Goal: Task Accomplishment & Management: Manage account settings

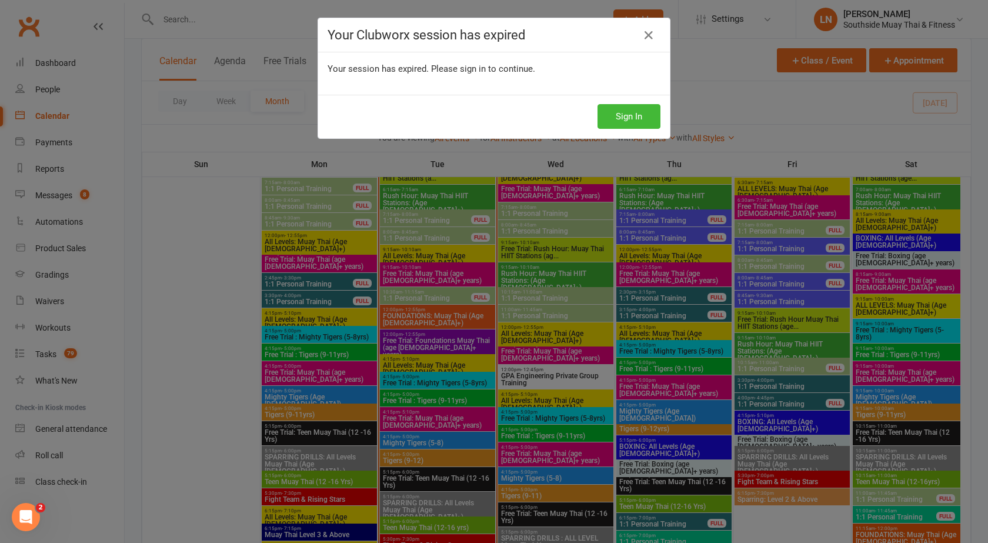
scroll to position [1277, 0]
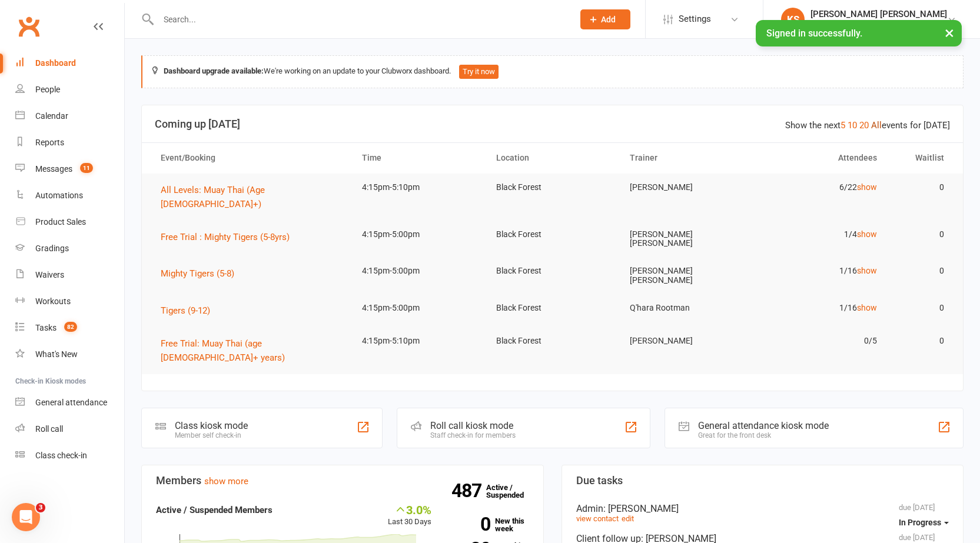
click at [880, 120] on link "All" at bounding box center [876, 125] width 11 height 11
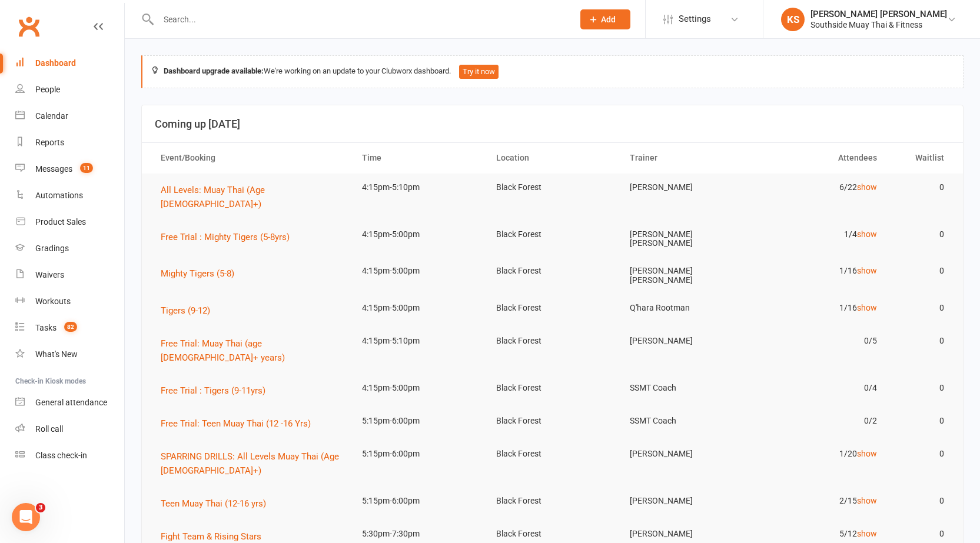
click at [191, 14] on input "text" at bounding box center [360, 19] width 410 height 16
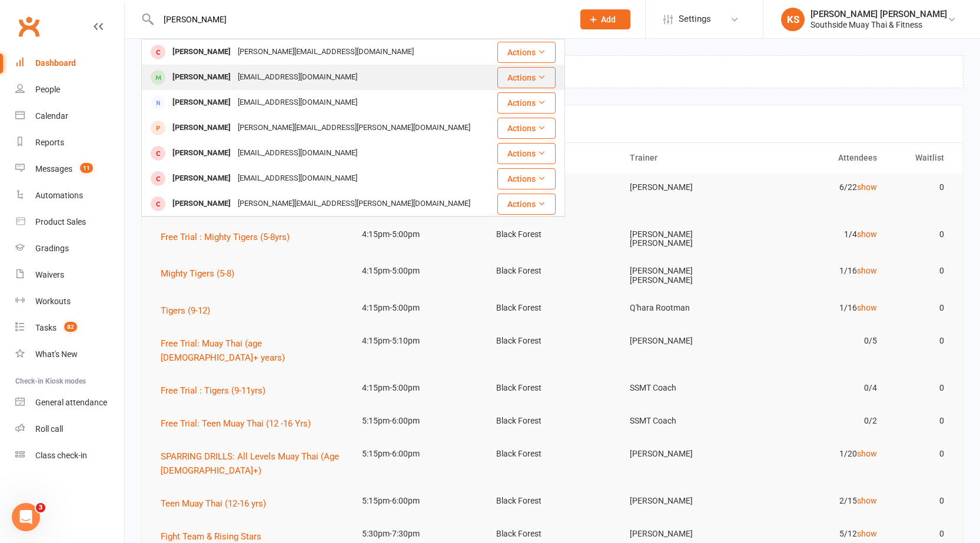
type input "[PERSON_NAME]"
click at [207, 82] on div "[PERSON_NAME]" at bounding box center [201, 77] width 65 height 17
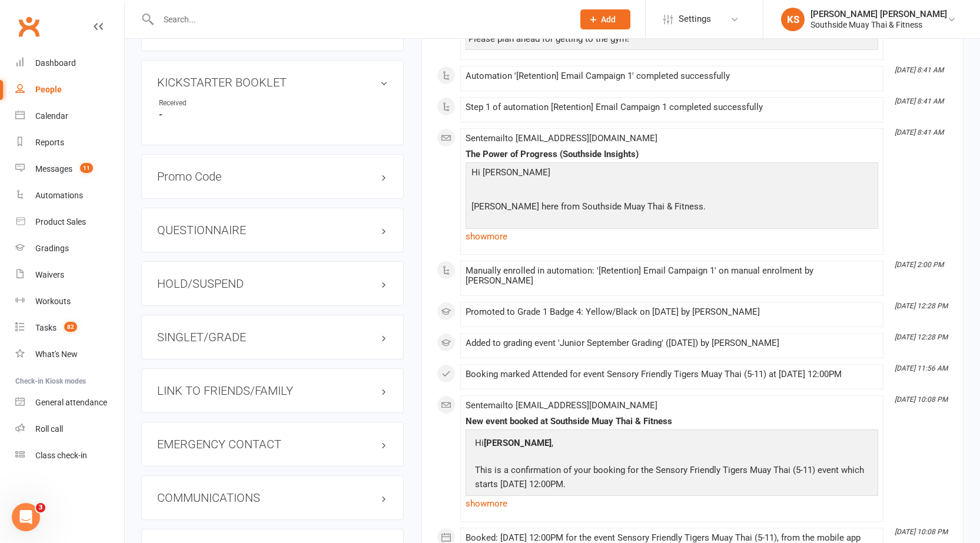
scroll to position [941, 0]
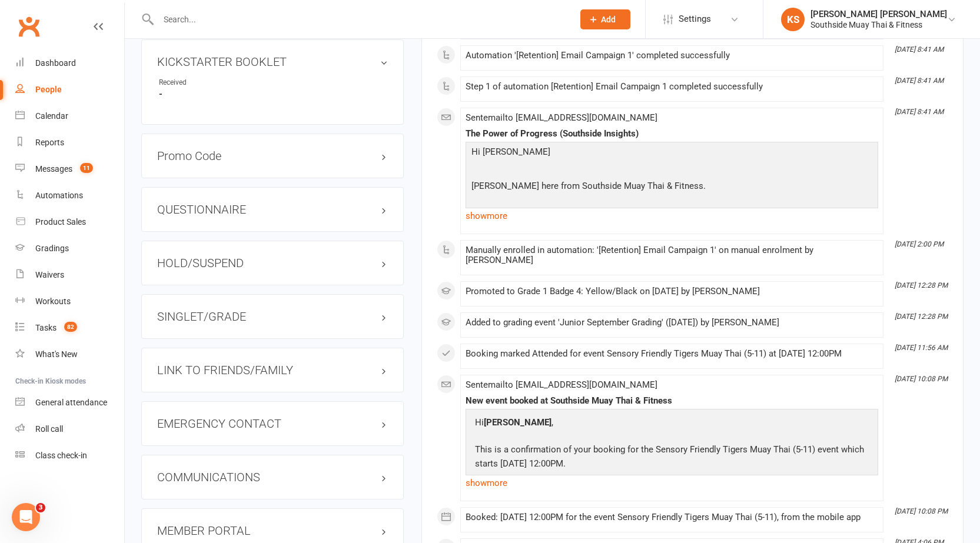
click at [257, 371] on h3 "LINK TO FRIENDS/FAMILY" at bounding box center [272, 370] width 231 height 13
click at [218, 394] on link "Andrew Smith - Parent / Guardian" at bounding box center [226, 394] width 135 height 12
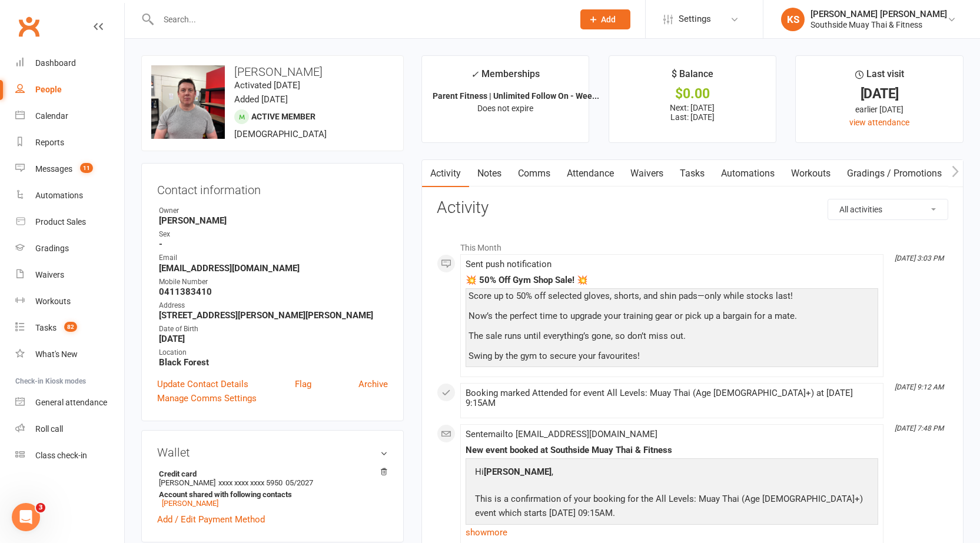
click at [532, 178] on link "Comms" at bounding box center [533, 173] width 49 height 27
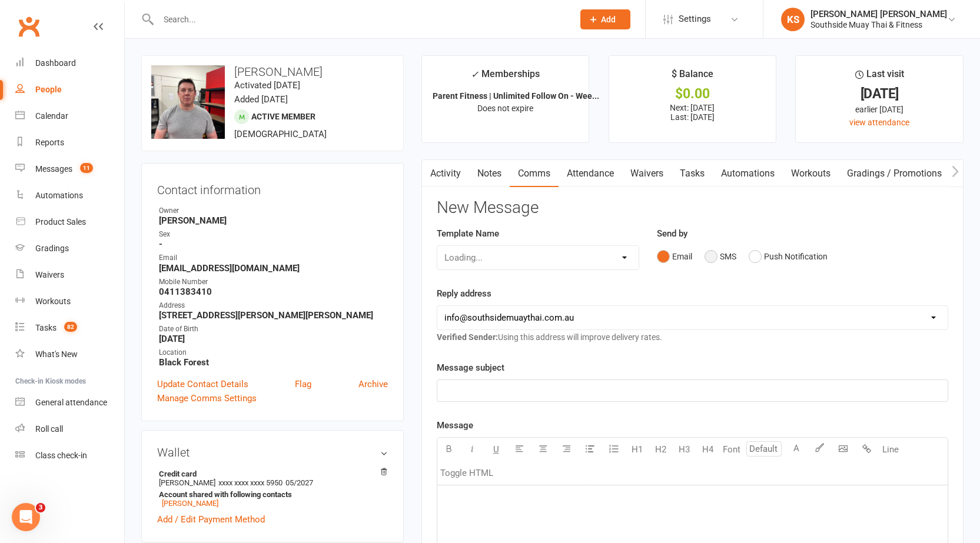
click at [708, 256] on button "SMS" at bounding box center [720, 256] width 32 height 22
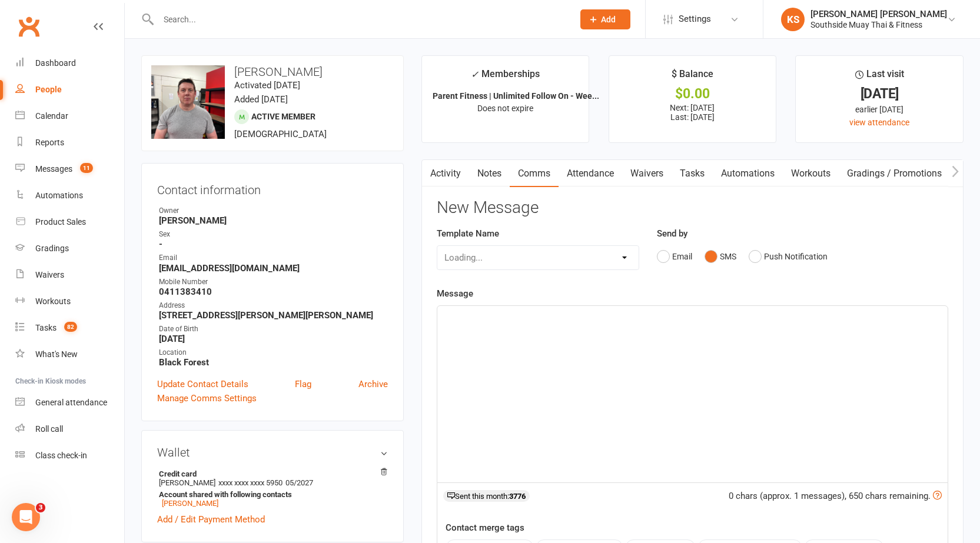
click at [517, 345] on div "﻿" at bounding box center [692, 394] width 510 height 176
click at [675, 330] on p "Hope you are well, I just wanted to let you know that" at bounding box center [692, 331] width 496 height 14
click at [674, 334] on p "Hope you are well, I just wanted to let you know that" at bounding box center [692, 331] width 496 height 14
click at [682, 335] on p "Hope you are well, I just wanted to let you know that" at bounding box center [692, 331] width 496 height 14
click at [652, 328] on p "Hope you are well, I just wanted to let you know that" at bounding box center [692, 331] width 496 height 14
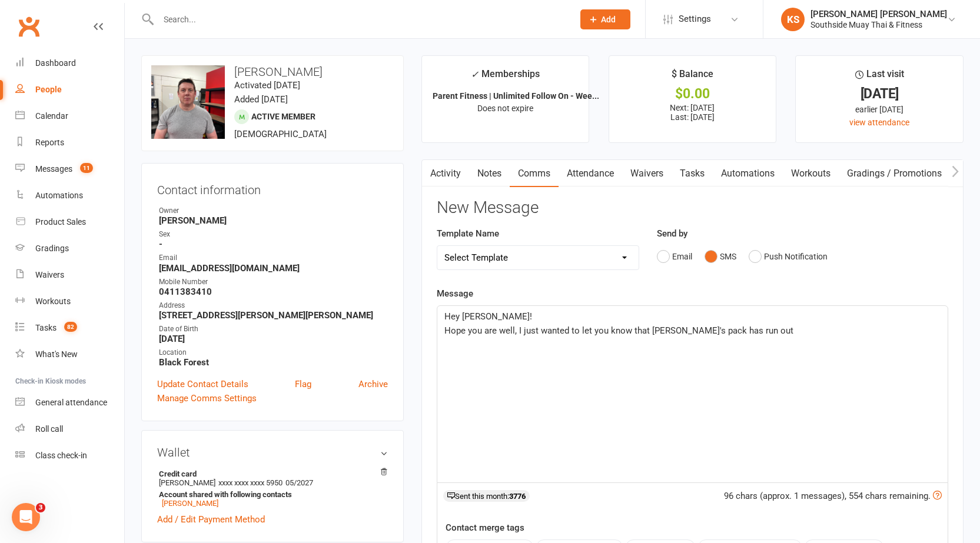
click at [755, 333] on p "Hope you are well, I just wanted to let you know that Robbie's pack has run out" at bounding box center [692, 331] width 496 height 14
click at [872, 333] on p "Hope you are well, I just wanted to let you know that Robbie's P.T pack has run…" at bounding box center [692, 331] width 496 height 14
click at [516, 342] on span "Hope you are well, I just wanted to let you know that Robbie's P.T pack has run…" at bounding box center [690, 337] width 492 height 25
click at [764, 327] on span "Hope you are well, I just wanted to let you know that Robbie's P.T pack has run…" at bounding box center [690, 337] width 492 height 25
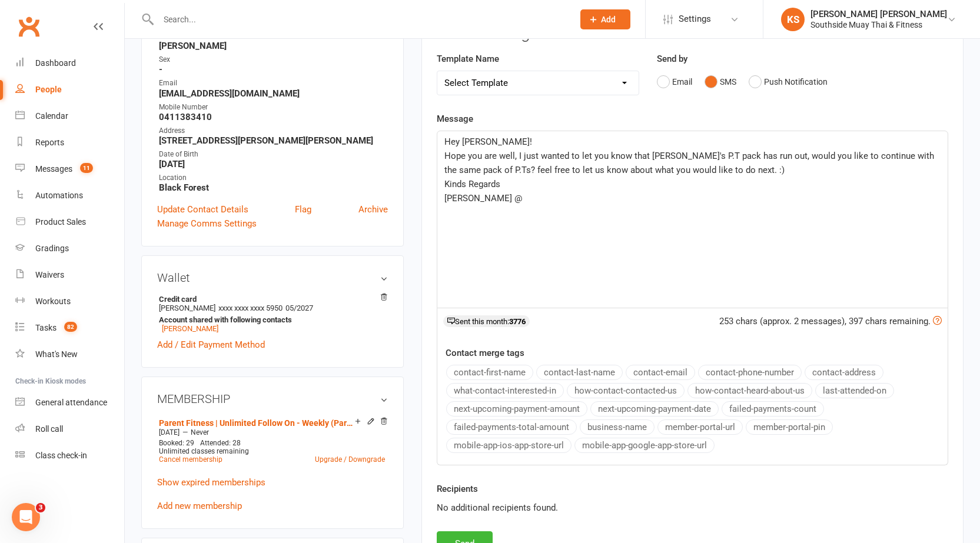
scroll to position [176, 0]
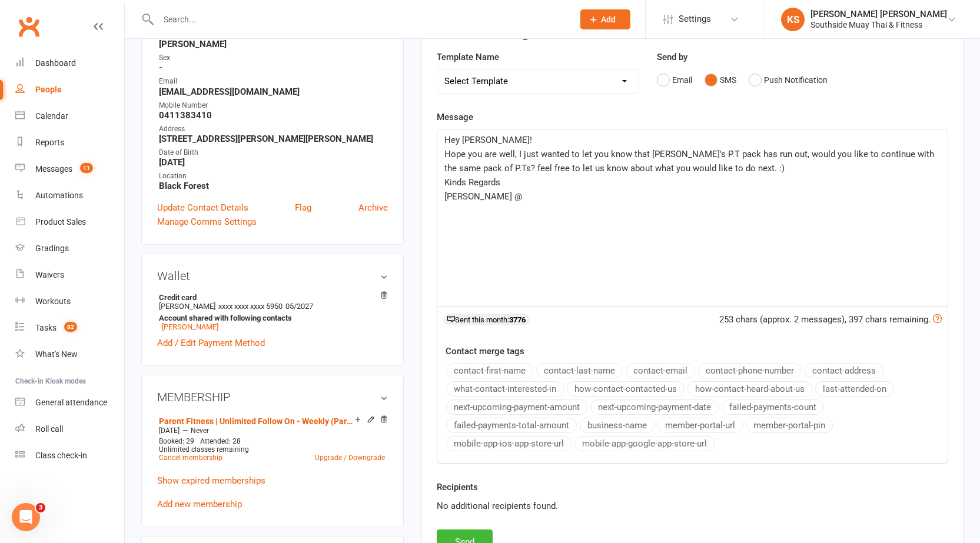
click at [593, 421] on button "business-name" at bounding box center [616, 425] width 75 height 15
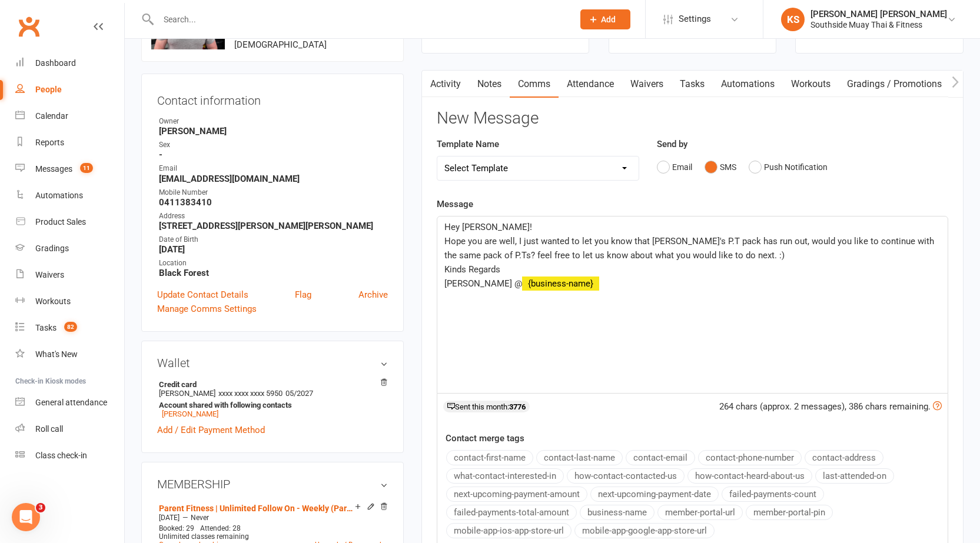
scroll to position [0, 0]
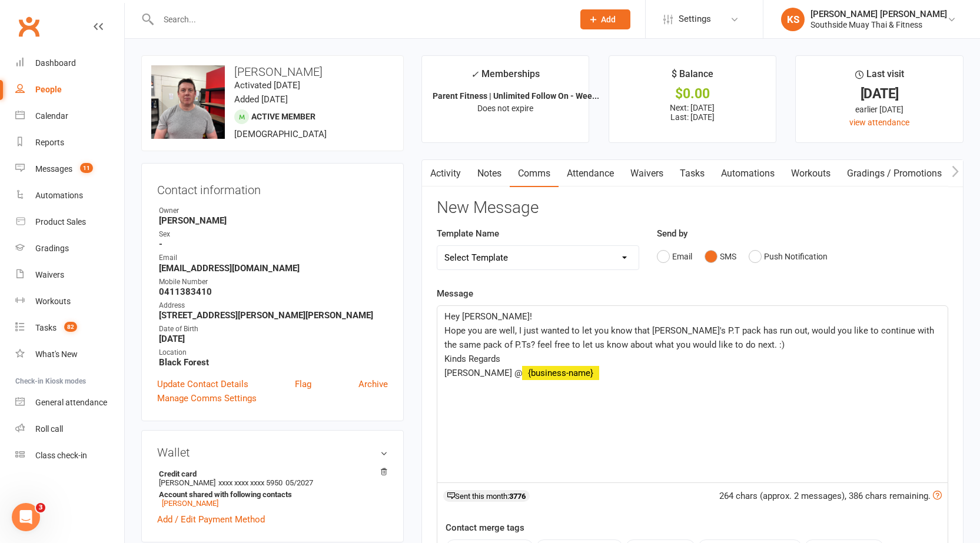
click at [494, 316] on p "Hey Andrew!" at bounding box center [692, 316] width 496 height 14
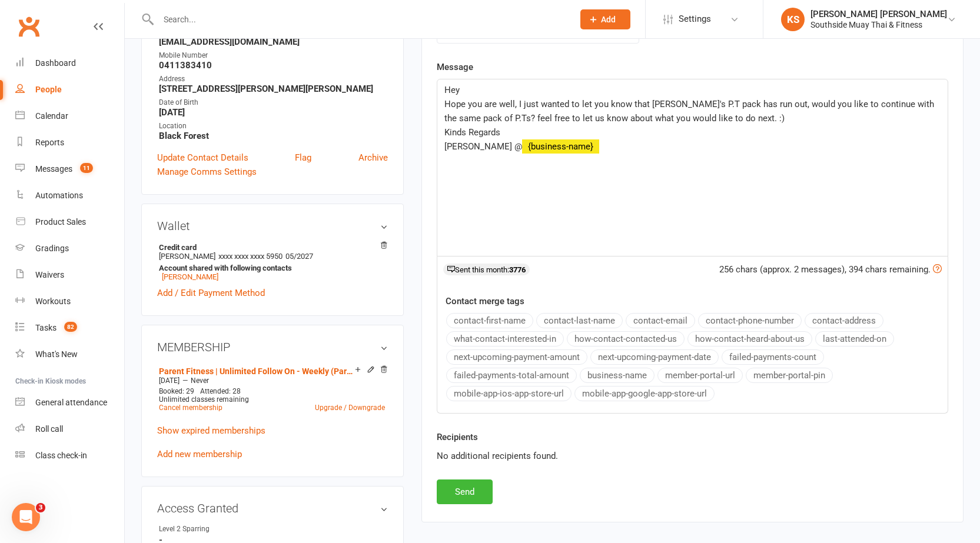
scroll to position [235, 0]
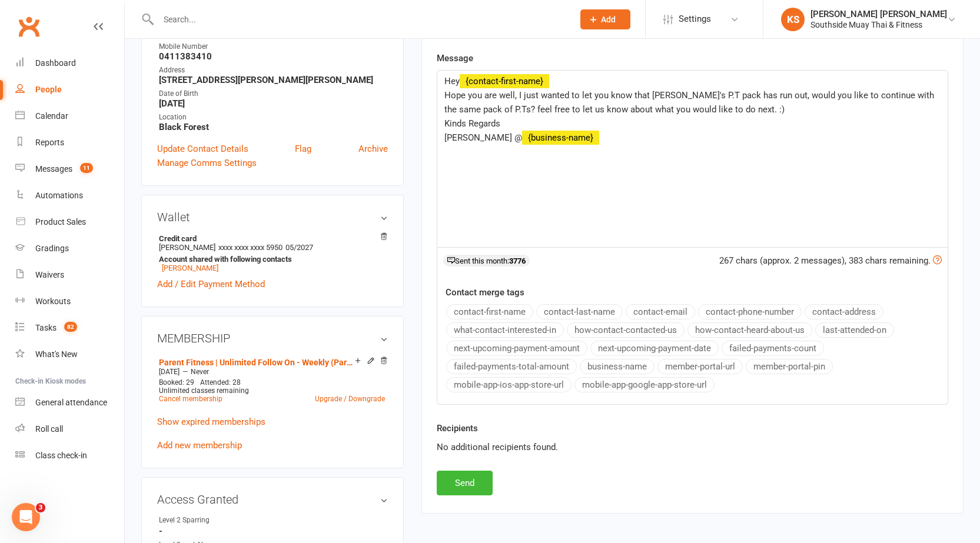
click at [472, 308] on button "contact-first-name" at bounding box center [489, 311] width 87 height 15
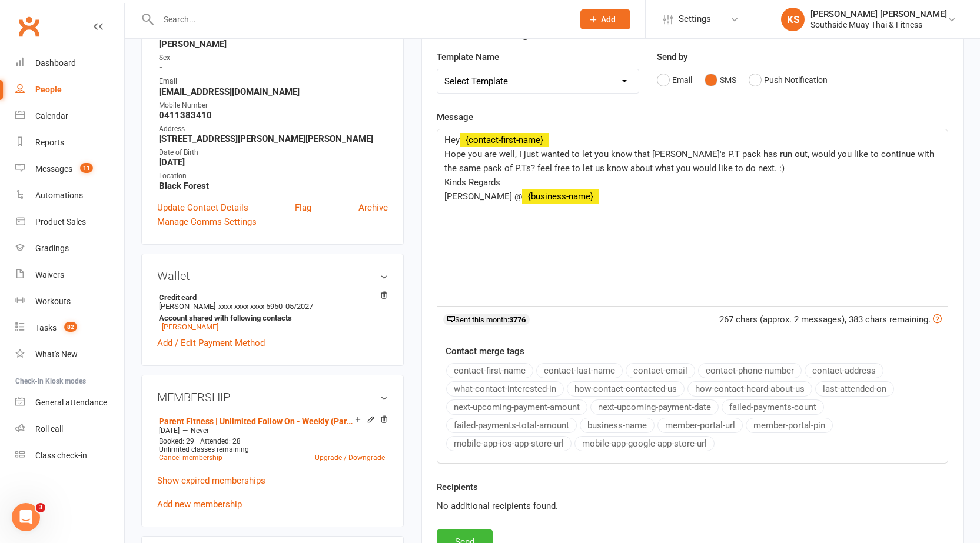
click at [768, 150] on span "Hope you are well, I just wanted to let you know that Robbie's P.T pack has run…" at bounding box center [690, 161] width 492 height 25
click at [763, 150] on span "Hope you are well, I just wanted to let you know that Robbie's P.T pack has run…" at bounding box center [690, 161] width 492 height 25
drag, startPoint x: 464, startPoint y: 166, endPoint x: 489, endPoint y: 166, distance: 25.3
click at [489, 166] on span "Hope you are well, I just wanted to let you know that Robbie's P.T pack has run…" at bounding box center [690, 161] width 492 height 25
click at [751, 164] on p "Hope you are well, I just wanted to let you know that Robbie's P.T pack has run…" at bounding box center [692, 161] width 496 height 28
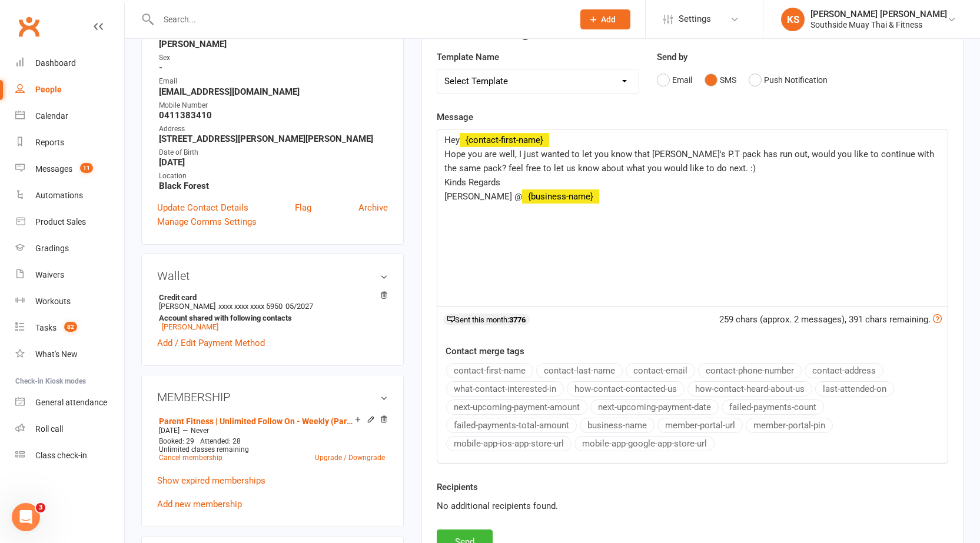
click at [705, 169] on span "Hope you are well, I just wanted to let you know that Robbie's P.T pack has run…" at bounding box center [690, 161] width 492 height 25
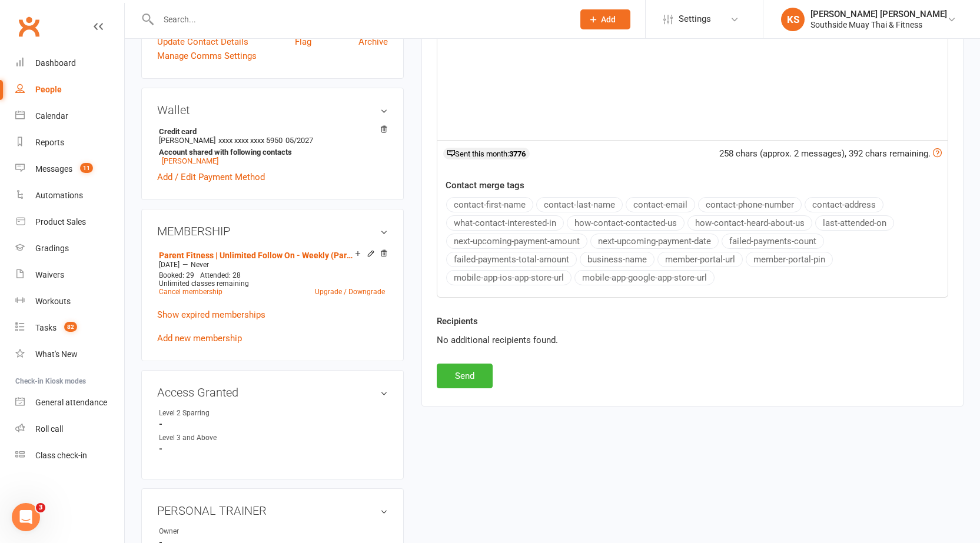
scroll to position [353, 0]
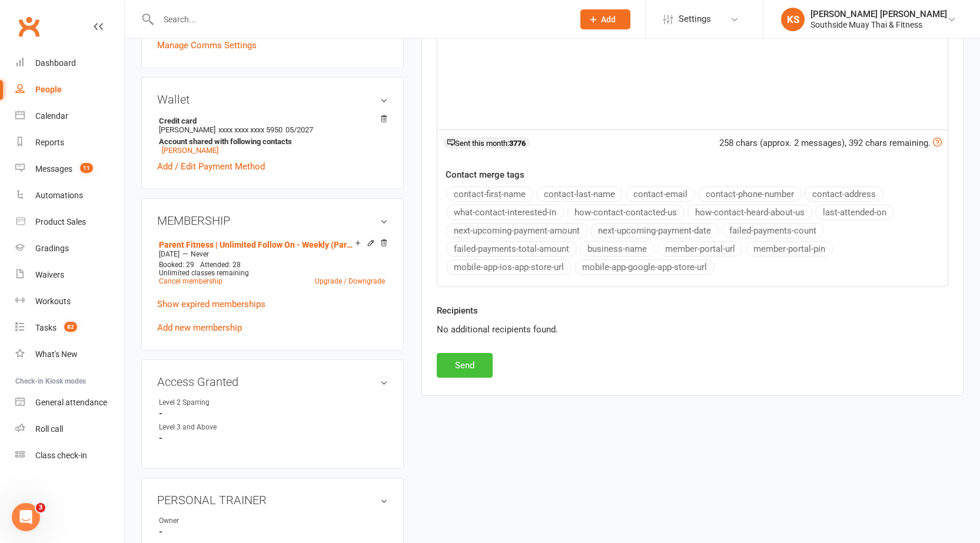
click at [454, 363] on button "Send" at bounding box center [465, 365] width 56 height 25
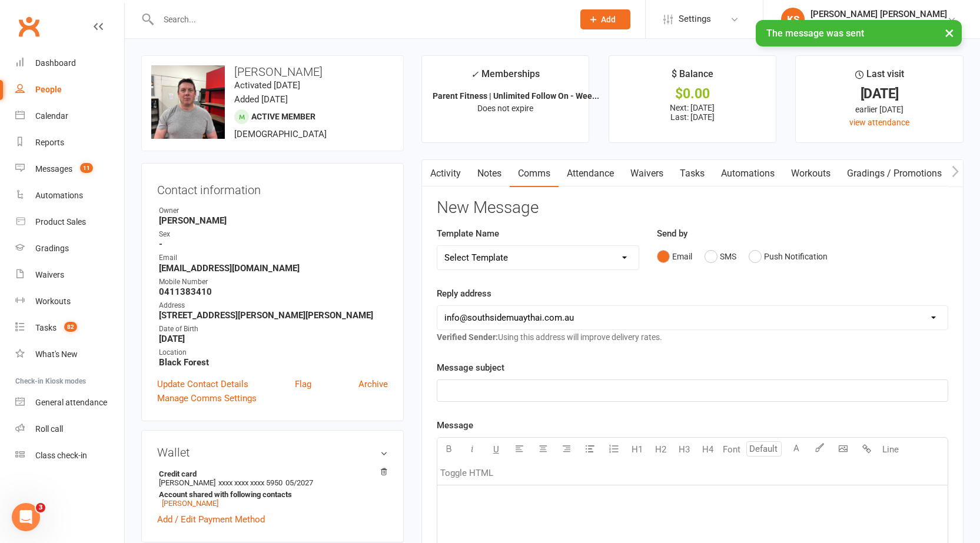
click at [432, 177] on icon "button" at bounding box center [428, 171] width 7 height 12
drag, startPoint x: 445, startPoint y: 176, endPoint x: 442, endPoint y: 189, distance: 13.2
click at [445, 176] on link "Activity" at bounding box center [445, 173] width 47 height 27
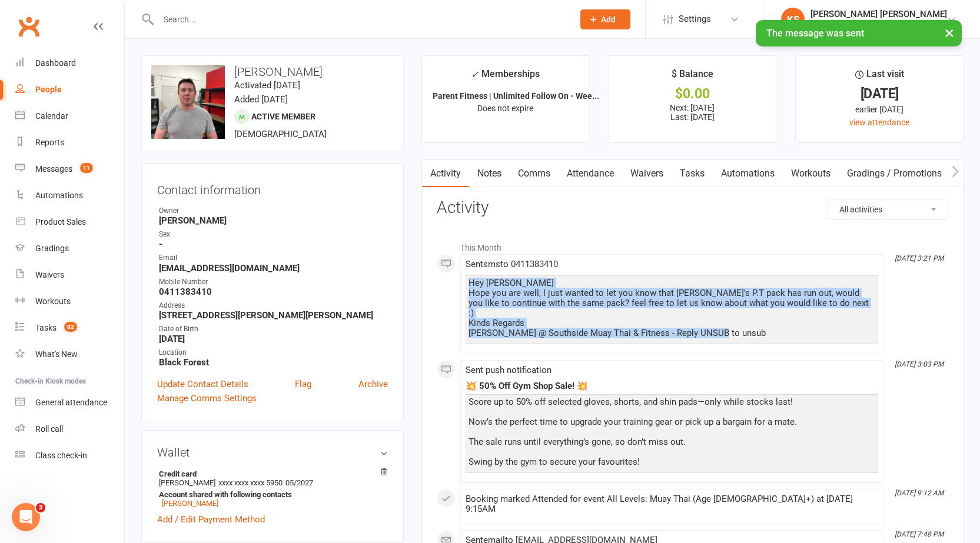
drag, startPoint x: 470, startPoint y: 282, endPoint x: 763, endPoint y: 327, distance: 296.3
click at [763, 327] on div "Hey Andrew Hope you are well, I just wanted to let you know that Robbie's P.T p…" at bounding box center [671, 308] width 407 height 60
copy div "Hey Andrew Hope you are well, I just wanted to let you know that Robbie's P.T p…"
click at [473, 179] on link "Notes" at bounding box center [489, 173] width 41 height 27
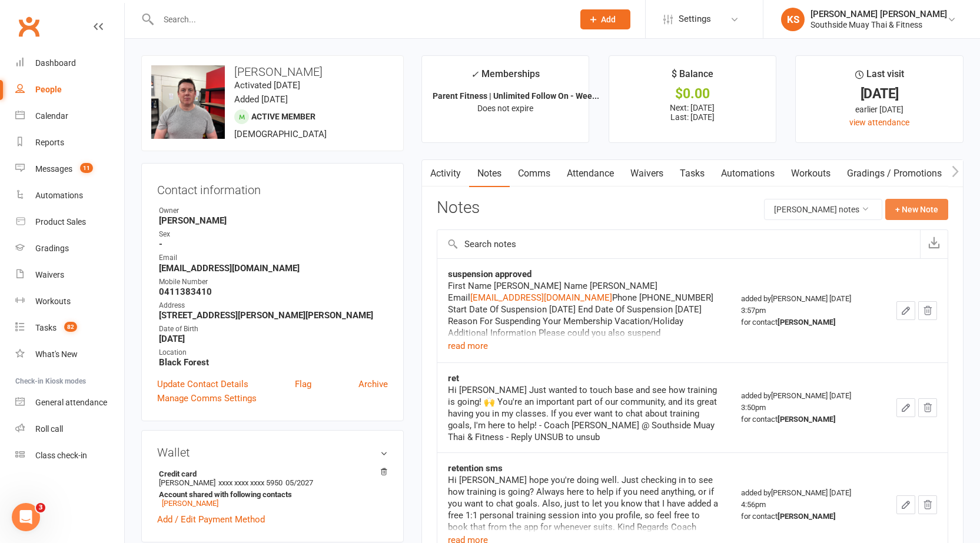
click at [935, 214] on button "+ New Note" at bounding box center [916, 209] width 63 height 21
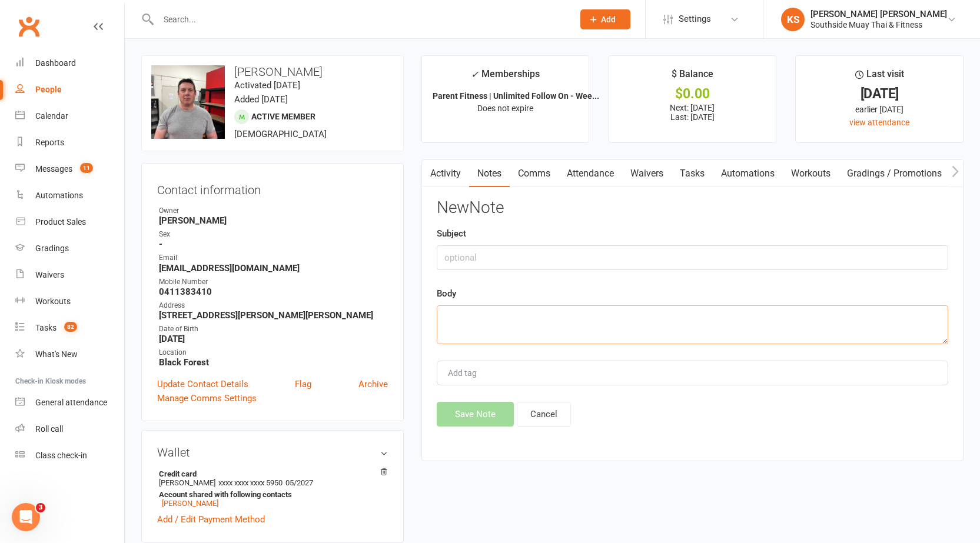
click at [574, 325] on textarea at bounding box center [692, 324] width 511 height 39
paste textarea "Hey Andrew Hope you are well, I just wanted to let you know that Robbie's P.T p…"
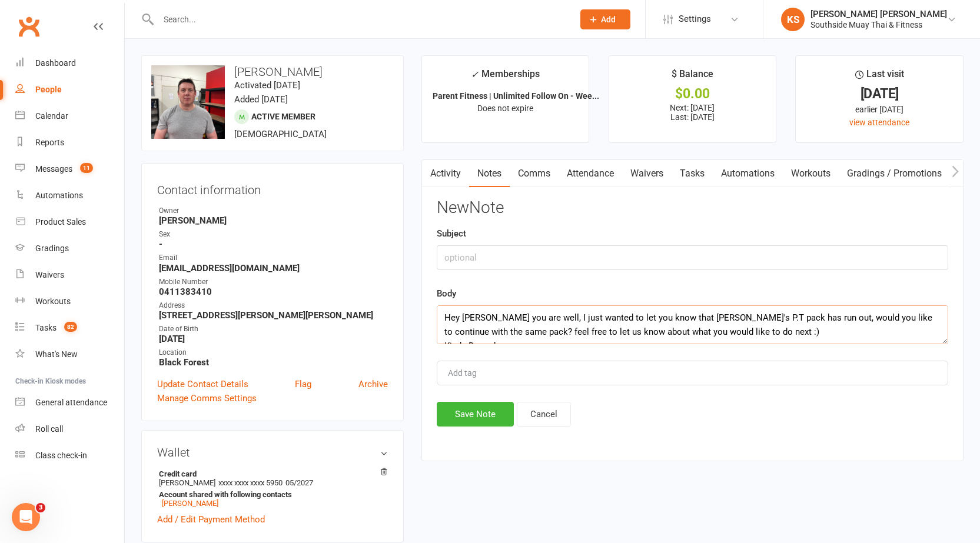
scroll to position [36, 0]
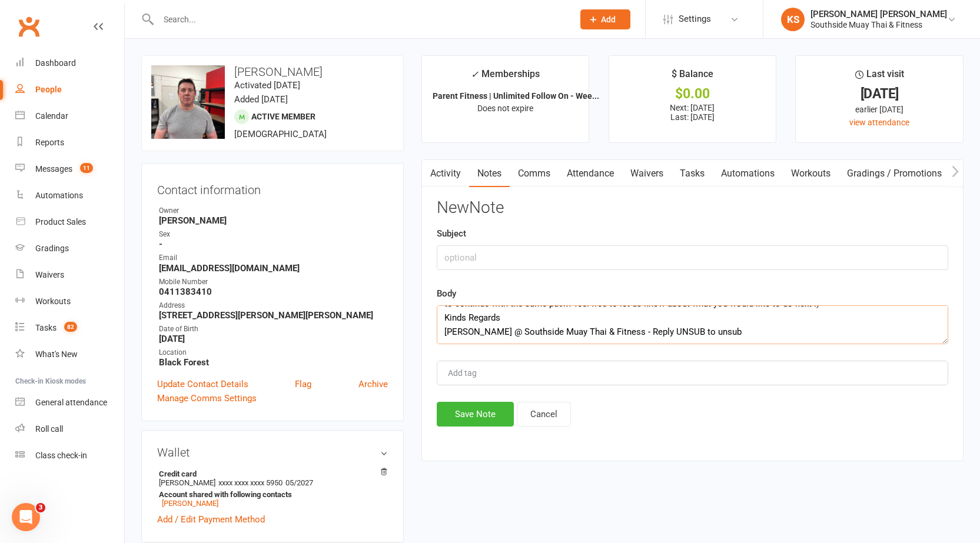
type textarea "Hey Andrew Hope you are well, I just wanted to let you know that Robbie's P.T p…"
click at [492, 260] on input "text" at bounding box center [692, 257] width 511 height 25
drag, startPoint x: 494, startPoint y: 259, endPoint x: 155, endPoint y: 269, distance: 339.0
type input "PT Ret"
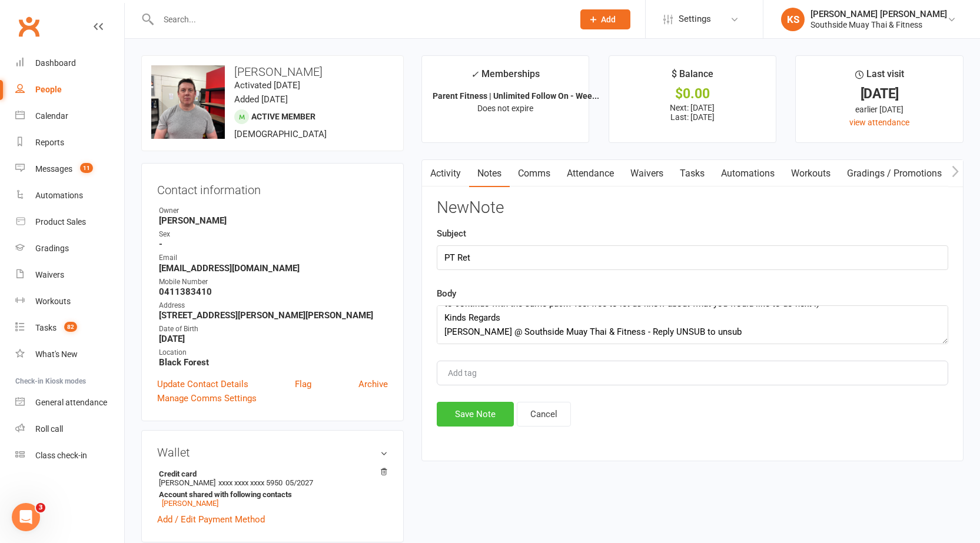
click at [483, 425] on button "Save Note" at bounding box center [475, 414] width 77 height 25
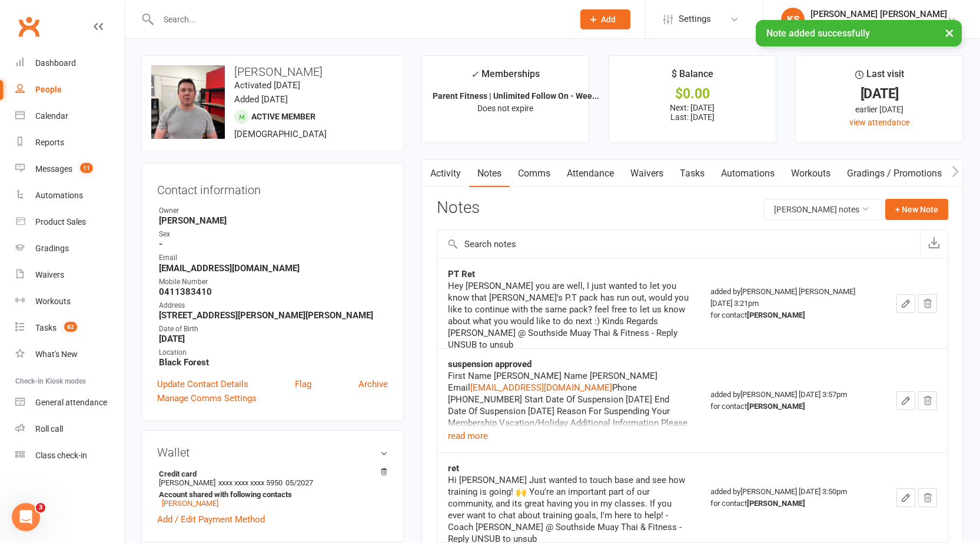
click at [264, 16] on input "text" at bounding box center [360, 19] width 410 height 16
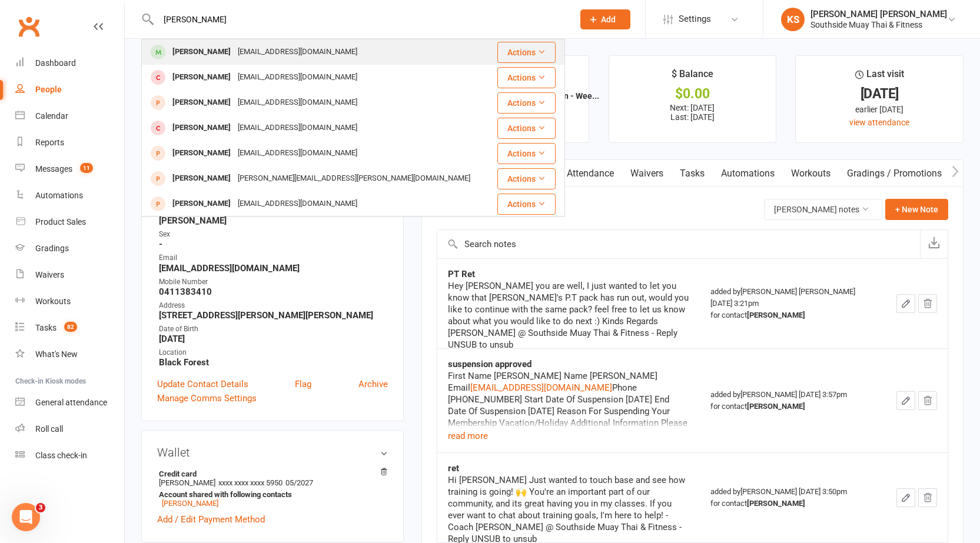
type input "carter"
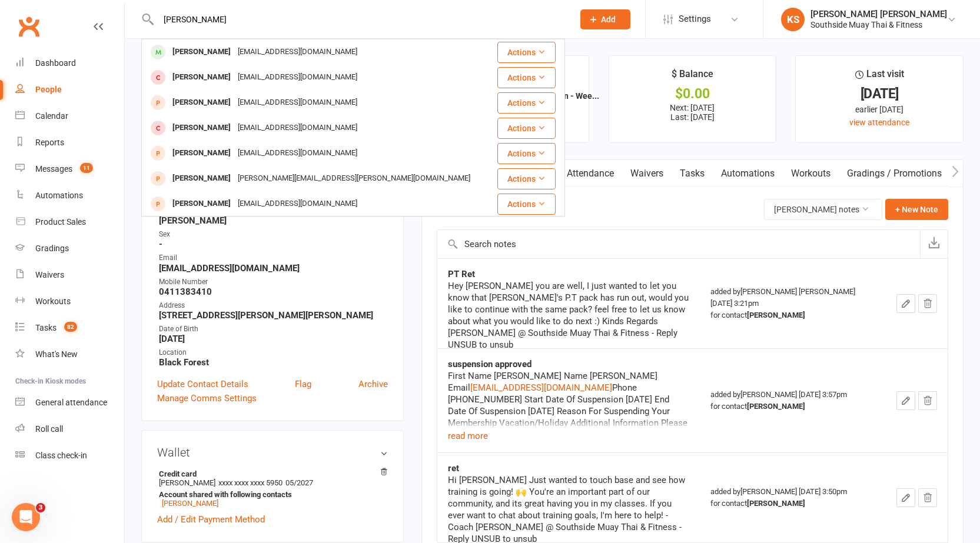
click at [216, 61] on div "Carter Murton cartermurton@icloud.com" at bounding box center [317, 52] width 351 height 24
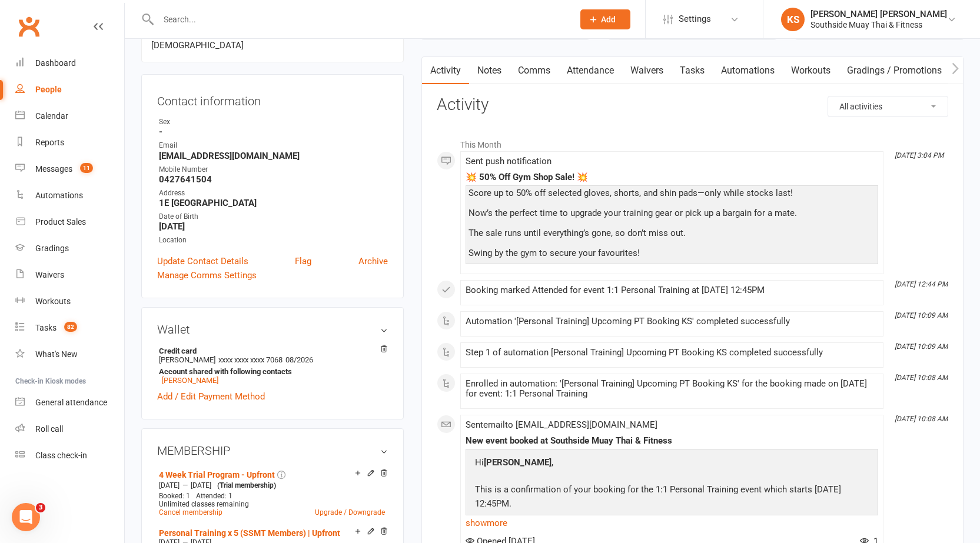
scroll to position [59, 0]
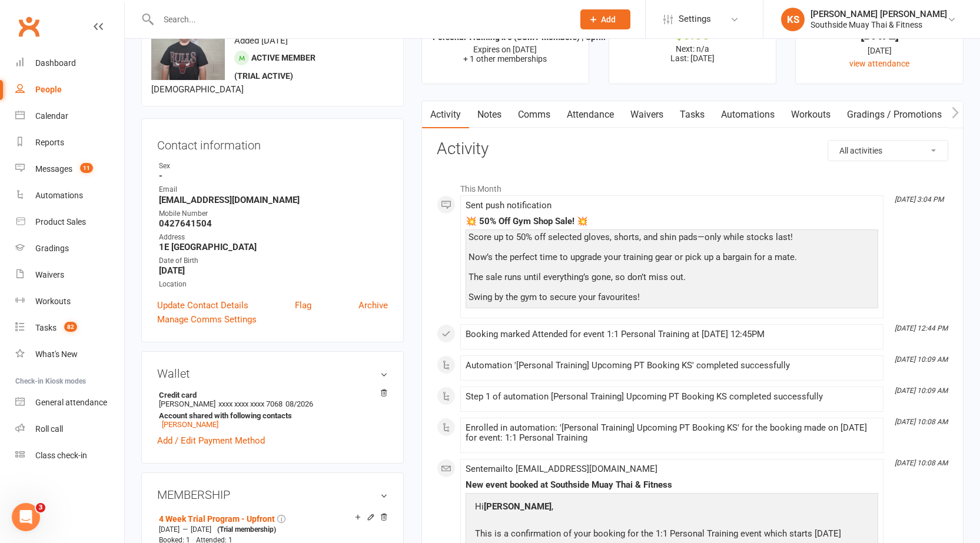
click at [608, 121] on link "Attendance" at bounding box center [590, 114] width 64 height 27
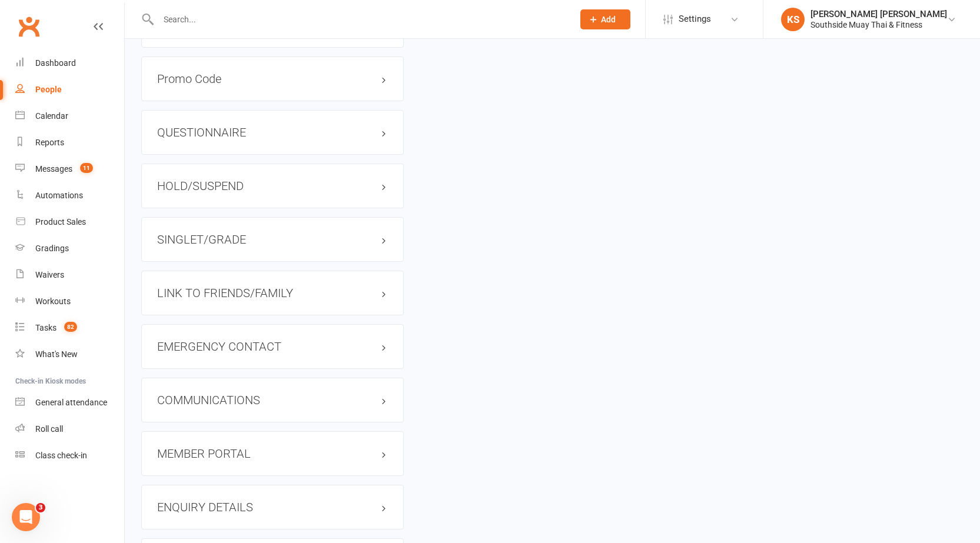
scroll to position [1000, 0]
drag, startPoint x: 267, startPoint y: 314, endPoint x: 271, endPoint y: 304, distance: 10.3
click at [270, 307] on div "LINK TO FRIENDS/FAMILY" at bounding box center [272, 292] width 262 height 45
click at [279, 289] on h3 "LINK TO FRIENDS/FAMILY" at bounding box center [272, 292] width 231 height 13
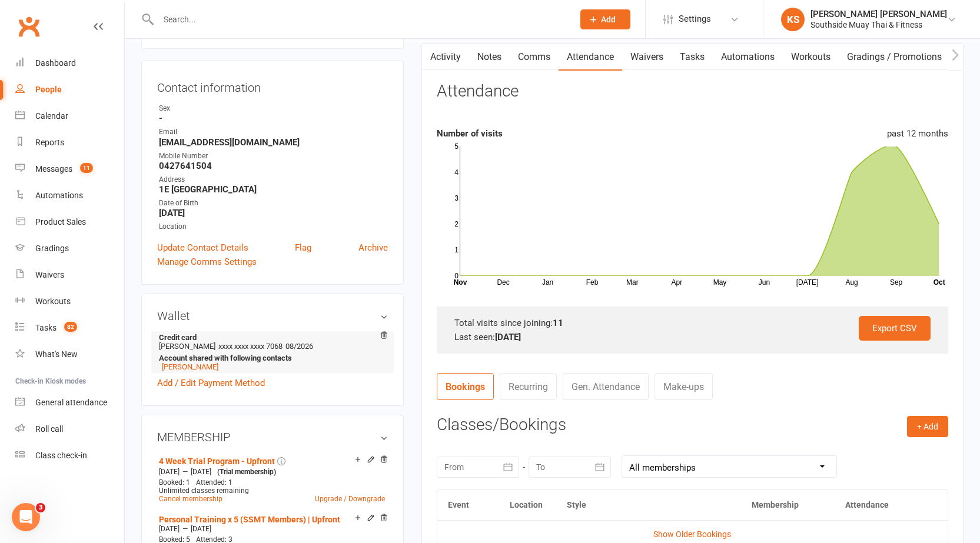
scroll to position [0, 0]
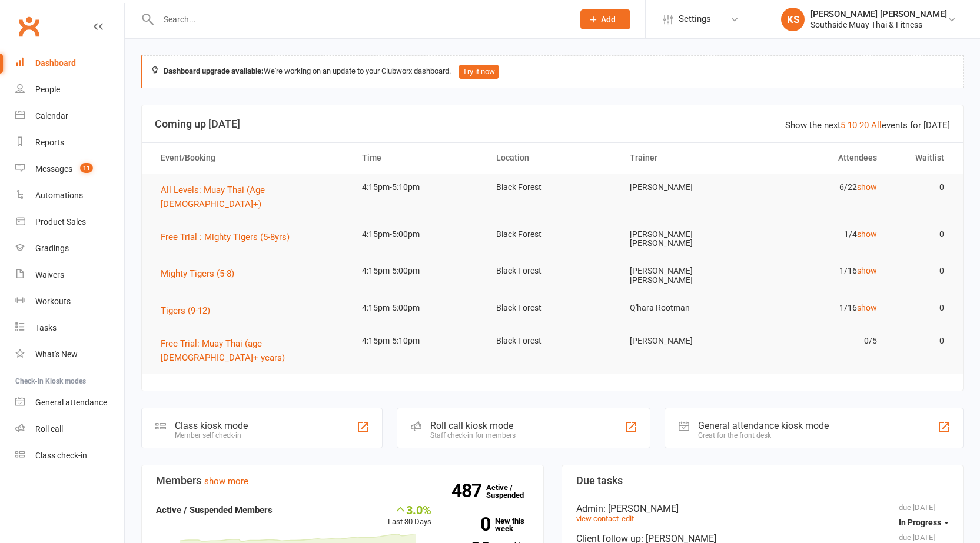
click at [357, 21] on input "text" at bounding box center [360, 19] width 410 height 16
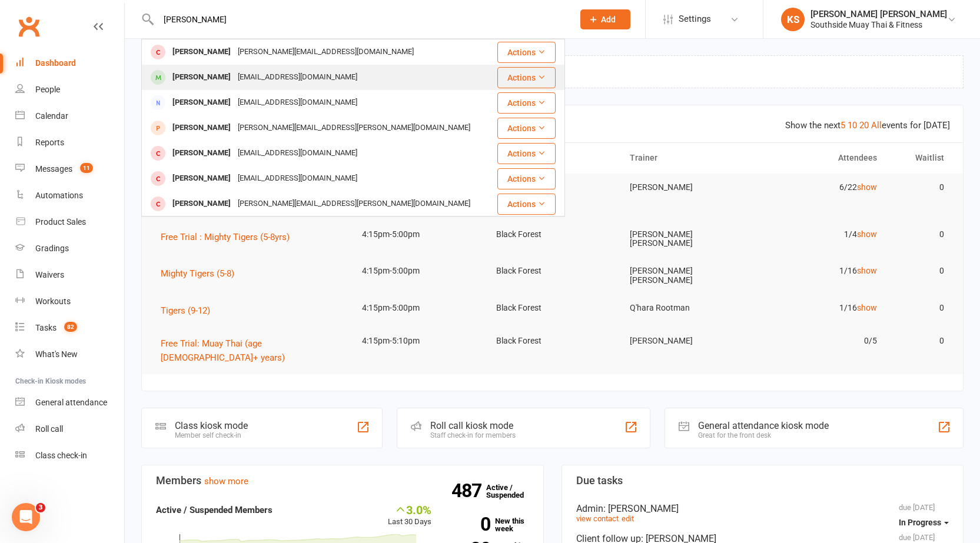
type input "robbie"
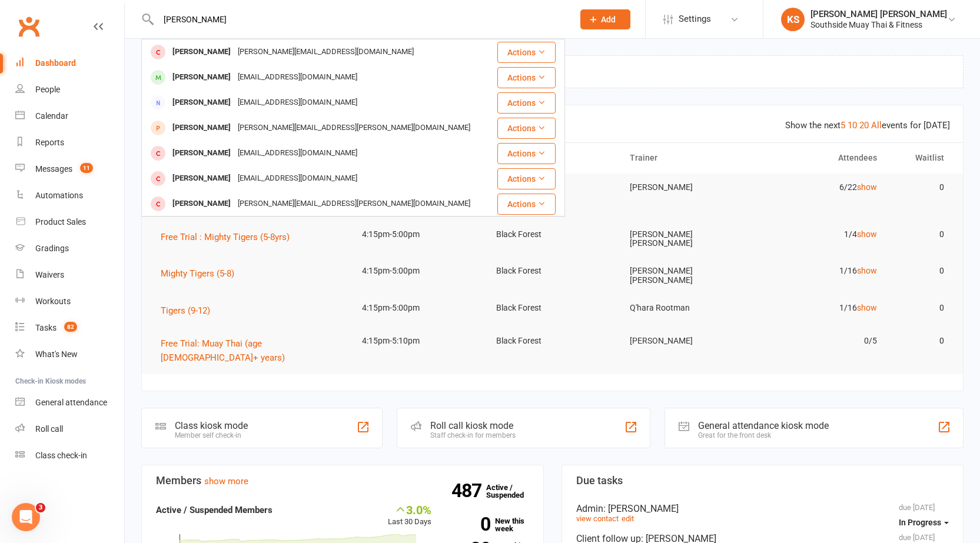
click at [284, 71] on div "andysmith693@yahoo.com.au" at bounding box center [297, 77] width 126 height 17
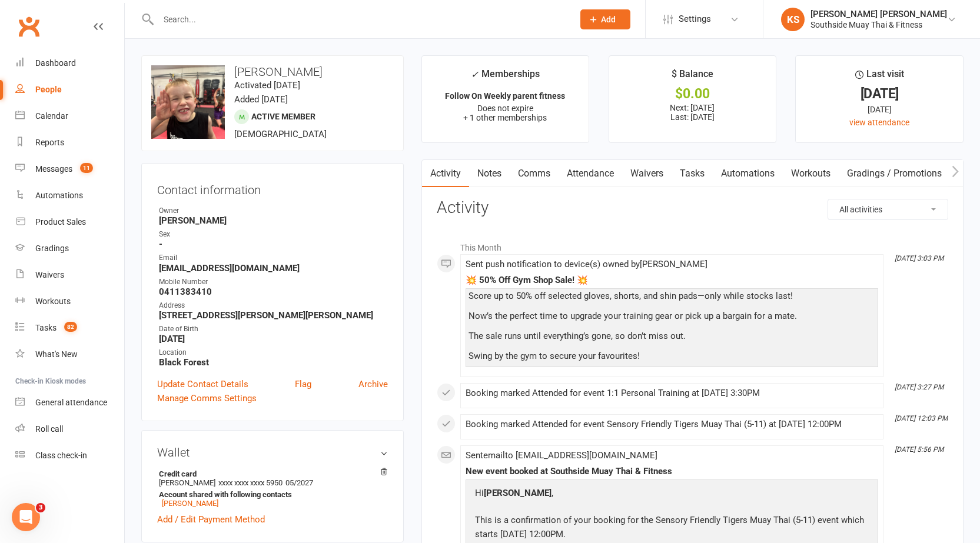
click at [38, 29] on link "Clubworx" at bounding box center [28, 26] width 29 height 29
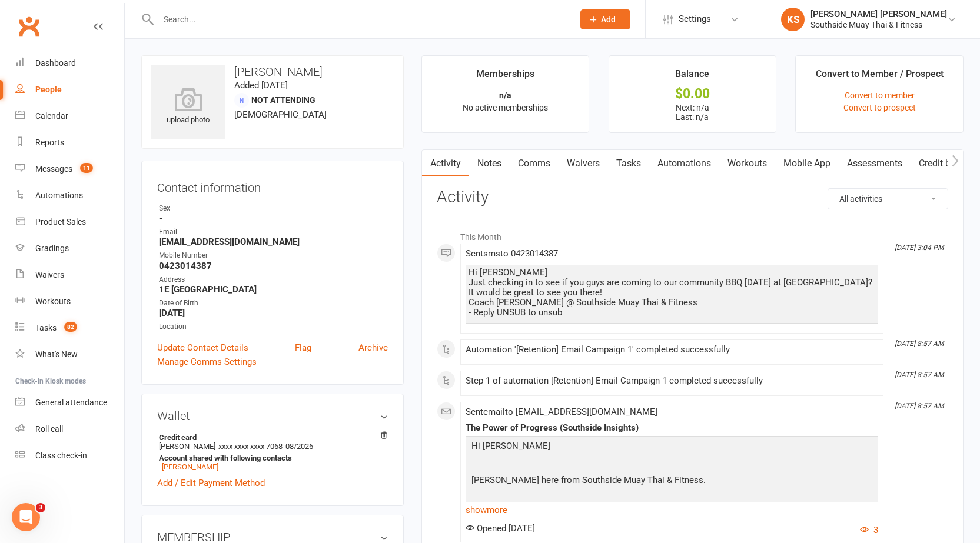
click at [527, 156] on link "Comms" at bounding box center [533, 163] width 49 height 27
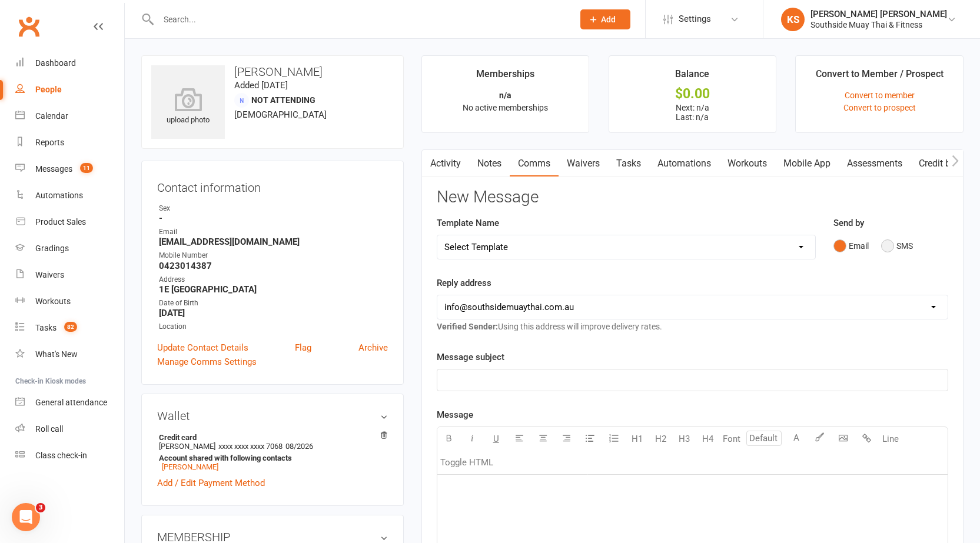
click at [890, 248] on button "SMS" at bounding box center [897, 246] width 32 height 22
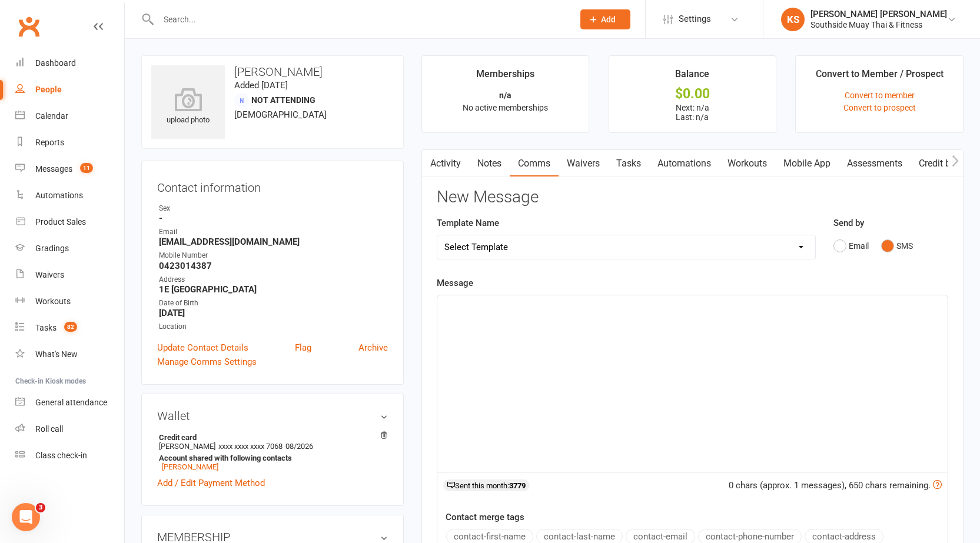
drag, startPoint x: 479, startPoint y: 337, endPoint x: 485, endPoint y: 320, distance: 17.3
click at [479, 337] on div "﻿" at bounding box center [692, 383] width 510 height 176
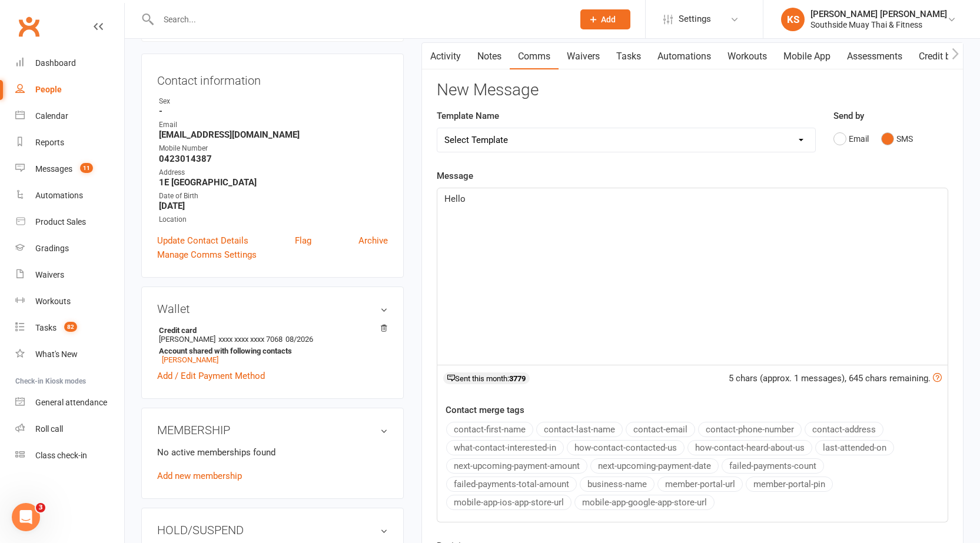
scroll to position [118, 0]
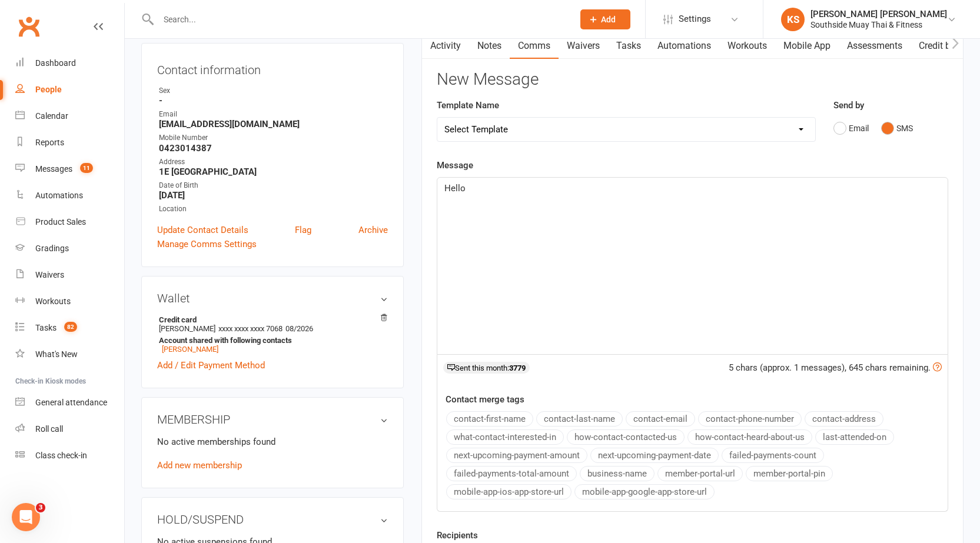
click at [474, 413] on button "contact-first-name" at bounding box center [489, 418] width 87 height 15
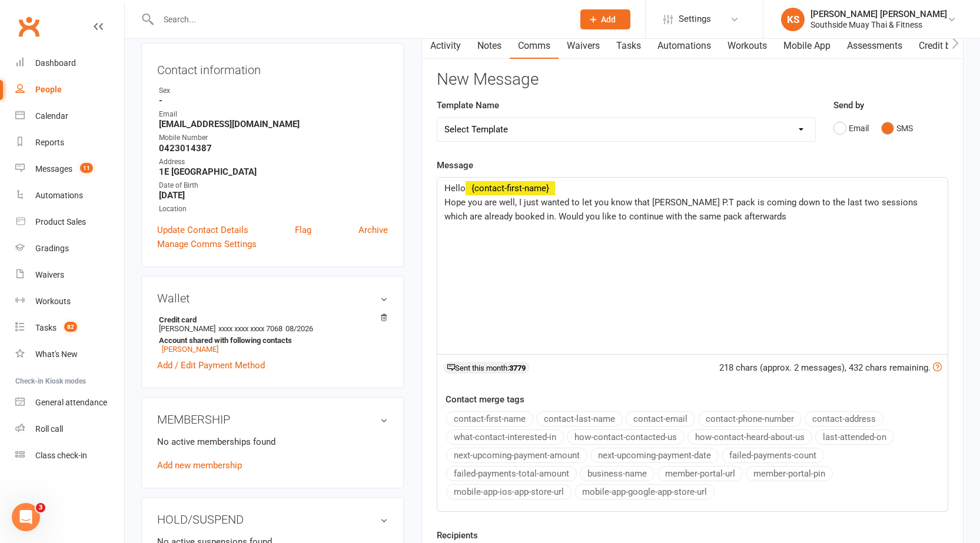
click at [512, 213] on span "Hope you are well, I just wanted to let you know that Carters P.T pack is comin…" at bounding box center [681, 209] width 475 height 25
click at [597, 470] on button "business-name" at bounding box center [616, 473] width 75 height 15
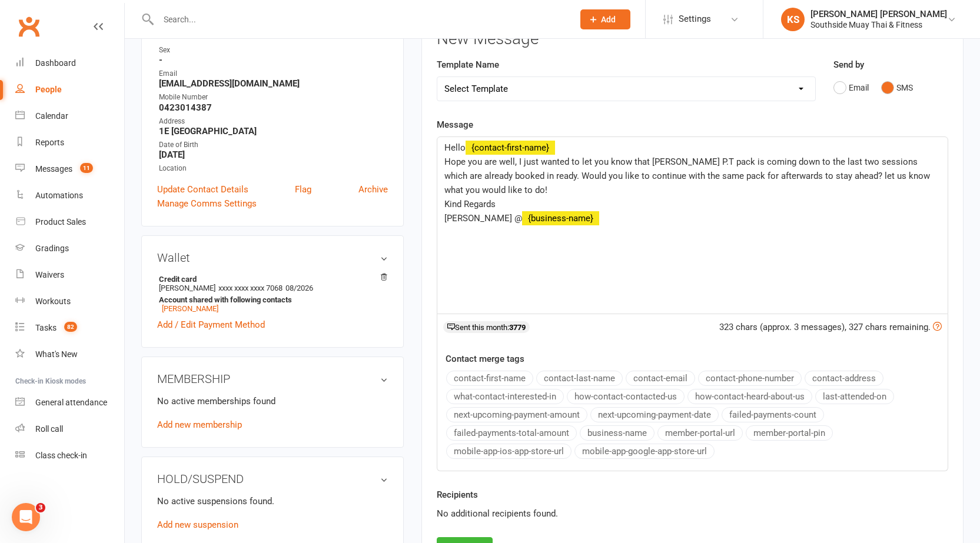
scroll to position [176, 0]
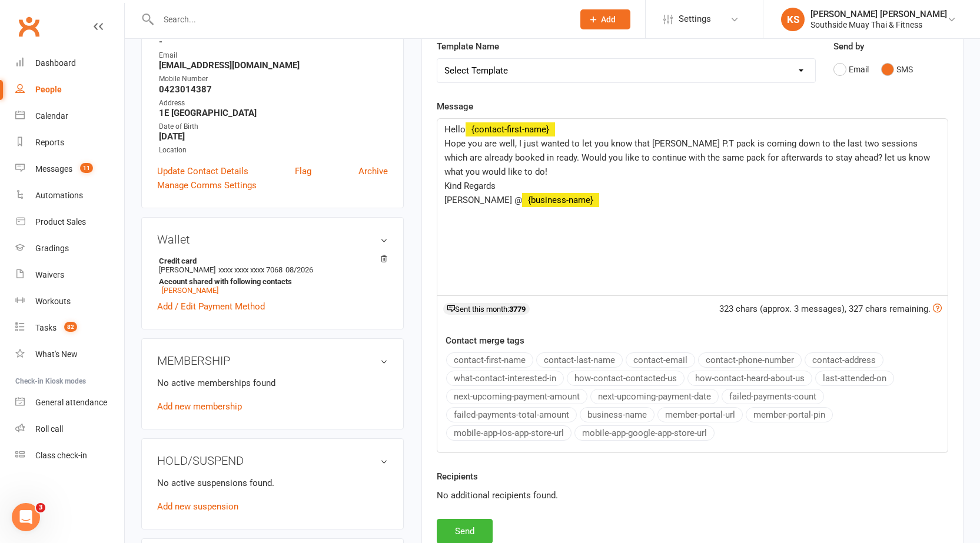
click at [888, 160] on span "Hope you are well, I just wanted to let you know that Carters P.T pack is comin…" at bounding box center [688, 157] width 488 height 39
drag, startPoint x: 498, startPoint y: 188, endPoint x: 515, endPoint y: 182, distance: 17.3
click at [498, 188] on p "Kind Regards" at bounding box center [692, 186] width 496 height 14
click at [578, 197] on p "Kane @ ﻿ {business-name}" at bounding box center [692, 200] width 496 height 14
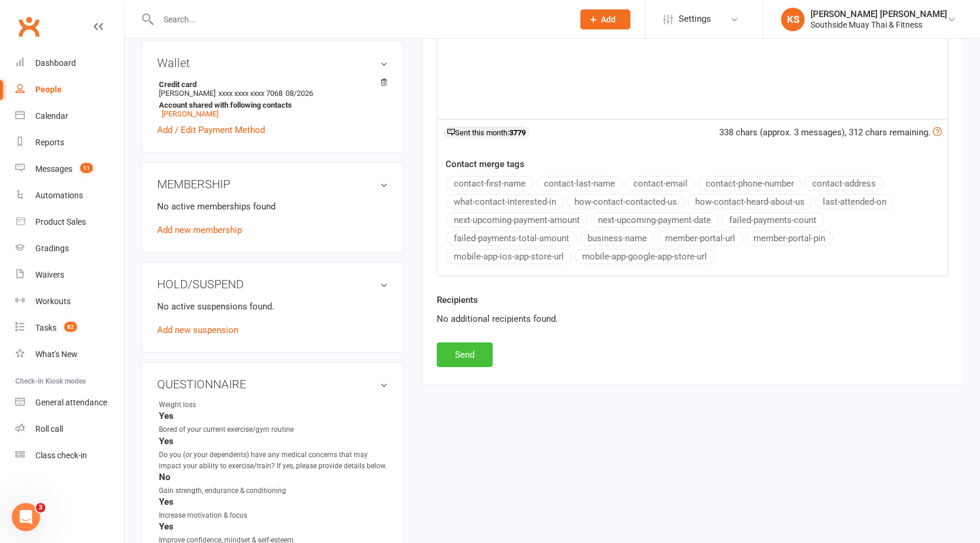
click at [453, 353] on button "Send" at bounding box center [465, 354] width 56 height 25
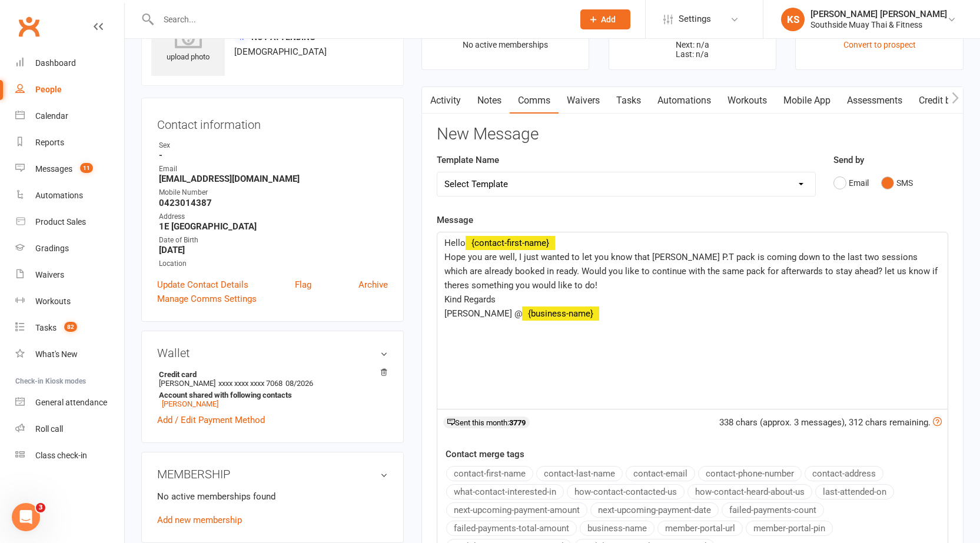
scroll to position [0, 0]
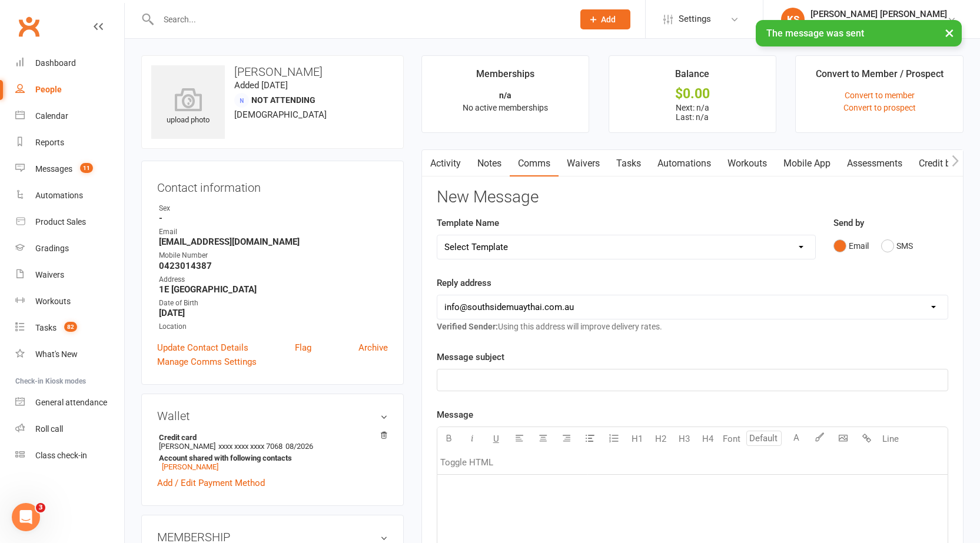
click at [447, 164] on link "Activity" at bounding box center [445, 163] width 47 height 27
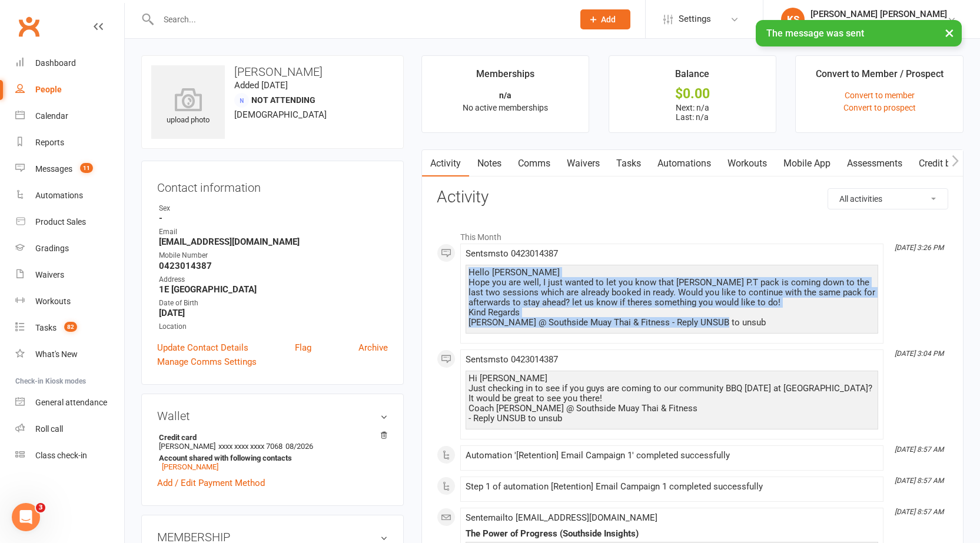
drag, startPoint x: 469, startPoint y: 273, endPoint x: 718, endPoint y: 325, distance: 254.2
click at [718, 325] on div "Hello Sarah Hope you are well, I just wanted to let you know that Carters P.T p…" at bounding box center [671, 298] width 407 height 60
copy div "Hello Sarah Hope you are well, I just wanted to let you know that Carters P.T p…"
click at [488, 170] on link "Notes" at bounding box center [489, 163] width 41 height 27
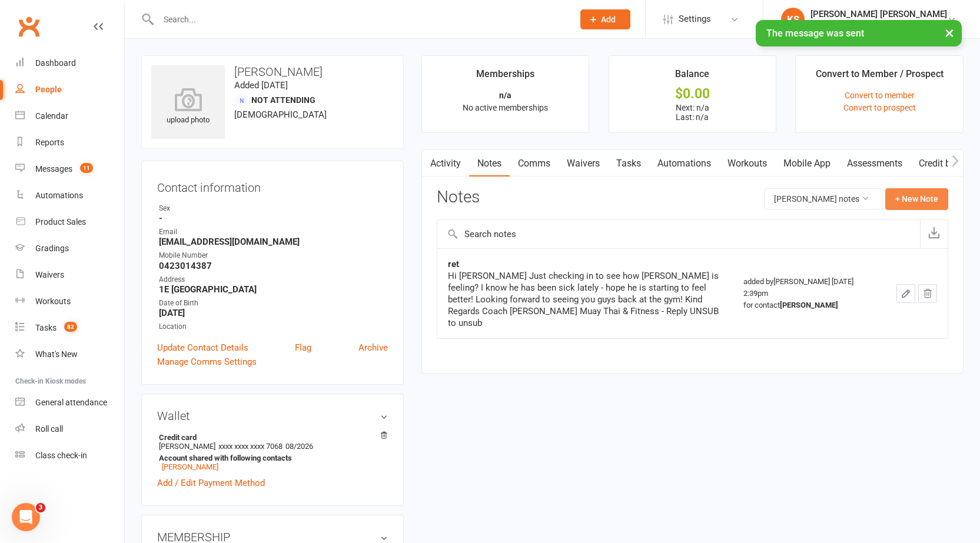
click at [914, 198] on button "+ New Note" at bounding box center [916, 198] width 63 height 21
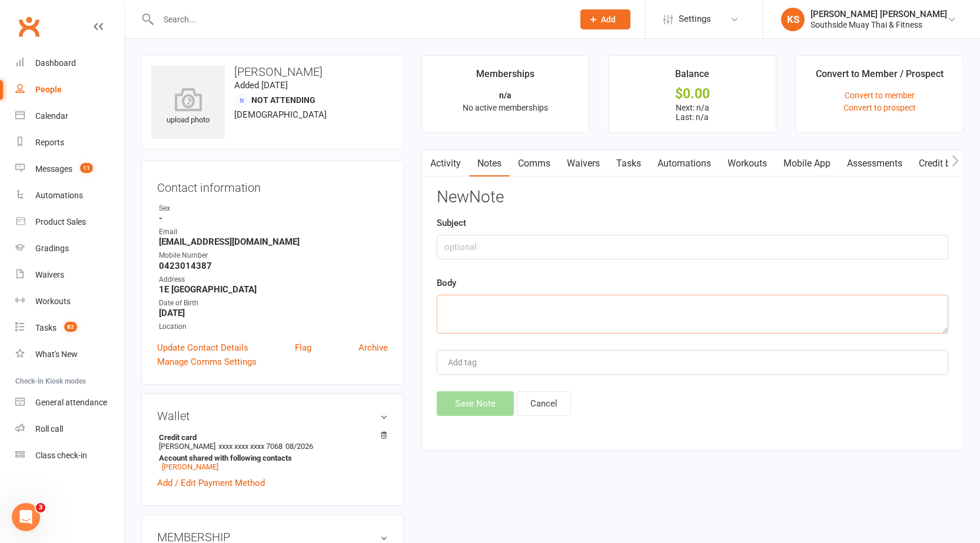
click at [476, 319] on textarea at bounding box center [692, 314] width 511 height 39
paste textarea "Hello Sarah Hope you are well, I just wanted to let you know that Carters P.T p…"
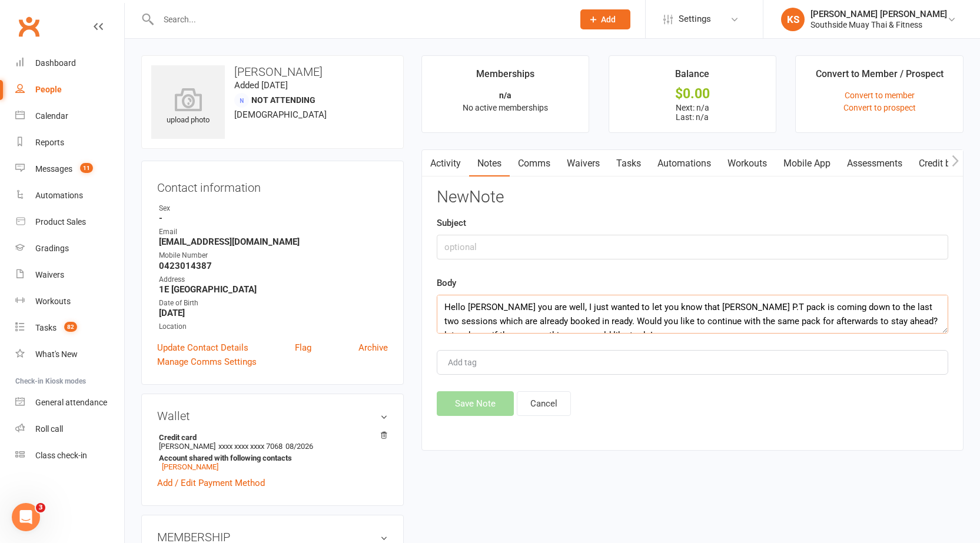
scroll to position [50, 0]
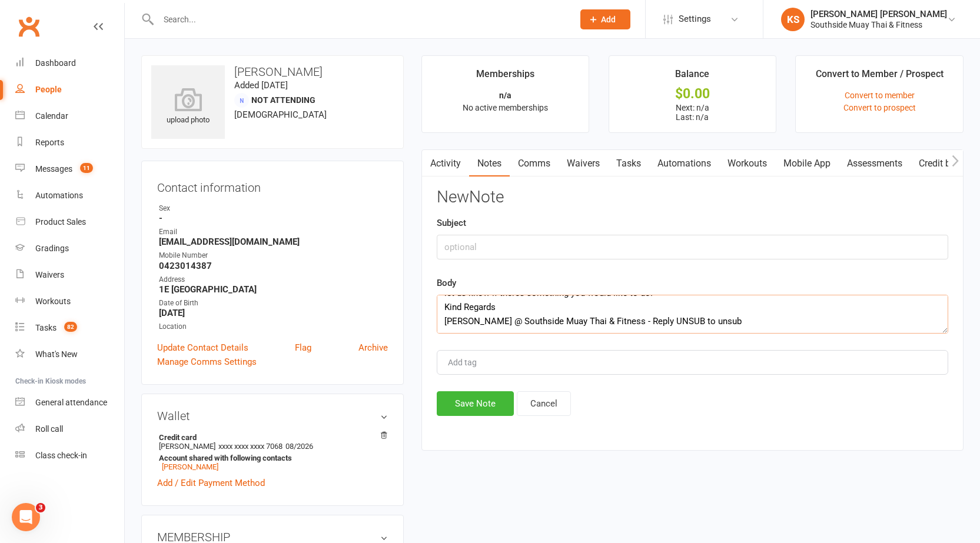
type textarea "Hello Sarah Hope you are well, I just wanted to let you know that Carters P.T p…"
click at [475, 254] on input "text" at bounding box center [692, 247] width 511 height 25
type input "PT Ret"
click at [479, 398] on button "Save Note" at bounding box center [475, 403] width 77 height 25
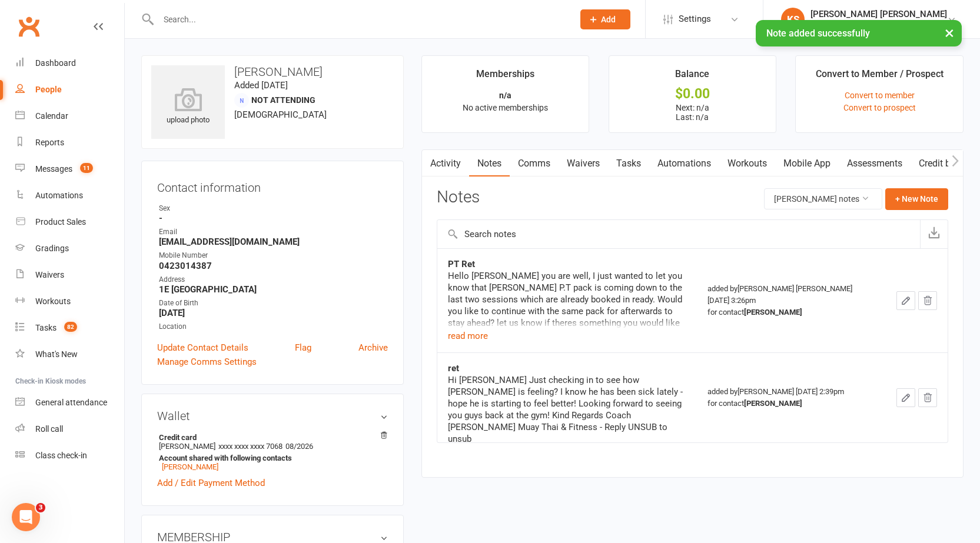
click at [188, 20] on div "× Note added successfully" at bounding box center [482, 20] width 964 height 0
click at [187, 16] on input "text" at bounding box center [360, 19] width 410 height 16
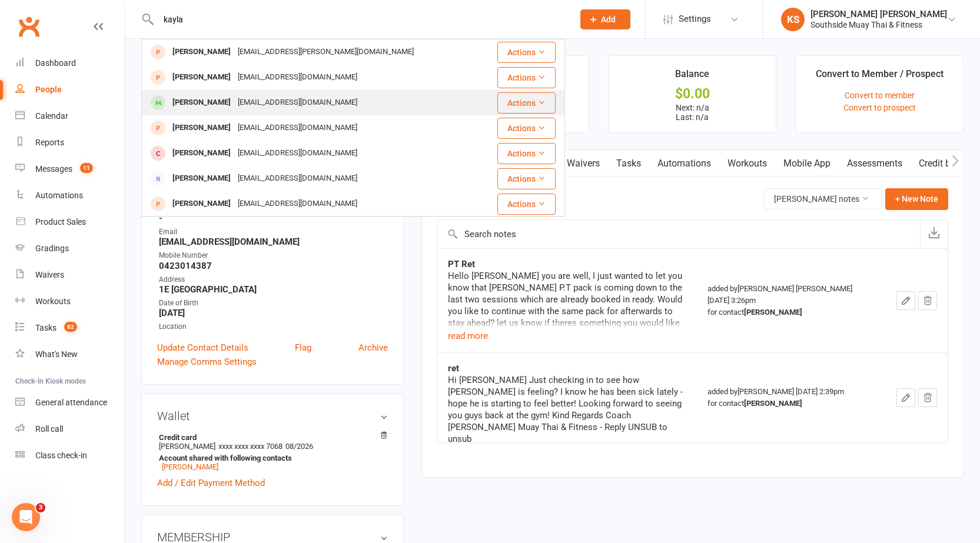
type input "kayla"
click at [201, 100] on div "Kayla Hamilton" at bounding box center [201, 102] width 65 height 17
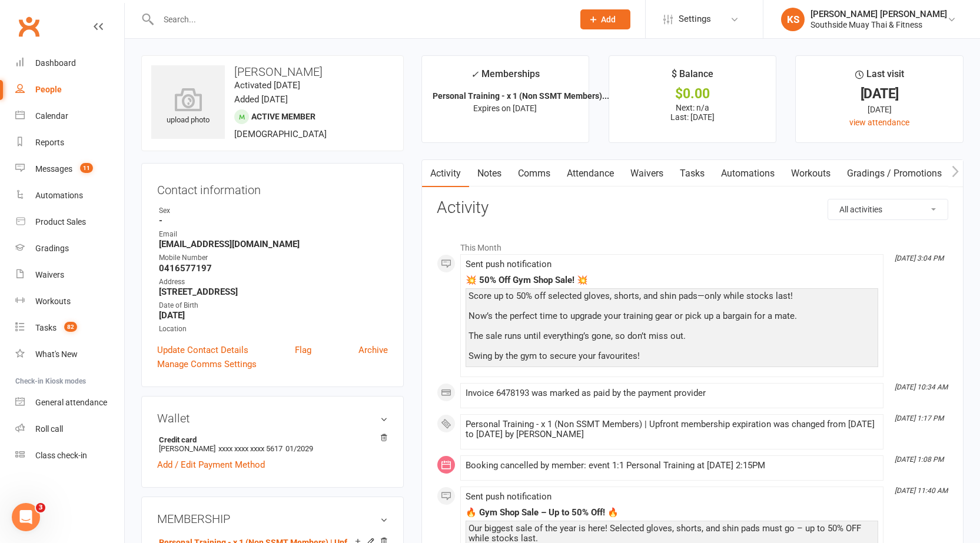
click at [579, 186] on link "Attendance" at bounding box center [590, 173] width 64 height 27
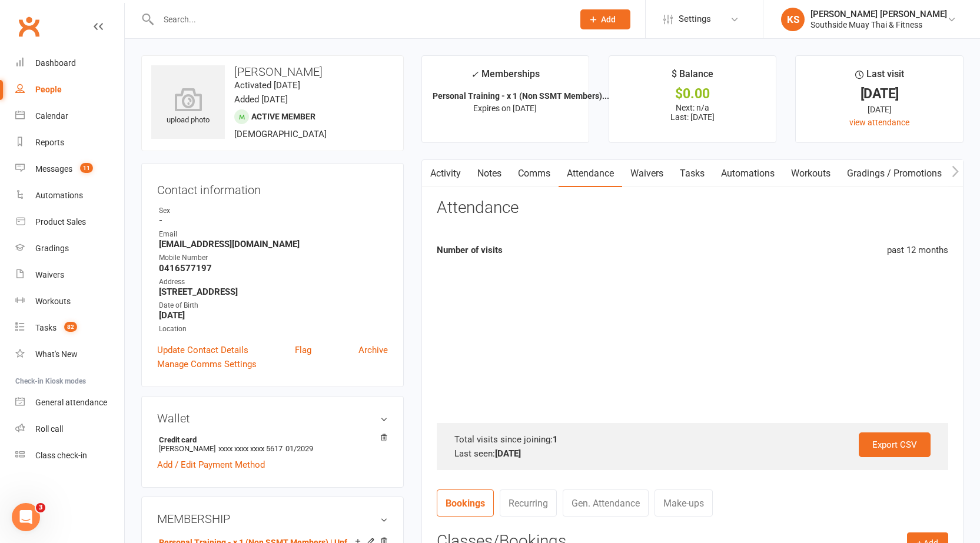
click at [588, 177] on link "Attendance" at bounding box center [590, 173] width 64 height 27
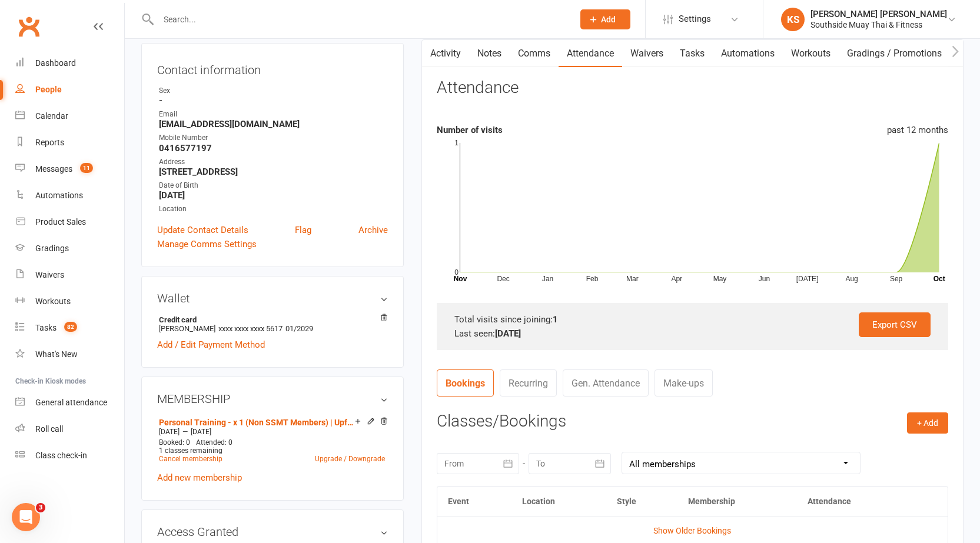
scroll to position [235, 0]
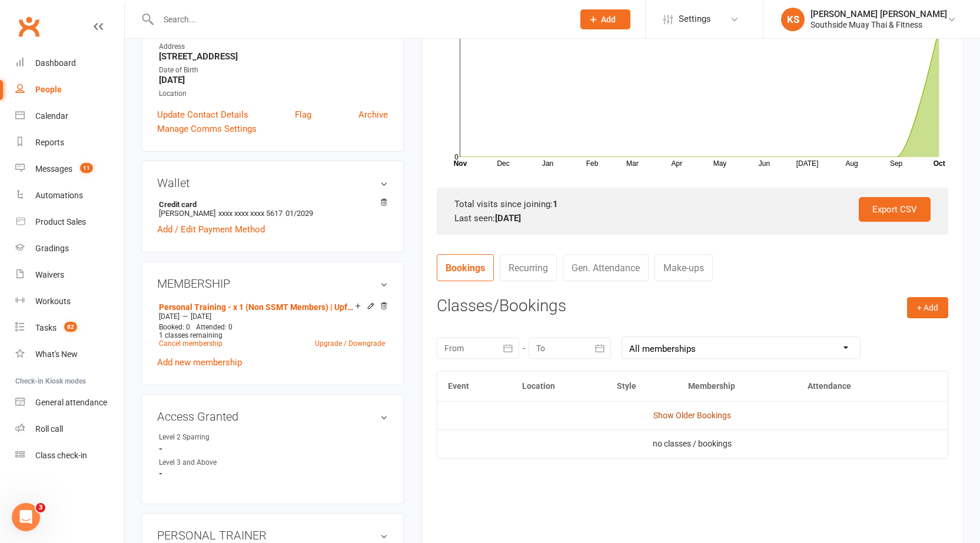
click at [694, 412] on link "Show Older Bookings" at bounding box center [692, 415] width 78 height 9
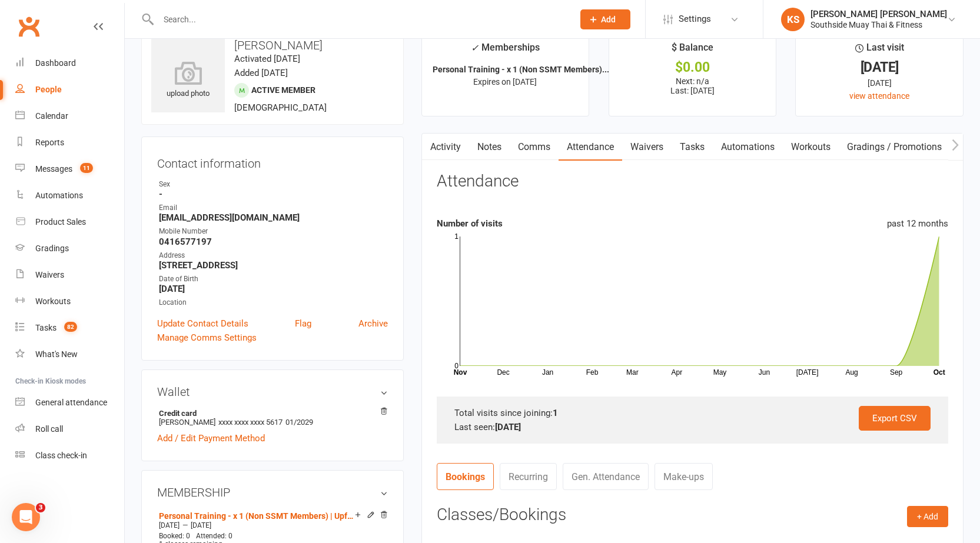
scroll to position [0, 0]
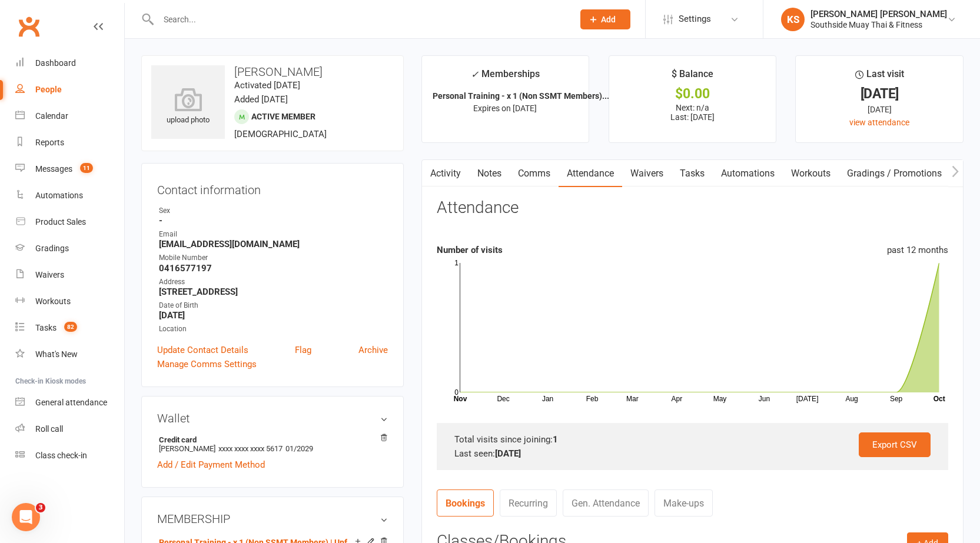
click at [431, 172] on icon "button" at bounding box center [428, 171] width 7 height 12
click at [504, 172] on link "Notes" at bounding box center [489, 173] width 41 height 27
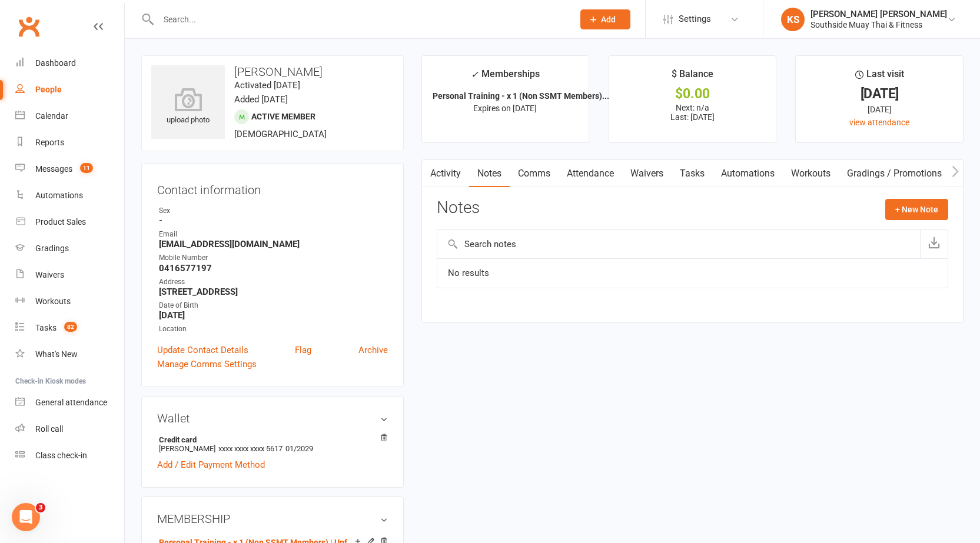
click at [537, 179] on link "Comms" at bounding box center [533, 173] width 49 height 27
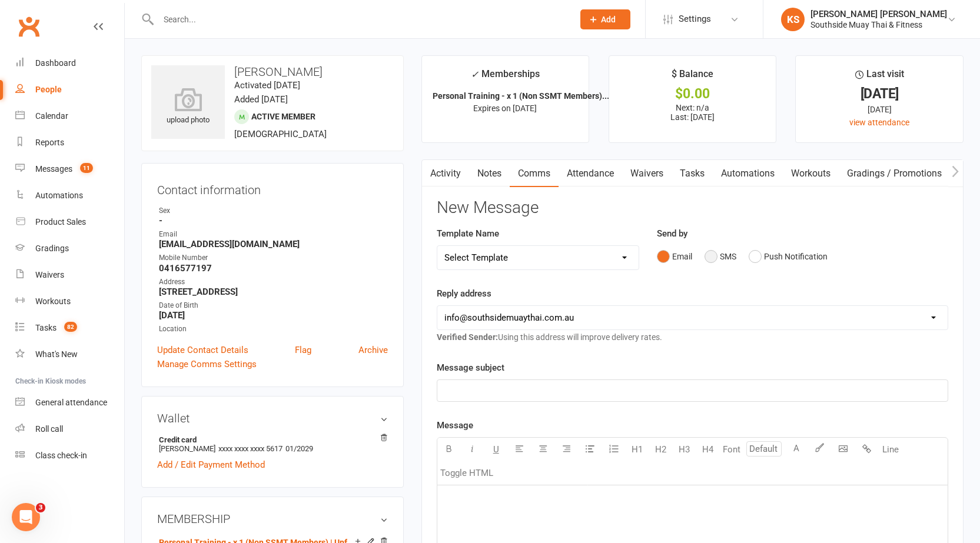
click at [720, 260] on button "SMS" at bounding box center [720, 256] width 32 height 22
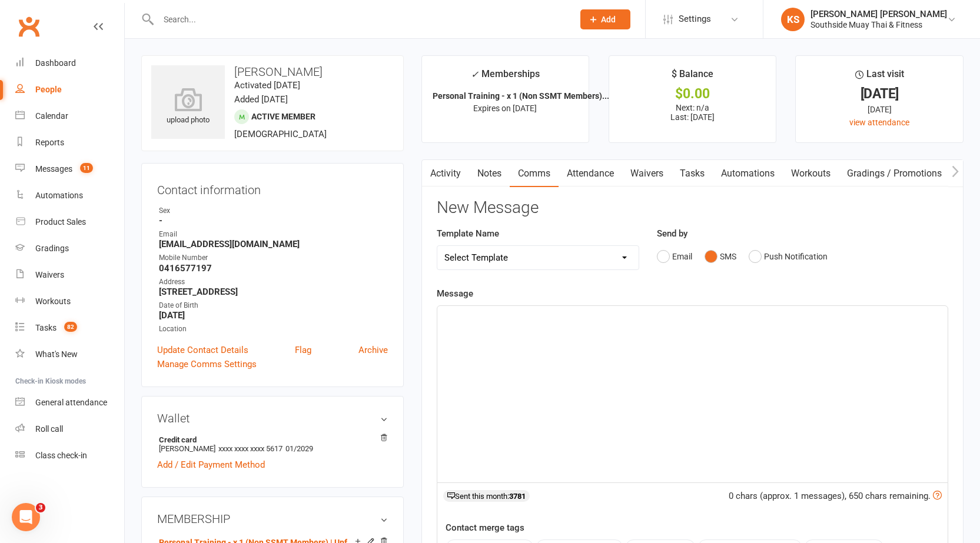
click at [597, 342] on div "﻿" at bounding box center [692, 394] width 510 height 176
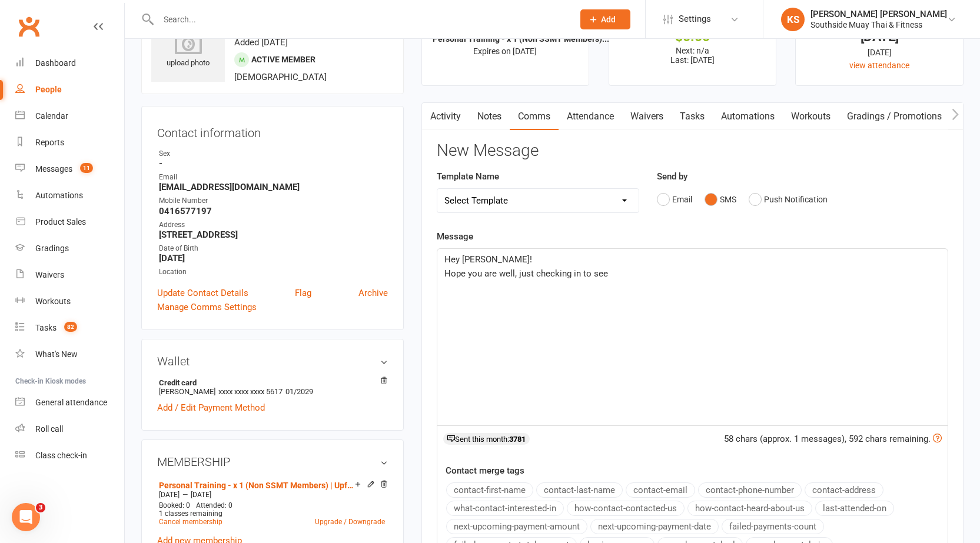
scroll to position [59, 0]
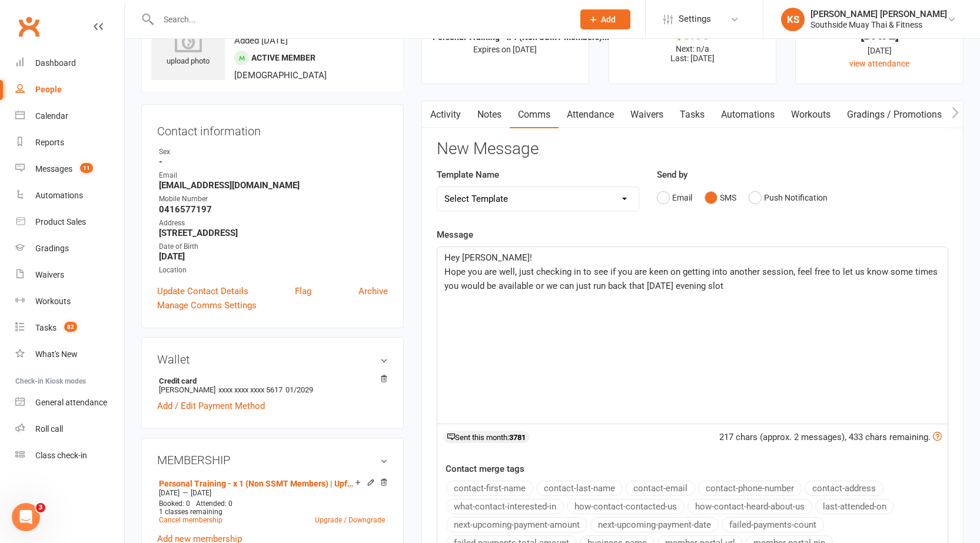
click at [743, 298] on div "Hey Kayla! Hope you are well, just checking in to see if you are keen on gettin…" at bounding box center [692, 335] width 510 height 176
click at [625, 288] on span "Hope you are well, just checking in to see if you are keen on getting into anot…" at bounding box center [686, 279] width 485 height 25
click at [629, 285] on span "Hope you are well, just checking in to see if you are keen on getting into anot…" at bounding box center [686, 279] width 485 height 25
click at [866, 269] on span "Hope you are well, just checking in to see if you are keen on getting into anot…" at bounding box center [686, 279] width 485 height 25
drag, startPoint x: 890, startPoint y: 277, endPoint x: 892, endPoint y: 283, distance: 6.9
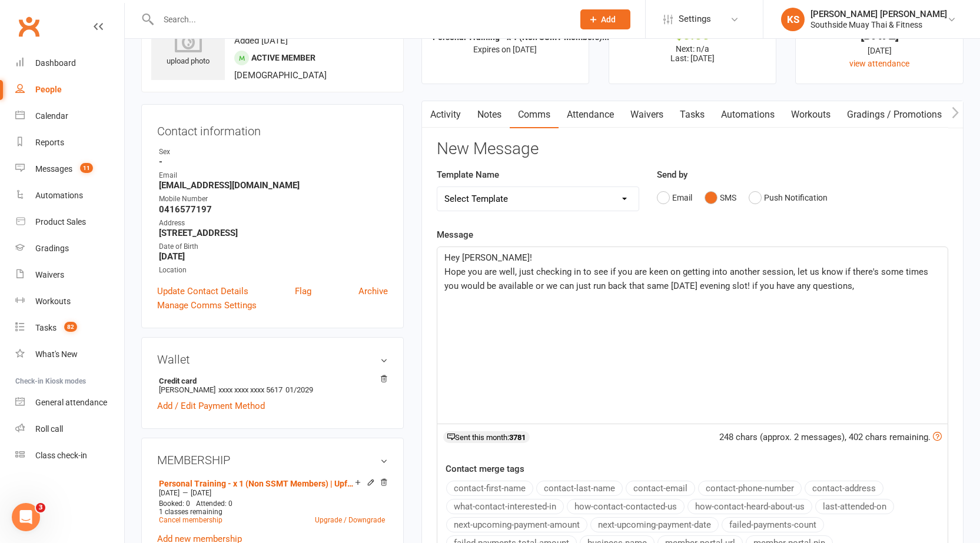
click at [890, 277] on p "Hope you are well, just checking in to see if you are keen on getting into anot…" at bounding box center [692, 279] width 496 height 28
click at [888, 285] on p "Hope you are well, just checking in to see if you are keen on getting into anot…" at bounding box center [692, 279] width 496 height 28
click at [881, 292] on p "Hope you are well, just checking in to see if you are keen on getting into anot…" at bounding box center [692, 279] width 496 height 28
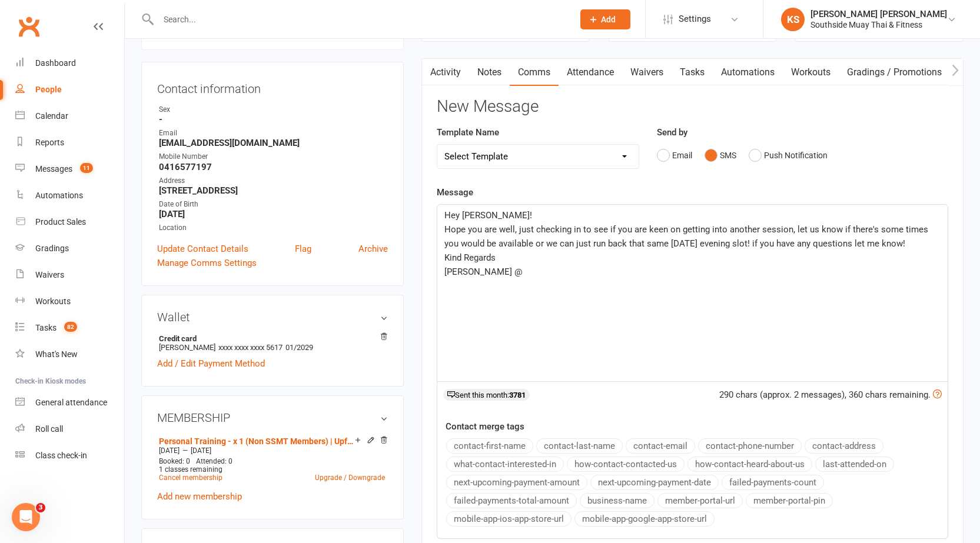
scroll to position [176, 0]
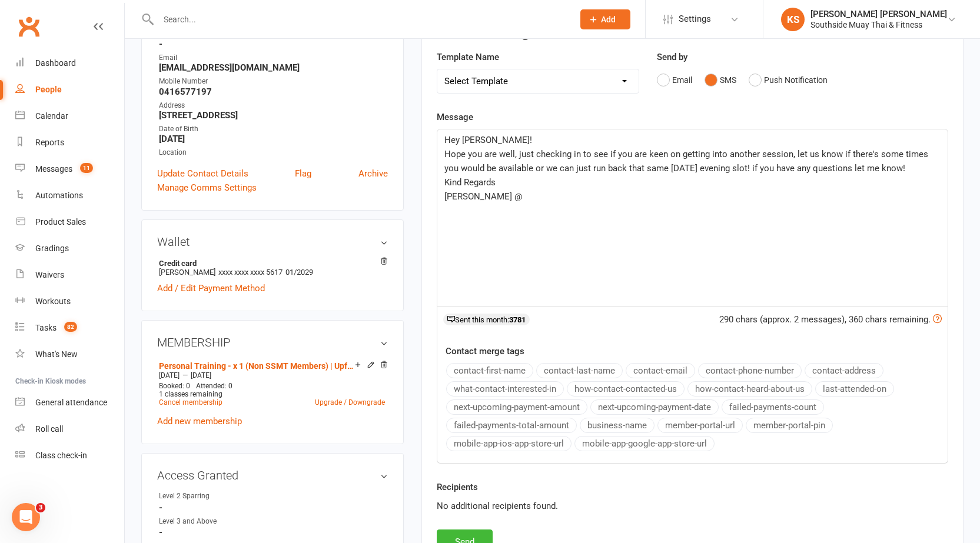
click at [605, 425] on button "business-name" at bounding box center [616, 425] width 75 height 15
click at [842, 166] on span "Hope you are well, just checking in to see if you are keen on getting into anot…" at bounding box center [687, 161] width 486 height 25
drag, startPoint x: 838, startPoint y: 155, endPoint x: 792, endPoint y: 151, distance: 46.7
click at [792, 151] on span "Hope you are well, just checking in to see if you are keen on getting into anot…" at bounding box center [688, 168] width 489 height 39
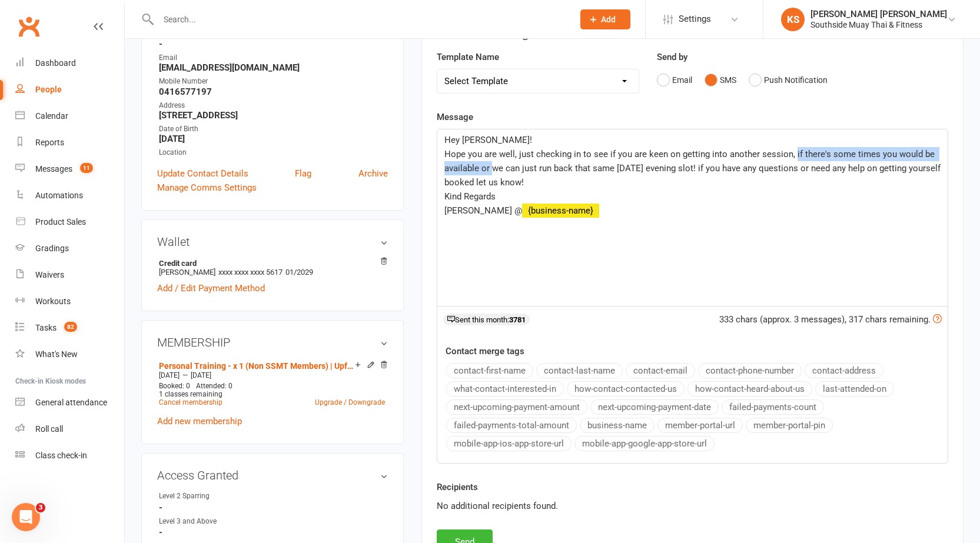
drag, startPoint x: 492, startPoint y: 168, endPoint x: 791, endPoint y: 151, distance: 299.3
click at [791, 151] on span "Hope you are well, just checking in to see if you are keen on getting into anot…" at bounding box center [693, 168] width 498 height 39
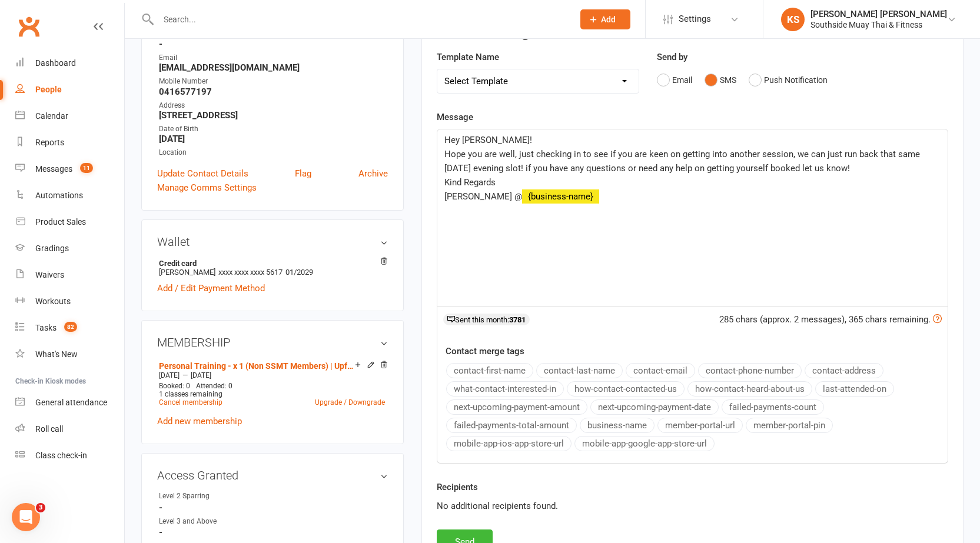
click at [528, 172] on span "Hope you are well, just checking in to see if you are keen on getting into anot…" at bounding box center [683, 161] width 478 height 25
click at [524, 198] on p "Kind Regards" at bounding box center [692, 196] width 496 height 14
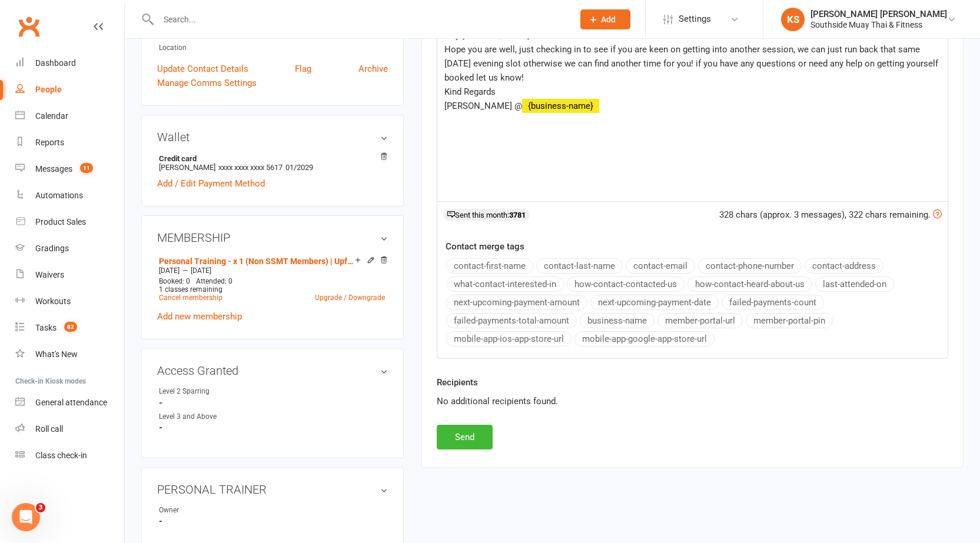
scroll to position [294, 0]
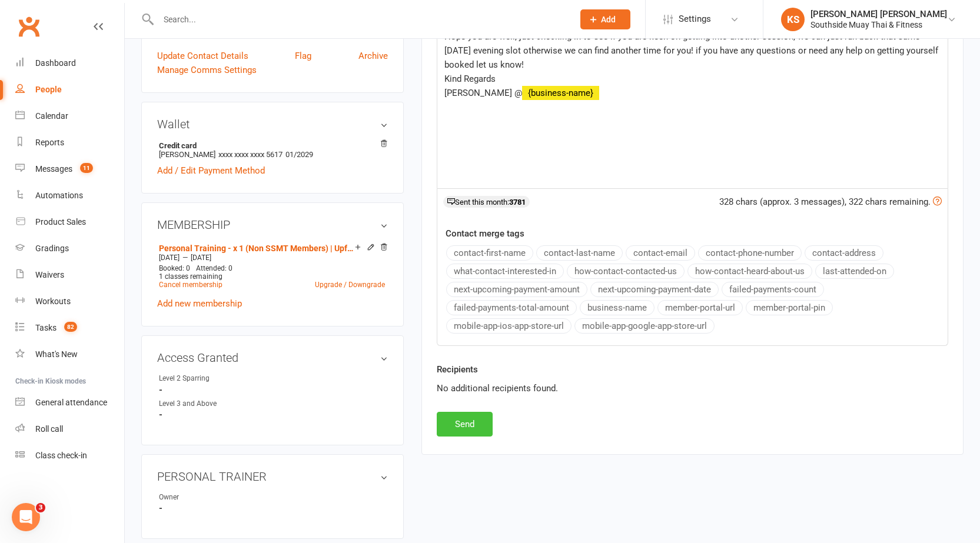
click at [448, 421] on button "Send" at bounding box center [465, 424] width 56 height 25
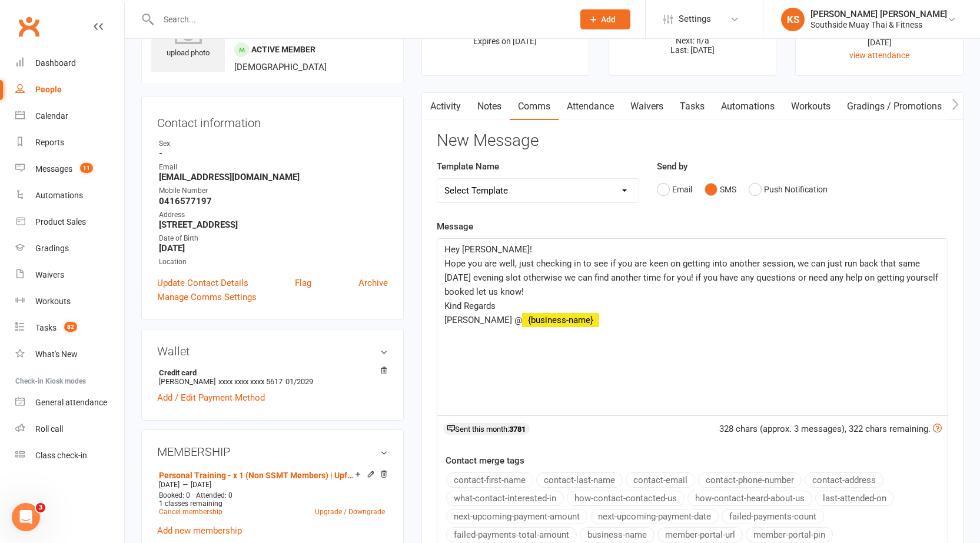
scroll to position [0, 0]
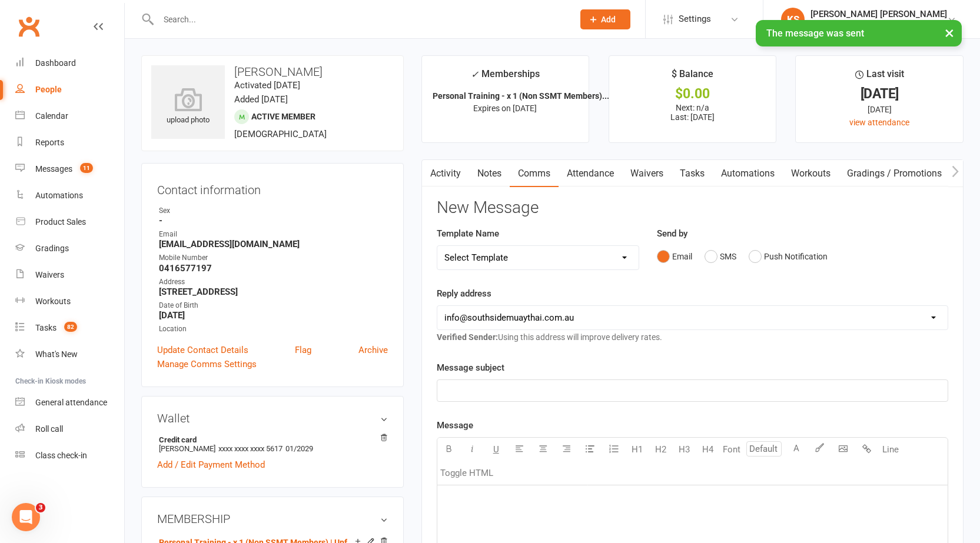
click at [466, 178] on link "Activity" at bounding box center [445, 173] width 47 height 27
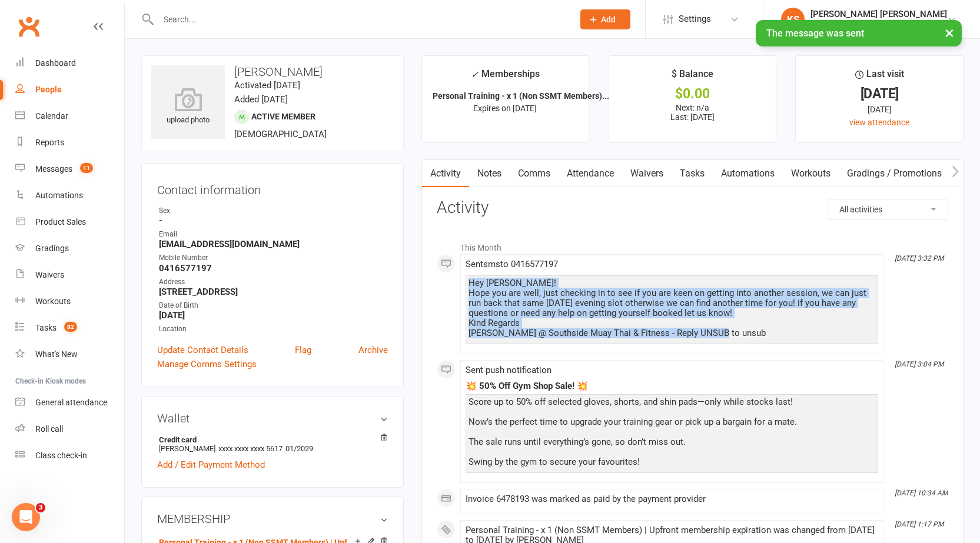
drag, startPoint x: 469, startPoint y: 281, endPoint x: 737, endPoint y: 341, distance: 274.5
click at [737, 341] on div "Hey Kayla! Hope you are well, just checking in to see if you are keen on gettin…" at bounding box center [671, 309] width 412 height 69
copy div "Hey Kayla! Hope you are well, just checking in to see if you are keen on gettin…"
click at [519, 169] on link "Comms" at bounding box center [533, 173] width 49 height 27
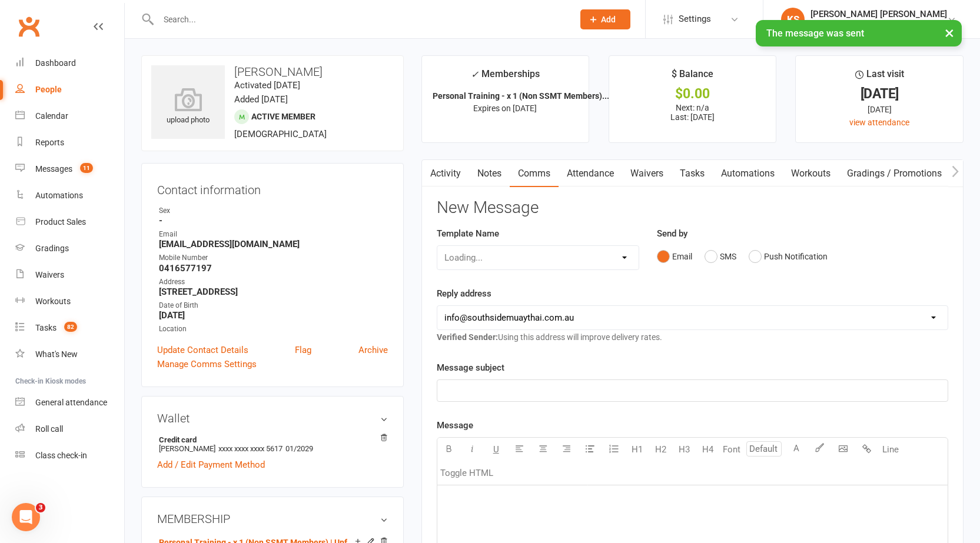
drag, startPoint x: 489, startPoint y: 176, endPoint x: 568, endPoint y: 184, distance: 79.8
click at [492, 176] on link "Notes" at bounding box center [489, 173] width 41 height 27
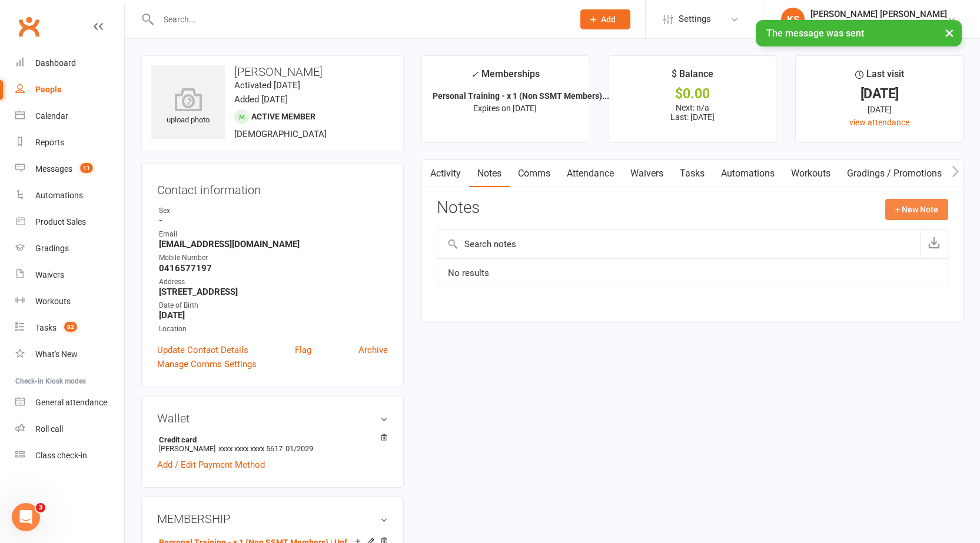
click at [910, 212] on button "+ New Note" at bounding box center [916, 209] width 63 height 21
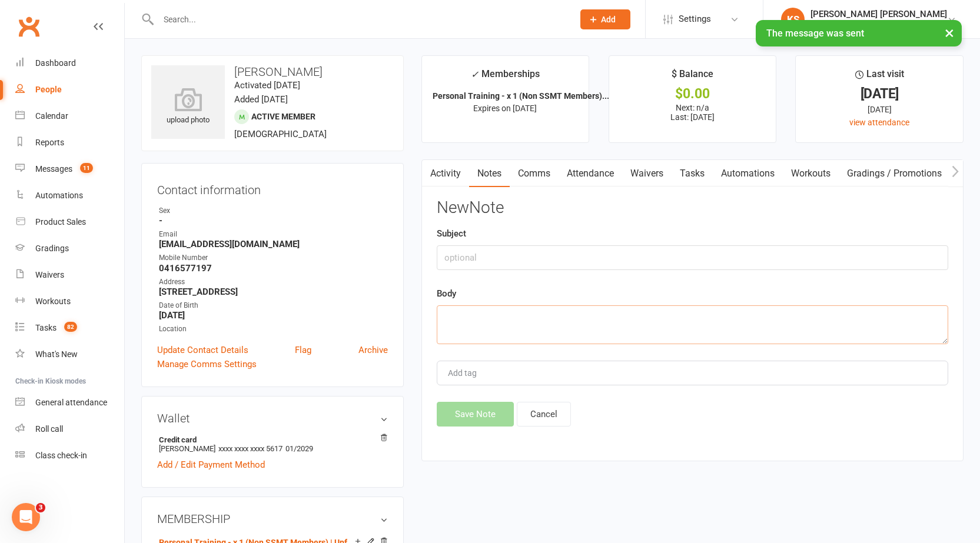
drag, startPoint x: 572, startPoint y: 318, endPoint x: 557, endPoint y: 330, distance: 20.1
click at [567, 323] on textarea at bounding box center [692, 324] width 511 height 39
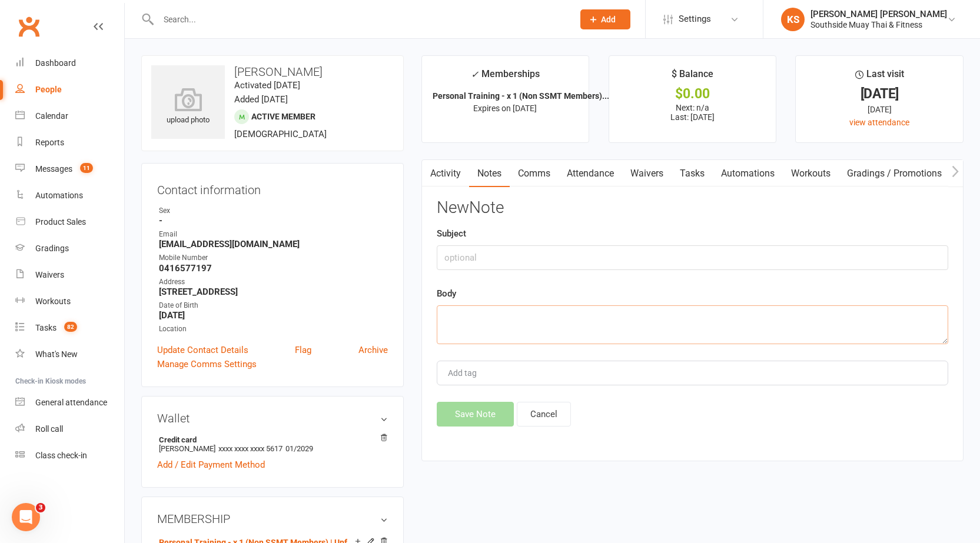
paste textarea "Hey Kayla! Hope you are well, just checking in to see if you are keen on gettin…"
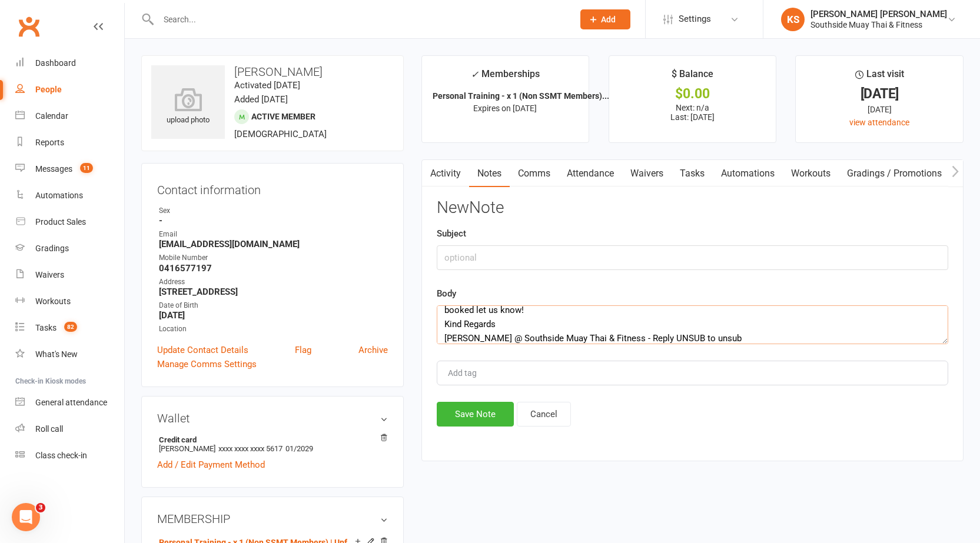
type textarea "Hey Kayla! Hope you are well, just checking in to see if you are keen on gettin…"
click at [504, 258] on input "text" at bounding box center [692, 257] width 511 height 25
type input "PT Ret"
click at [470, 414] on button "Save Note" at bounding box center [475, 414] width 77 height 25
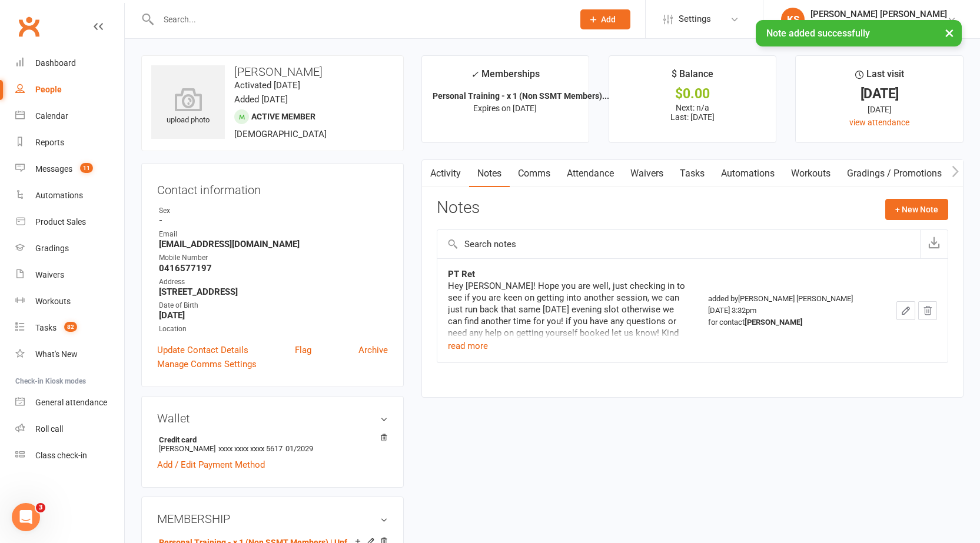
click at [325, 20] on div "× Note added successfully" at bounding box center [482, 20] width 964 height 0
click at [309, 20] on div "× Note added successfully" at bounding box center [482, 20] width 964 height 0
click at [218, 20] on div "× Note added successfully" at bounding box center [482, 20] width 964 height 0
click at [185, 19] on input "text" at bounding box center [360, 19] width 410 height 16
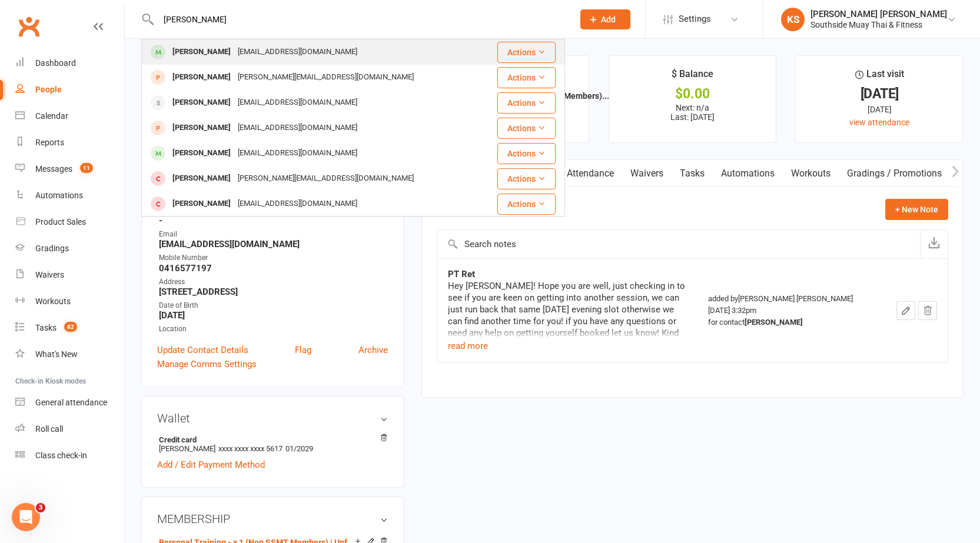
type input "alex bec"
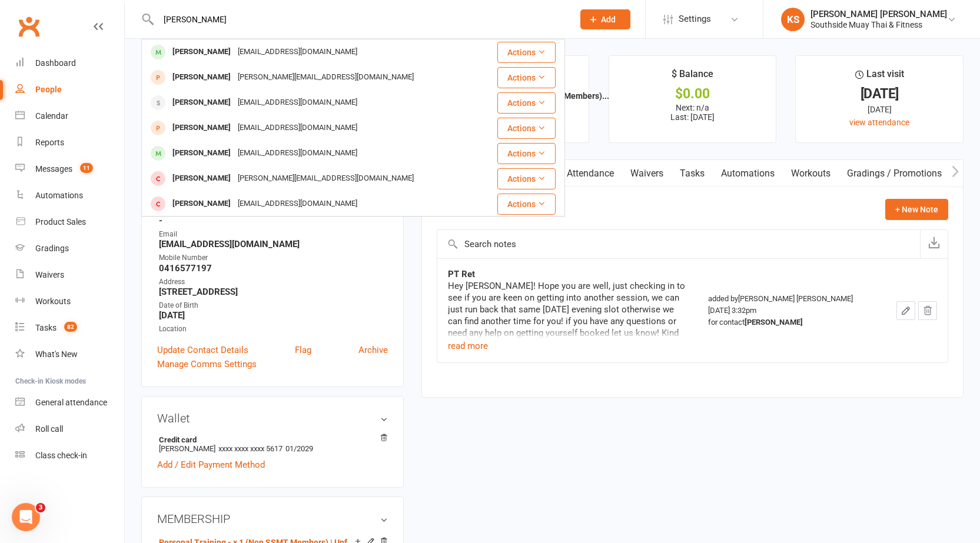
click at [198, 52] on div "Alex Beckett" at bounding box center [201, 52] width 65 height 17
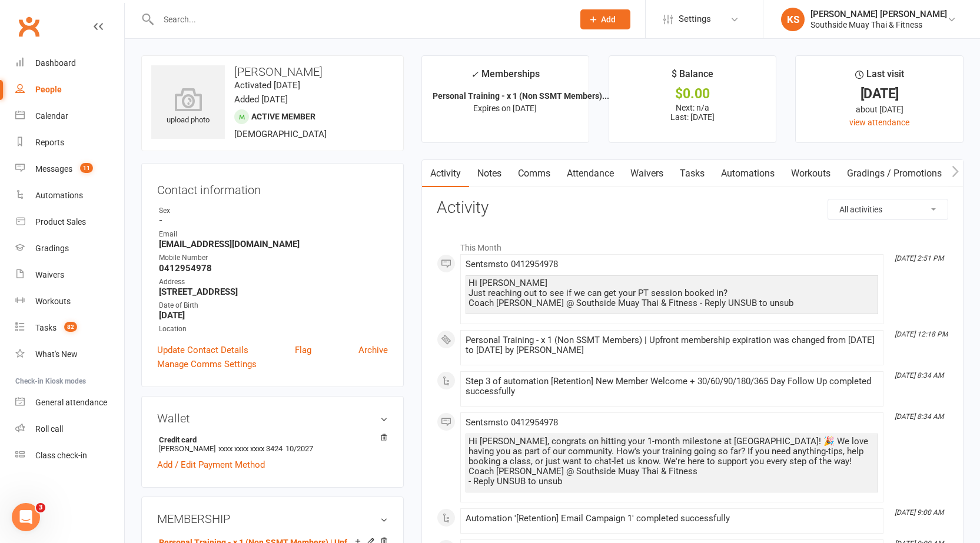
click at [651, 416] on li "Oct 12, 8:34 AM Sent sms to 0412954978 Hi Alex, congrats on hitting your 1-mont…" at bounding box center [671, 457] width 423 height 90
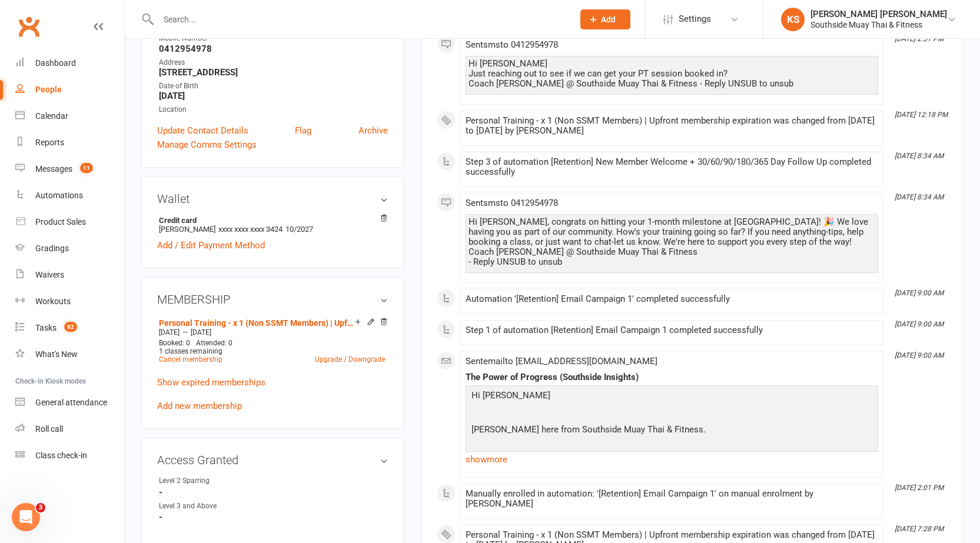
scroll to position [118, 0]
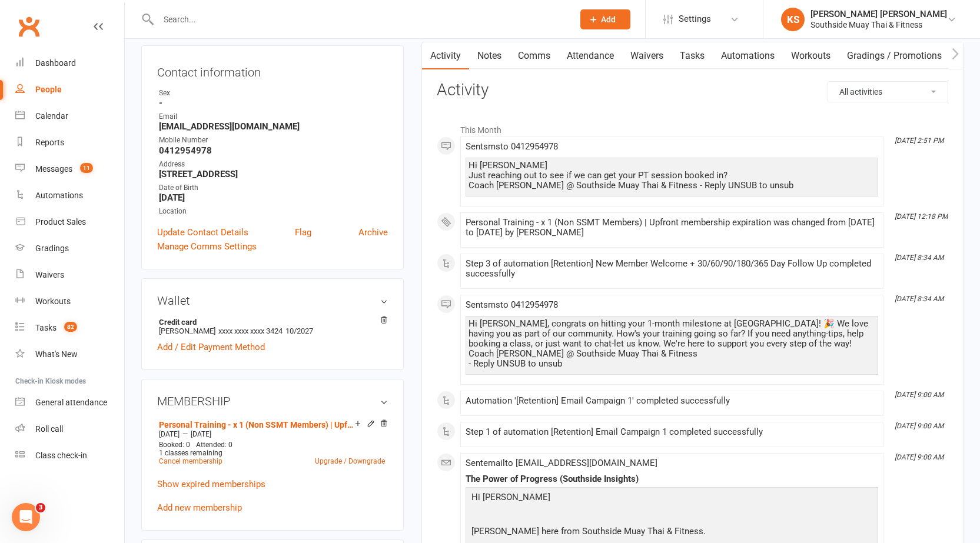
click at [439, 338] on div "This Month Oct 14, 2:51 PM Sent sms to 0412954978 Hi Alex Just reaching out to …" at bounding box center [692, 438] width 511 height 640
click at [369, 25] on input "text" at bounding box center [360, 19] width 410 height 16
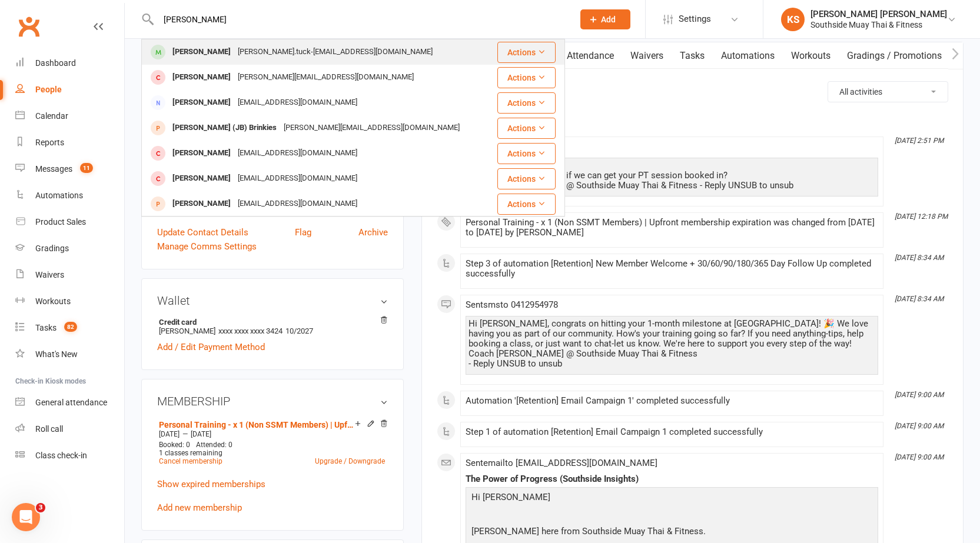
type input "justus"
click at [212, 55] on div "Justus Tuck" at bounding box center [201, 52] width 65 height 17
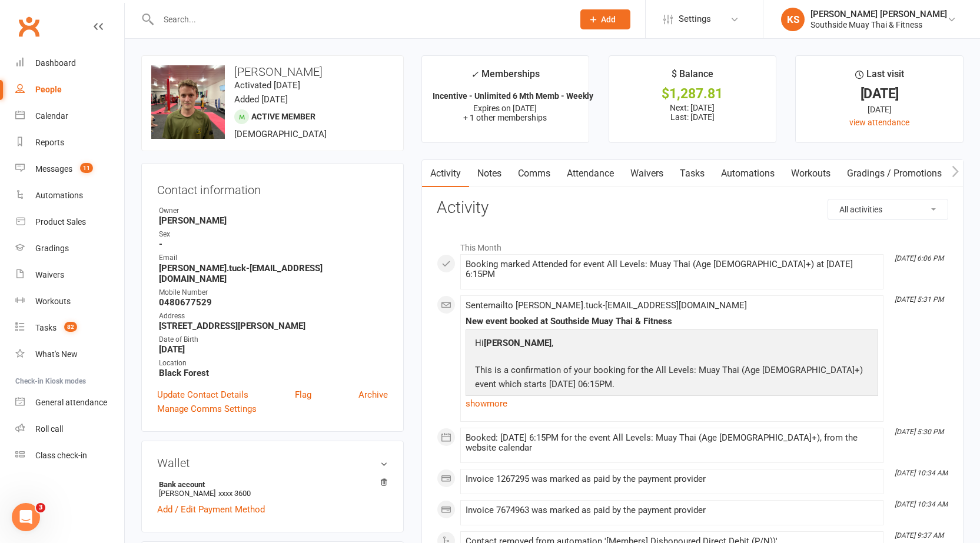
click at [572, 169] on link "Attendance" at bounding box center [590, 173] width 64 height 27
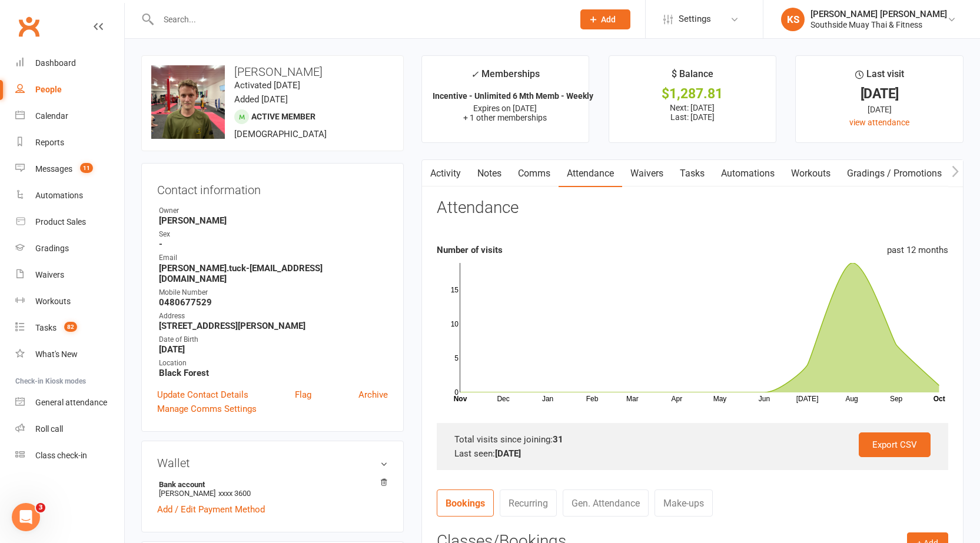
click at [457, 169] on link "Activity" at bounding box center [445, 173] width 47 height 27
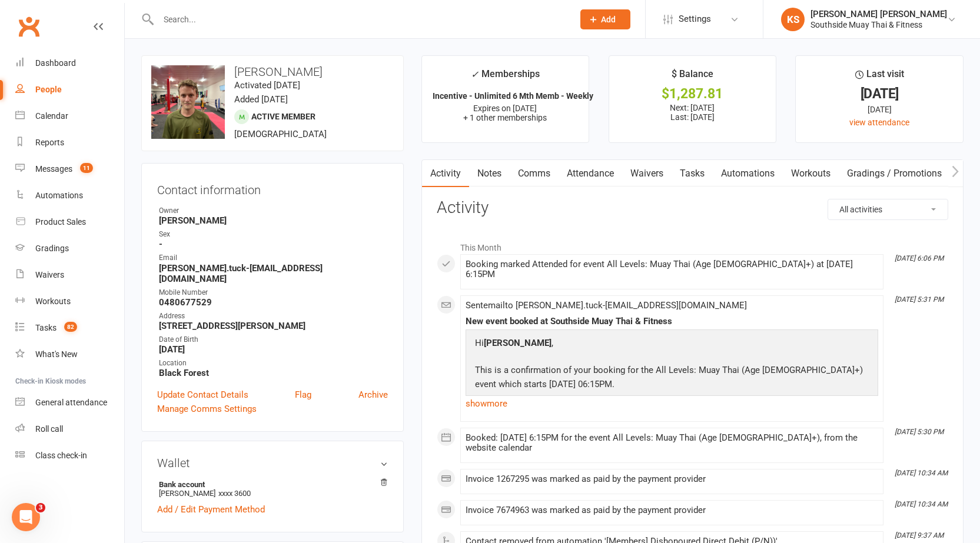
click at [482, 172] on link "Notes" at bounding box center [489, 173] width 41 height 27
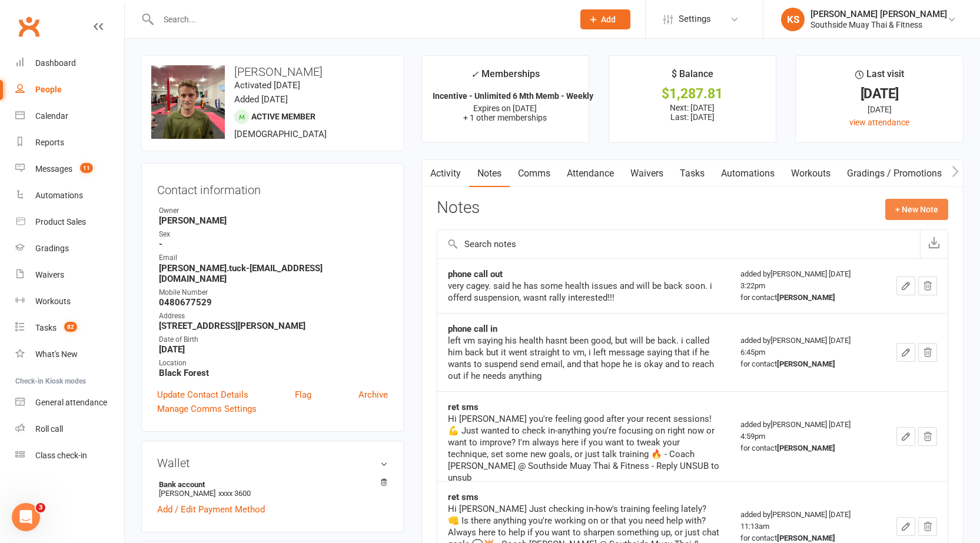
click at [928, 214] on button "+ New Note" at bounding box center [916, 209] width 63 height 21
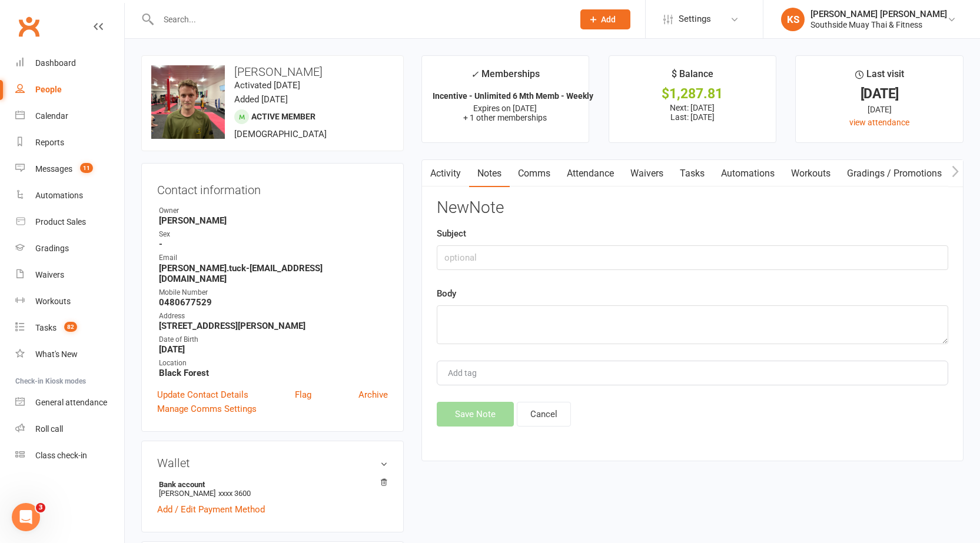
click at [541, 177] on link "Comms" at bounding box center [533, 173] width 49 height 27
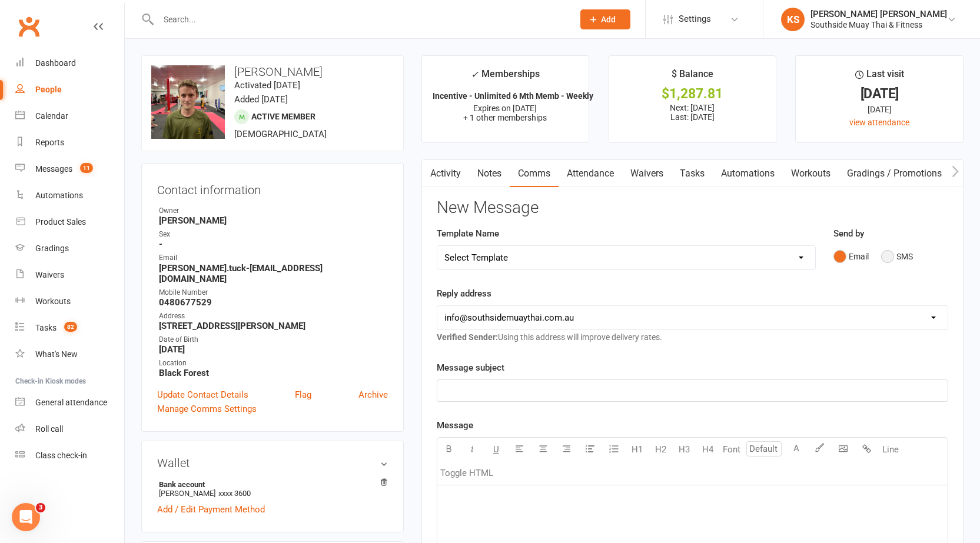
click at [893, 258] on button "SMS" at bounding box center [897, 256] width 32 height 22
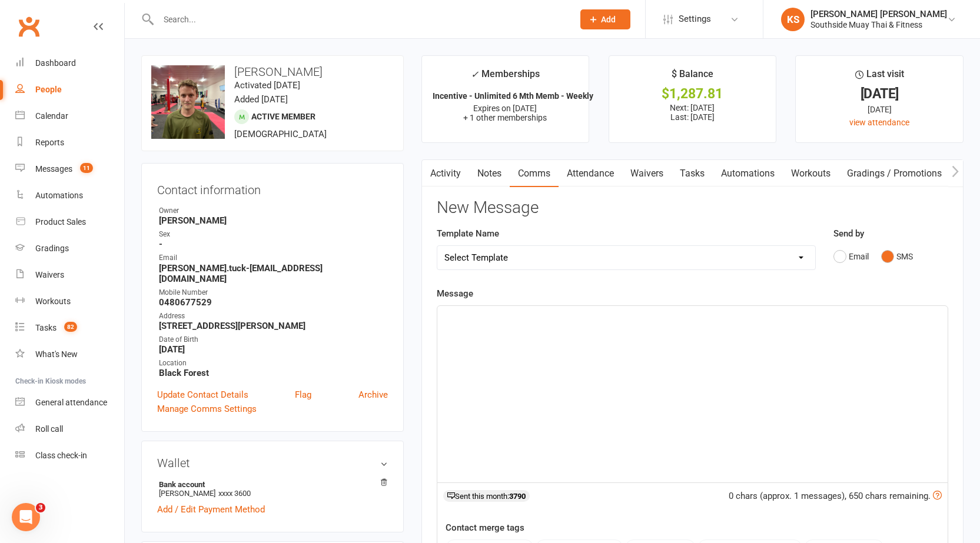
click at [464, 332] on div "﻿" at bounding box center [692, 394] width 510 height 176
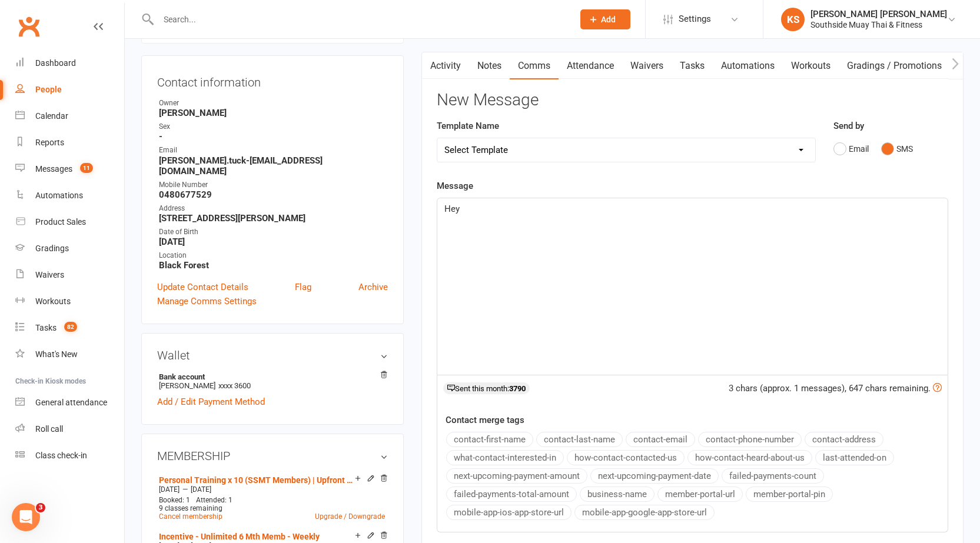
scroll to position [118, 0]
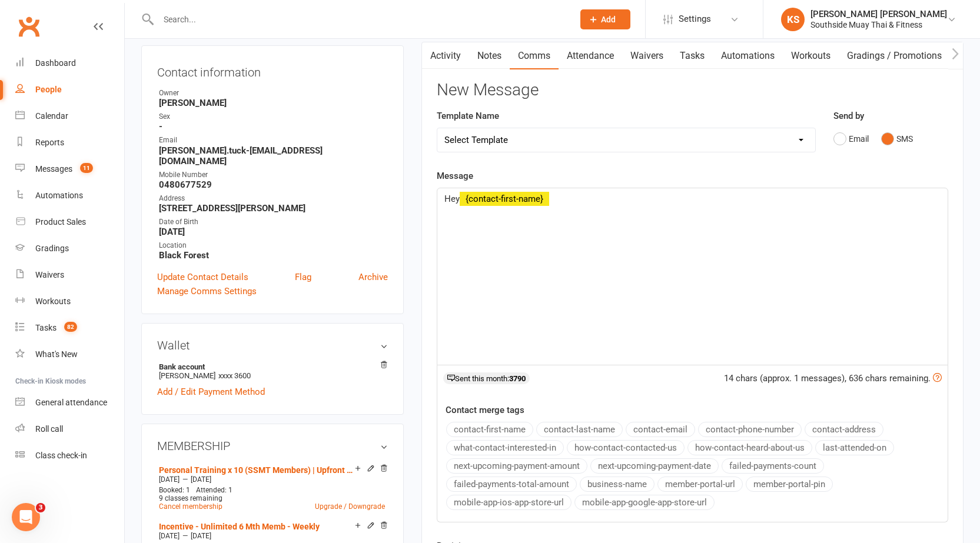
click at [471, 422] on button "contact-first-name" at bounding box center [489, 429] width 87 height 15
click at [609, 221] on p "﻿" at bounding box center [692, 227] width 496 height 14
click at [609, 213] on p "Hope you are well" at bounding box center [692, 213] width 496 height 14
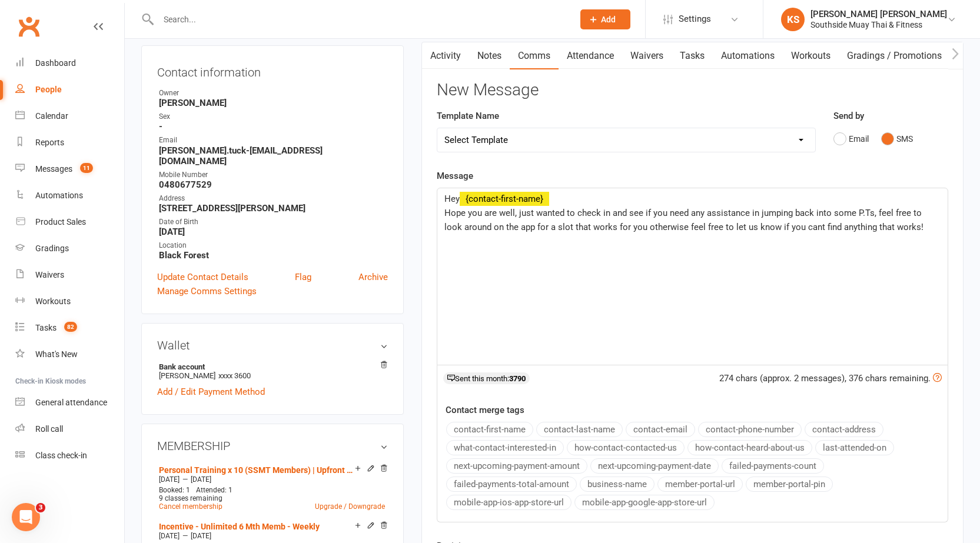
drag, startPoint x: 535, startPoint y: 229, endPoint x: 555, endPoint y: 227, distance: 20.7
click at [535, 229] on span "Hope you are well, just wanted to check in and see if you need any assistance i…" at bounding box center [683, 220] width 479 height 25
drag, startPoint x: 874, startPoint y: 229, endPoint x: 917, endPoint y: 225, distance: 43.2
click at [917, 225] on span "Hope you are well, just wanted to check in and see if you need any assistance i…" at bounding box center [683, 227] width 479 height 39
click at [618, 484] on button "business-name" at bounding box center [616, 484] width 75 height 15
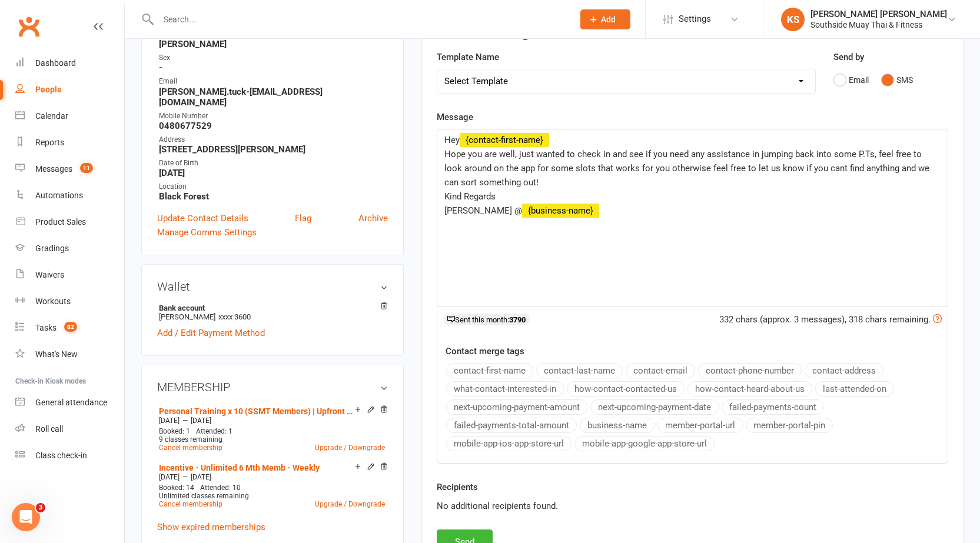
scroll to position [0, 0]
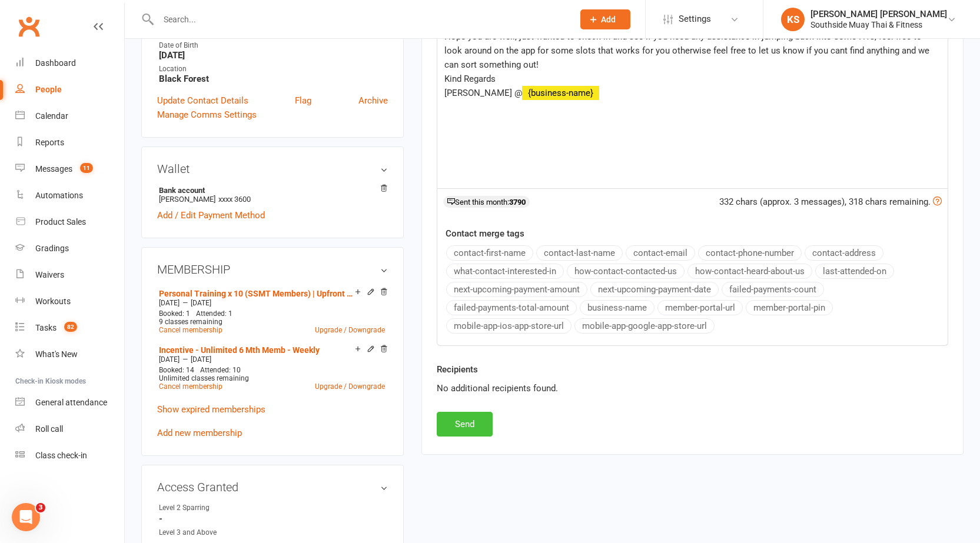
click at [458, 425] on button "Send" at bounding box center [465, 424] width 56 height 25
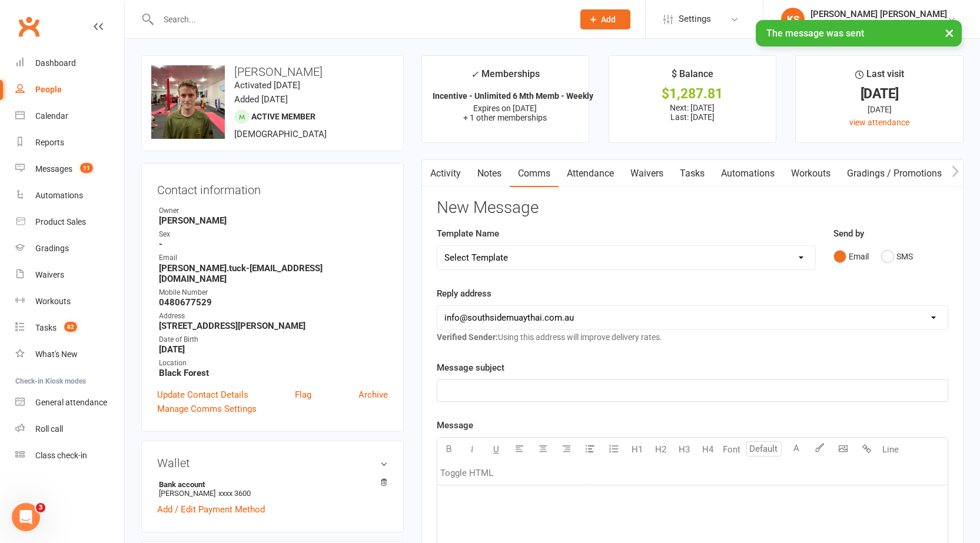
click at [439, 161] on link "Activity" at bounding box center [445, 173] width 47 height 27
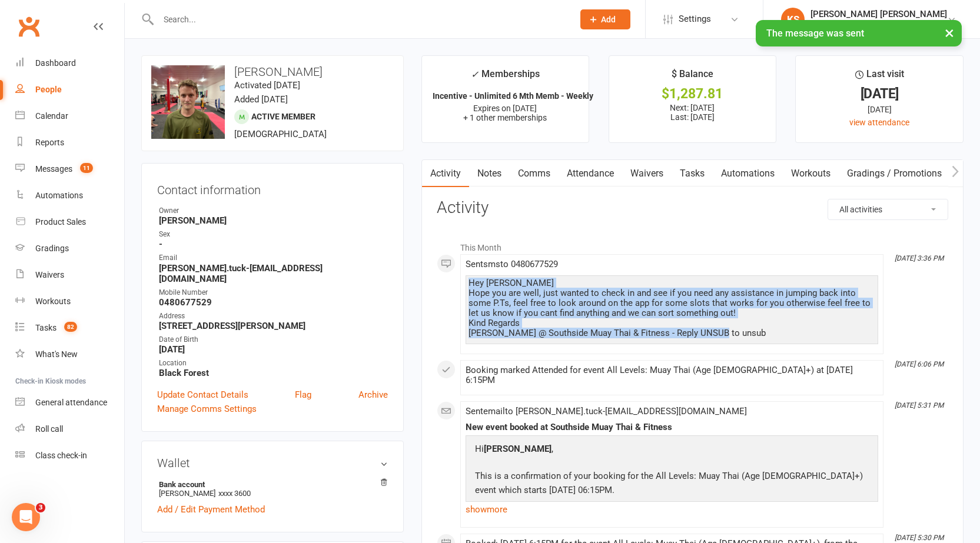
drag, startPoint x: 470, startPoint y: 284, endPoint x: 733, endPoint y: 331, distance: 267.2
click at [733, 331] on div "Hey Justus Hope you are well, just wanted to check in and see if you need any a…" at bounding box center [671, 308] width 407 height 60
copy div "Hey Justus Hope you are well, just wanted to check in and see if you need any a…"
click at [495, 180] on link "Notes" at bounding box center [489, 173] width 41 height 27
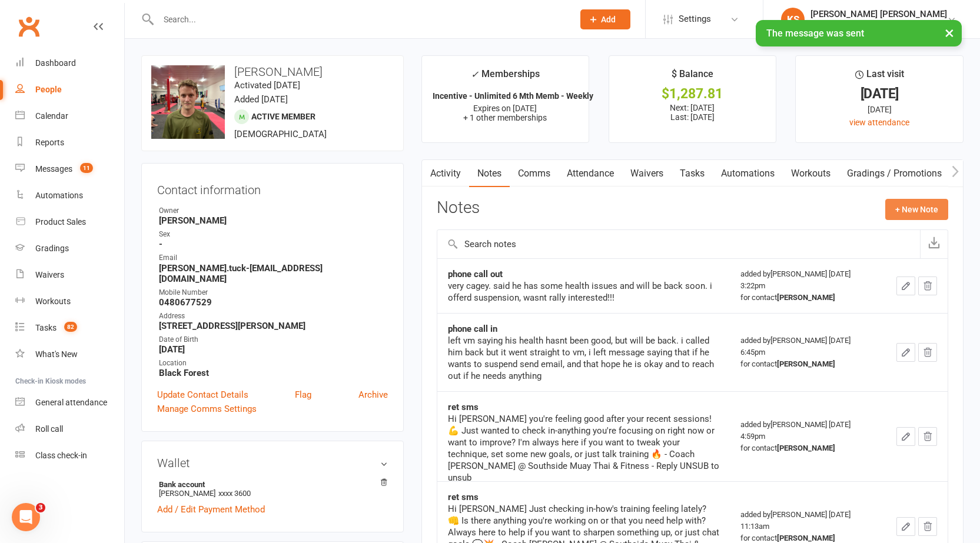
click at [902, 205] on button "+ New Note" at bounding box center [916, 209] width 63 height 21
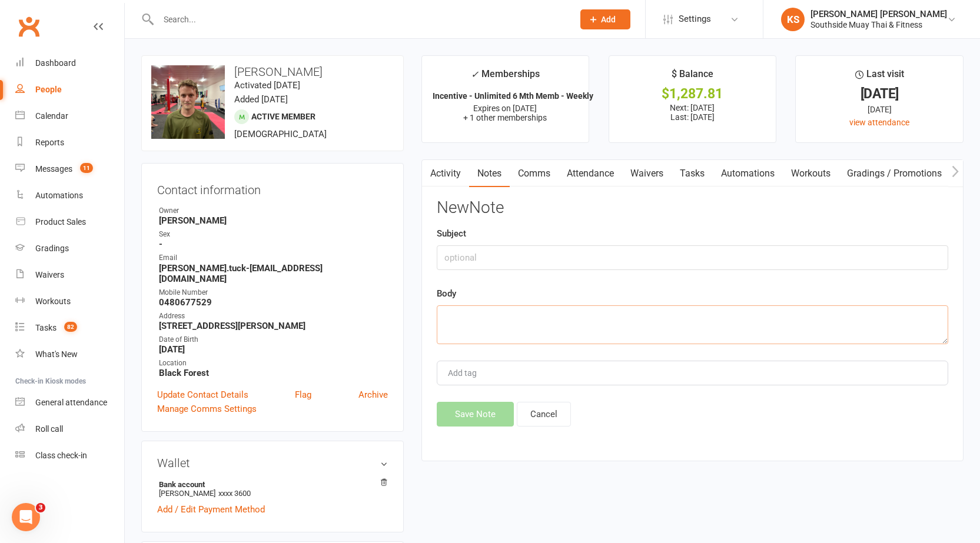
click at [554, 334] on textarea at bounding box center [692, 324] width 511 height 39
paste textarea "Hey Justus Hope you are well, just wanted to check in and see if you need any a…"
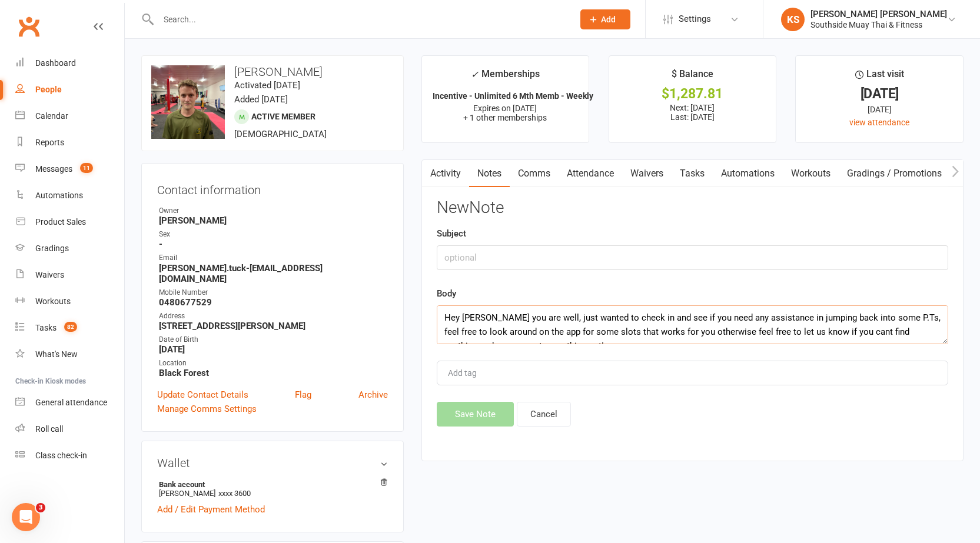
scroll to position [50, 0]
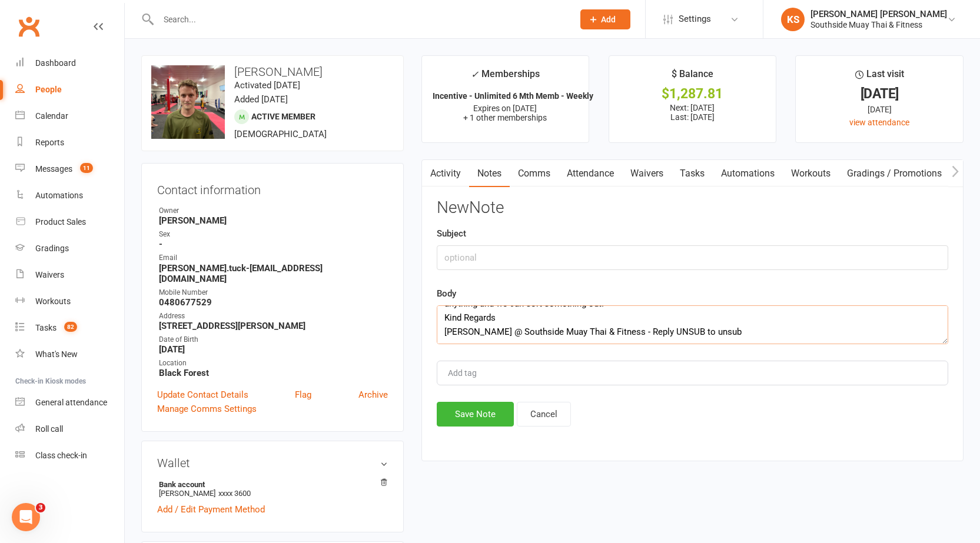
type textarea "Hey Justus Hope you are well, just wanted to check in and see if you need any a…"
click at [482, 258] on input "text" at bounding box center [692, 257] width 511 height 25
type input "PT Ret"
click at [474, 415] on button "Save Note" at bounding box center [475, 414] width 77 height 25
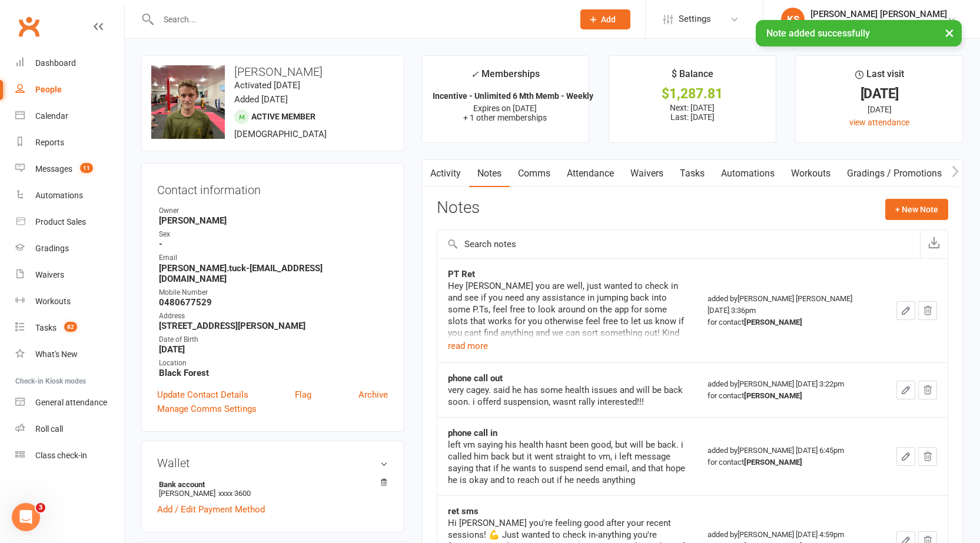
drag, startPoint x: 225, startPoint y: 6, endPoint x: 220, endPoint y: 11, distance: 6.3
click at [222, 9] on div at bounding box center [353, 19] width 424 height 38
click at [212, 20] on div "× Note added successfully" at bounding box center [482, 20] width 964 height 0
click at [187, 20] on div "× Note added successfully" at bounding box center [482, 20] width 964 height 0
click at [188, 20] on div "× Note added successfully" at bounding box center [482, 20] width 964 height 0
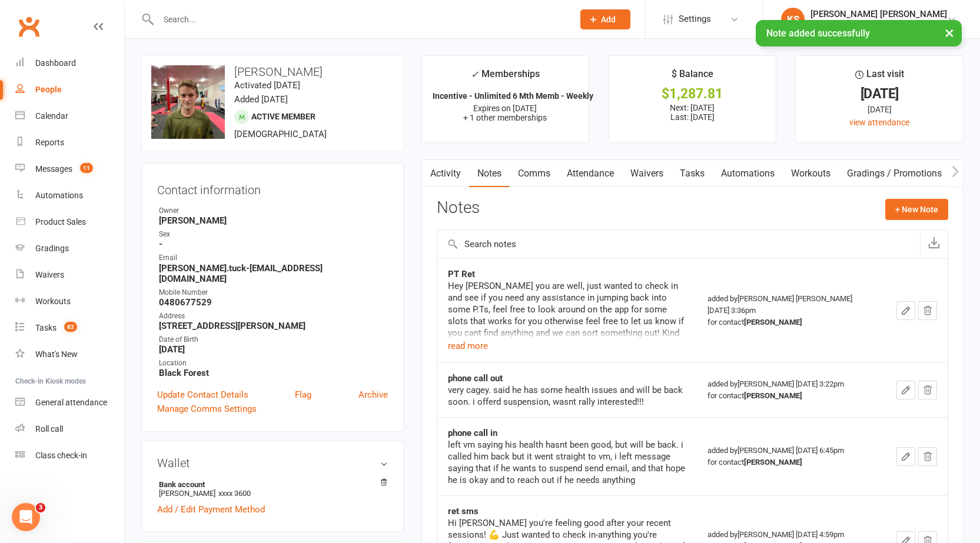
click at [180, 20] on div "× Note added successfully" at bounding box center [482, 20] width 964 height 0
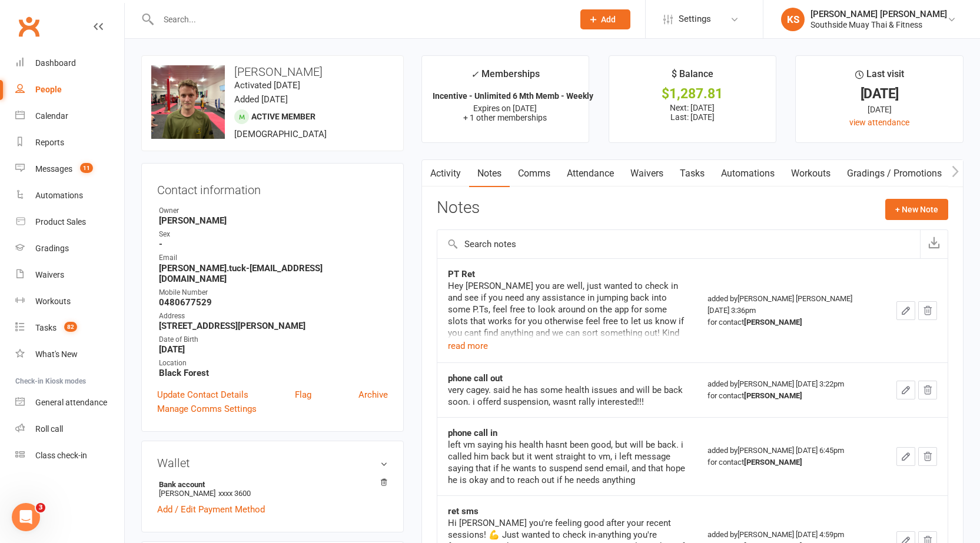
click at [188, 21] on input "text" at bounding box center [360, 19] width 410 height 16
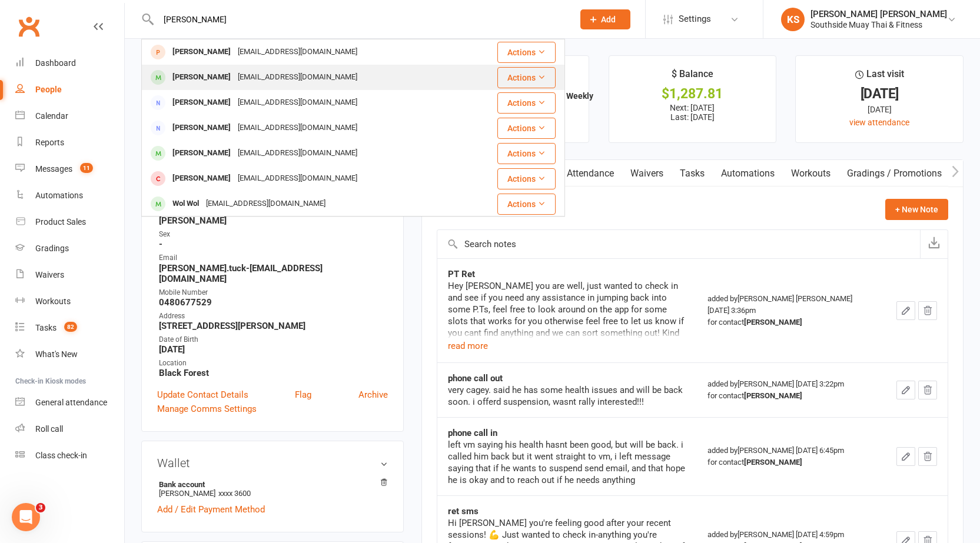
type input "wolff"
click at [193, 78] on div "Henry Wolff" at bounding box center [201, 77] width 65 height 17
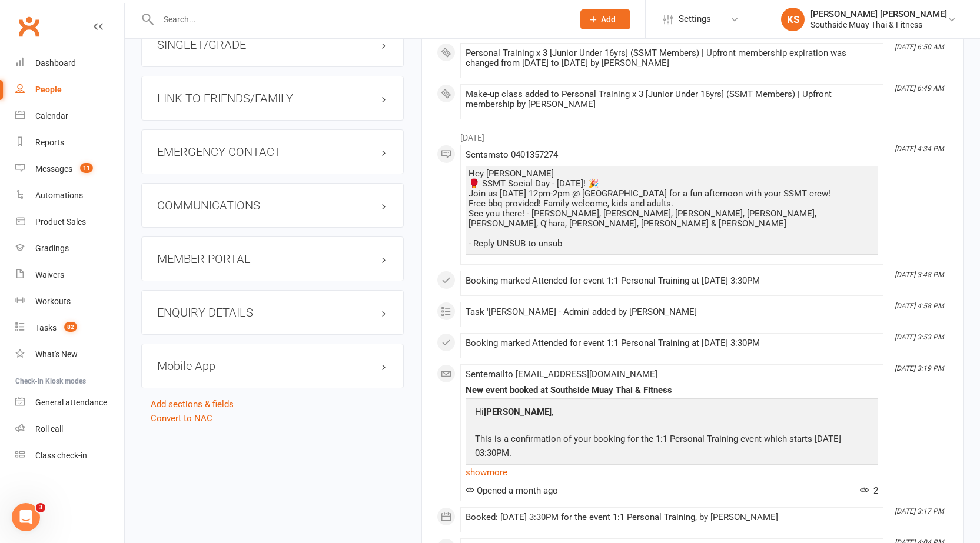
scroll to position [1059, 0]
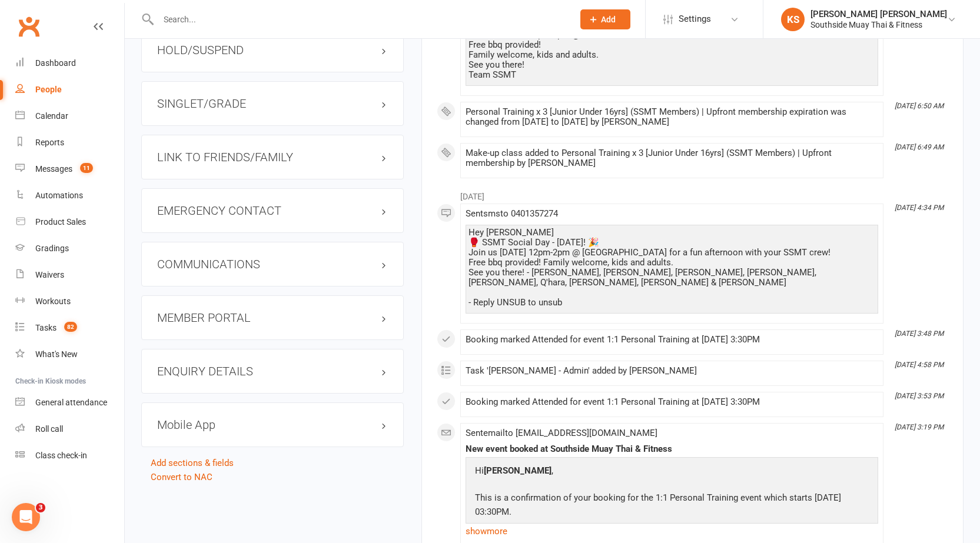
click at [297, 159] on h3 "LINK TO FRIENDS/FAMILY" at bounding box center [272, 157] width 231 height 13
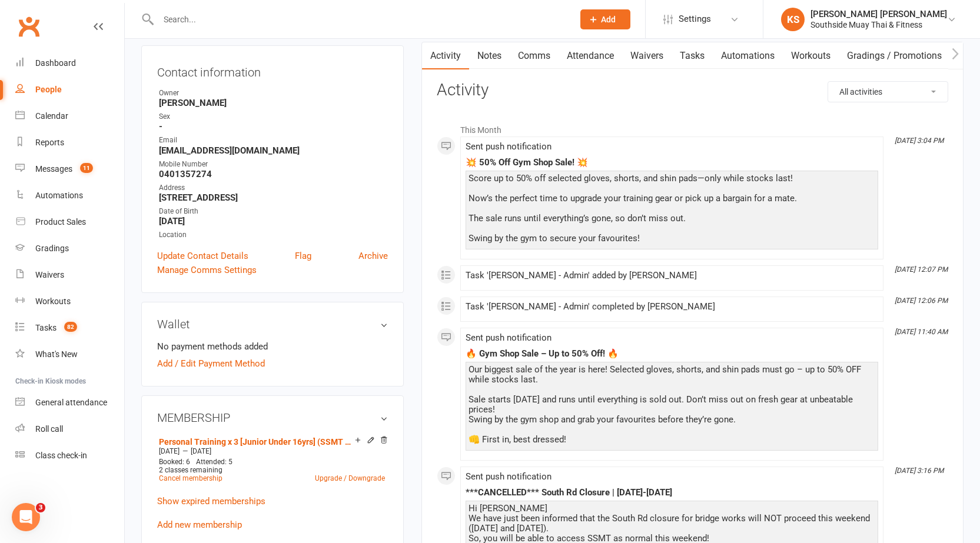
scroll to position [0, 0]
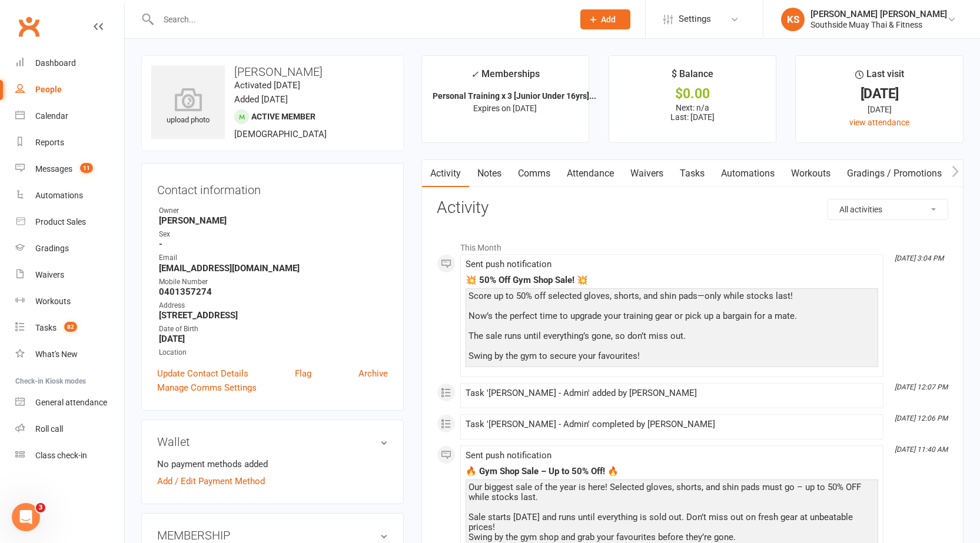
click at [485, 172] on link "Notes" at bounding box center [489, 173] width 41 height 27
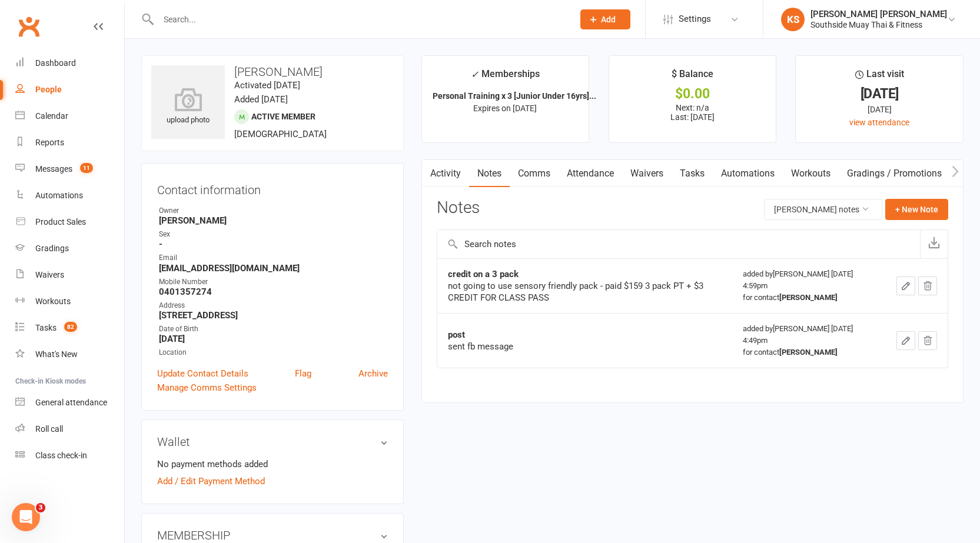
click at [446, 179] on link "Activity" at bounding box center [445, 173] width 47 height 27
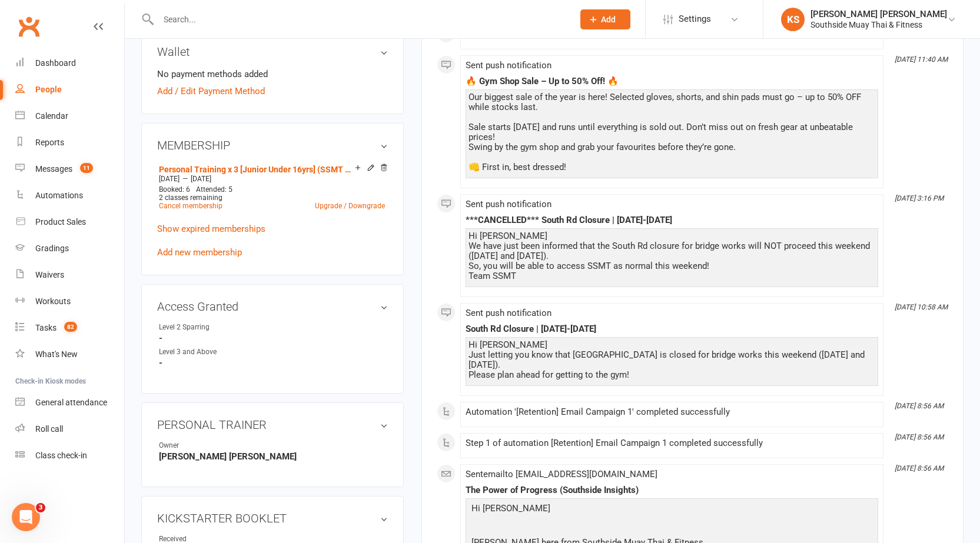
scroll to position [294, 0]
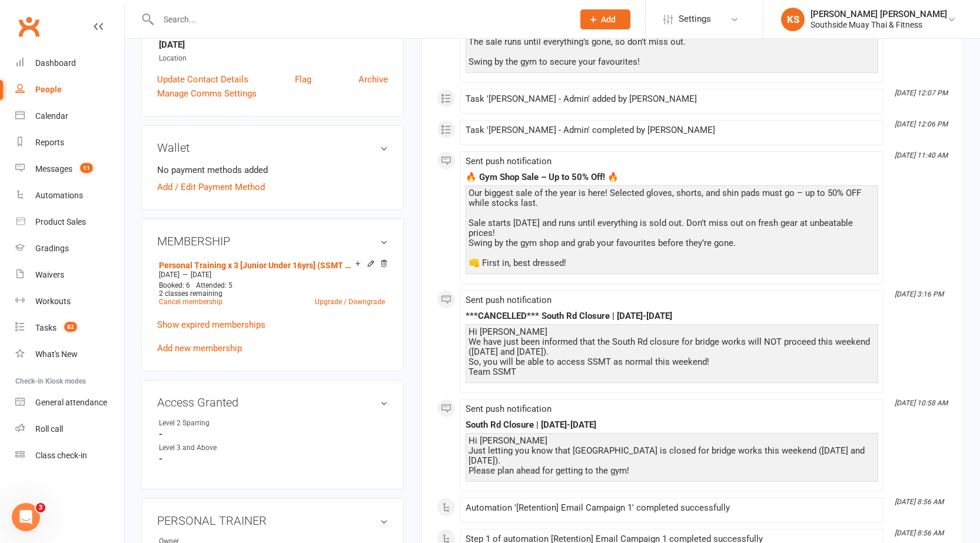
click at [289, 251] on div "MEMBERSHIP Personal Training x 3 [Junior Under 16yrs] (SSMT Members) | Upfront …" at bounding box center [272, 295] width 262 height 152
click at [291, 242] on h3 "MEMBERSHIP" at bounding box center [272, 241] width 231 height 13
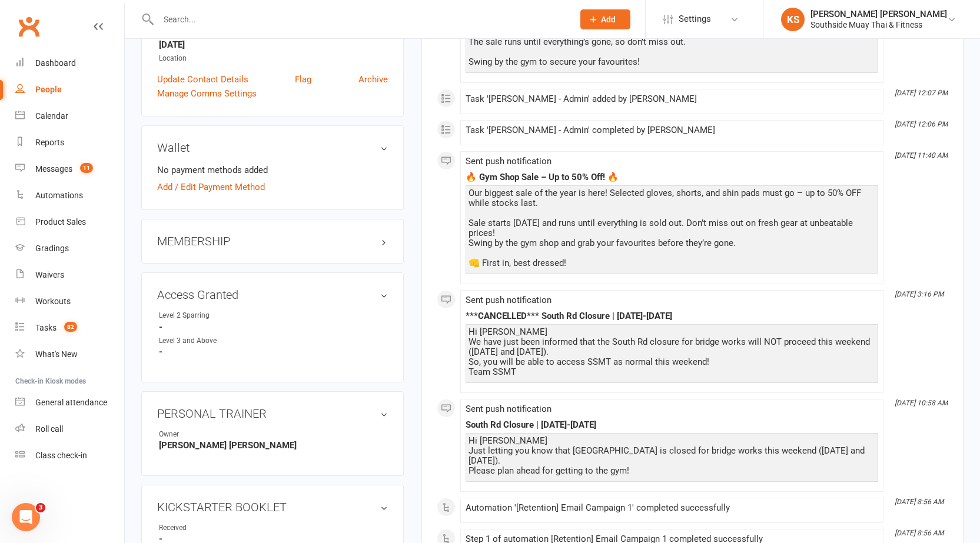
click at [291, 242] on h3 "MEMBERSHIP" at bounding box center [272, 241] width 231 height 13
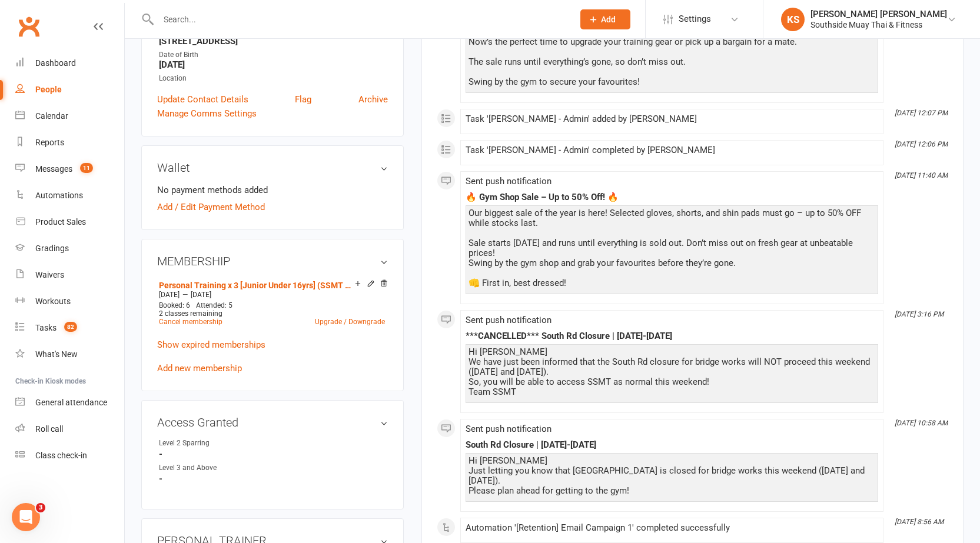
scroll to position [0, 0]
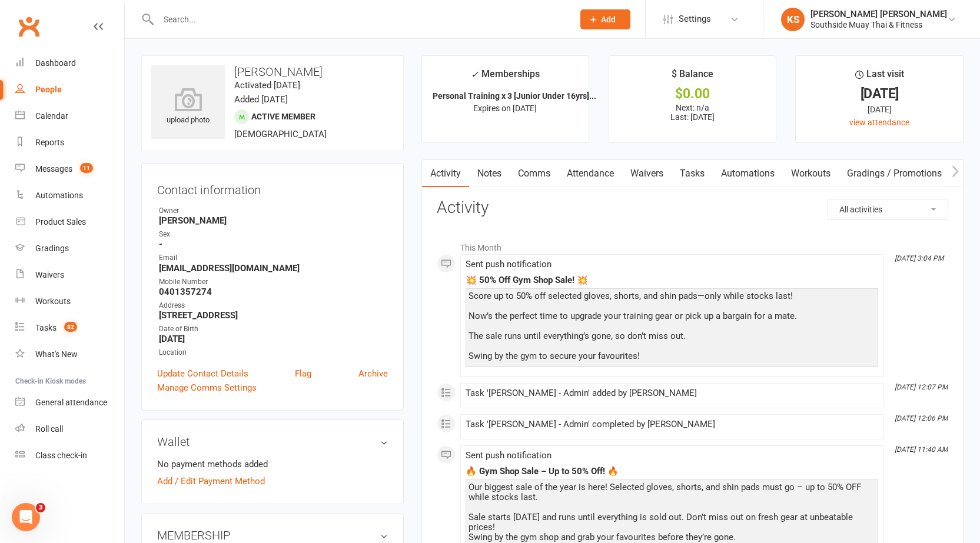
drag, startPoint x: 584, startPoint y: 187, endPoint x: 586, endPoint y: 181, distance: 6.1
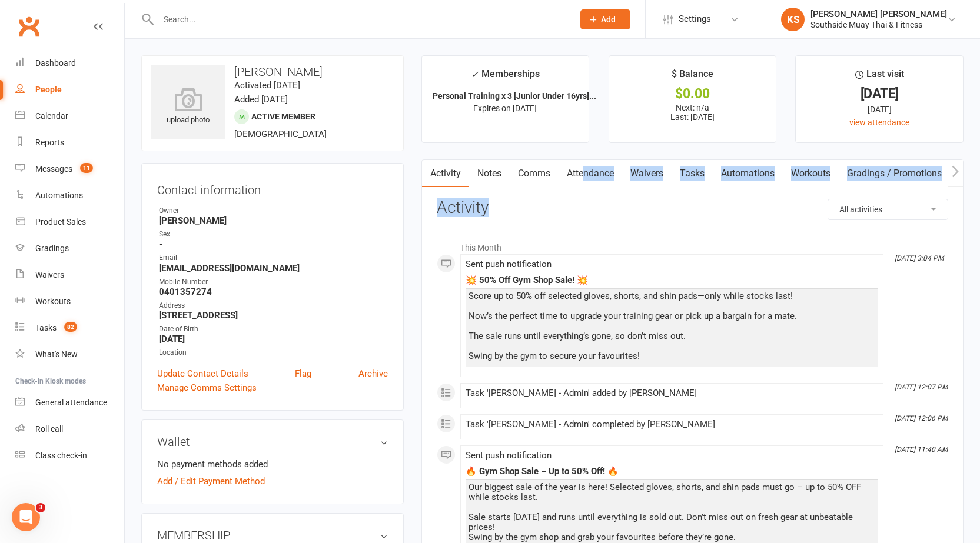
click at [586, 178] on link "Attendance" at bounding box center [590, 173] width 64 height 27
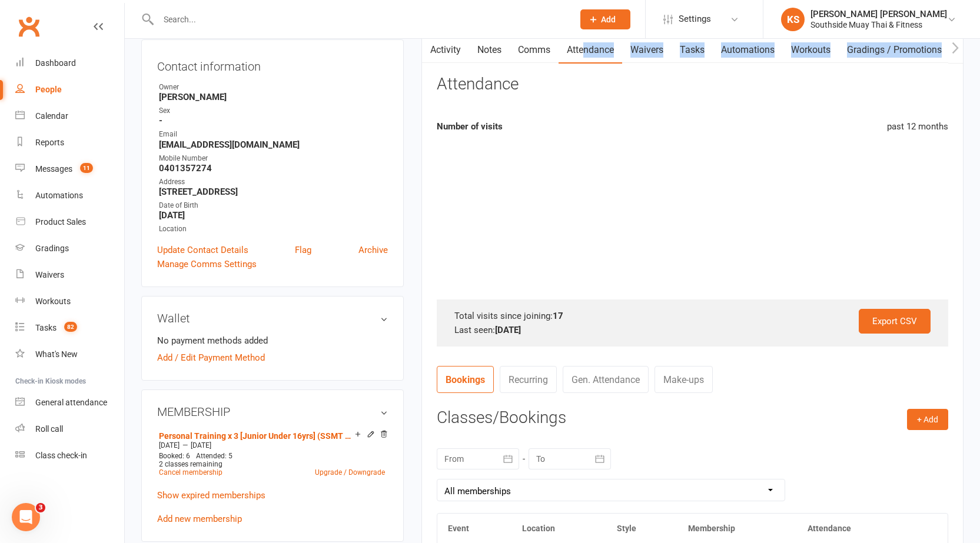
scroll to position [353, 0]
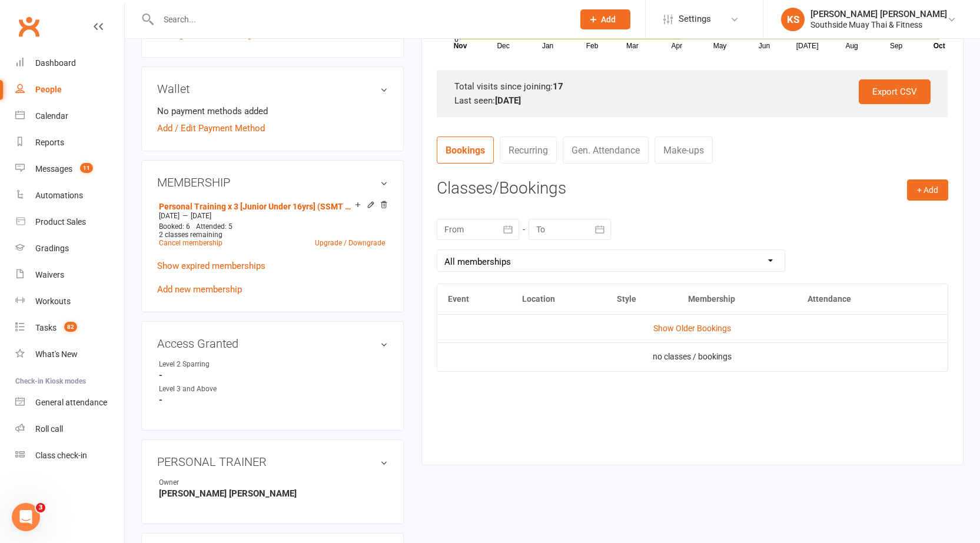
click at [540, 501] on div "upload photo Henry Wolff Activated 28 May, 2025 Added 19 May, 2025 Active membe…" at bounding box center [552, 482] width 840 height 1560
click at [675, 326] on link "Show Older Bookings" at bounding box center [692, 328] width 78 height 9
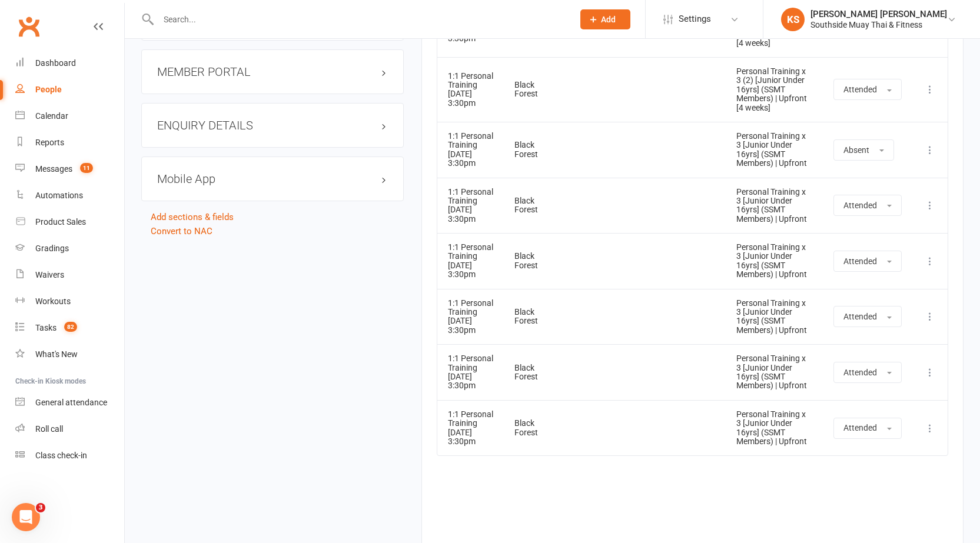
drag, startPoint x: 658, startPoint y: 255, endPoint x: 659, endPoint y: 525, distance: 269.4
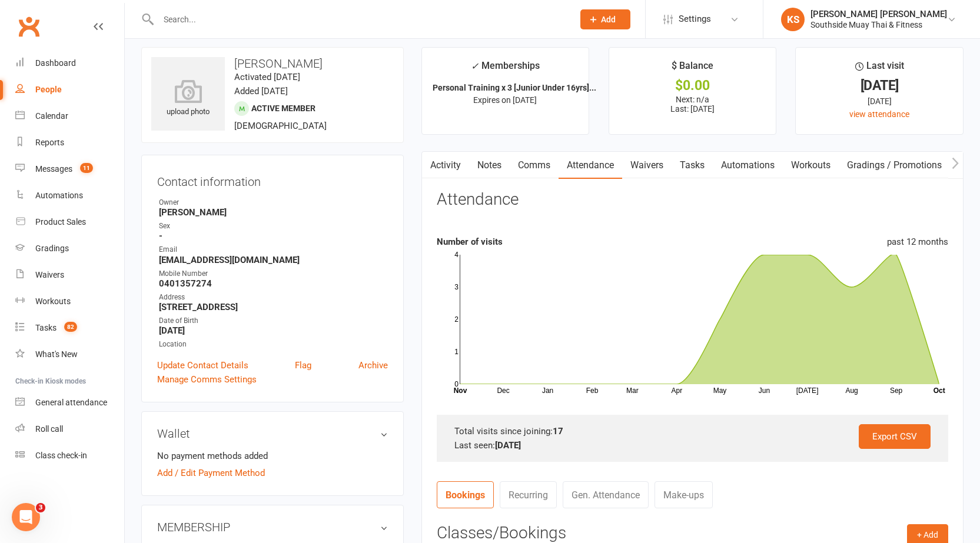
scroll to position [0, 0]
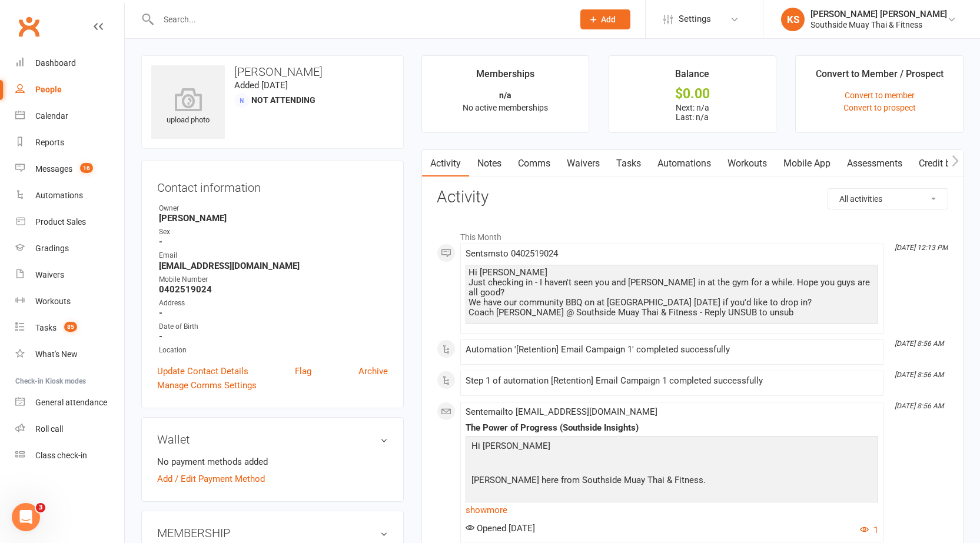
click at [529, 169] on link "Comms" at bounding box center [533, 163] width 49 height 27
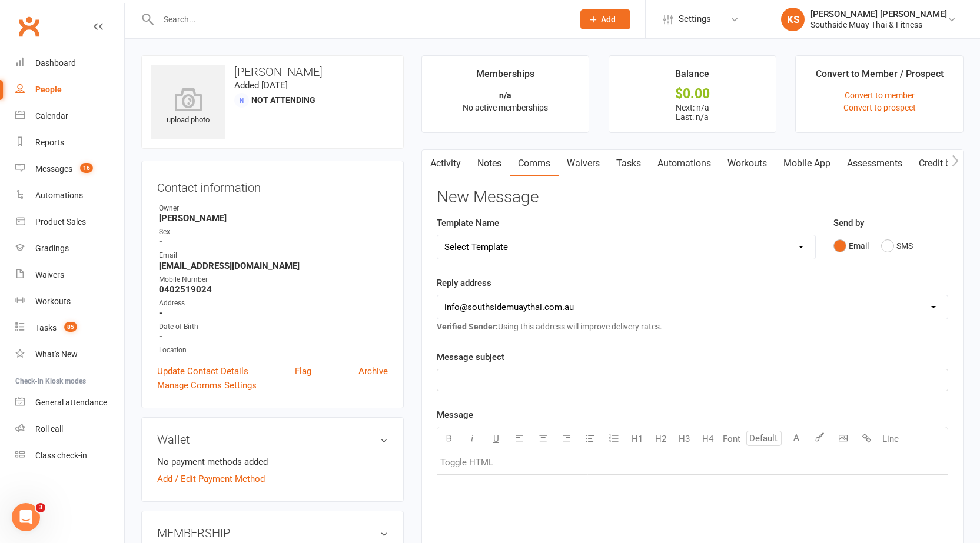
click at [877, 226] on div "Send by Email SMS" at bounding box center [890, 236] width 115 height 41
drag, startPoint x: 897, startPoint y: 250, endPoint x: 892, endPoint y: 246, distance: 6.7
click at [897, 250] on button "SMS" at bounding box center [897, 246] width 32 height 22
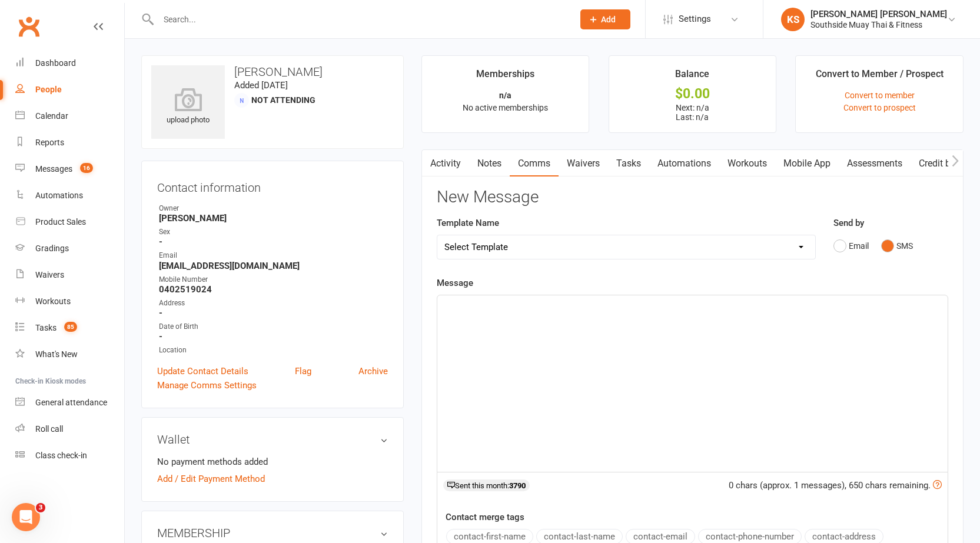
click at [602, 339] on div "﻿" at bounding box center [692, 383] width 510 height 176
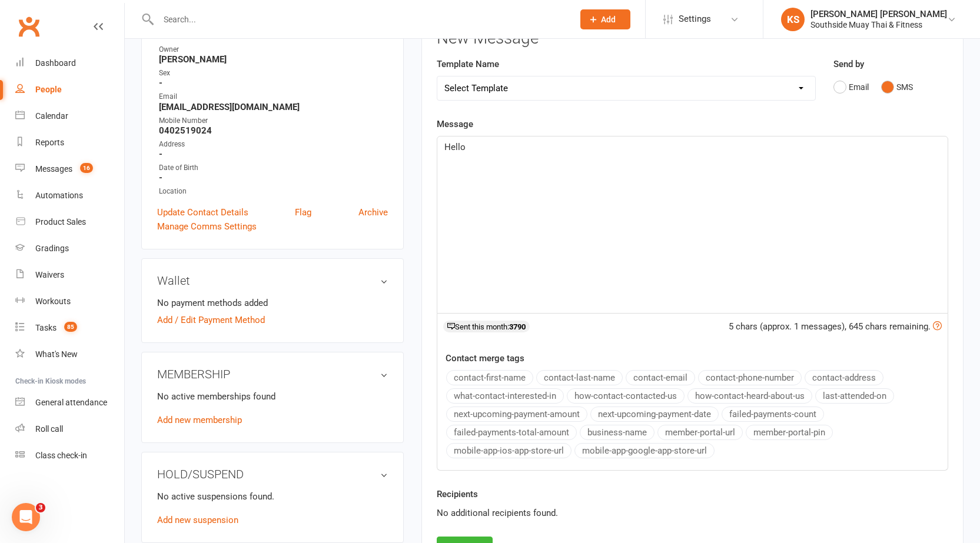
scroll to position [176, 0]
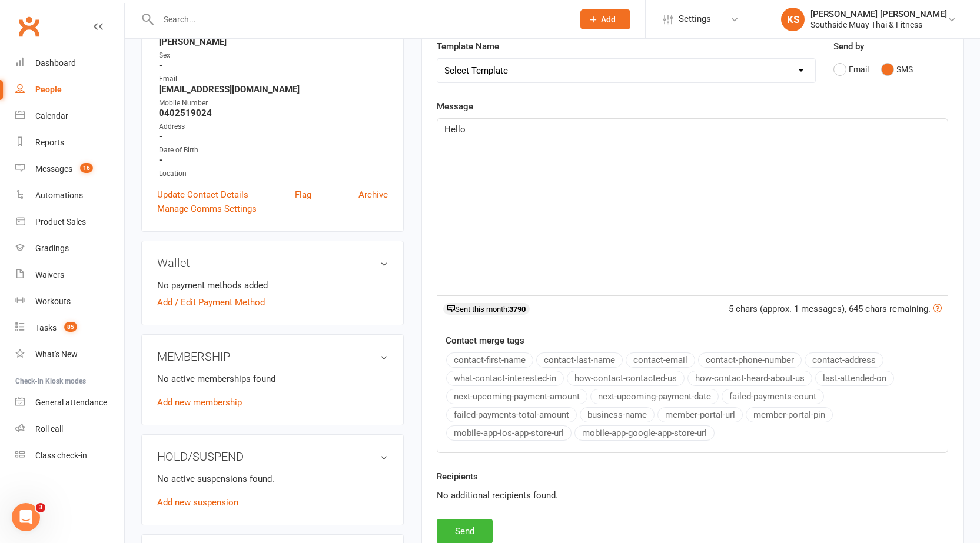
click at [458, 362] on button "contact-first-name" at bounding box center [489, 359] width 87 height 15
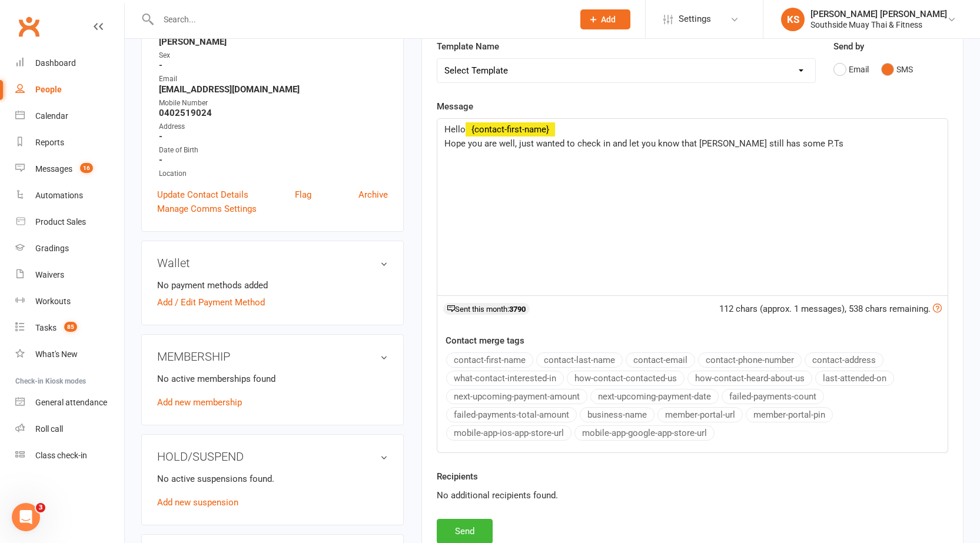
click at [808, 146] on p "Hope you are well, just wanted to check in and let you know that Henry still ha…" at bounding box center [692, 143] width 496 height 14
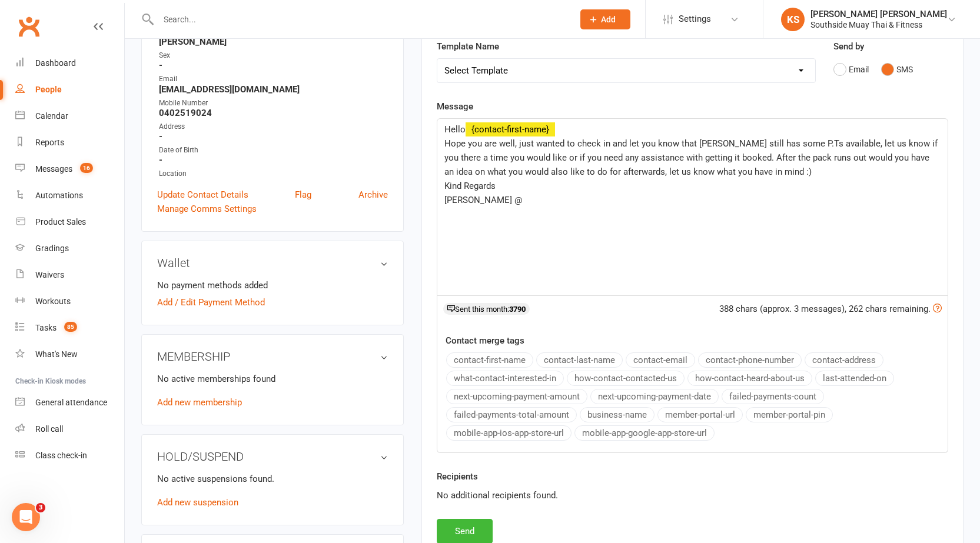
click at [591, 411] on button "business-name" at bounding box center [616, 414] width 75 height 15
click at [722, 159] on span "Hope you are well, just wanted to check in and let you know that Henry still ha…" at bounding box center [691, 157] width 495 height 39
click at [622, 173] on span "Hope you are well, just wanted to check in and let you know that Henry still ha…" at bounding box center [692, 157] width 497 height 39
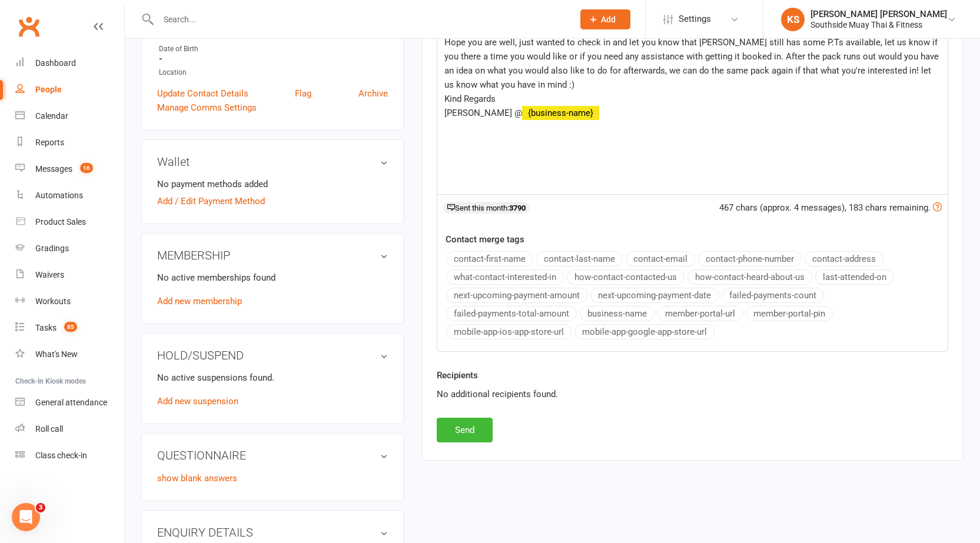
scroll to position [294, 0]
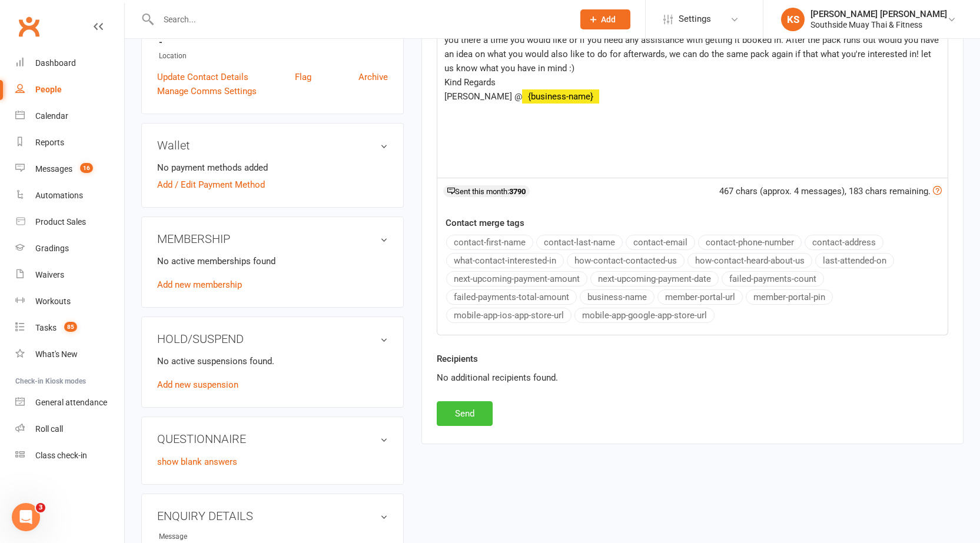
click at [452, 414] on button "Send" at bounding box center [465, 413] width 56 height 25
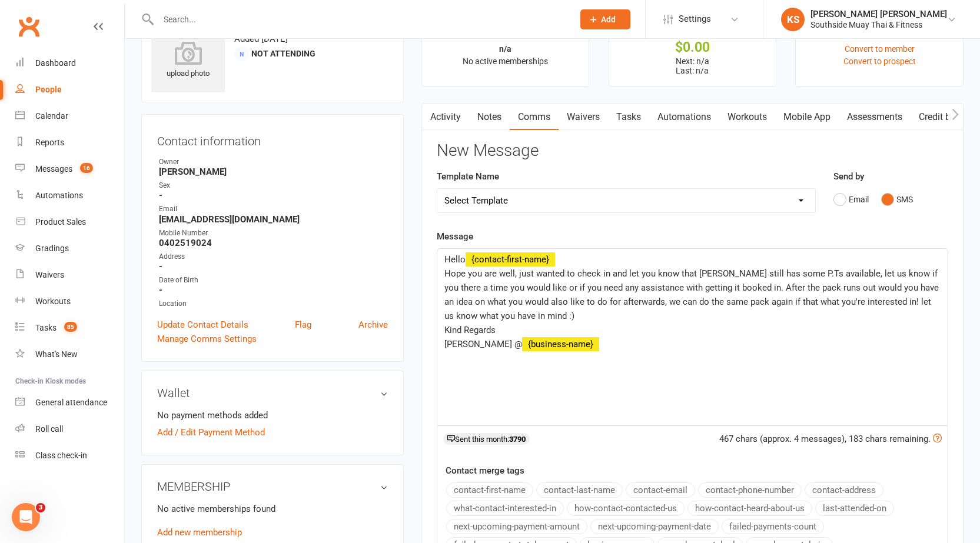
scroll to position [0, 0]
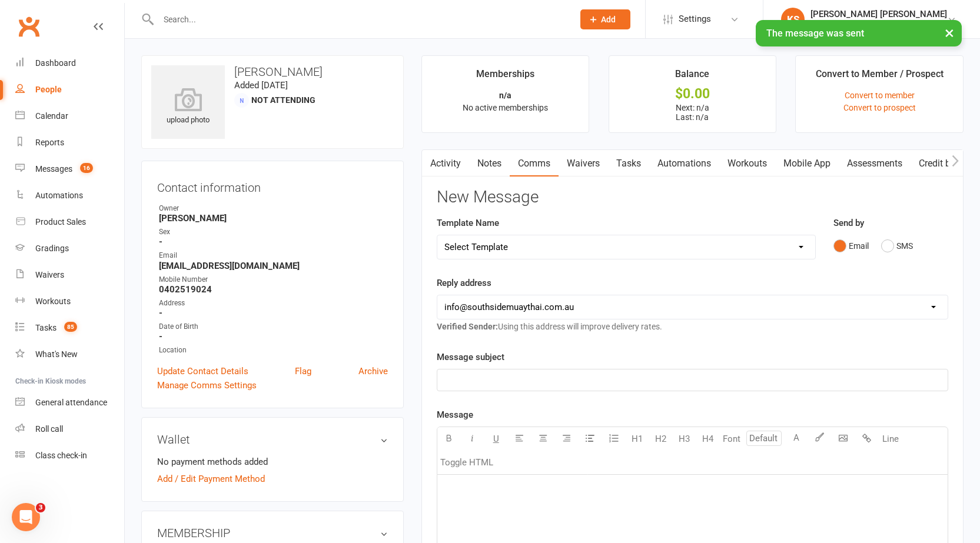
click at [457, 168] on link "Activity" at bounding box center [445, 163] width 47 height 27
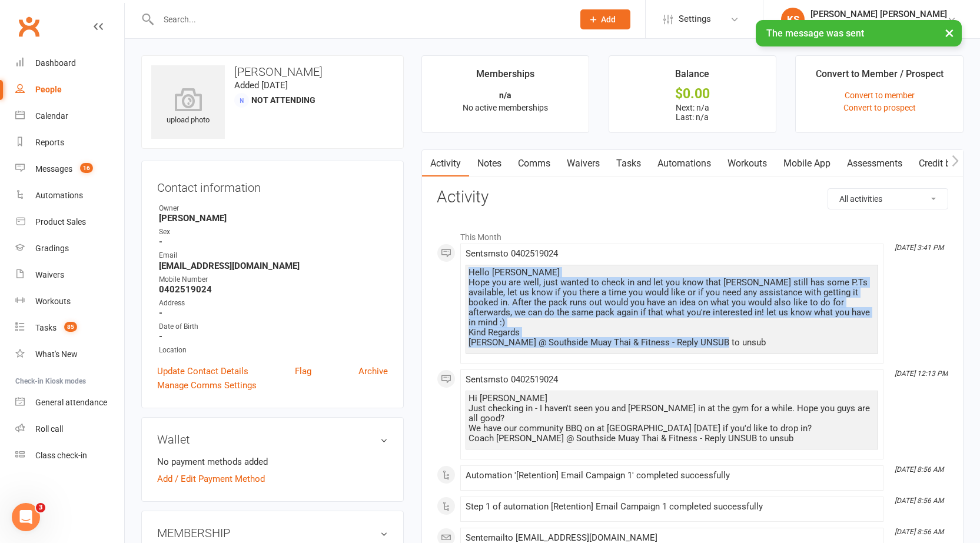
drag, startPoint x: 469, startPoint y: 269, endPoint x: 793, endPoint y: 337, distance: 331.1
click at [793, 337] on div "Hello Damien Hope you are well, just wanted to check in and let you know that H…" at bounding box center [671, 308] width 407 height 80
copy div "Hello Damien Hope you are well, just wanted to check in and let you know that H…"
click at [498, 169] on link "Notes" at bounding box center [489, 163] width 41 height 27
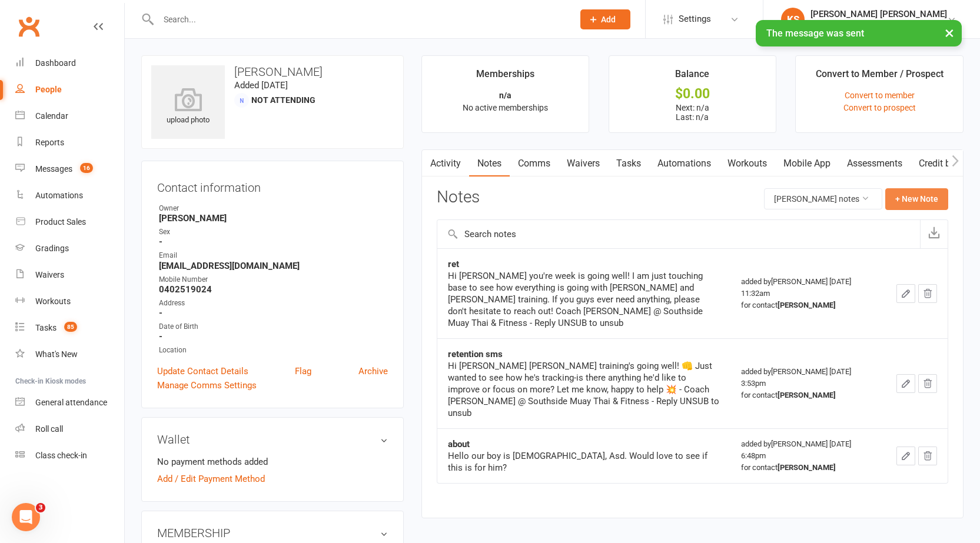
click at [897, 194] on button "+ New Note" at bounding box center [916, 198] width 63 height 21
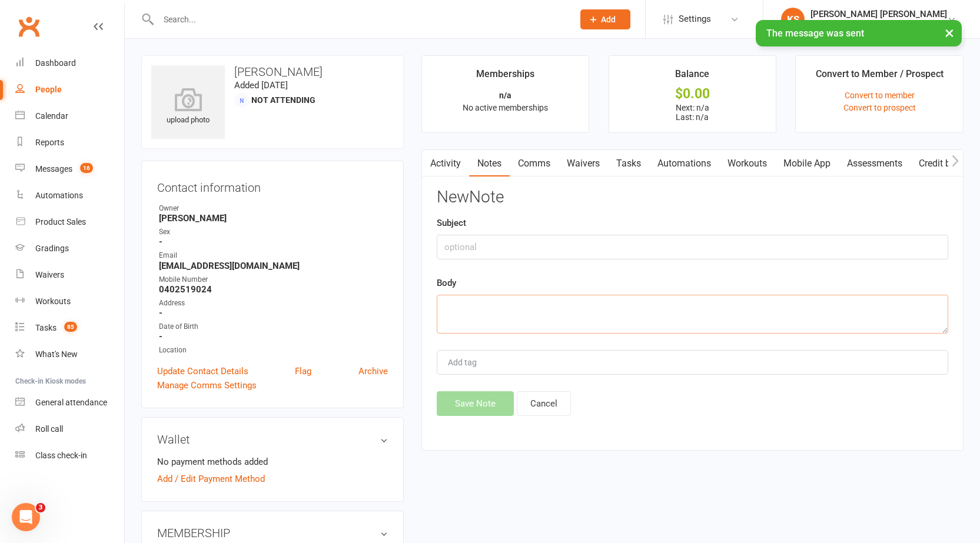
click at [589, 322] on textarea at bounding box center [692, 314] width 511 height 39
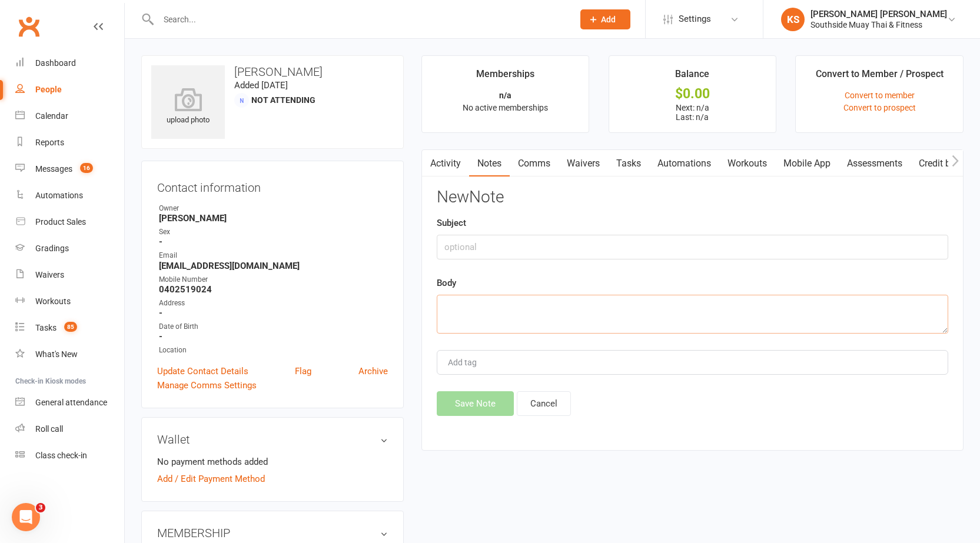
paste textarea "Hello Damien Hope you are well, just wanted to check in and let you know that H…"
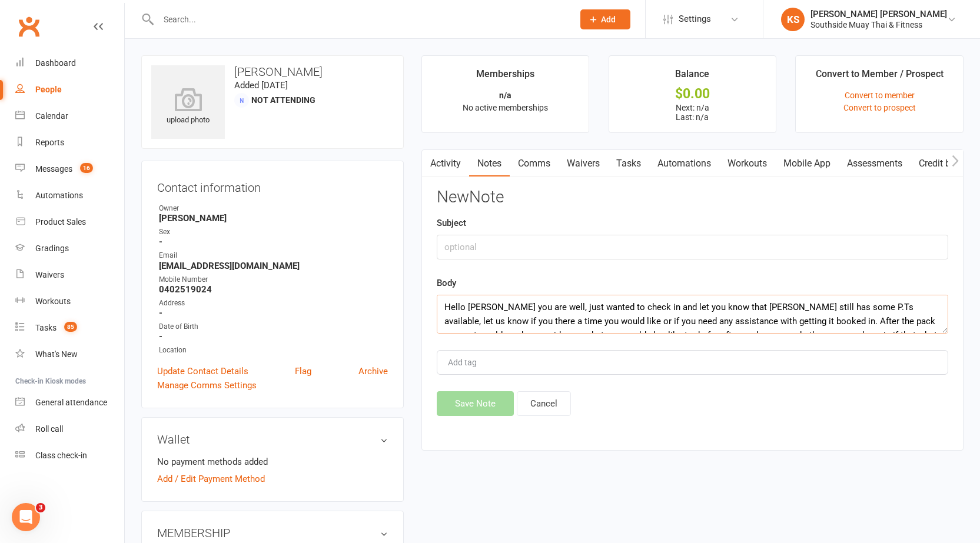
scroll to position [64, 0]
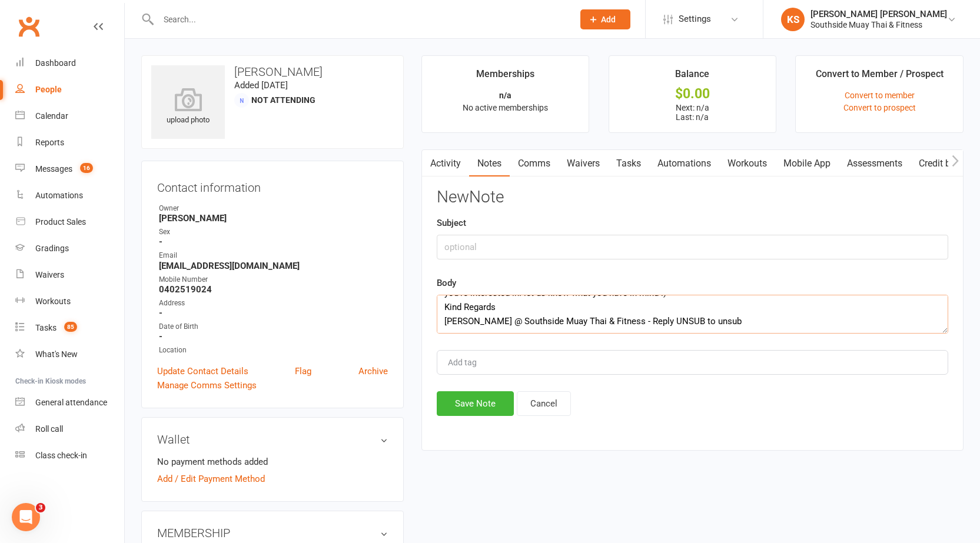
type textarea "Hello Damien Hope you are well, just wanted to check in and let you know that H…"
click at [525, 248] on input "text" at bounding box center [692, 247] width 511 height 25
type input "PT Ret"
click at [463, 398] on button "Save Note" at bounding box center [475, 403] width 77 height 25
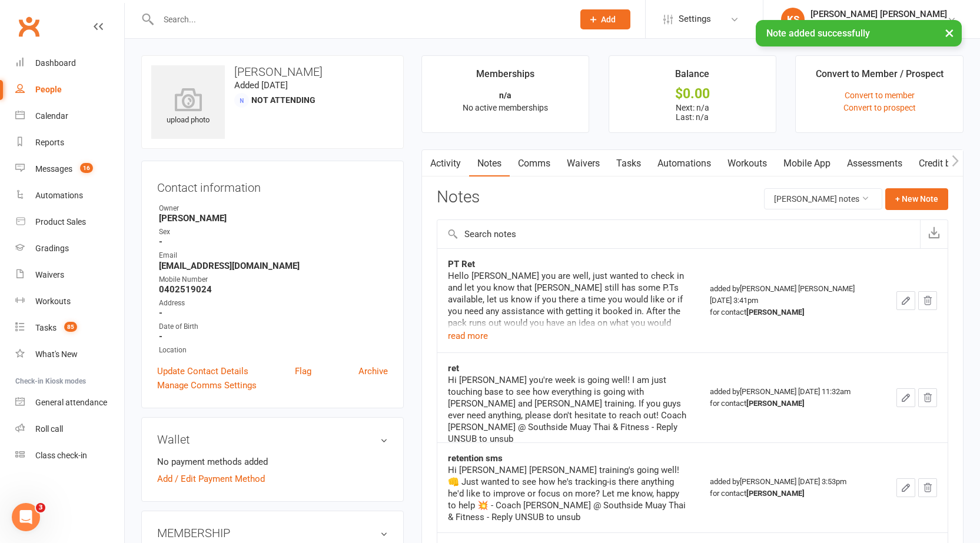
click at [191, 16] on input "text" at bounding box center [360, 19] width 410 height 16
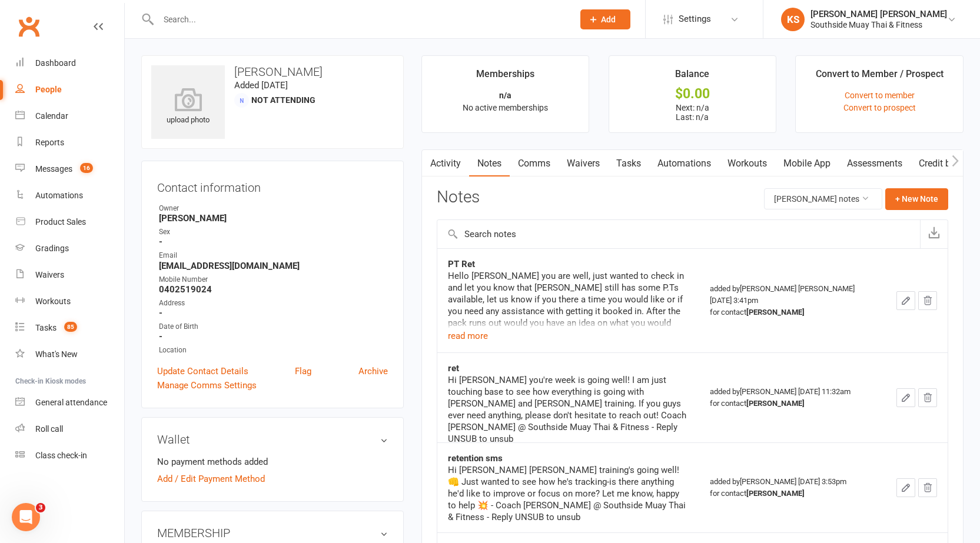
click at [166, 20] on input "text" at bounding box center [360, 19] width 410 height 16
click at [261, 25] on input "text" at bounding box center [360, 19] width 410 height 16
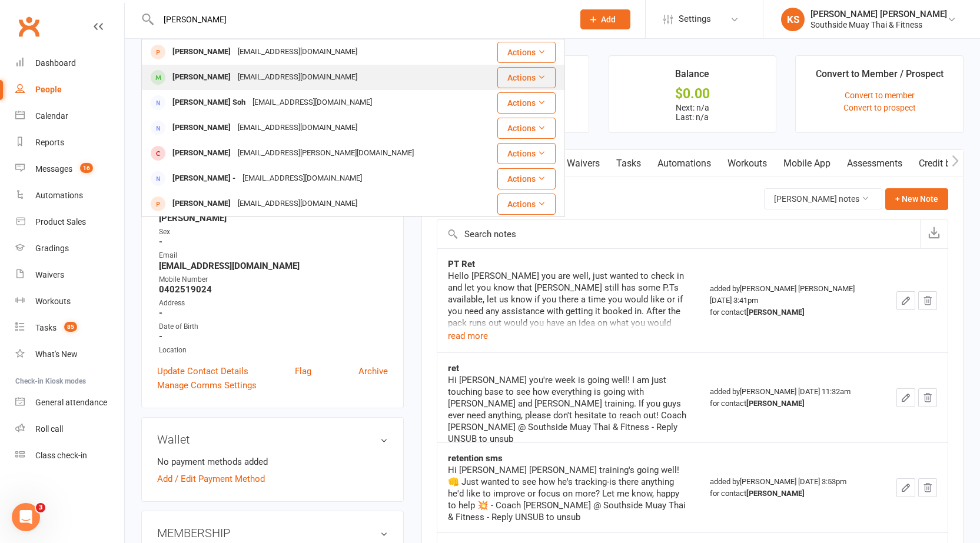
type input "lilian"
click at [216, 76] on div "Lilian Colina" at bounding box center [201, 77] width 65 height 17
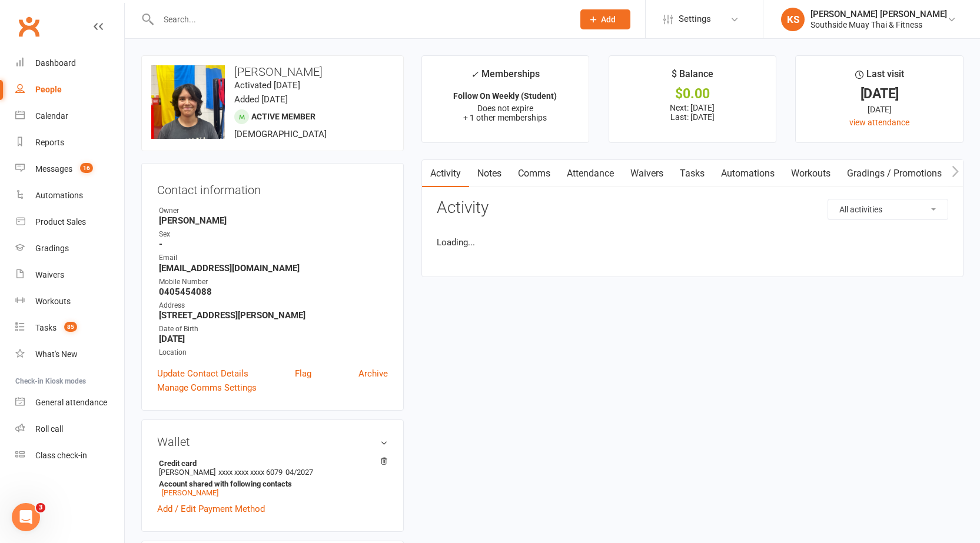
click at [238, 22] on input "text" at bounding box center [360, 19] width 410 height 16
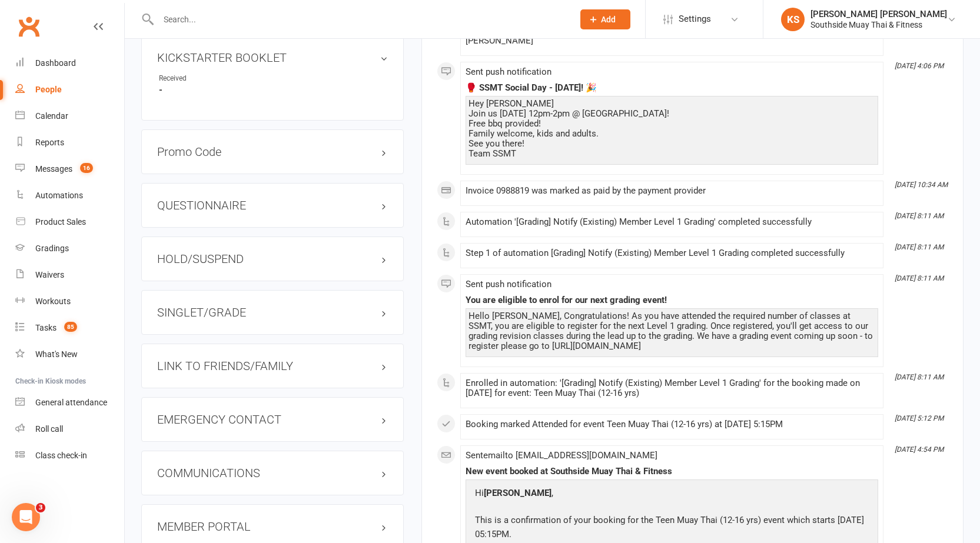
scroll to position [941, 0]
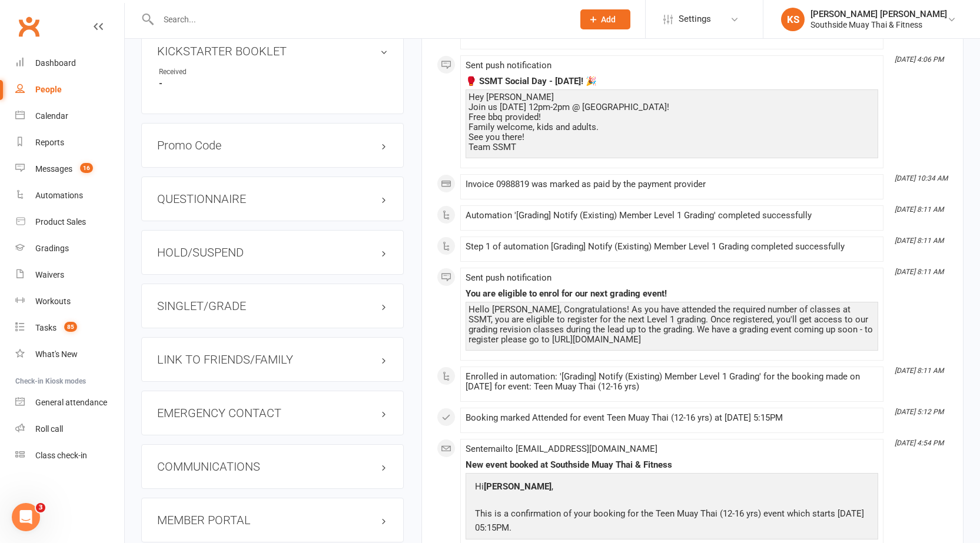
click at [238, 351] on div "LINK TO FRIENDS/FAMILY" at bounding box center [272, 359] width 262 height 45
click at [206, 357] on h3 "LINK TO FRIENDS/FAMILY" at bounding box center [272, 359] width 231 height 13
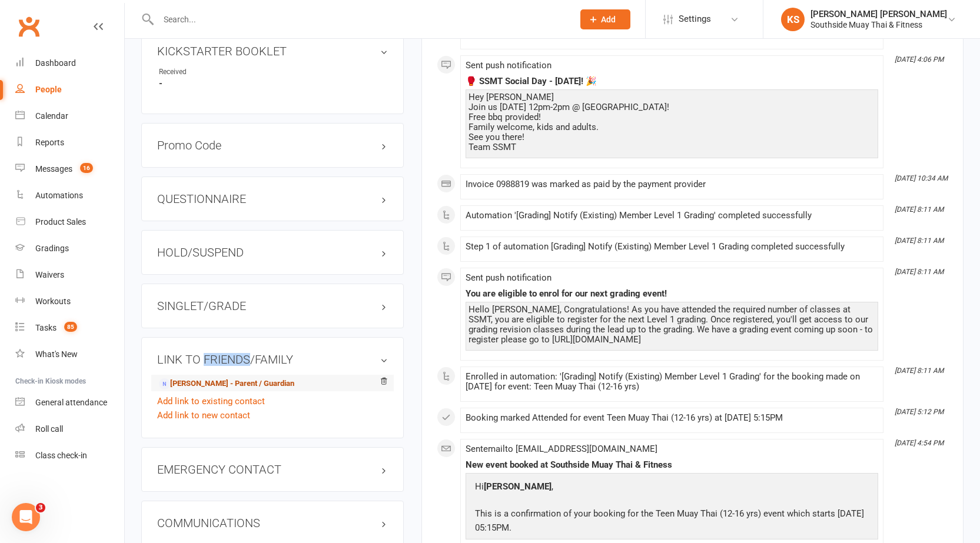
click at [194, 379] on link "Alexis Colina - Parent / Guardian" at bounding box center [226, 384] width 135 height 12
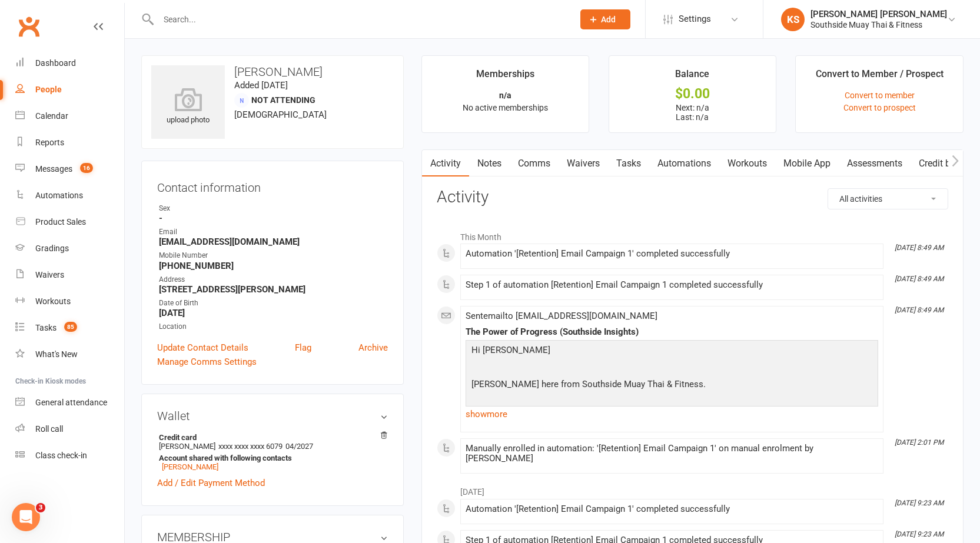
click at [471, 156] on link "Notes" at bounding box center [489, 163] width 41 height 27
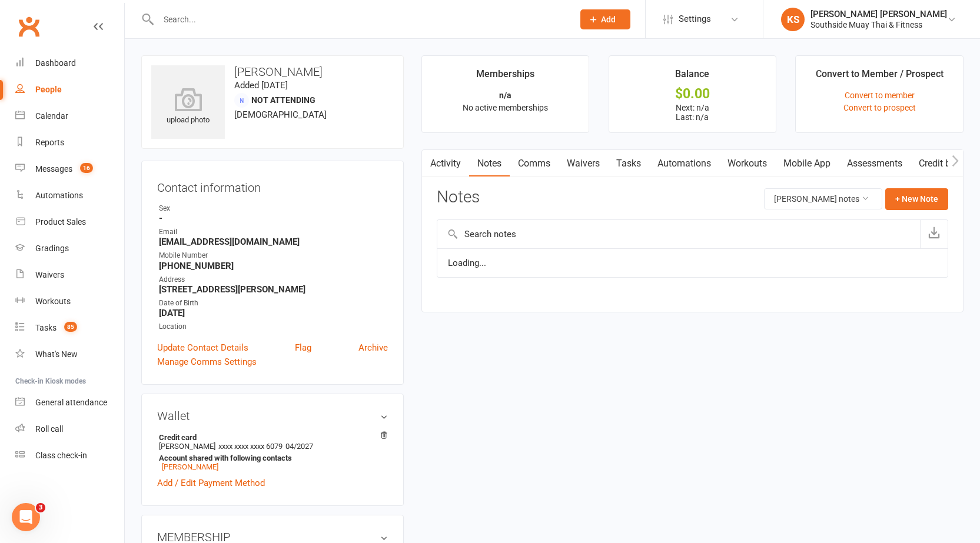
click at [478, 151] on link "Notes" at bounding box center [489, 163] width 41 height 27
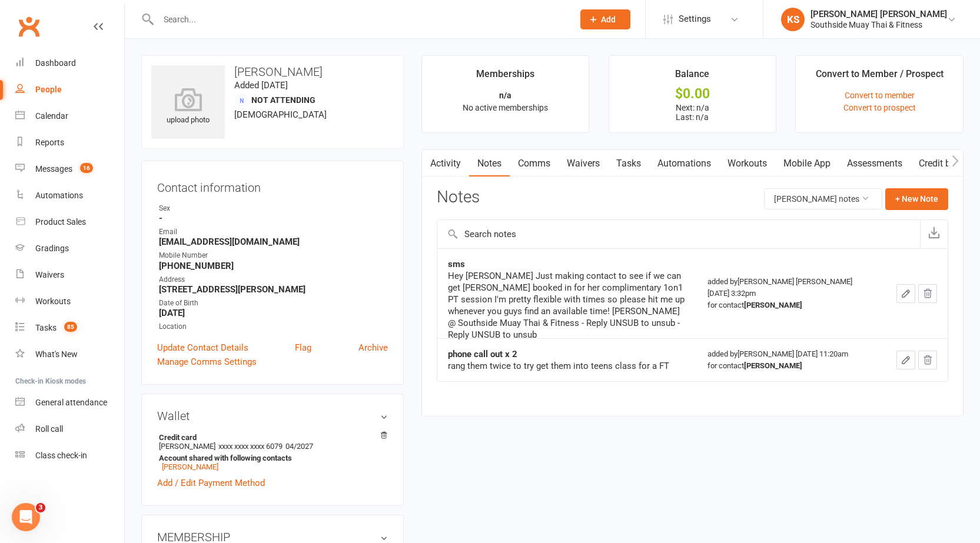
click at [523, 155] on link "Comms" at bounding box center [533, 163] width 49 height 27
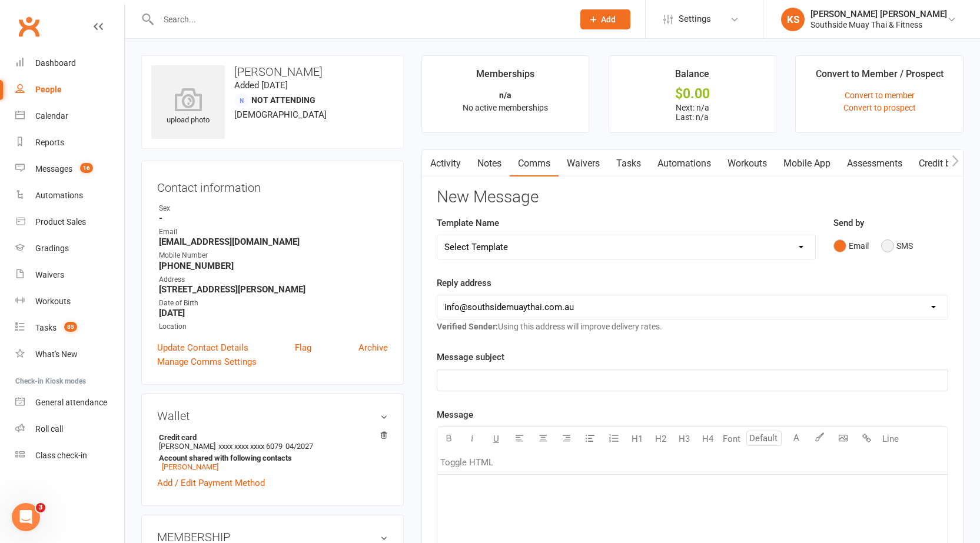
click at [895, 249] on button "SMS" at bounding box center [897, 246] width 32 height 22
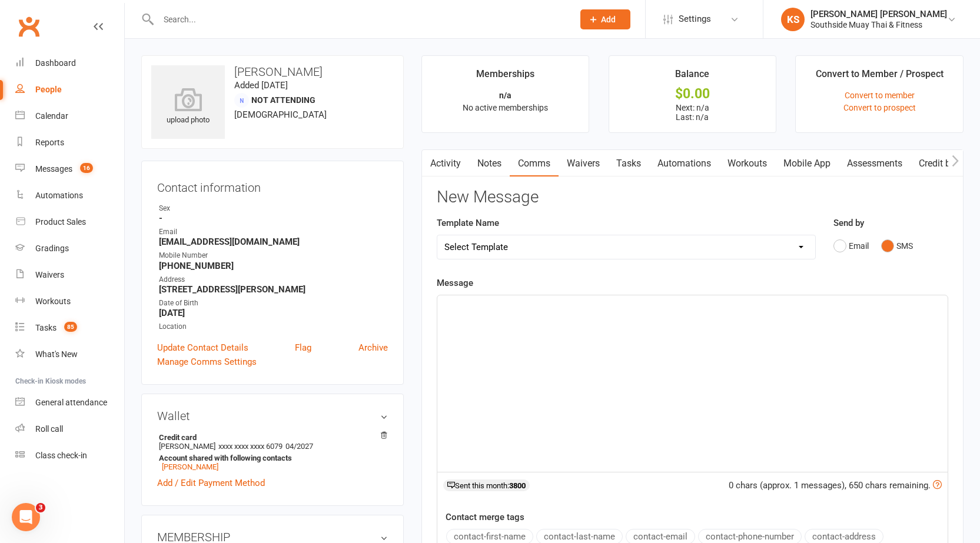
click at [498, 348] on div "﻿" at bounding box center [692, 383] width 510 height 176
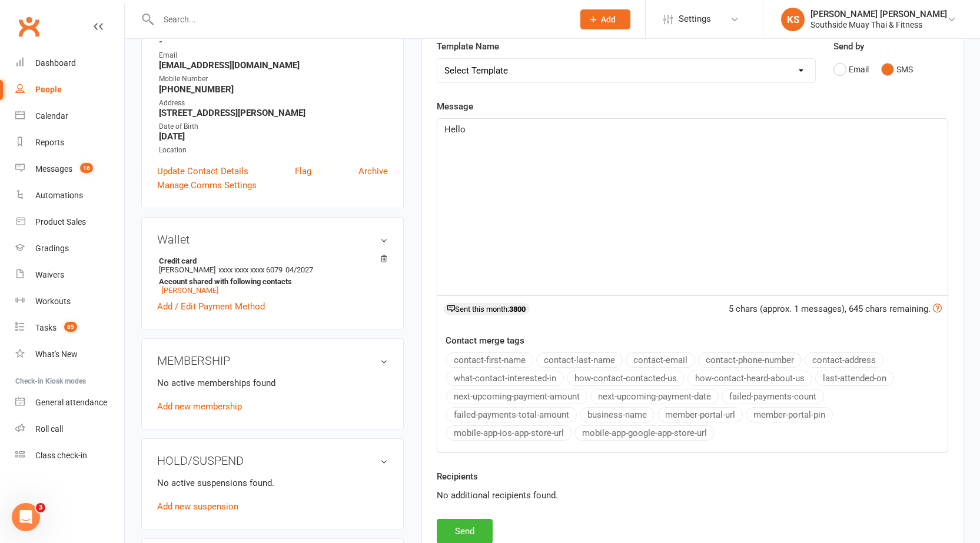
click at [498, 357] on button "contact-first-name" at bounding box center [489, 359] width 87 height 15
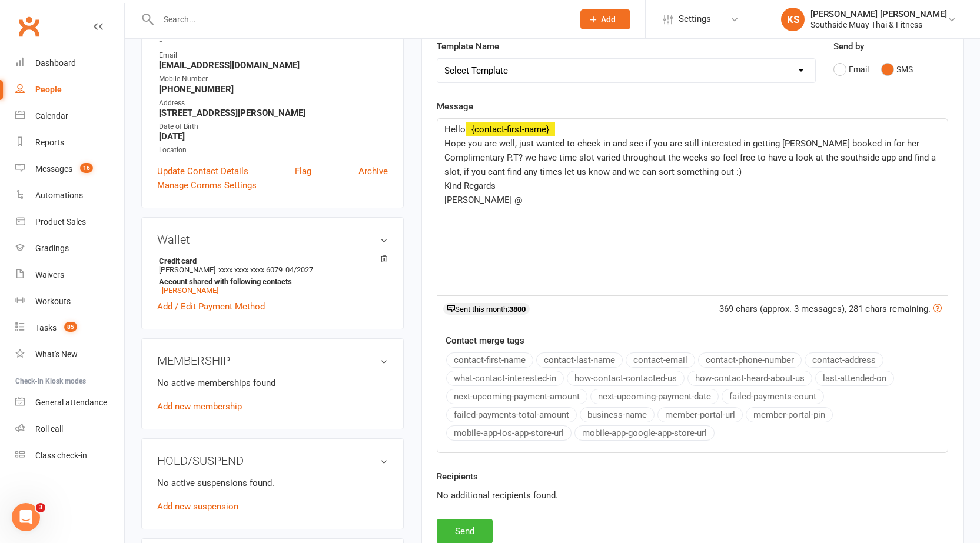
click at [620, 414] on button "business-name" at bounding box center [616, 414] width 75 height 15
drag, startPoint x: 496, startPoint y: 155, endPoint x: 604, endPoint y: 153, distance: 108.3
click at [604, 153] on span "Hope you are well, just wanted to check in and see if you are still interested …" at bounding box center [691, 157] width 494 height 39
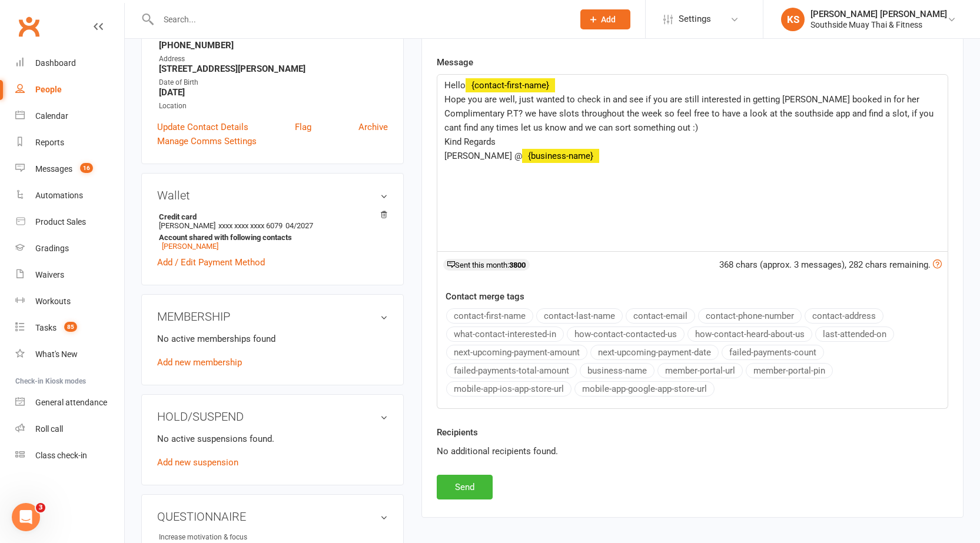
scroll to position [294, 0]
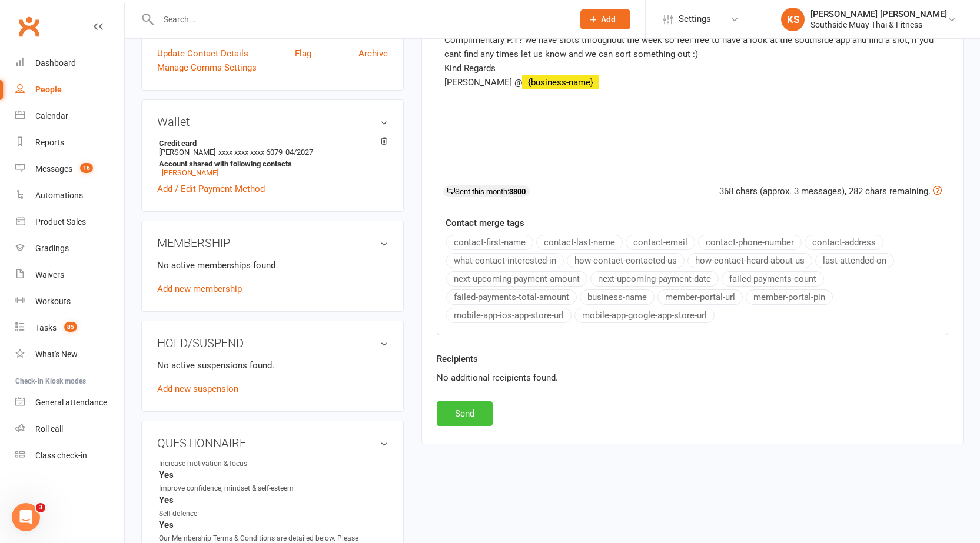
click at [484, 419] on button "Send" at bounding box center [465, 413] width 56 height 25
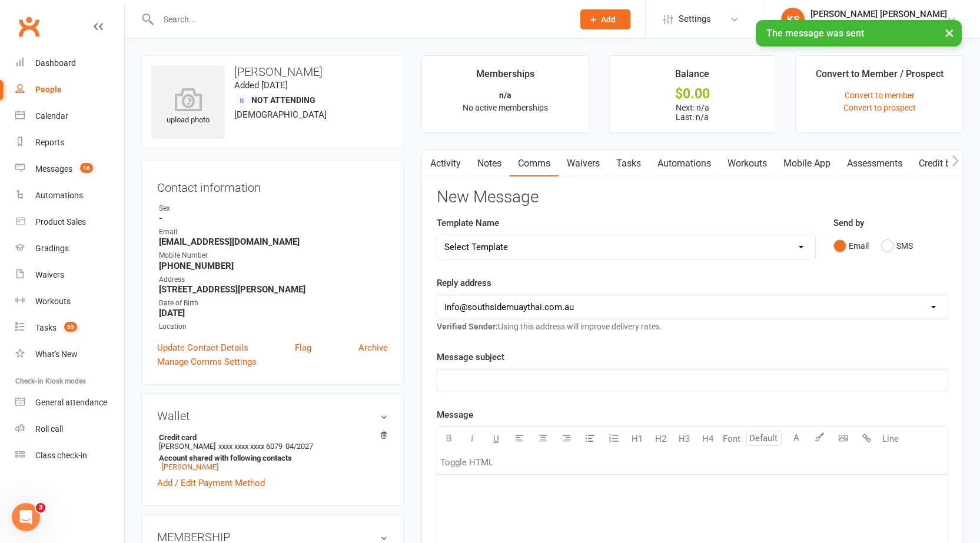
click at [452, 156] on link "Activity" at bounding box center [445, 163] width 47 height 27
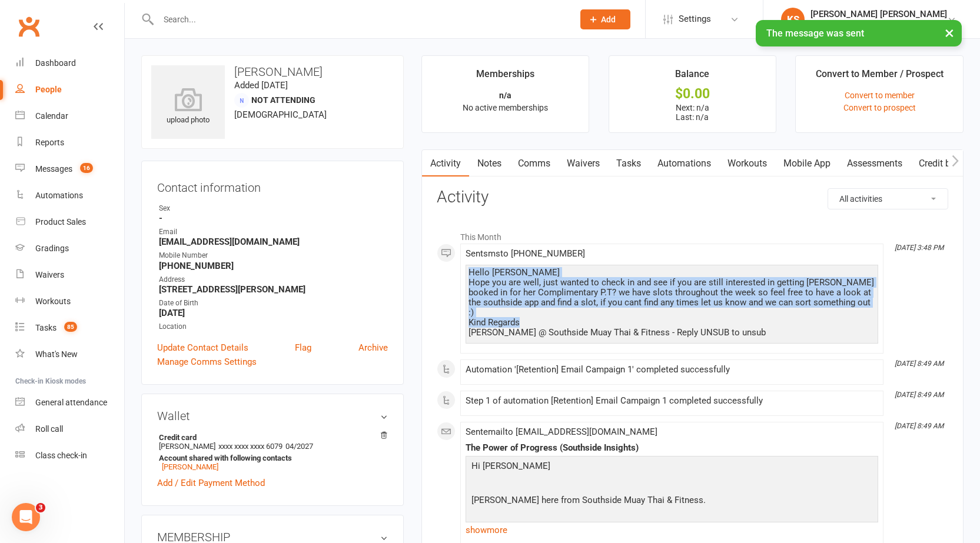
drag, startPoint x: 469, startPoint y: 271, endPoint x: 801, endPoint y: 318, distance: 335.1
click at [801, 318] on div "Hello Alexis Hope you are well, just wanted to check in and see if you are stil…" at bounding box center [671, 303] width 407 height 70
click at [468, 280] on div "Hello Alexis Hope you are well, just wanted to check in and see if you are stil…" at bounding box center [671, 303] width 407 height 70
click at [471, 273] on div "Hello Alexis Hope you are well, just wanted to check in and see if you are stil…" at bounding box center [671, 303] width 407 height 70
drag, startPoint x: 468, startPoint y: 269, endPoint x: 721, endPoint y: 319, distance: 257.2
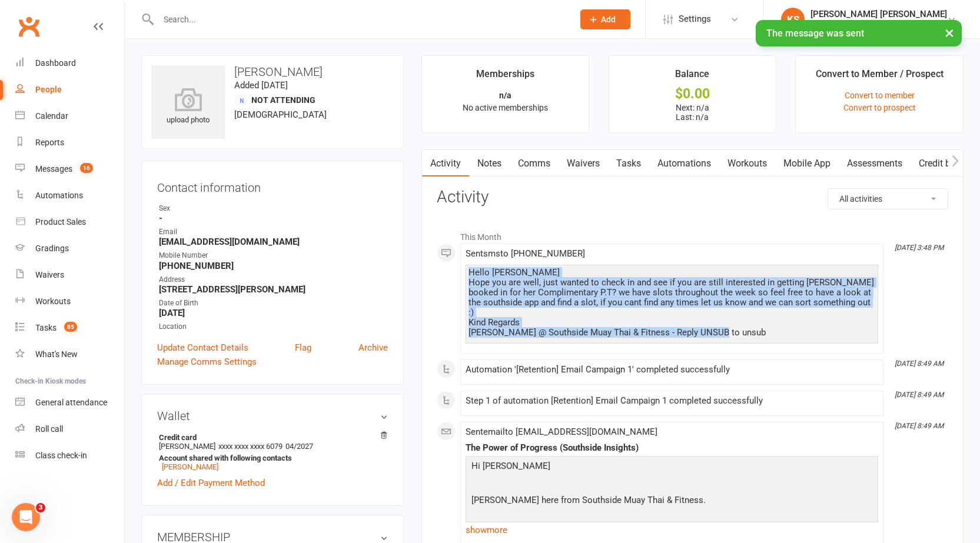
click at [721, 319] on div "Hello Alexis Hope you are well, just wanted to check in and see if you are stil…" at bounding box center [671, 303] width 407 height 70
copy div "Hello Alexis Hope you are well, just wanted to check in and see if you are stil…"
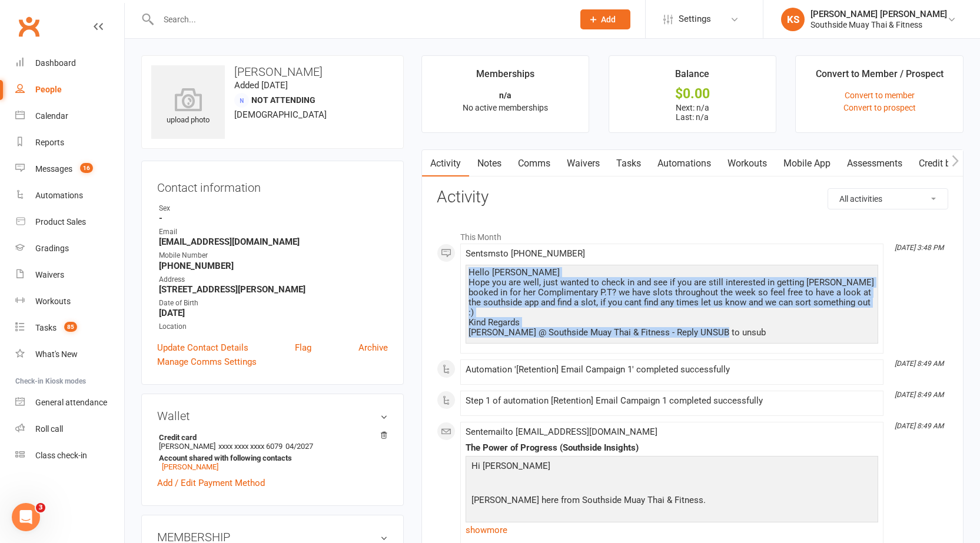
drag, startPoint x: 481, startPoint y: 156, endPoint x: 571, endPoint y: 156, distance: 90.0
click at [485, 156] on link "Notes" at bounding box center [489, 163] width 41 height 27
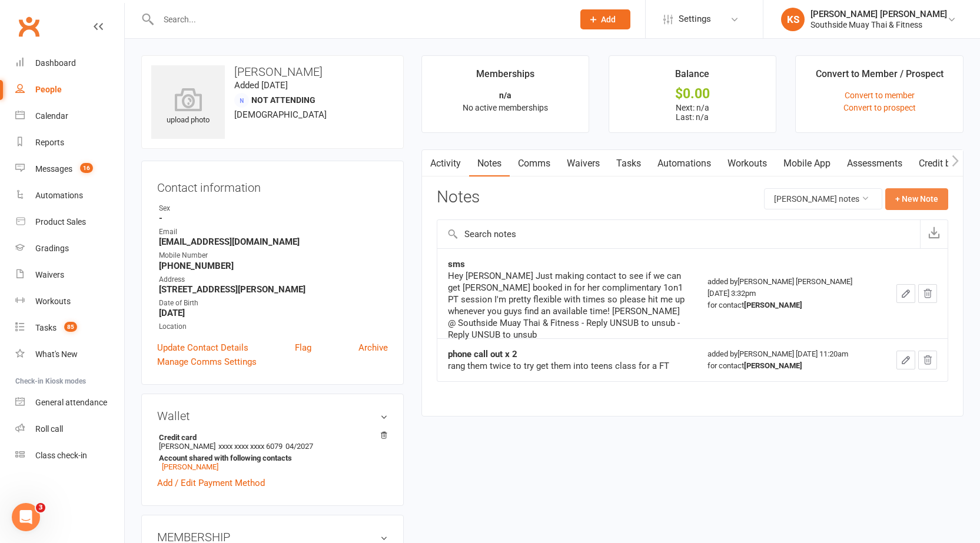
click at [925, 199] on button "+ New Note" at bounding box center [916, 198] width 63 height 21
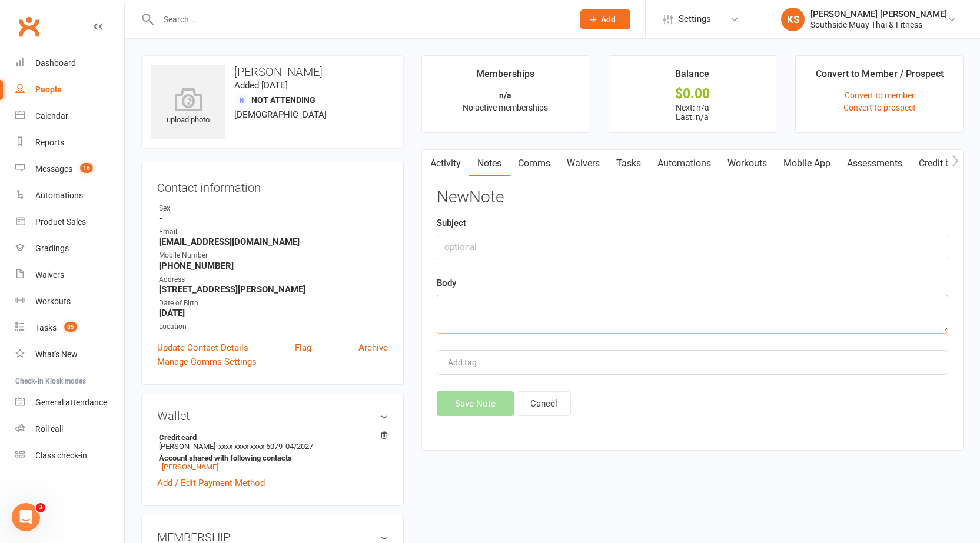
click at [540, 311] on textarea at bounding box center [692, 314] width 511 height 39
paste textarea "Hello Alexis Hope you are well, just wanted to check in and see if you are stil…"
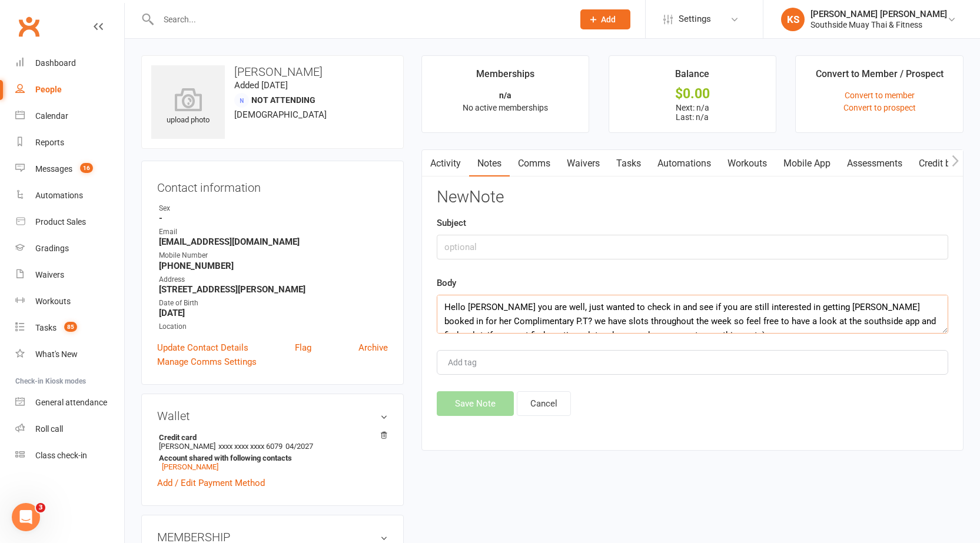
scroll to position [50, 0]
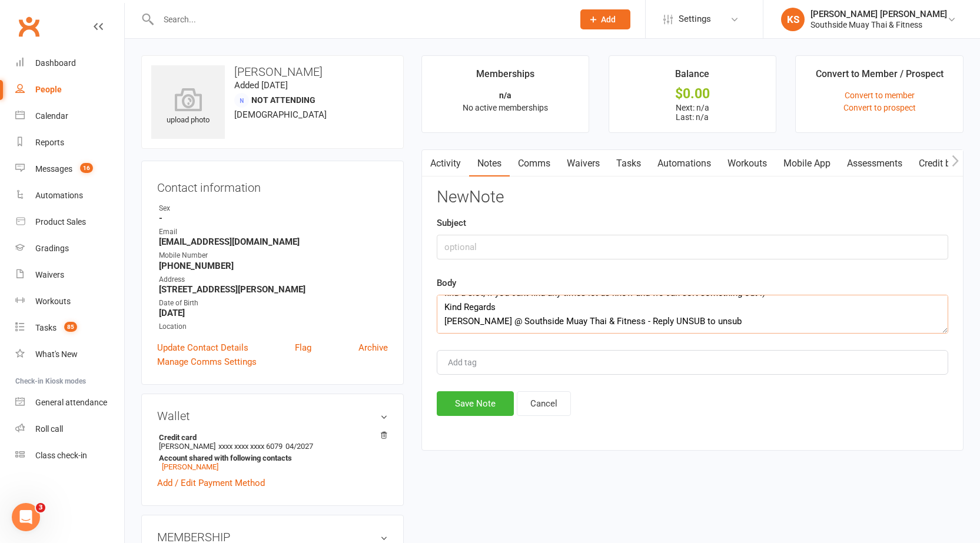
type textarea "Hello Alexis Hope you are well, just wanted to check in and see if you are stil…"
drag, startPoint x: 467, startPoint y: 261, endPoint x: 470, endPoint y: 254, distance: 7.9
click at [467, 261] on div "New Note Subject Body Hello Alexis Hope you are well, just wanted to check in a…" at bounding box center [692, 302] width 511 height 228
click at [472, 251] on input "text" at bounding box center [692, 247] width 511 height 25
type input "P.T Ret"
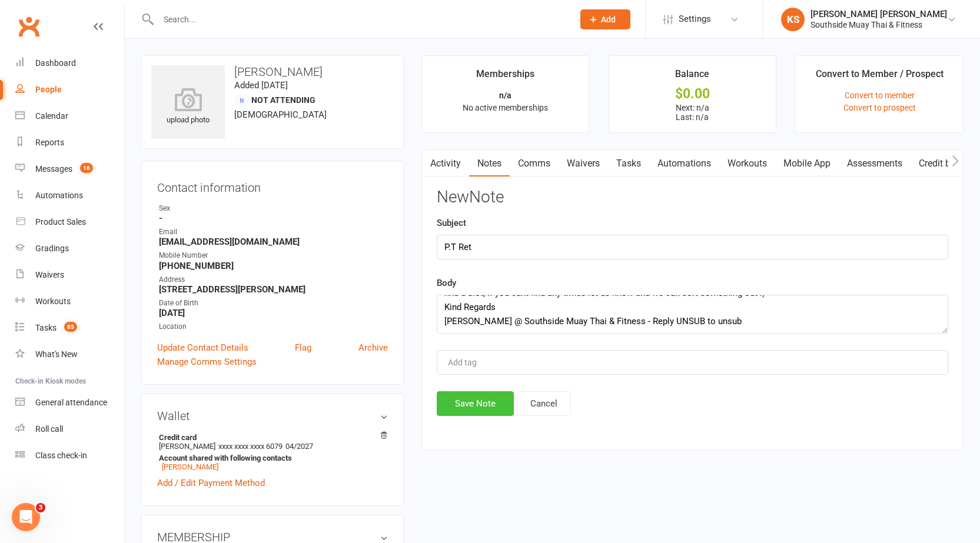
click at [472, 399] on button "Save Note" at bounding box center [475, 403] width 77 height 25
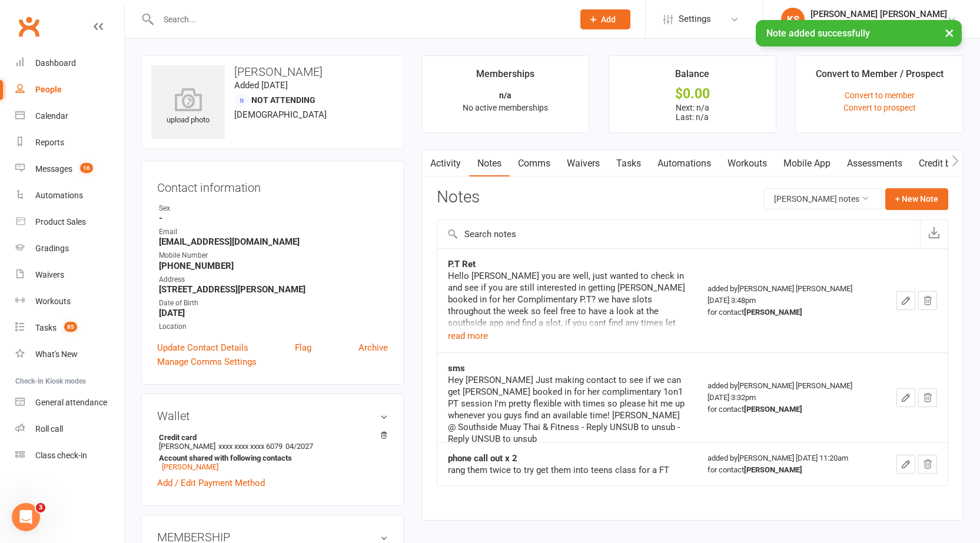
click at [181, 20] on div "× Note added successfully" at bounding box center [482, 20] width 964 height 0
click at [188, 17] on input "text" at bounding box center [360, 19] width 410 height 16
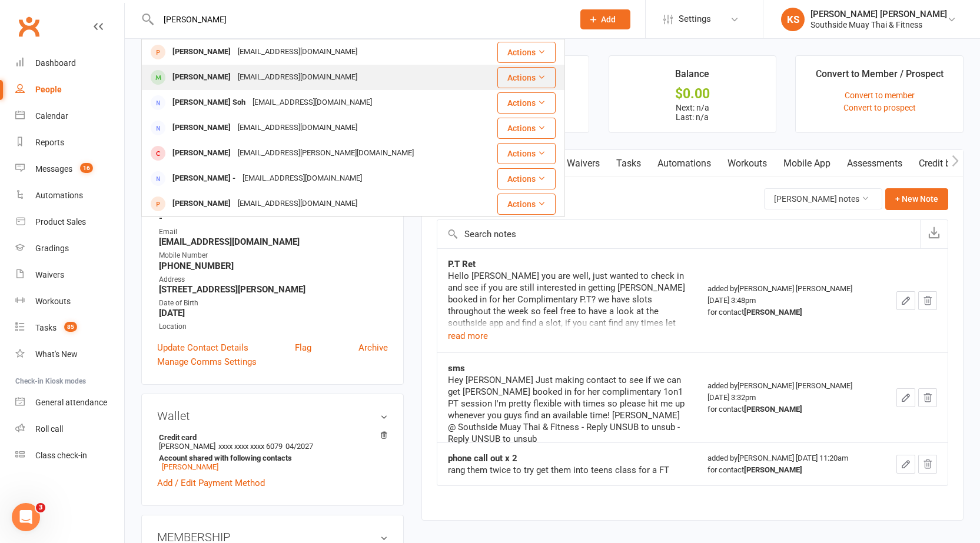
type input "lilian"
click at [212, 71] on div "Lilian Colina" at bounding box center [201, 77] width 65 height 17
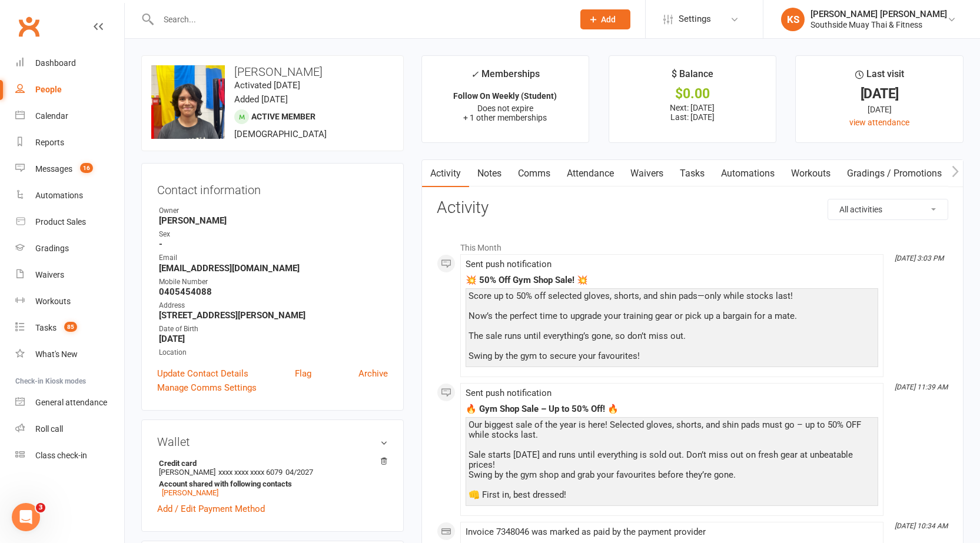
click at [502, 179] on link "Notes" at bounding box center [489, 173] width 41 height 27
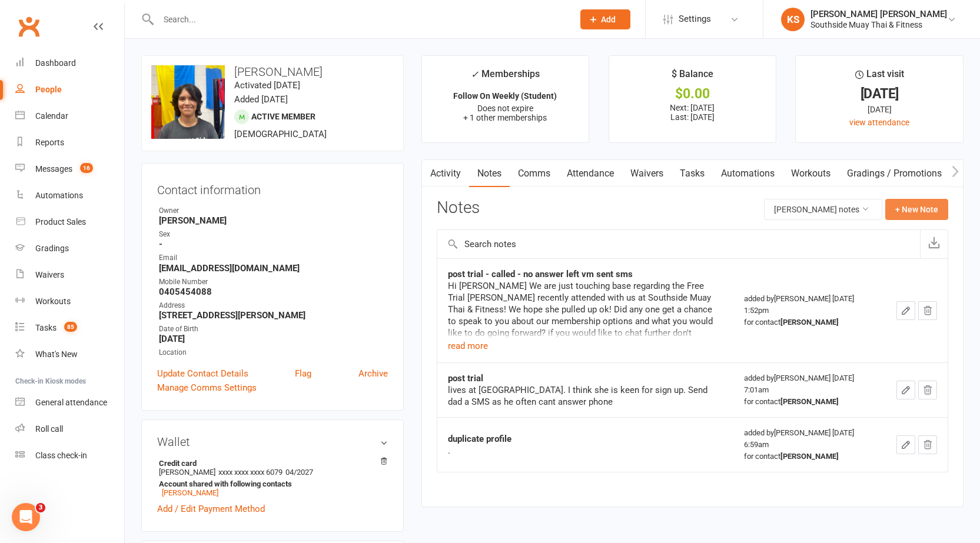
click at [918, 206] on button "+ New Note" at bounding box center [916, 209] width 63 height 21
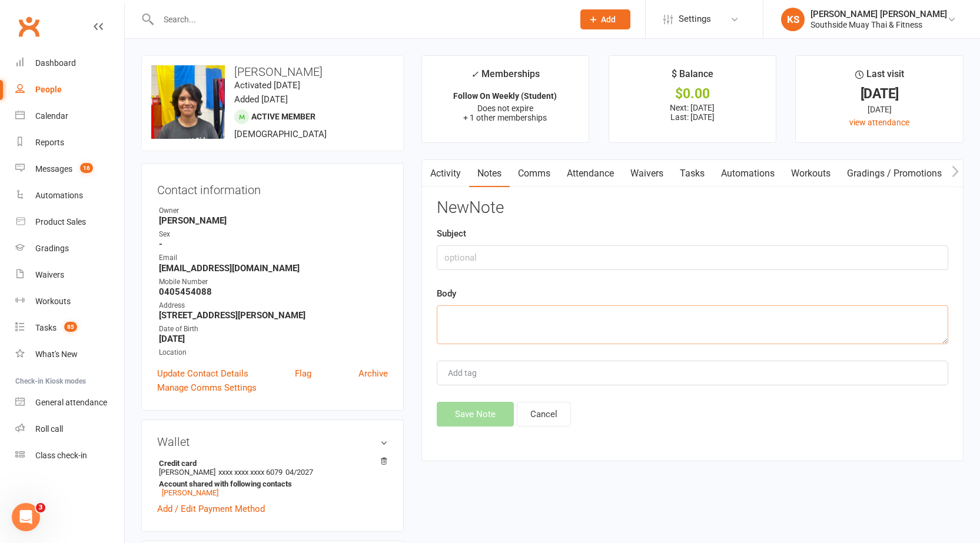
click at [527, 329] on textarea at bounding box center [692, 324] width 511 height 39
paste textarea "Hello Alexis Hope you are well, just wanted to check in and see if you are stil…"
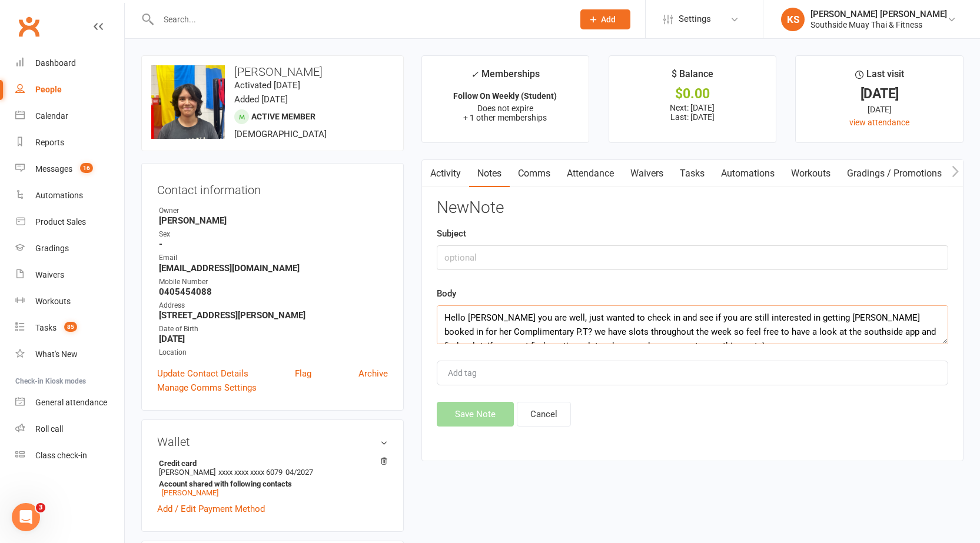
scroll to position [50, 0]
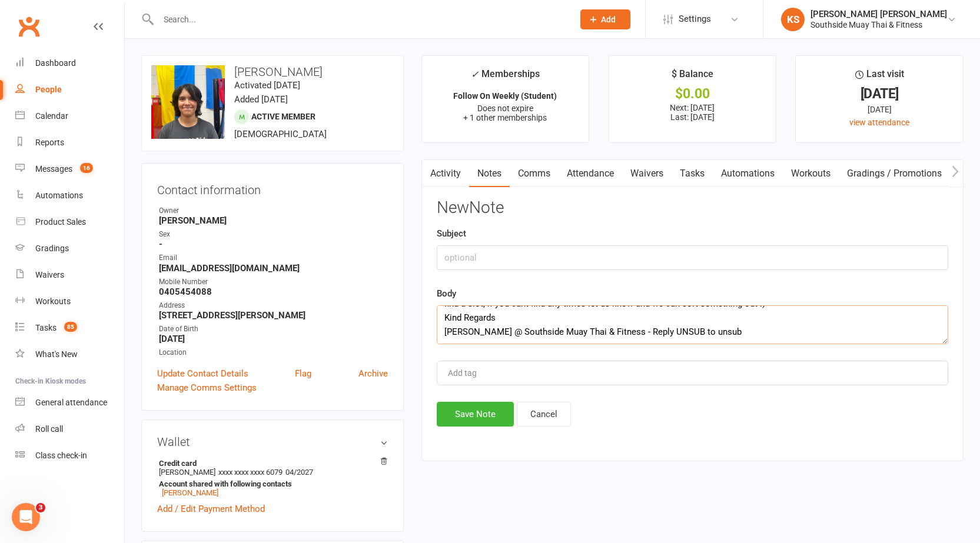
type textarea "Hello Alexis Hope you are well, just wanted to check in and see if you are stil…"
click at [483, 260] on input "text" at bounding box center [692, 257] width 511 height 25
type input "P.T Ret to mum"
click at [472, 417] on button "Save Note" at bounding box center [475, 414] width 77 height 25
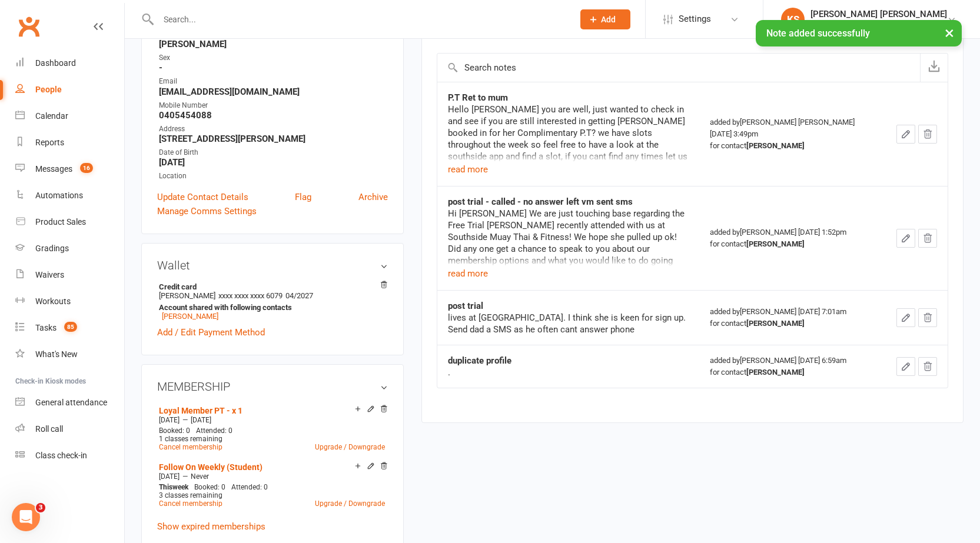
scroll to position [0, 0]
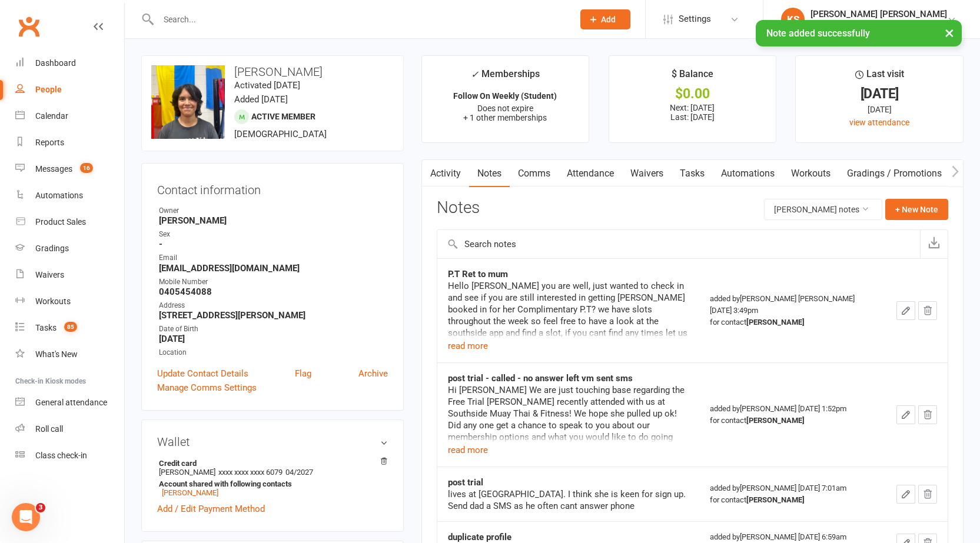
click at [188, 20] on div "× Note added successfully" at bounding box center [482, 20] width 964 height 0
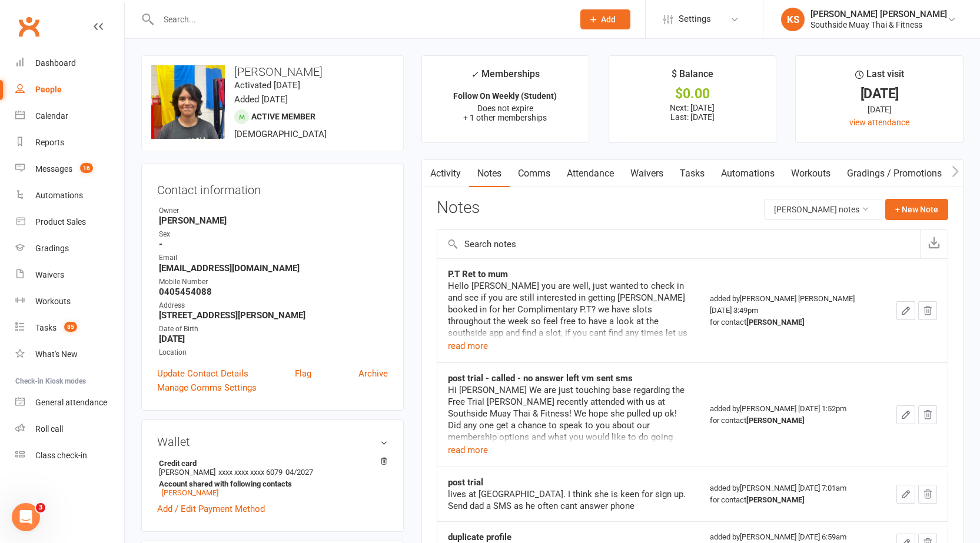
click at [189, 21] on input "text" at bounding box center [360, 19] width 410 height 16
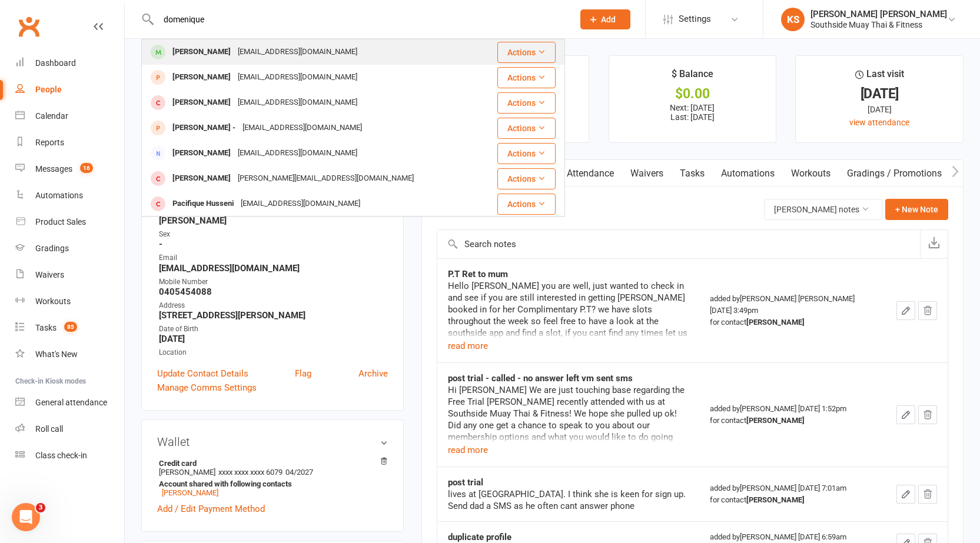
type input "domenique"
click at [205, 54] on div "Domenique Parashakis" at bounding box center [201, 52] width 65 height 17
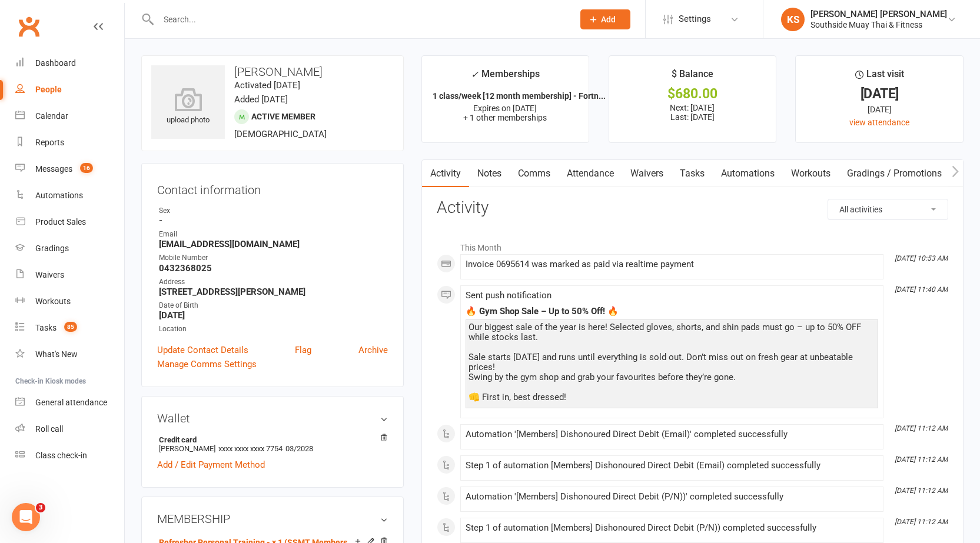
click at [560, 176] on link "Attendance" at bounding box center [590, 173] width 64 height 27
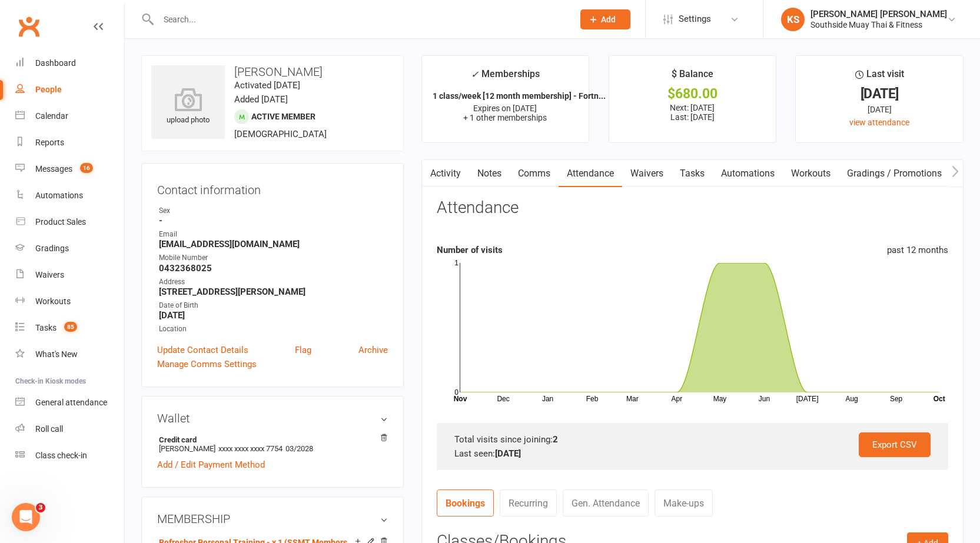
click at [539, 178] on link "Comms" at bounding box center [533, 173] width 49 height 27
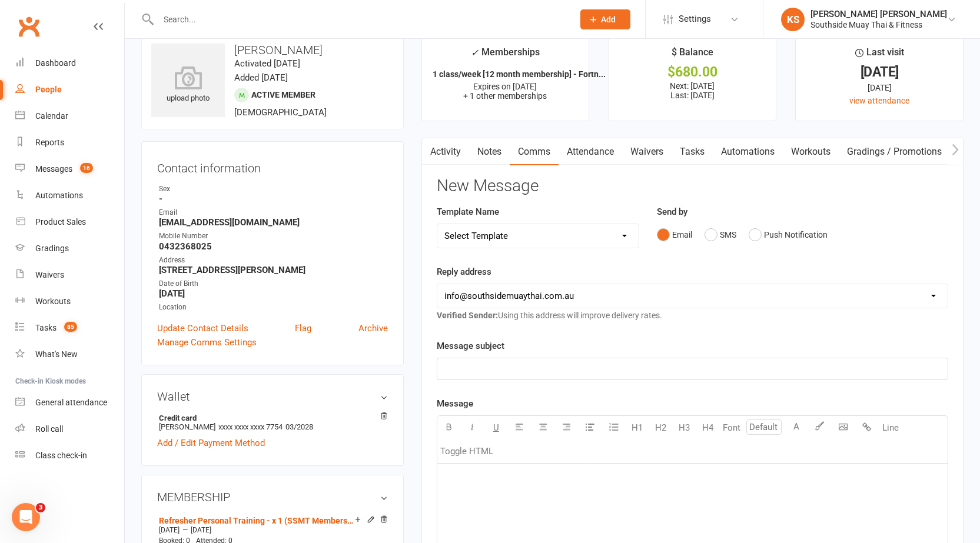
scroll to position [59, 0]
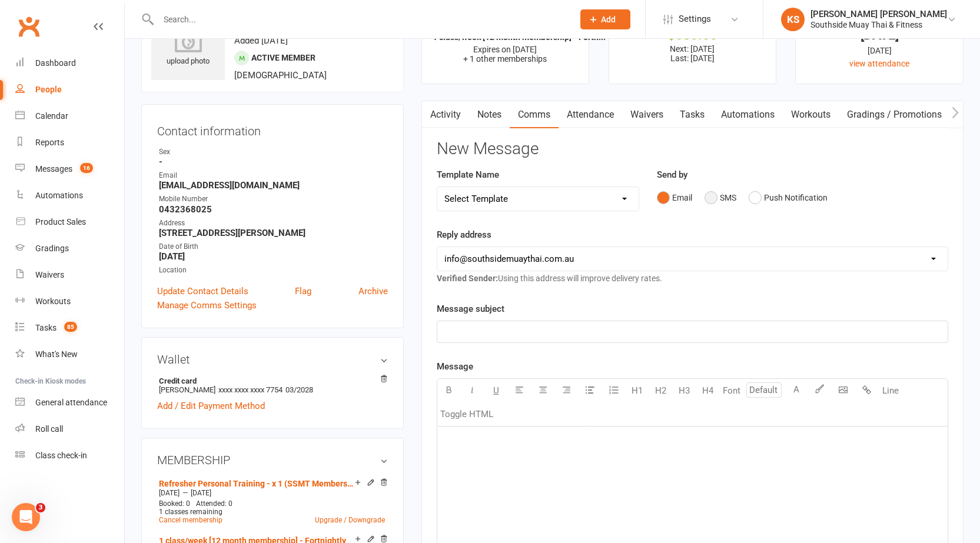
click at [707, 202] on button "SMS" at bounding box center [720, 197] width 32 height 22
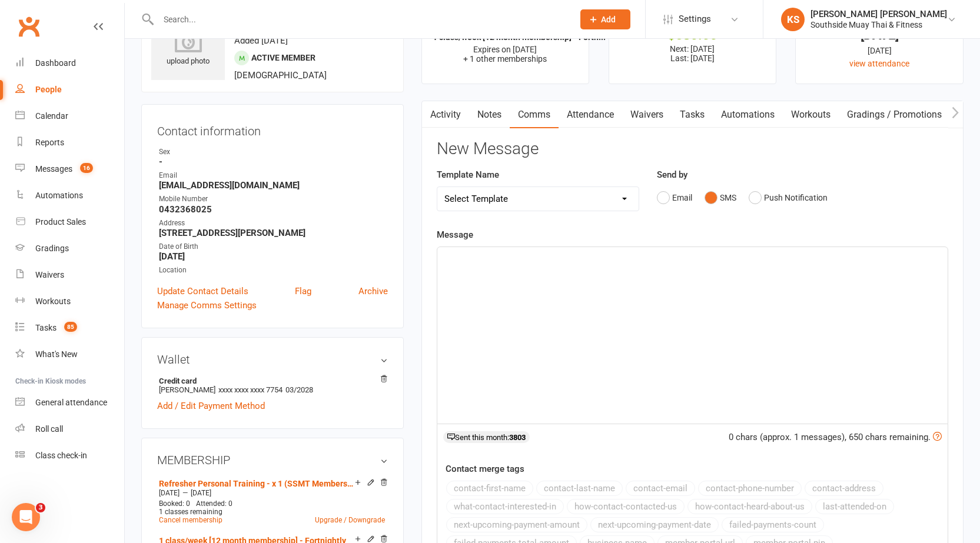
click at [644, 289] on div "﻿" at bounding box center [692, 335] width 510 height 176
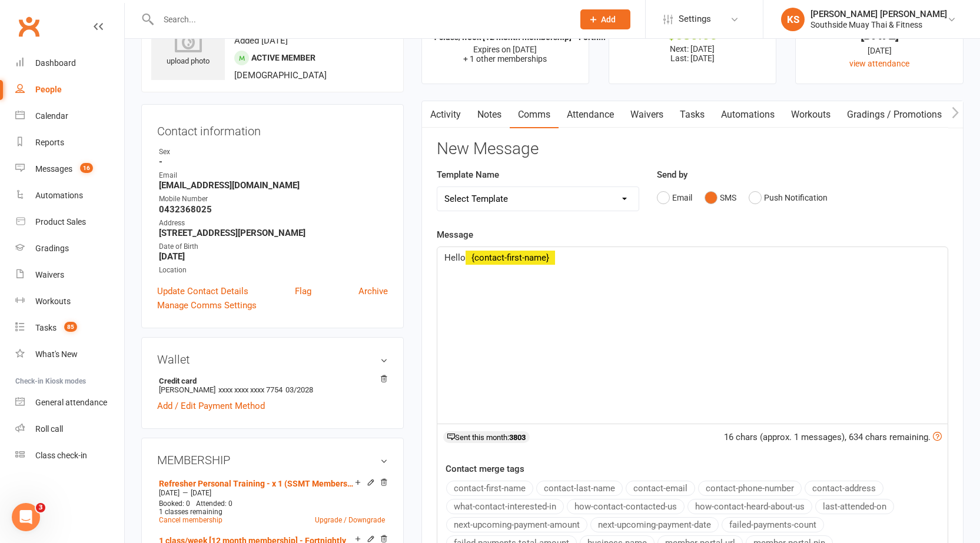
click at [519, 488] on button "contact-first-name" at bounding box center [489, 488] width 87 height 15
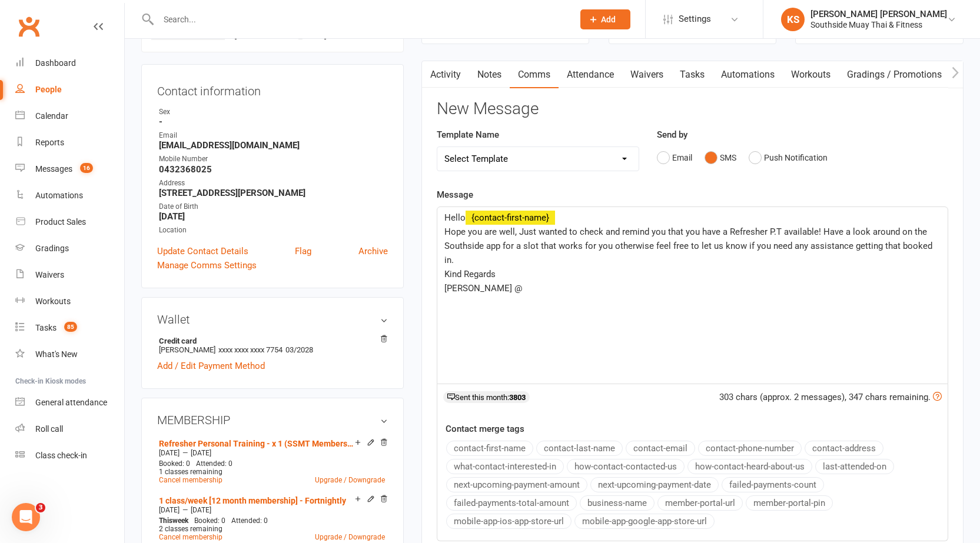
scroll to position [118, 0]
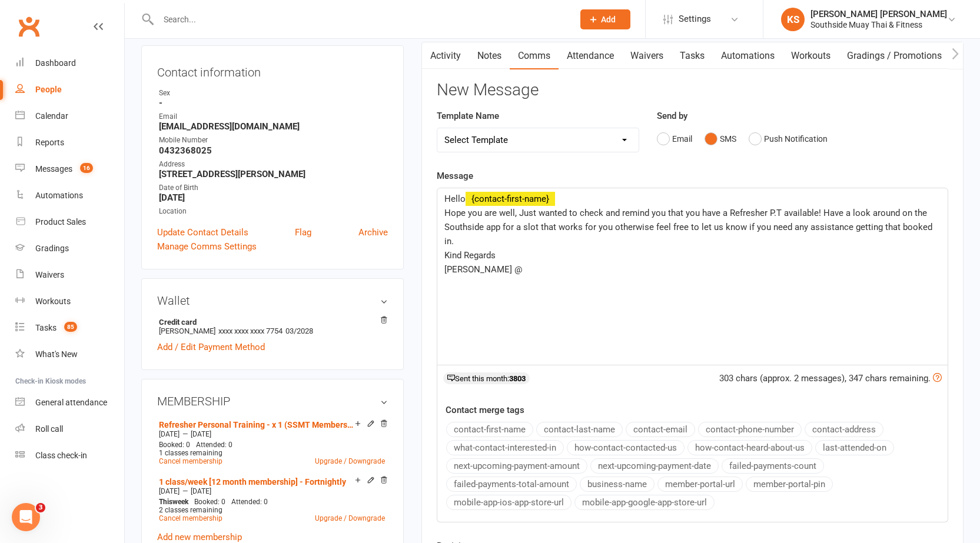
click at [622, 479] on button "business-name" at bounding box center [616, 484] width 75 height 15
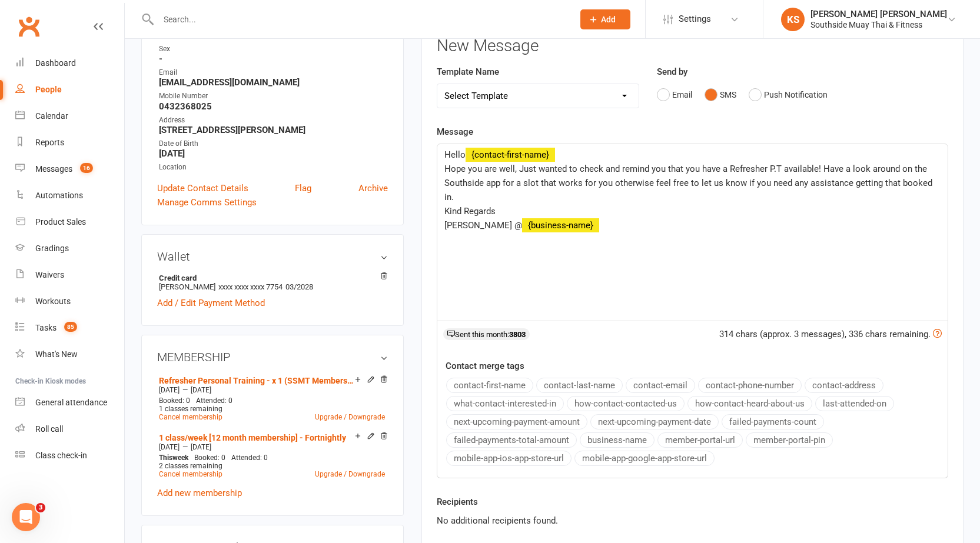
scroll to position [235, 0]
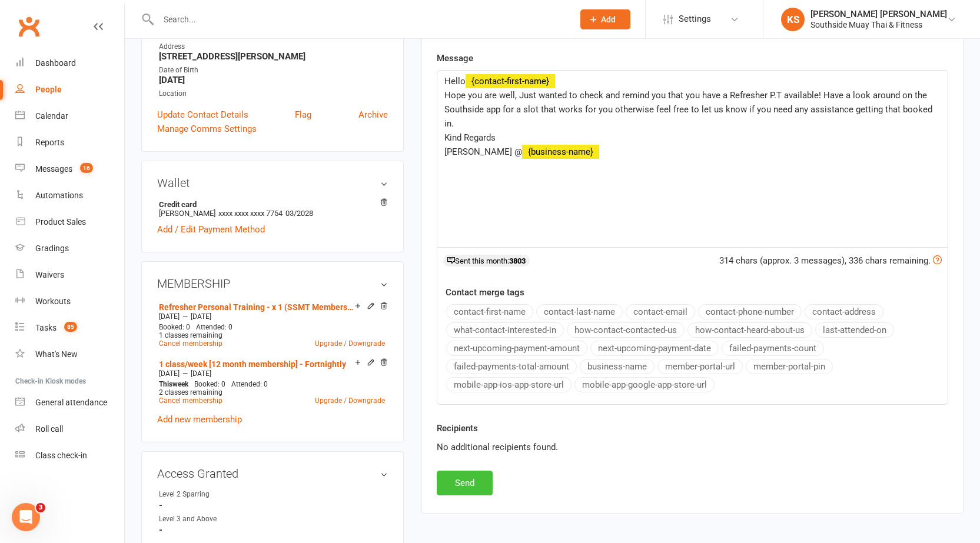
click at [473, 482] on button "Send" at bounding box center [465, 483] width 56 height 25
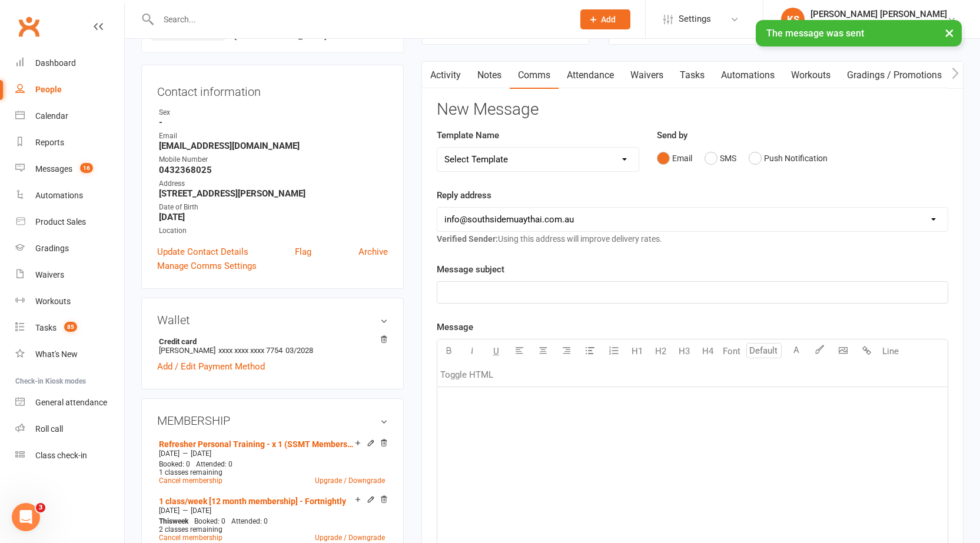
scroll to position [0, 0]
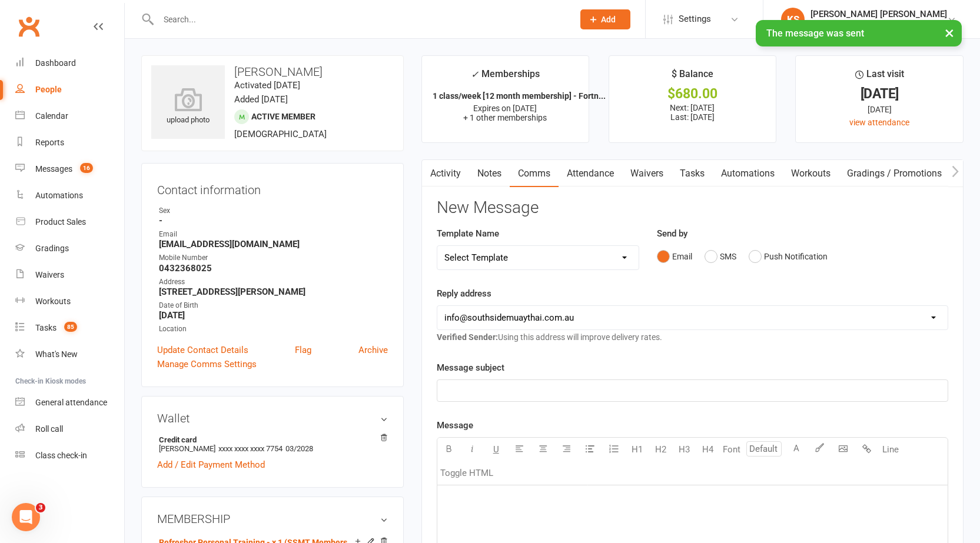
click at [447, 169] on link "Activity" at bounding box center [445, 173] width 47 height 27
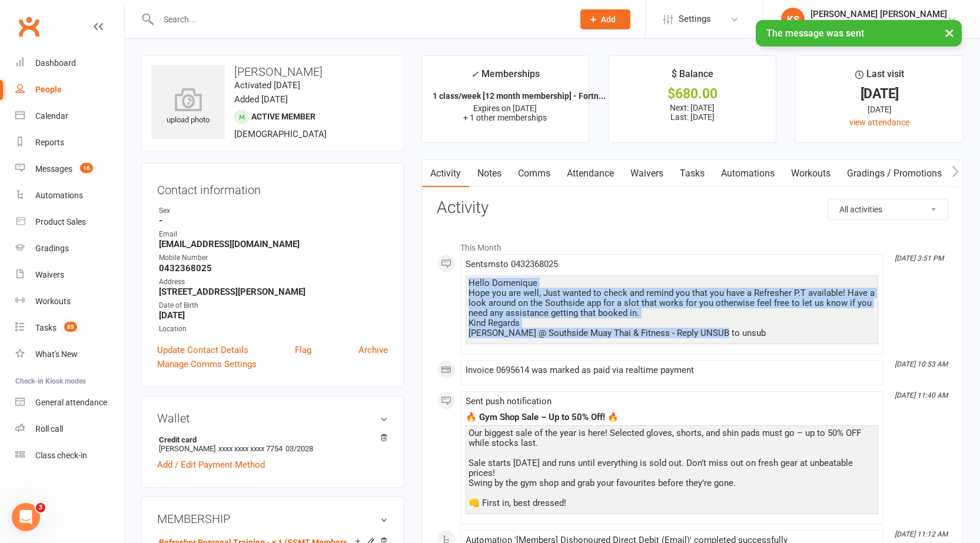
drag, startPoint x: 469, startPoint y: 282, endPoint x: 720, endPoint y: 336, distance: 256.3
click at [719, 337] on div "Hello Domenique Hope you are well, Just wanted to check and remind you that you…" at bounding box center [671, 308] width 407 height 60
copy div "Hello Domenique Hope you are well, Just wanted to check and remind you that you…"
click at [487, 164] on link "Notes" at bounding box center [489, 173] width 41 height 27
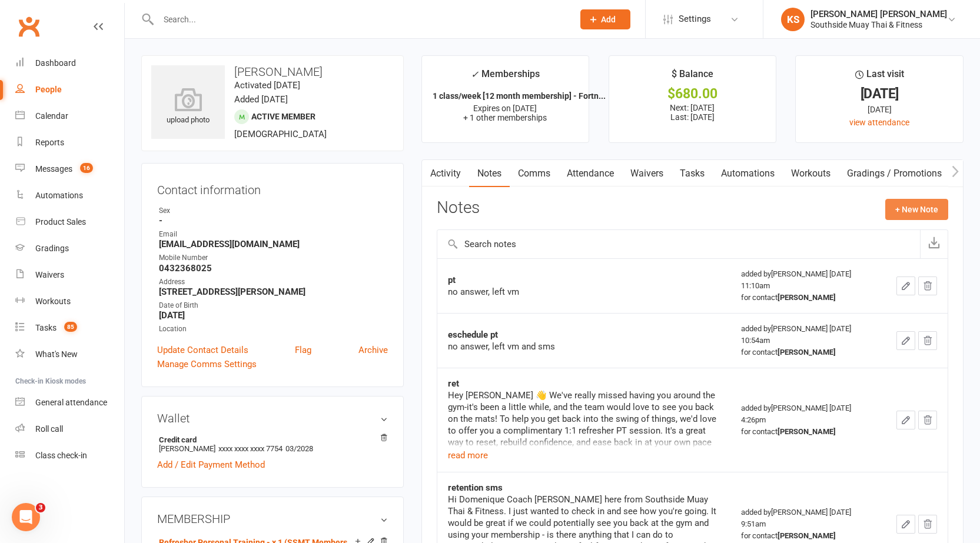
click at [907, 206] on button "+ New Note" at bounding box center [916, 209] width 63 height 21
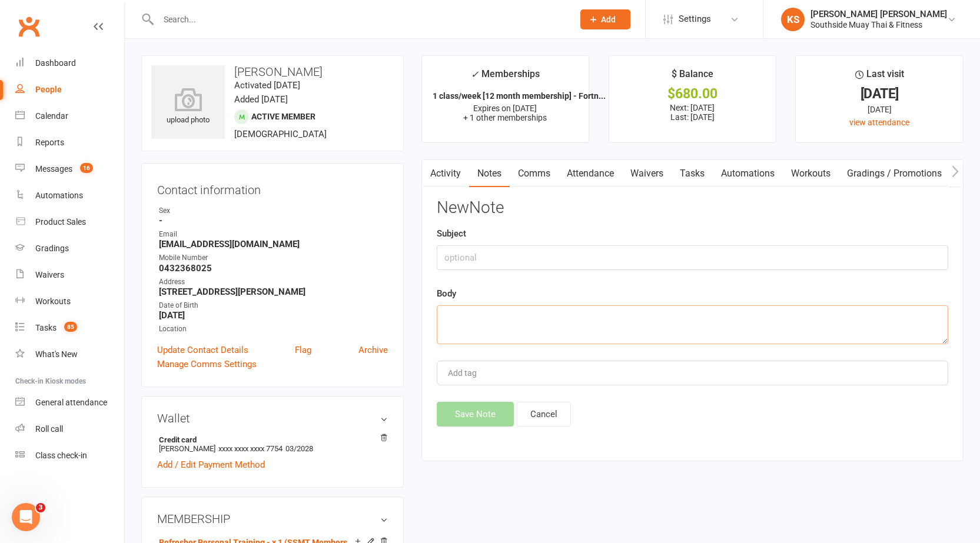
click at [560, 335] on textarea at bounding box center [692, 324] width 511 height 39
paste textarea "Hello Domenique Hope you are well, Just wanted to check and remind you that you…"
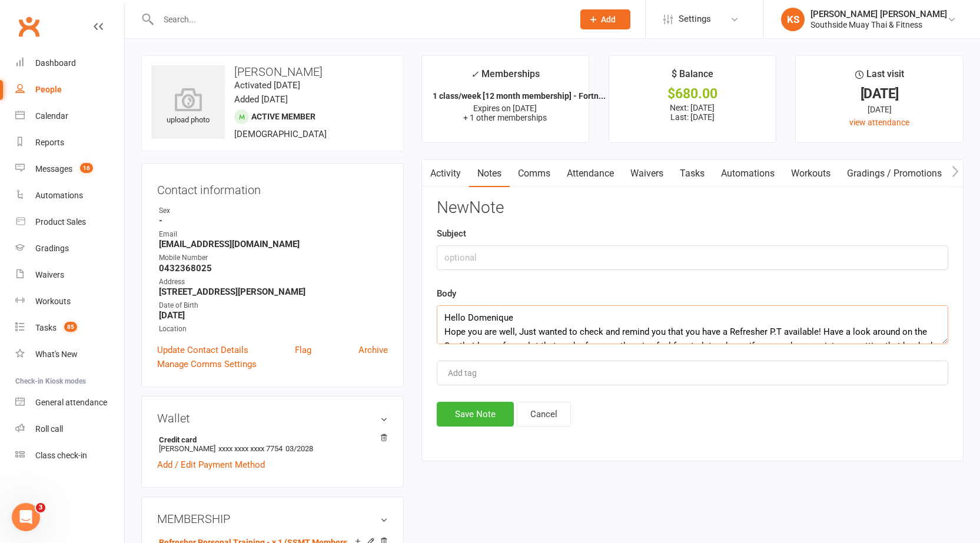
scroll to position [50, 0]
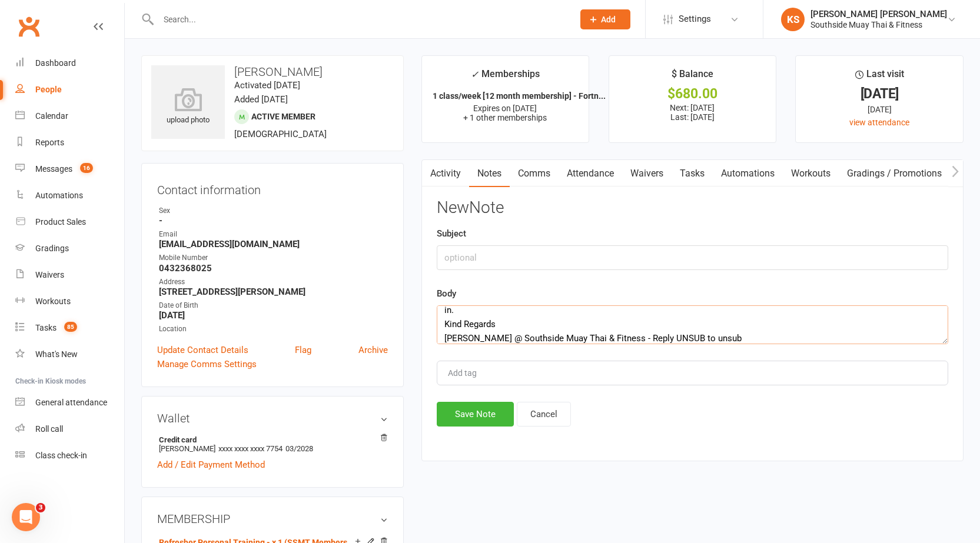
type textarea "Hello Domenique Hope you are well, Just wanted to check and remind you that you…"
click at [464, 262] on input "text" at bounding box center [692, 257] width 511 height 25
type input "PT Ret"
click at [460, 413] on button "Save Note" at bounding box center [475, 414] width 77 height 25
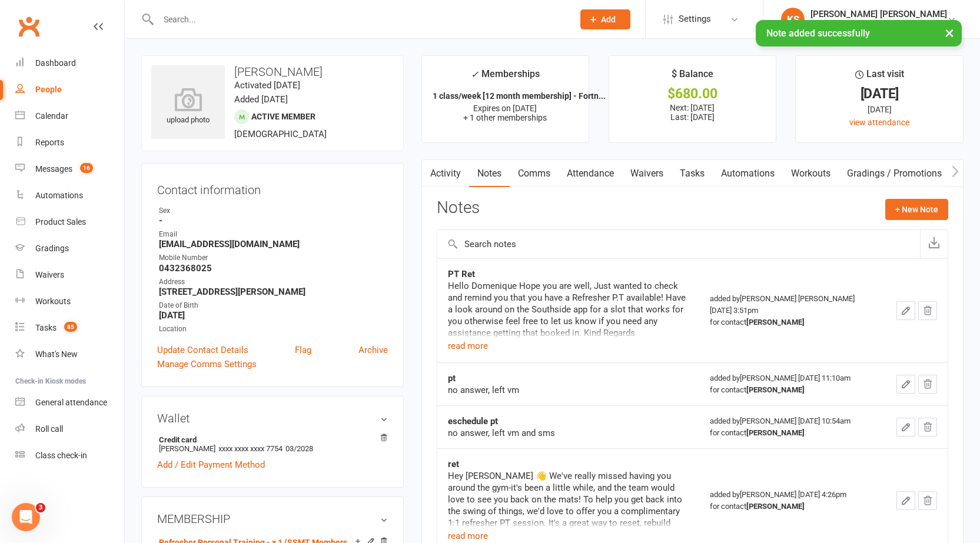
click at [267, 20] on div "× Note added successfully" at bounding box center [482, 20] width 964 height 0
drag, startPoint x: 213, startPoint y: 22, endPoint x: 211, endPoint y: 16, distance: 6.1
click at [212, 20] on div "× Note added successfully" at bounding box center [482, 20] width 964 height 0
click at [211, 16] on input "text" at bounding box center [360, 19] width 410 height 16
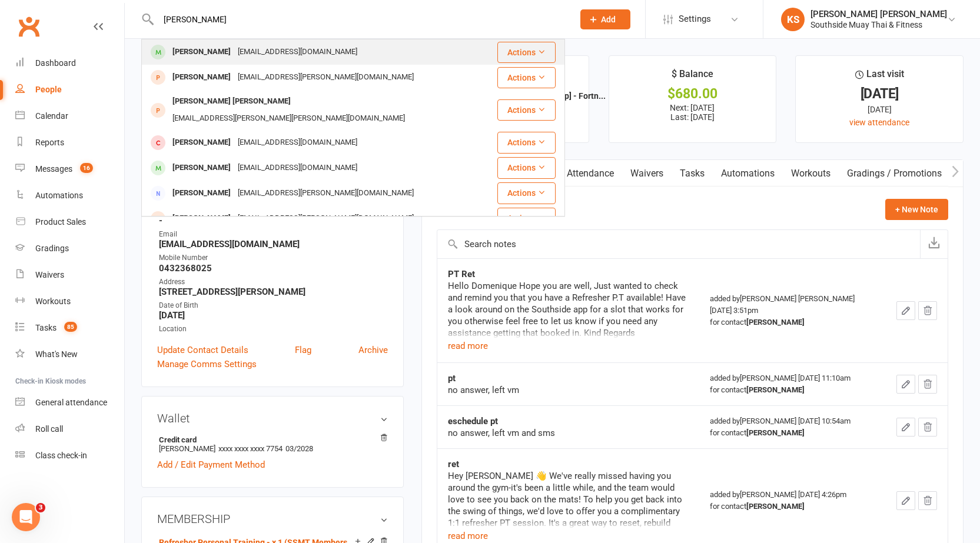
type input "ahila"
click at [196, 60] on div "Ahilan Anandasivam" at bounding box center [201, 52] width 65 height 17
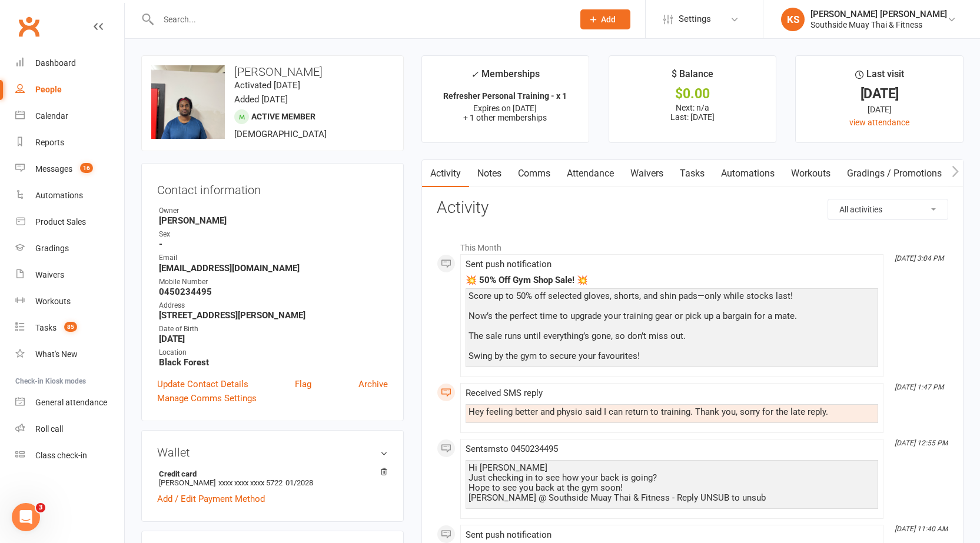
click at [507, 176] on link "Notes" at bounding box center [489, 173] width 41 height 27
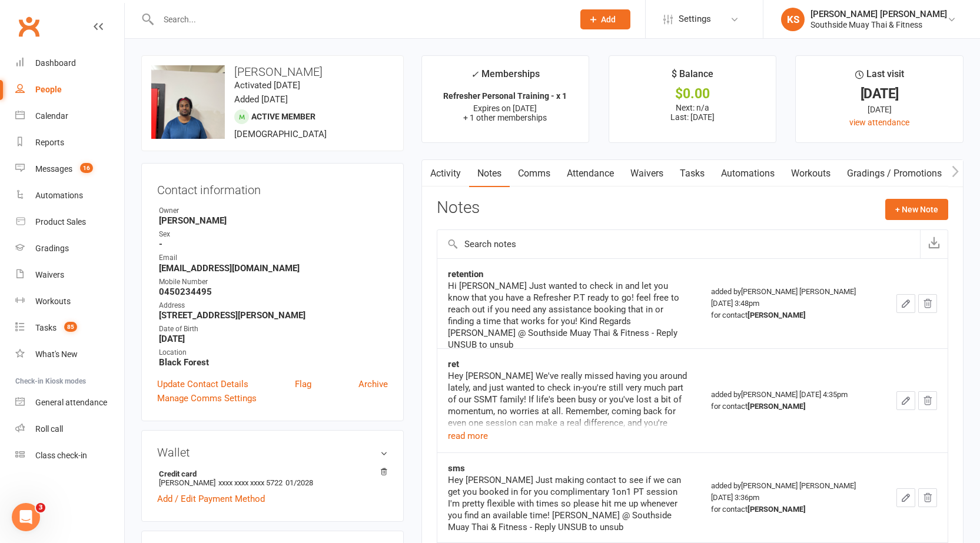
click at [526, 173] on link "Comms" at bounding box center [533, 173] width 49 height 27
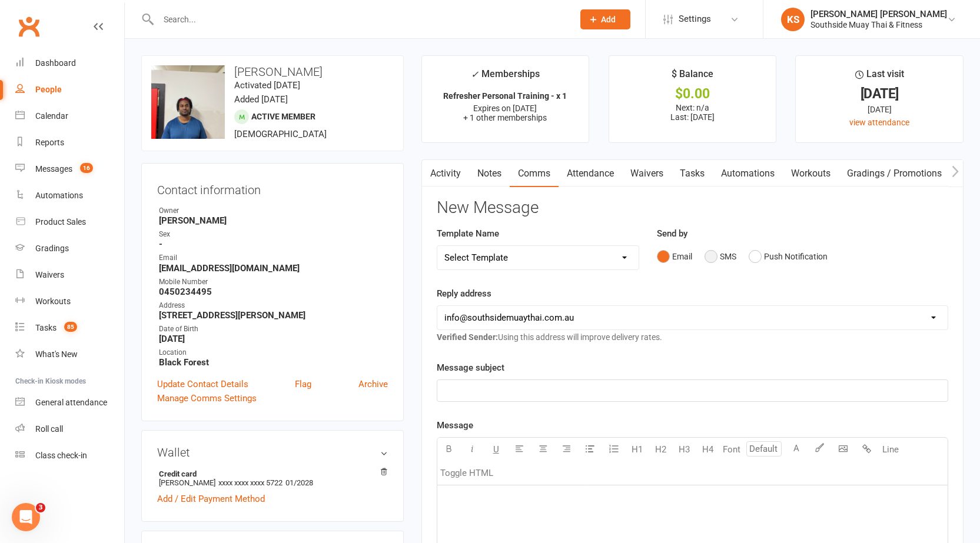
click at [713, 254] on button "SMS" at bounding box center [720, 256] width 32 height 22
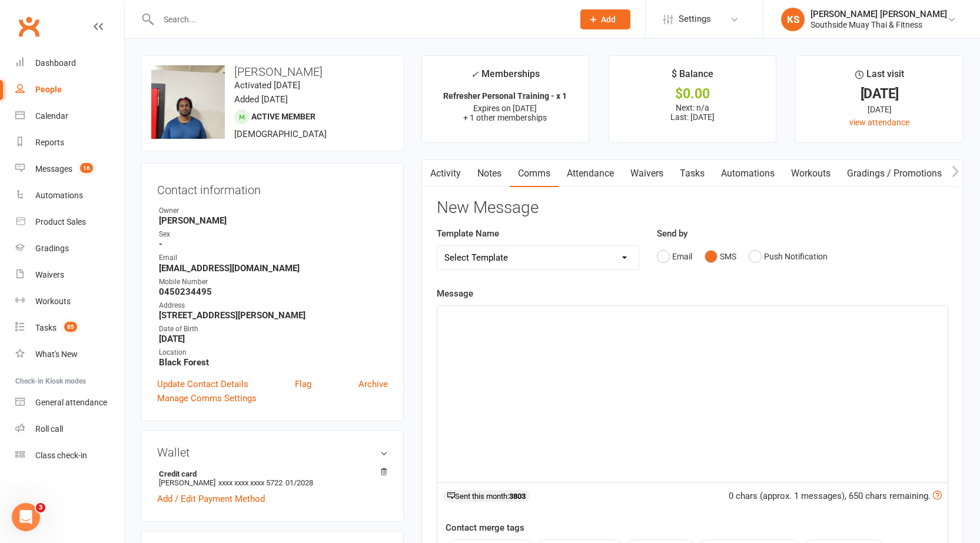
click at [555, 317] on p "﻿" at bounding box center [692, 316] width 496 height 14
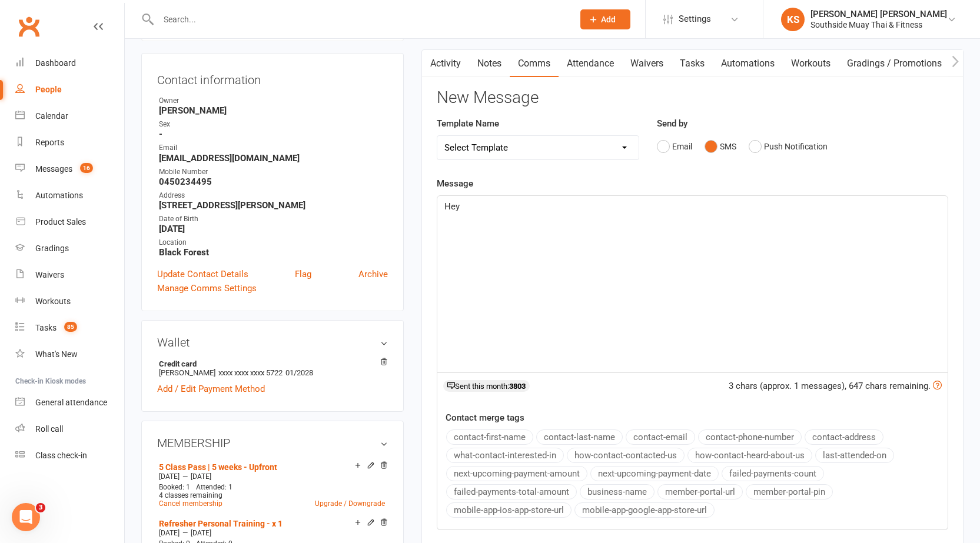
scroll to position [235, 0]
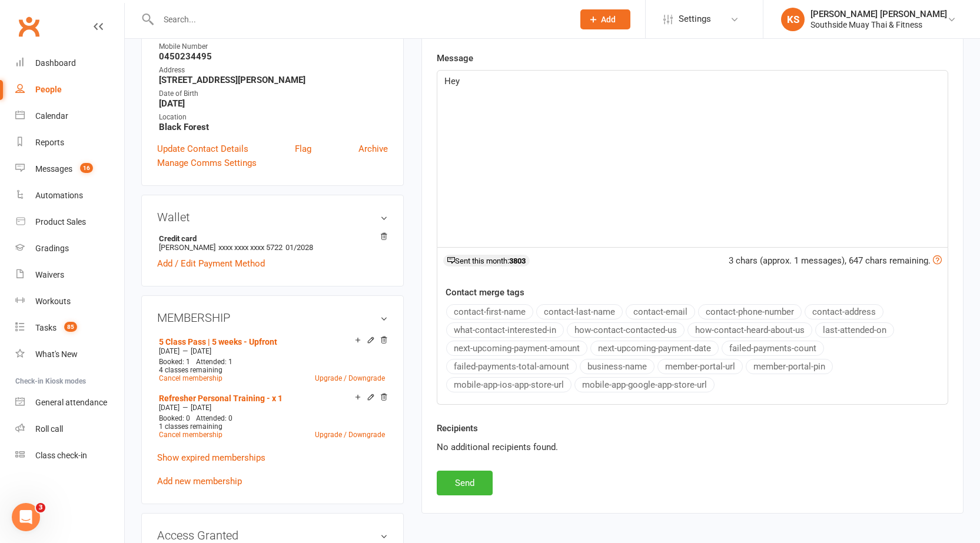
click at [489, 309] on button "contact-first-name" at bounding box center [489, 311] width 87 height 15
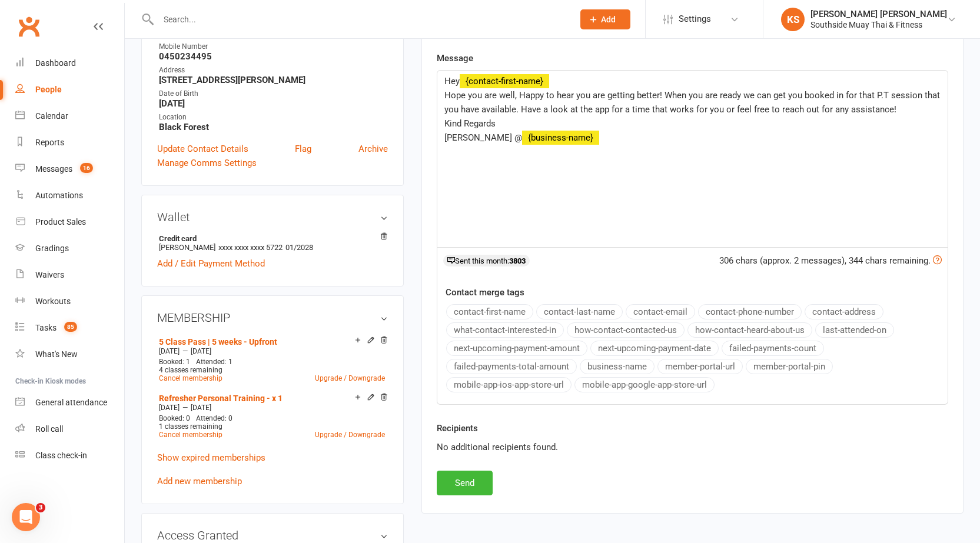
click at [602, 365] on button "business-name" at bounding box center [616, 366] width 75 height 15
click at [468, 481] on button "Send" at bounding box center [465, 483] width 56 height 25
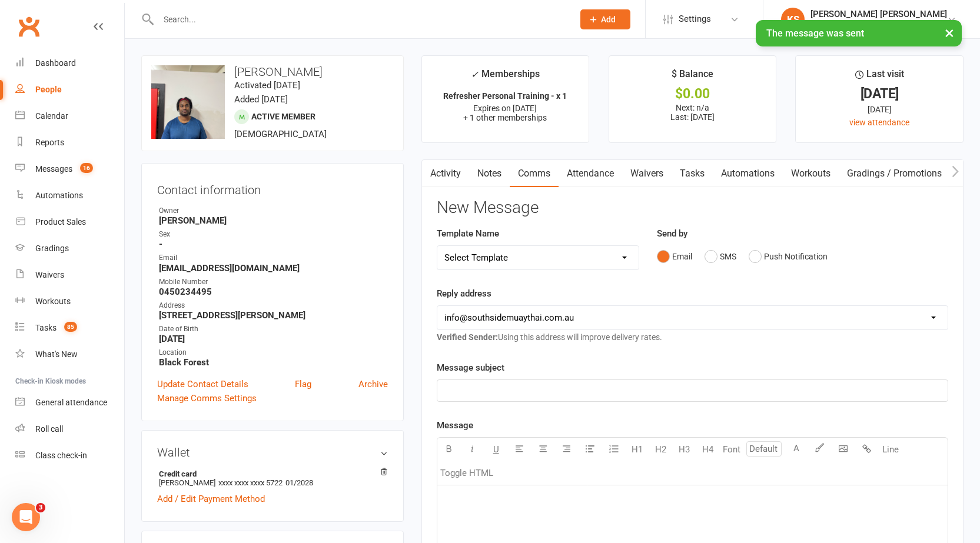
click at [451, 178] on link "Activity" at bounding box center [445, 173] width 47 height 27
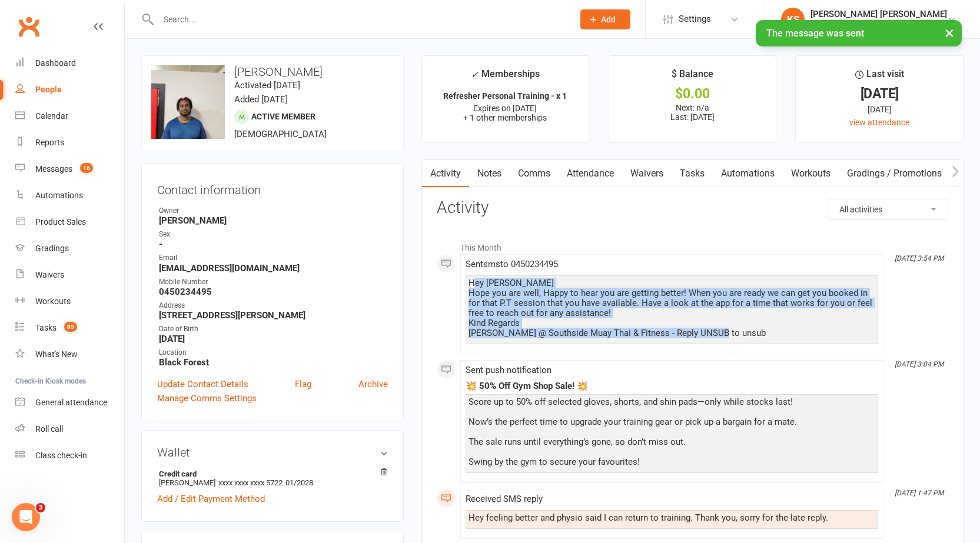
drag, startPoint x: 475, startPoint y: 279, endPoint x: 740, endPoint y: 346, distance: 272.4
click at [740, 346] on div "Sent sms to 0450234495 Hey Ahilan Hope you are well, Happy to hear you are gett…" at bounding box center [671, 303] width 412 height 89
copy div "ey Ahilan Hope you are well, Happy to hear you are getting better! When you are…"
click at [495, 170] on link "Notes" at bounding box center [489, 173] width 41 height 27
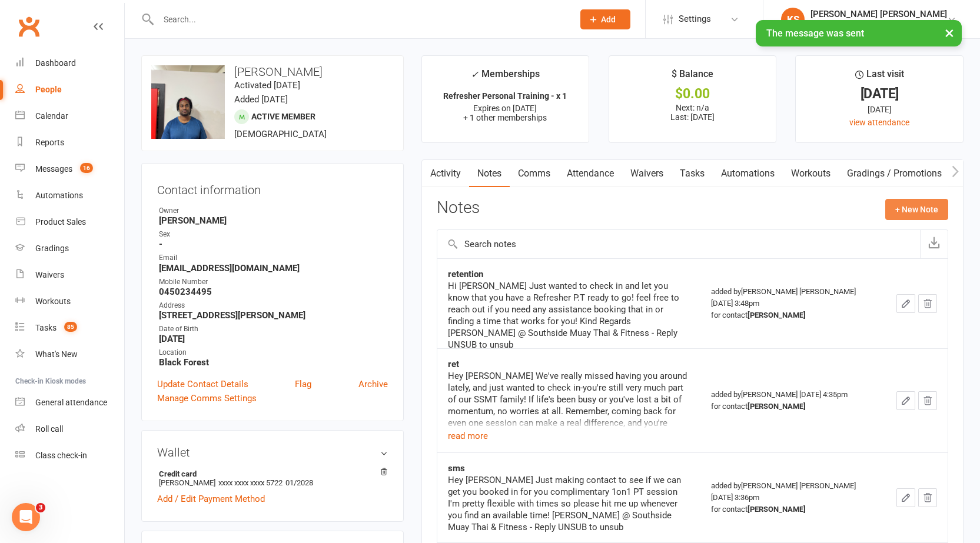
click at [900, 204] on button "+ New Note" at bounding box center [916, 209] width 63 height 21
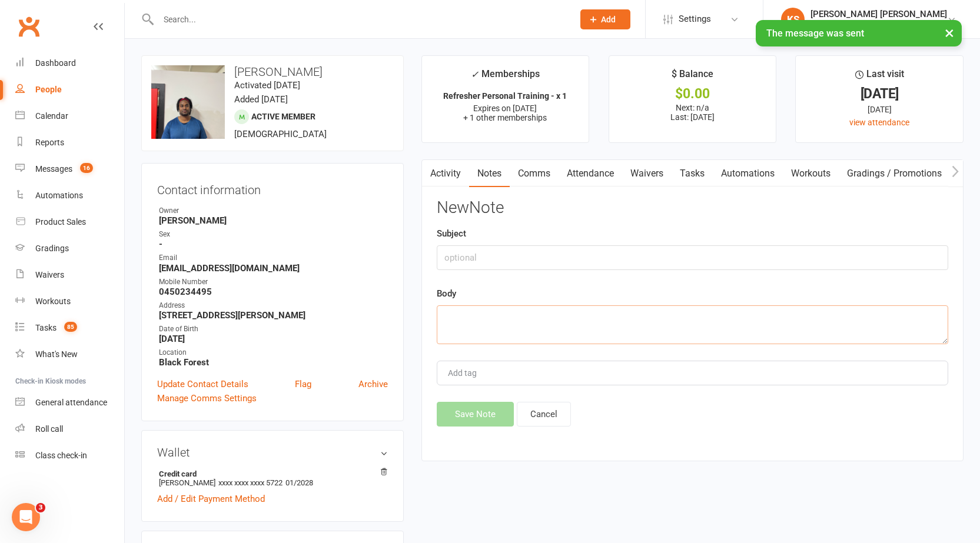
click at [614, 332] on textarea at bounding box center [692, 324] width 511 height 39
paste textarea "ey Ahilan Hope you are well, Happy to hear you are getting better! When you are…"
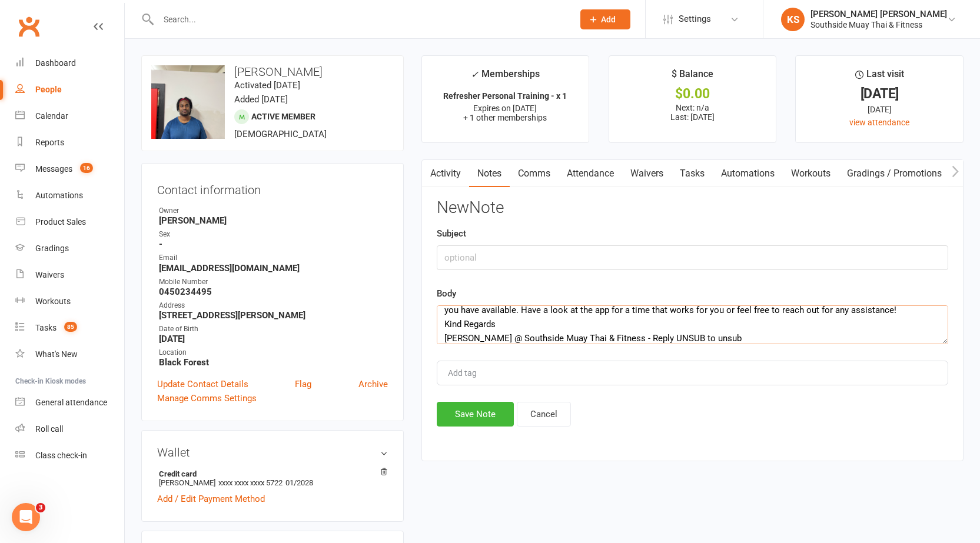
type textarea "ey Ahilan Hope you are well, Happy to hear you are getting better! When you are…"
click at [504, 266] on input "text" at bounding box center [692, 257] width 511 height 25
type input "P.T Ret"
click at [472, 417] on button "Save Note" at bounding box center [475, 414] width 77 height 25
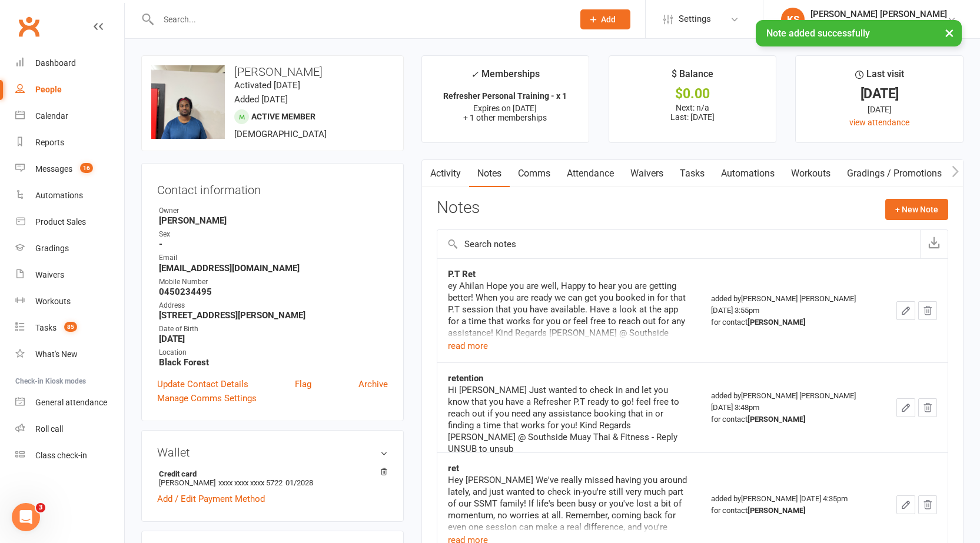
click at [186, 17] on input "text" at bounding box center [360, 19] width 410 height 16
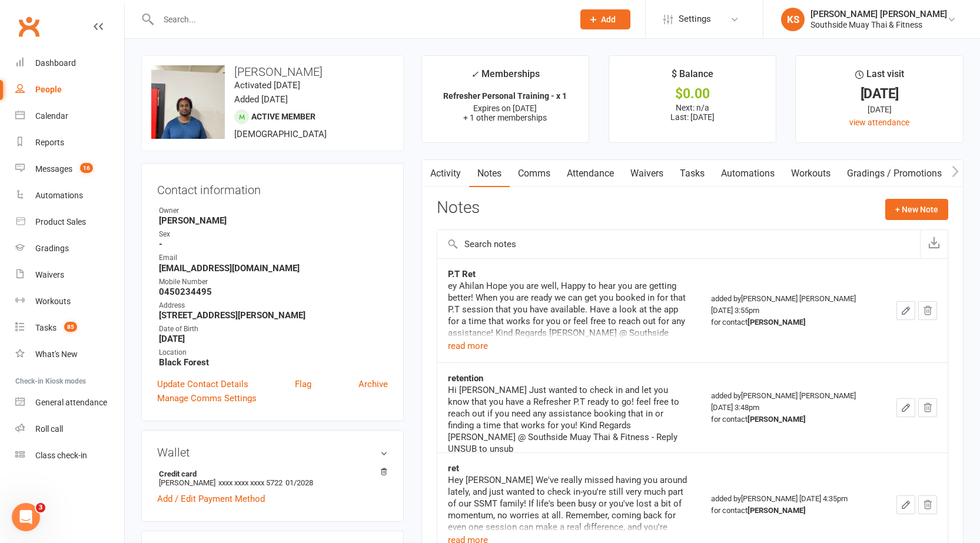
click at [192, 18] on input "text" at bounding box center [360, 19] width 410 height 16
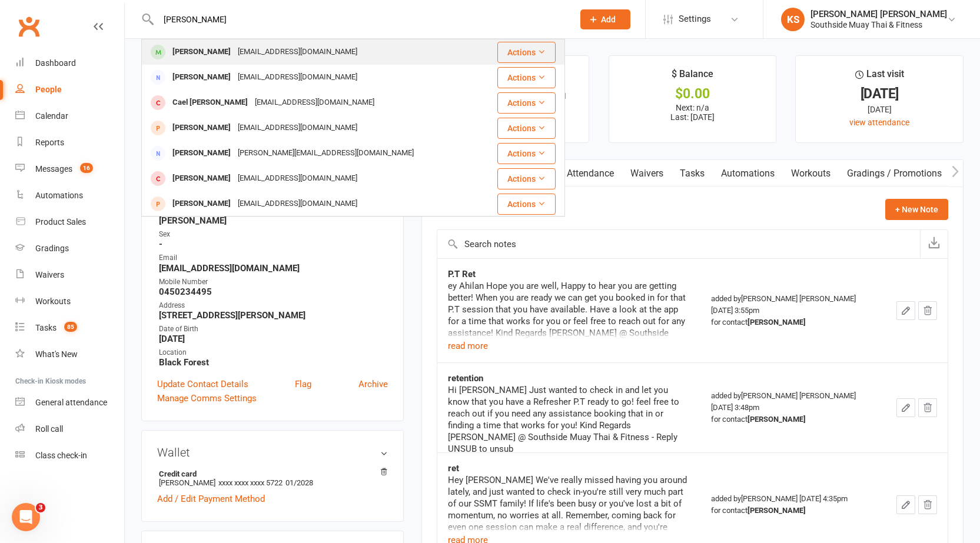
type input "Nelson Riggs"
click at [211, 49] on div "Nelson Riggs" at bounding box center [201, 52] width 65 height 17
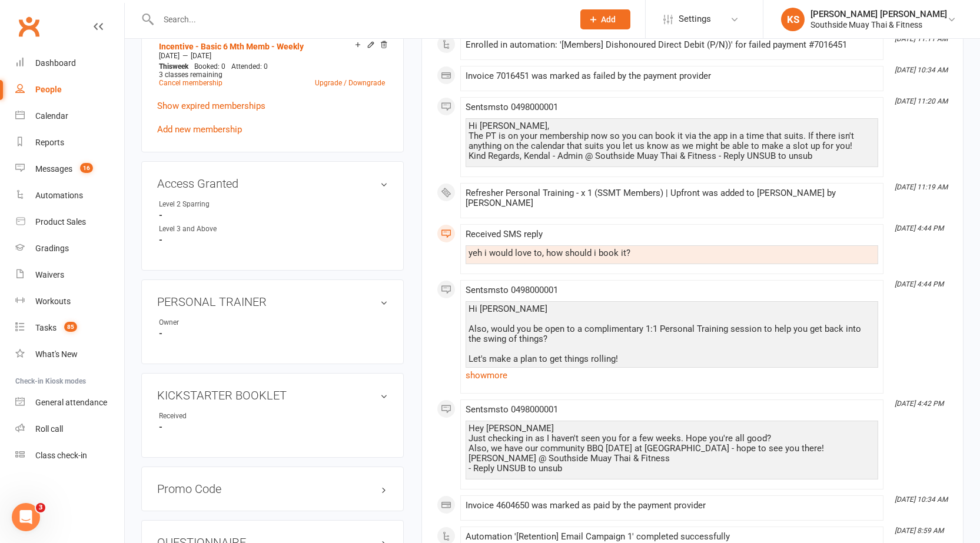
scroll to position [588, 0]
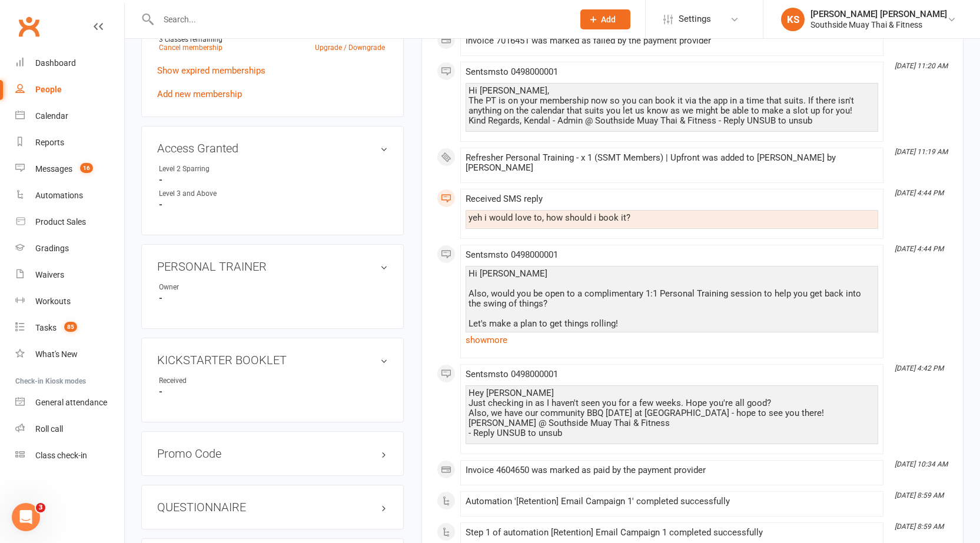
click at [472, 332] on link "show more" at bounding box center [671, 340] width 412 height 16
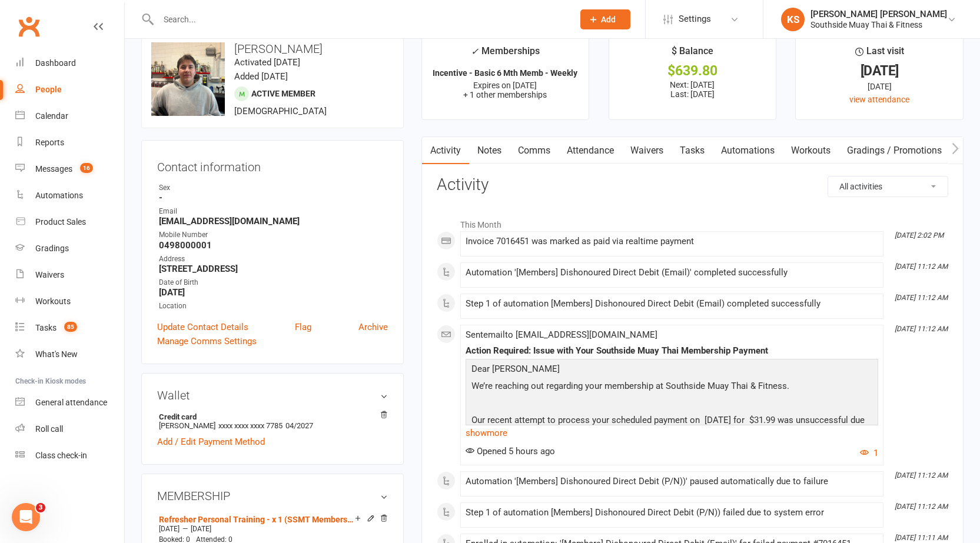
scroll to position [0, 0]
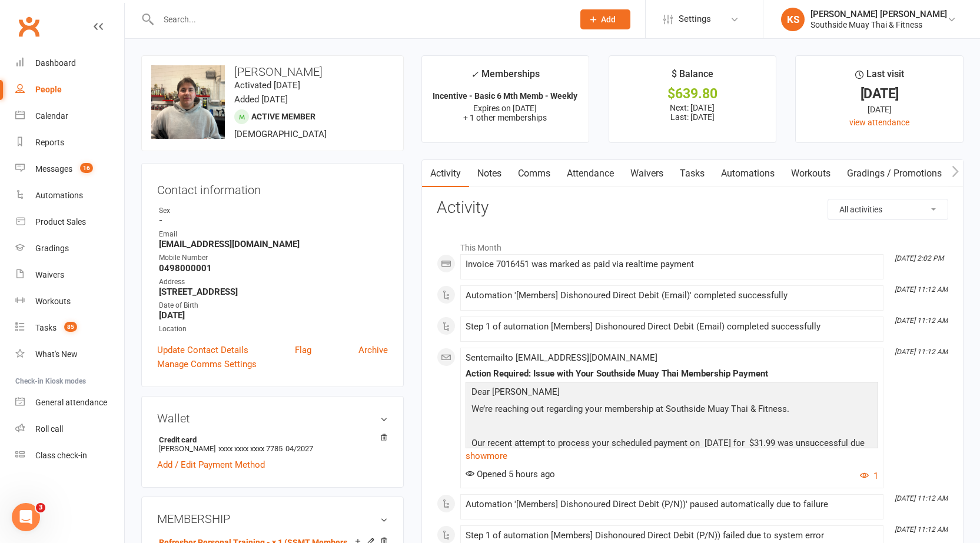
click at [194, 23] on input "text" at bounding box center [360, 19] width 410 height 16
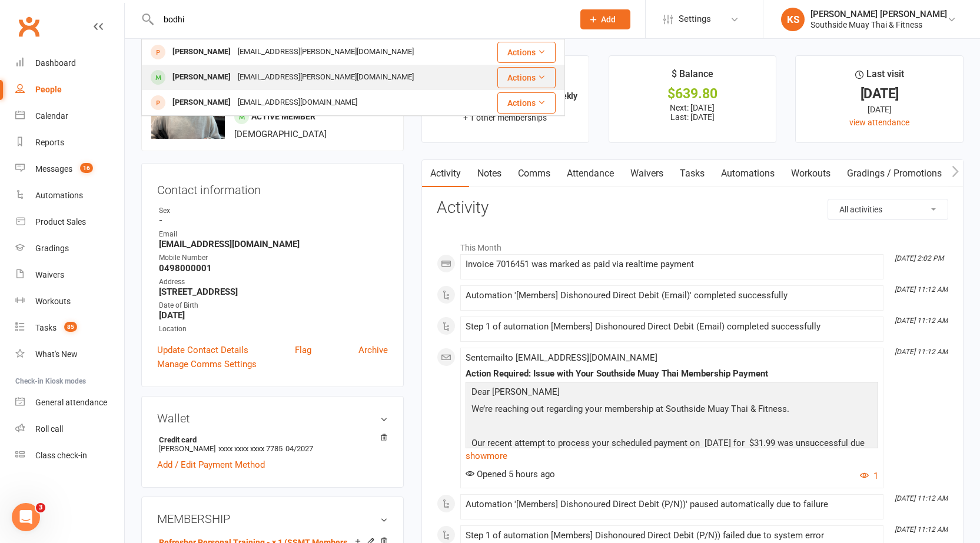
type input "bodhi"
click at [191, 76] on div "Bodhi Clarke" at bounding box center [201, 77] width 65 height 17
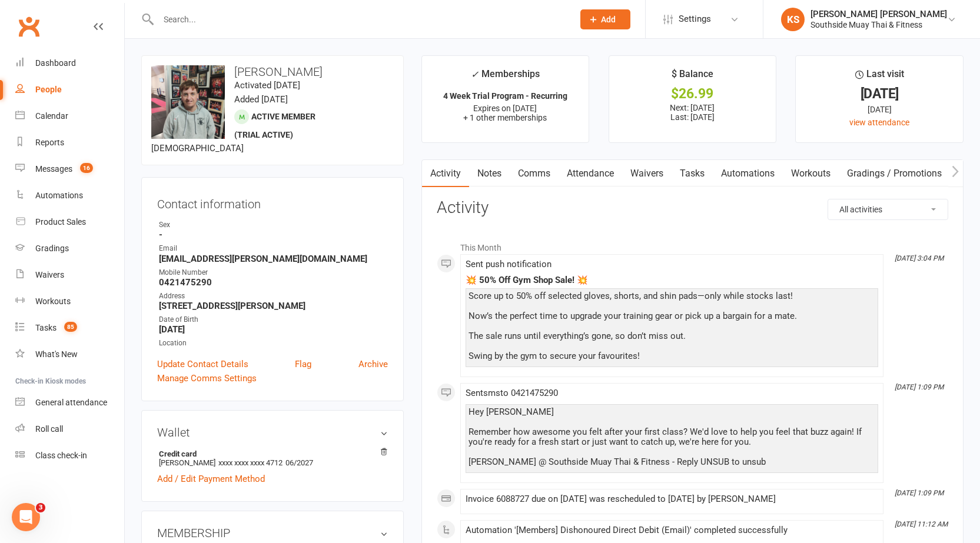
click at [24, 24] on link "Clubworx" at bounding box center [28, 26] width 29 height 29
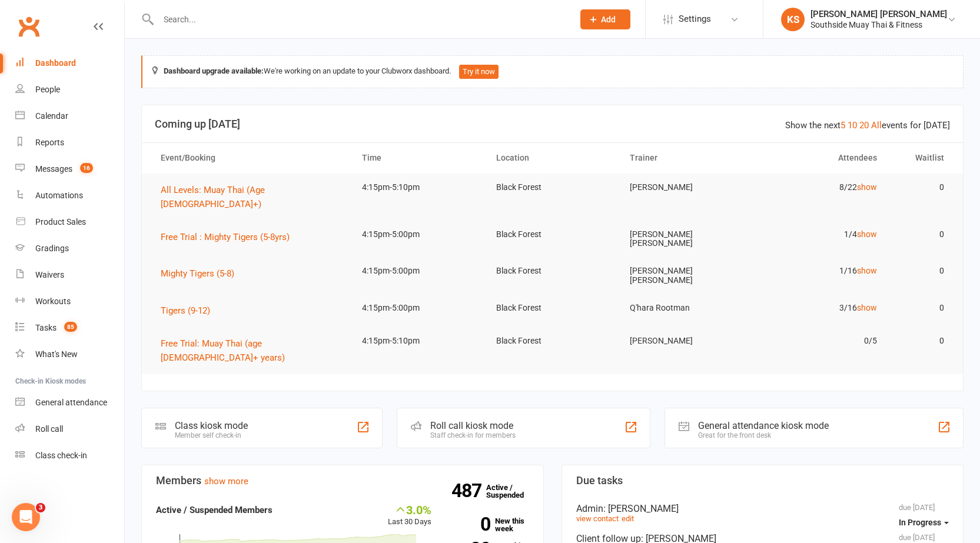
click at [881, 124] on link "All" at bounding box center [876, 125] width 11 height 11
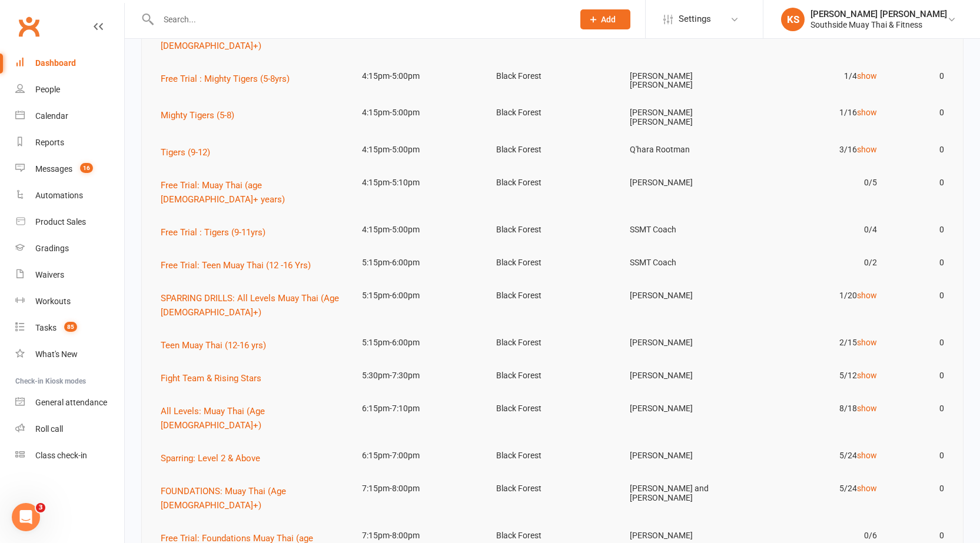
scroll to position [176, 0]
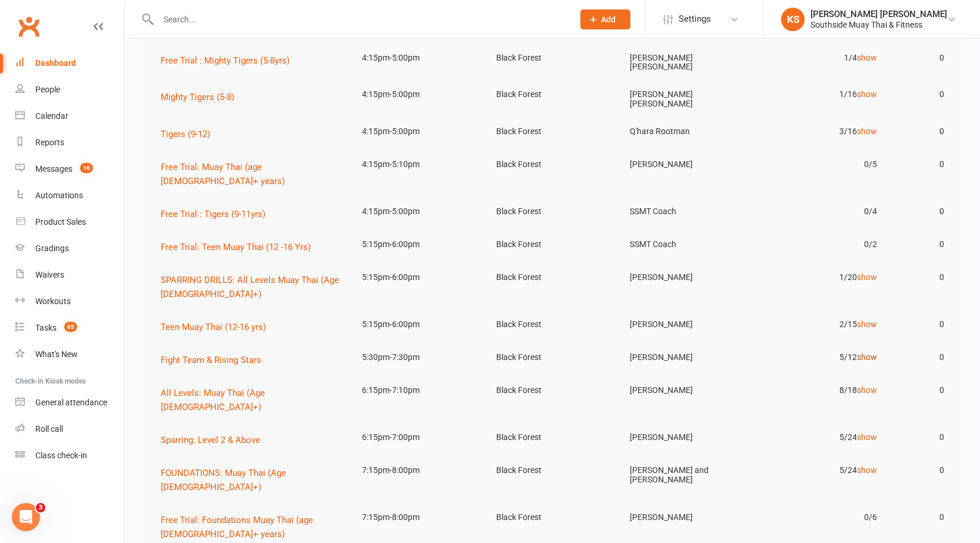
click at [865, 352] on link "show" at bounding box center [867, 356] width 20 height 9
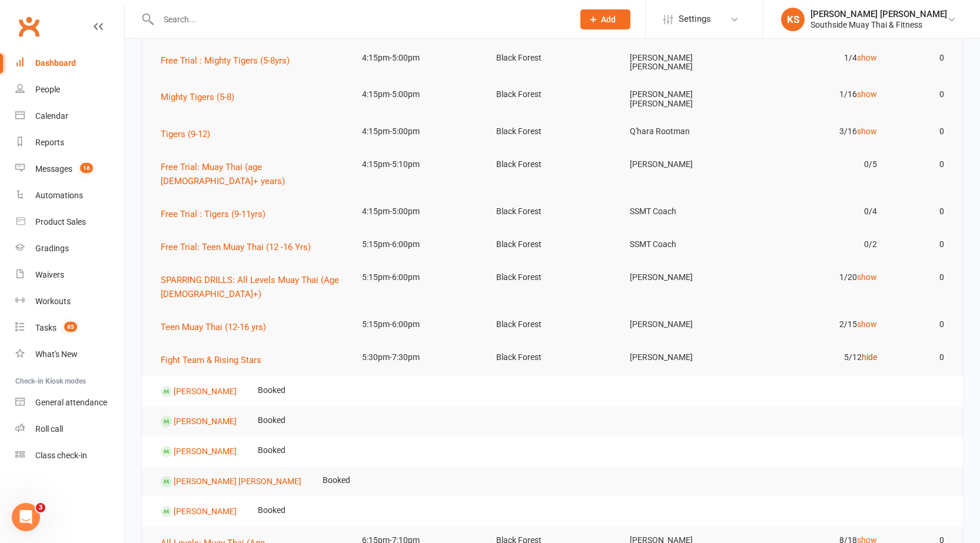
click at [865, 352] on link "hide" at bounding box center [868, 356] width 15 height 9
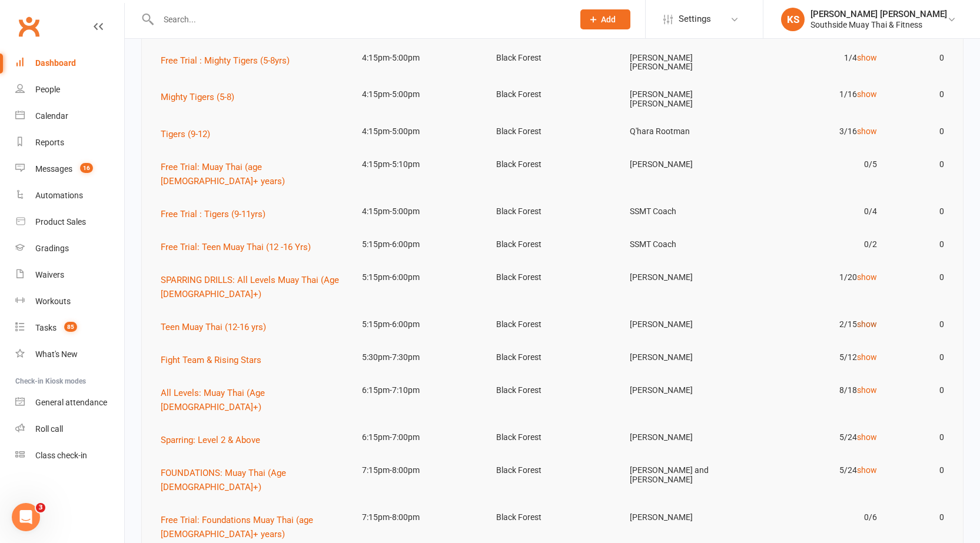
click at [866, 319] on link "show" at bounding box center [867, 323] width 20 height 9
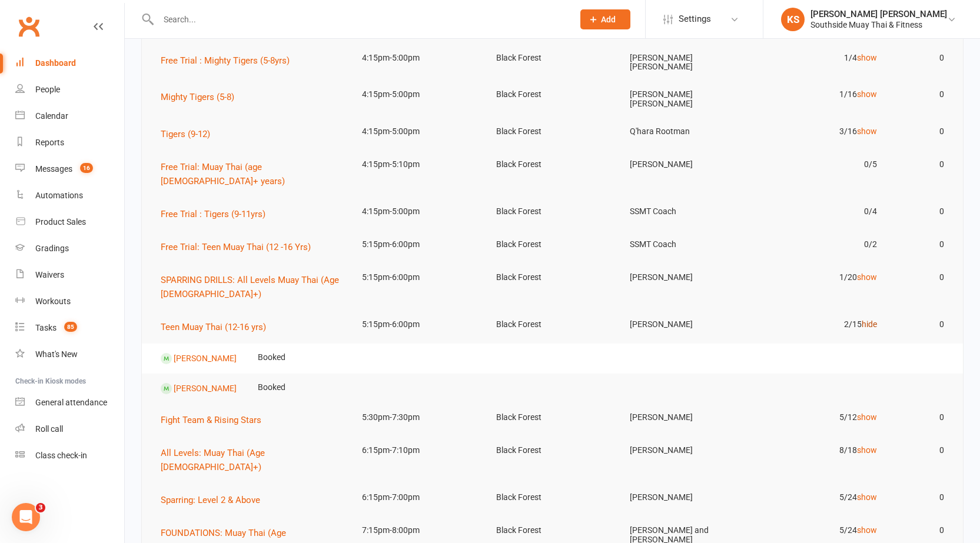
click at [866, 319] on link "hide" at bounding box center [868, 323] width 15 height 9
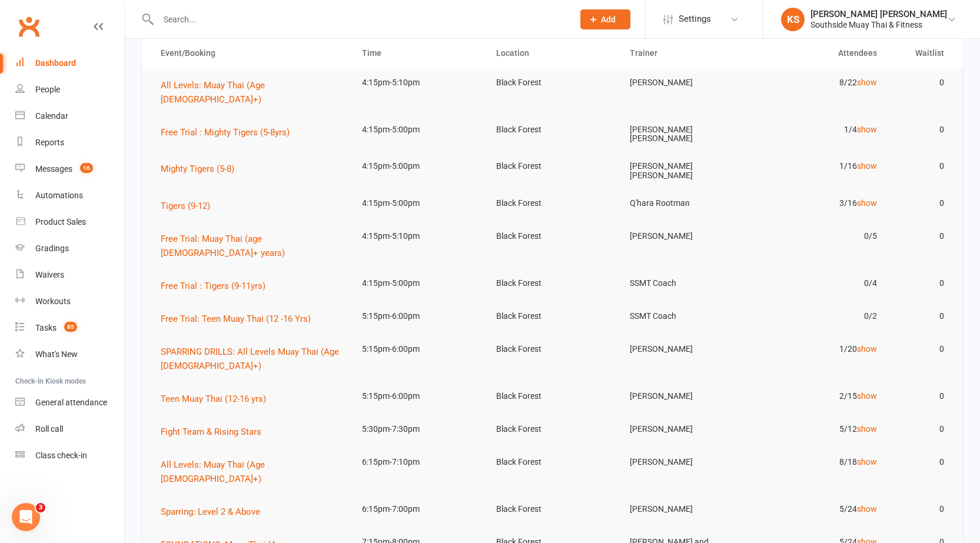
scroll to position [0, 0]
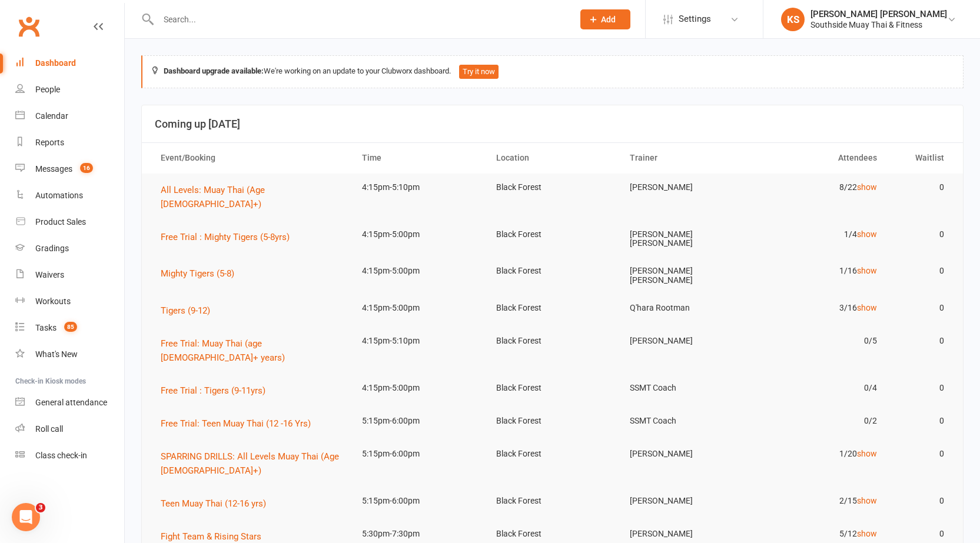
click at [191, 22] on input "text" at bounding box center [360, 19] width 410 height 16
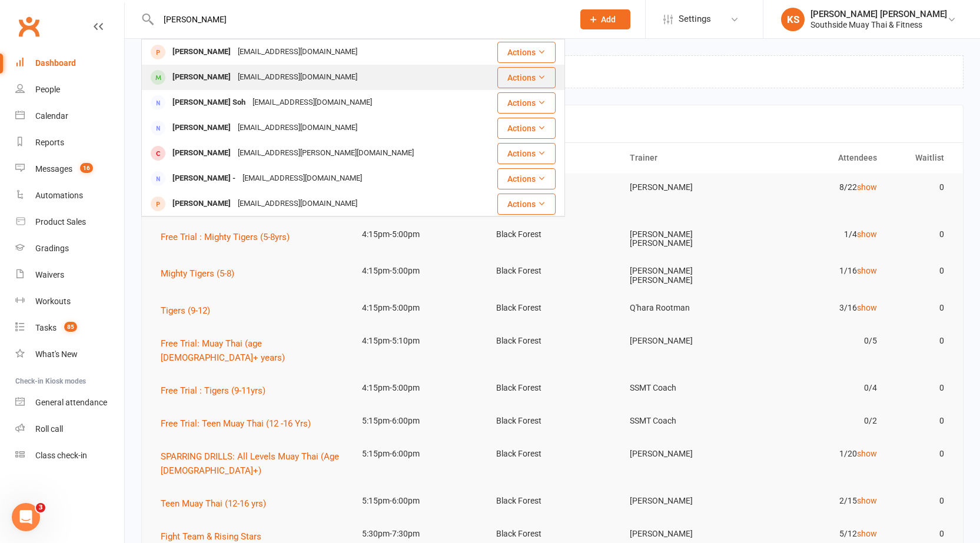
type input "[PERSON_NAME]"
click at [234, 82] on div "[EMAIL_ADDRESS][DOMAIN_NAME]" at bounding box center [297, 77] width 126 height 17
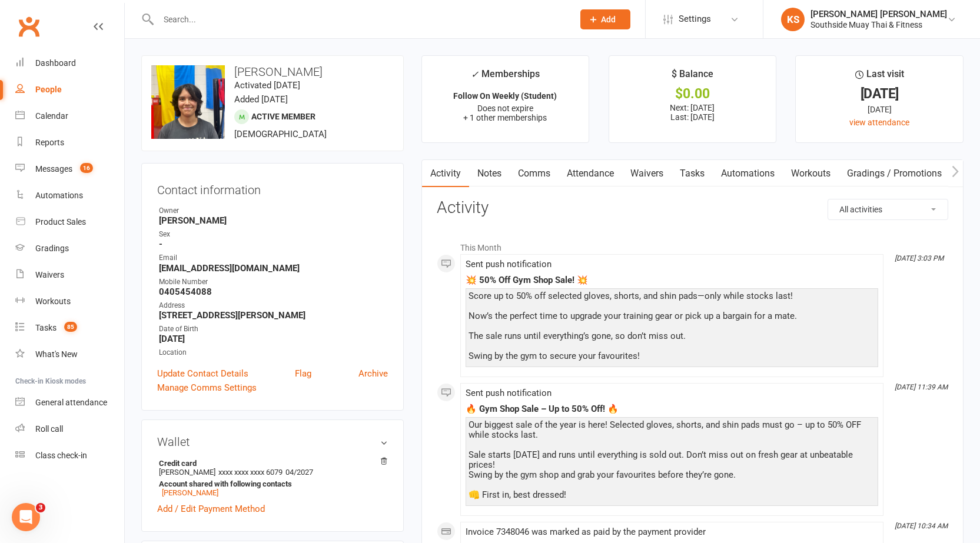
click at [579, 178] on link "Attendance" at bounding box center [590, 173] width 64 height 27
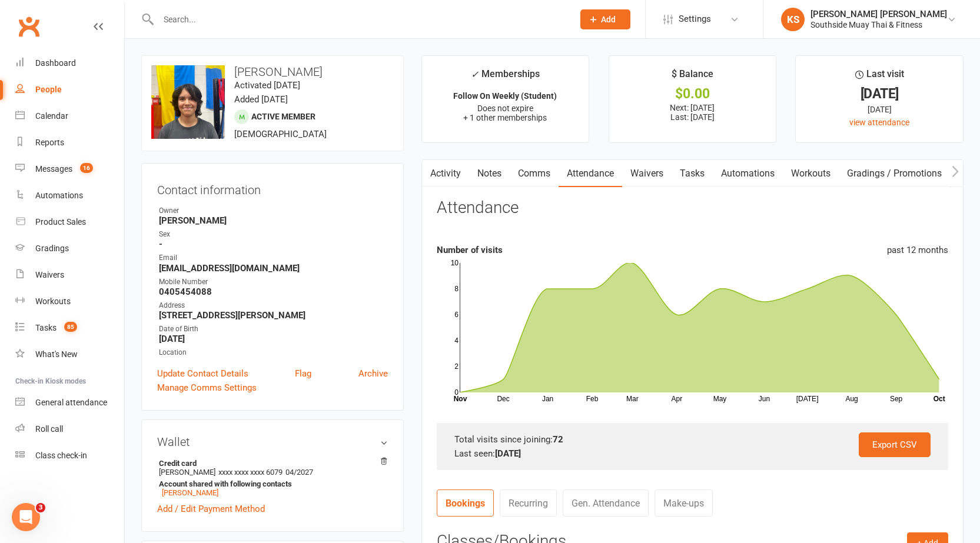
click at [494, 169] on link "Notes" at bounding box center [489, 173] width 41 height 27
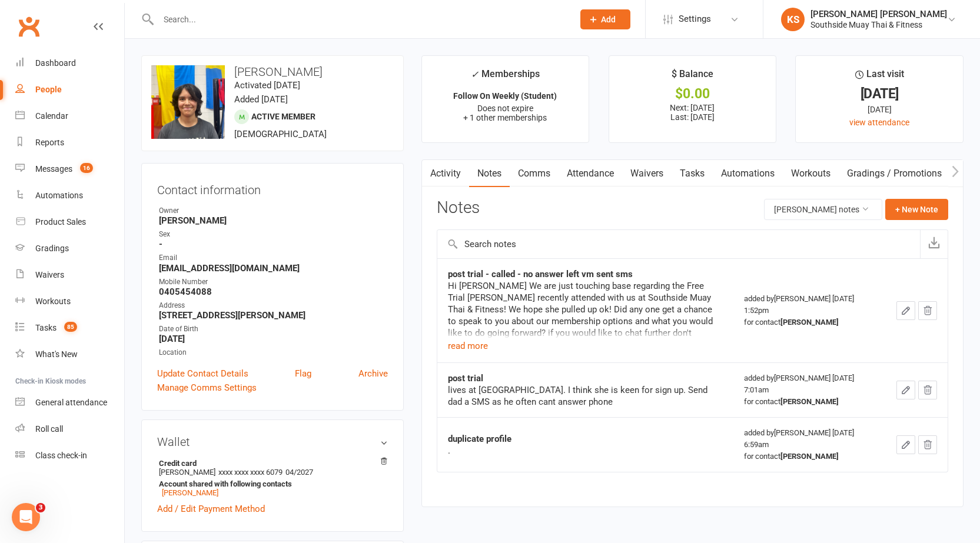
click at [519, 177] on link "Comms" at bounding box center [533, 173] width 49 height 27
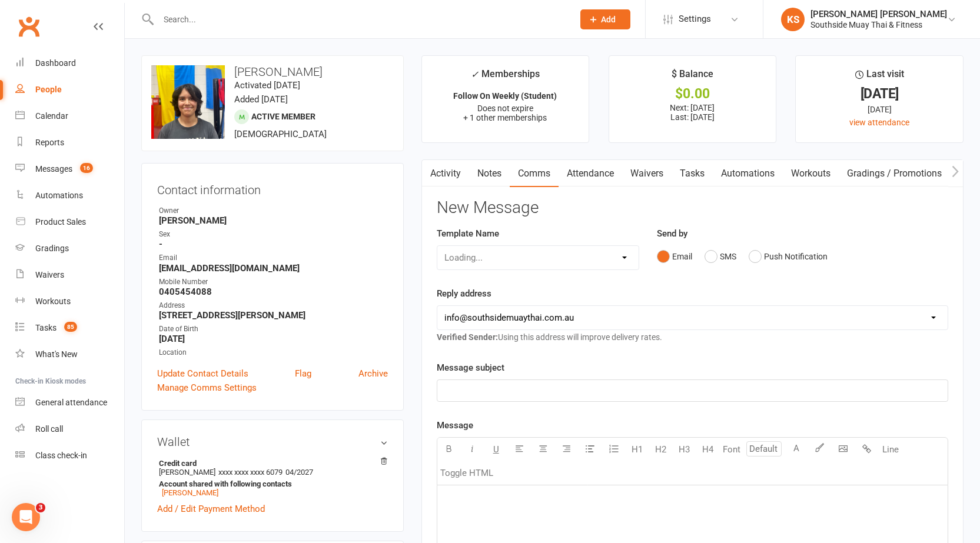
click at [444, 173] on link "Activity" at bounding box center [445, 173] width 47 height 27
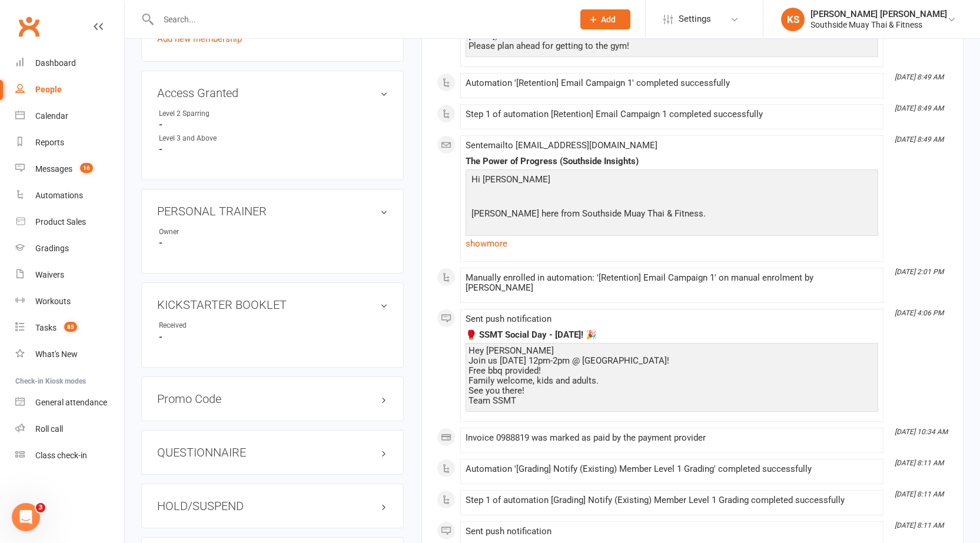
scroll to position [706, 0]
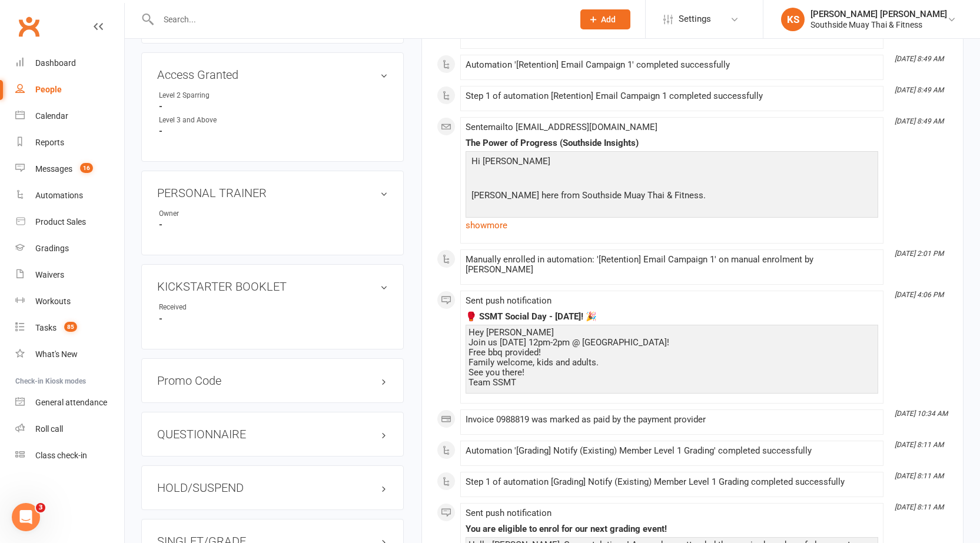
click at [246, 418] on div "QUESTIONNAIRE edit" at bounding box center [272, 434] width 262 height 45
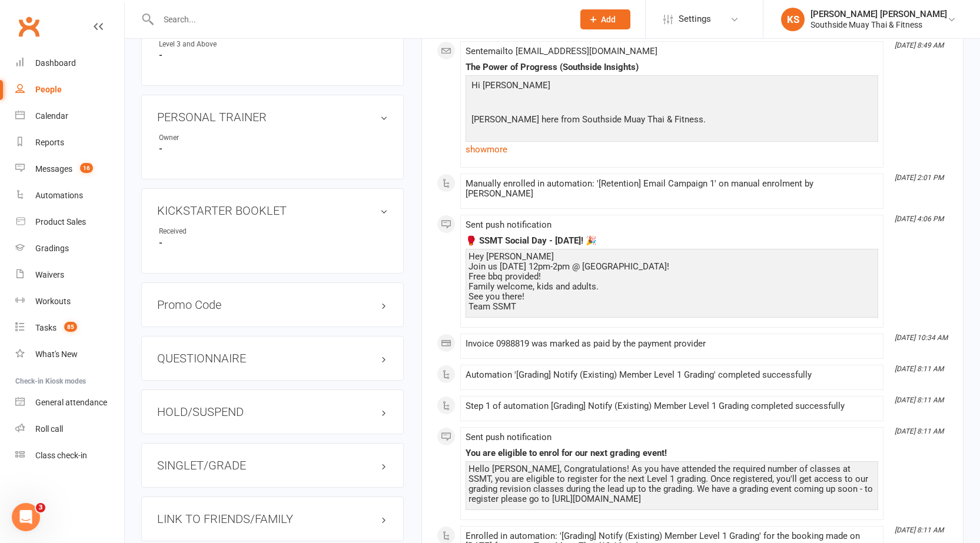
scroll to position [882, 0]
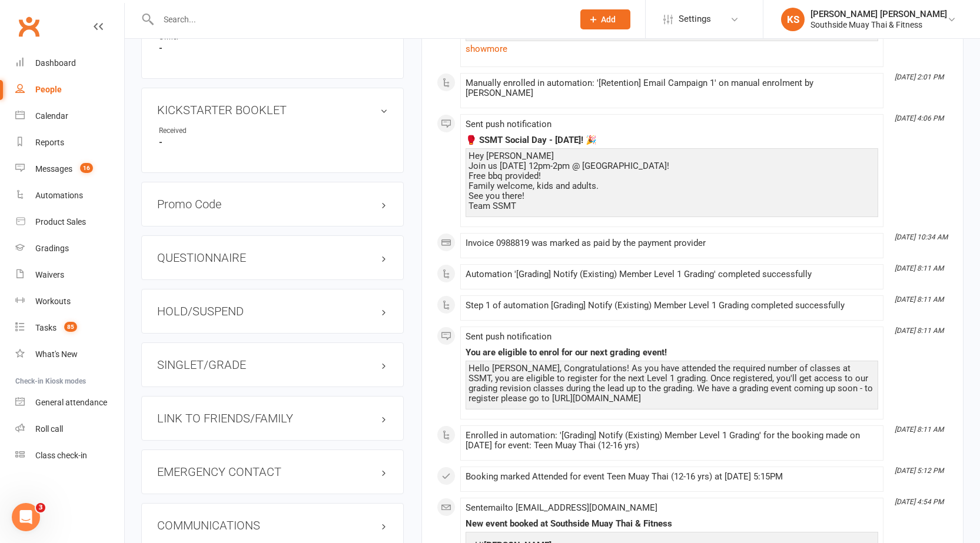
click at [233, 417] on h3 "LINK TO FRIENDS/FAMILY" at bounding box center [272, 418] width 231 height 13
click at [199, 439] on link "[PERSON_NAME] - Parent / Guardian" at bounding box center [226, 443] width 135 height 12
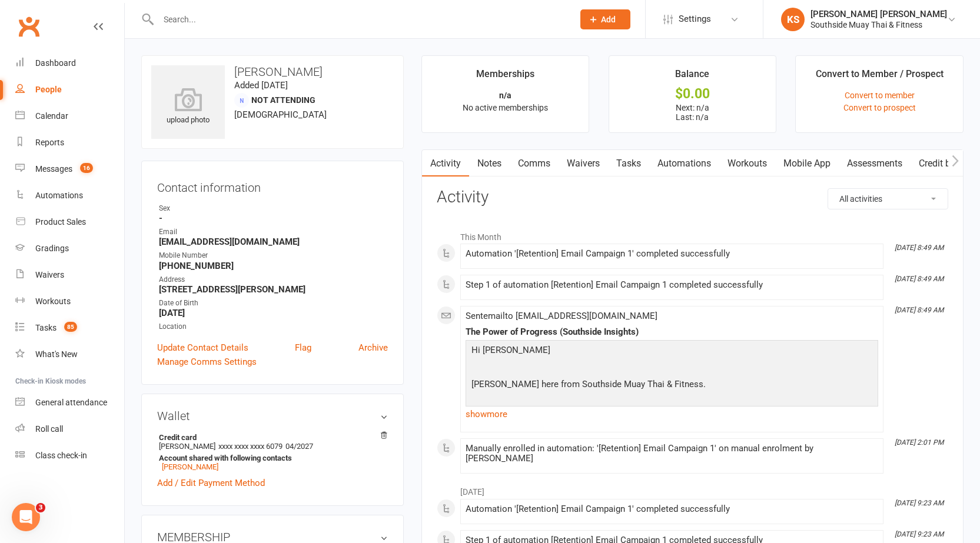
click at [491, 164] on link "Notes" at bounding box center [489, 163] width 41 height 27
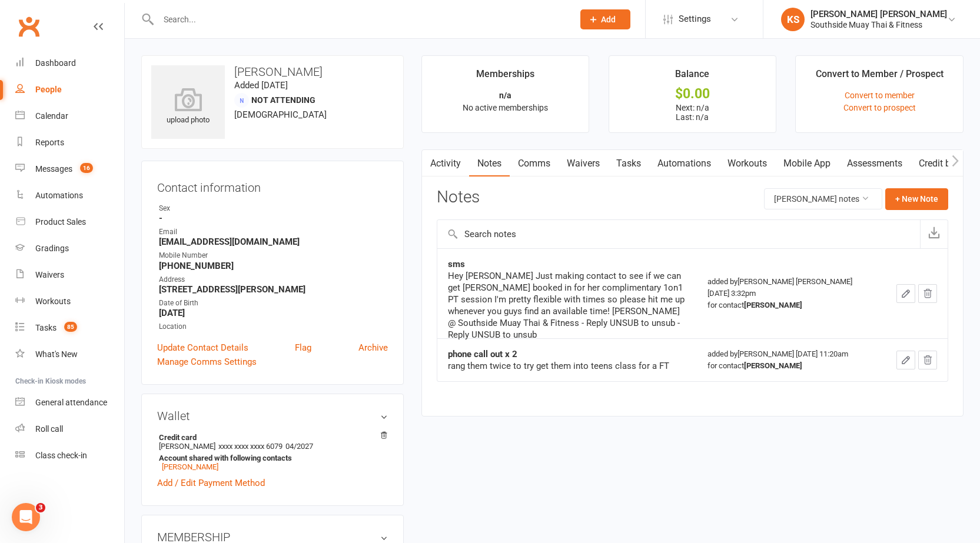
click at [444, 165] on link "Activity" at bounding box center [445, 163] width 47 height 27
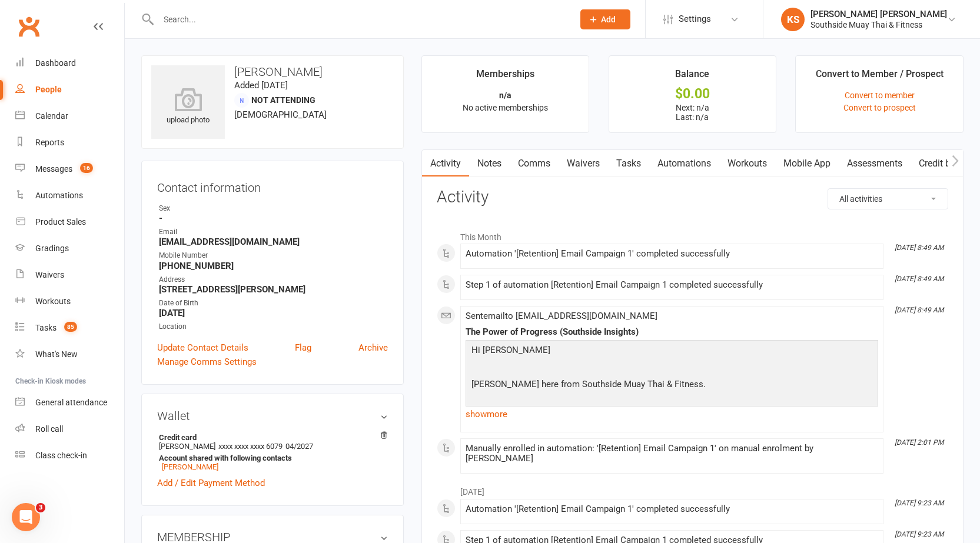
click at [578, 159] on link "Waivers" at bounding box center [582, 163] width 49 height 27
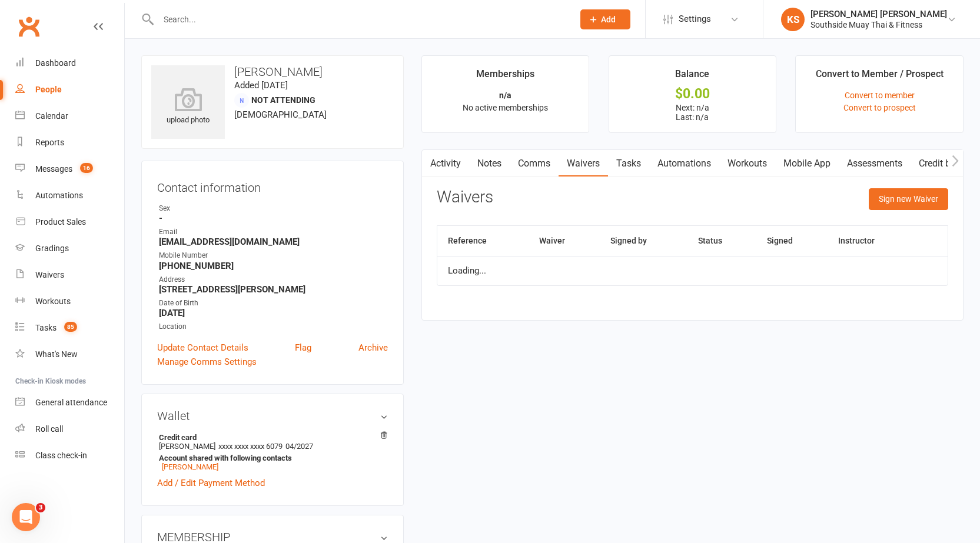
click at [444, 162] on link "Activity" at bounding box center [445, 163] width 47 height 27
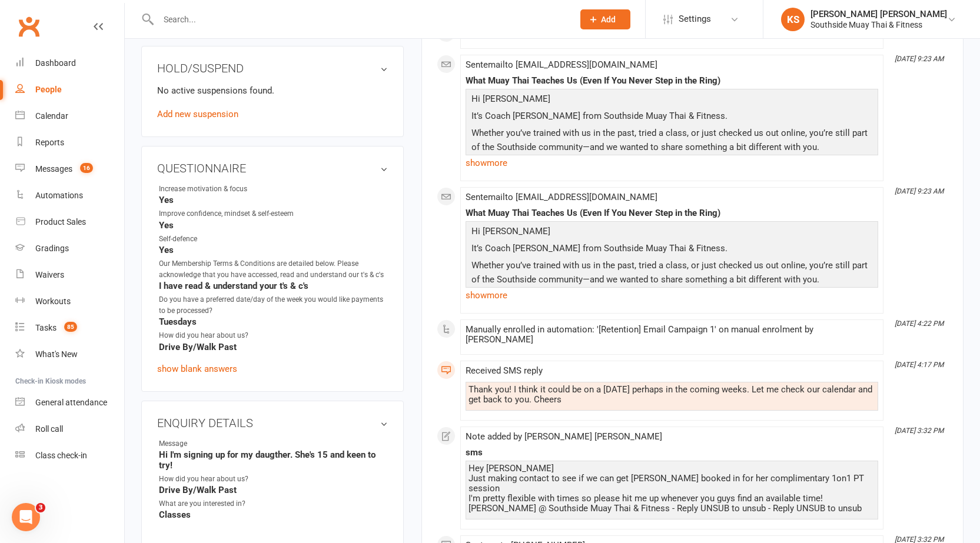
scroll to position [588, 0]
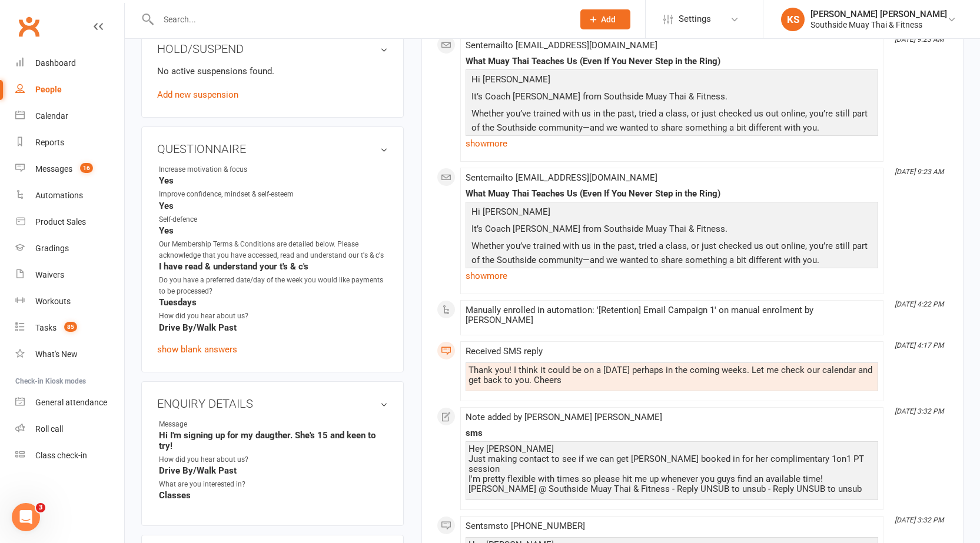
click at [930, 55] on div "September 2025 Sep 7, 9:23 AM Automation '[Retention] Email Campaign 1' complet…" at bounding box center [692, 248] width 511 height 714
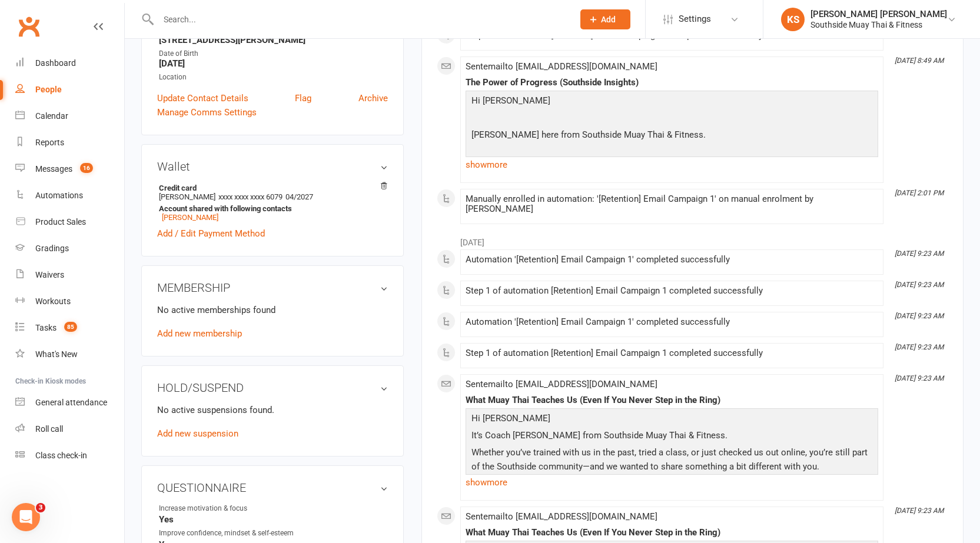
scroll to position [118, 0]
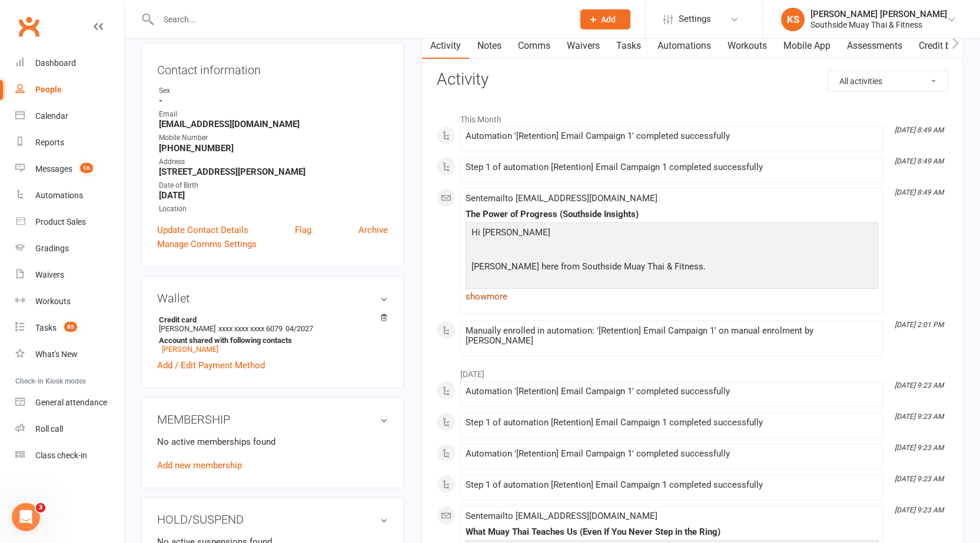
drag, startPoint x: 499, startPoint y: 284, endPoint x: 497, endPoint y: 291, distance: 7.4
click at [497, 287] on p at bounding box center [671, 285] width 407 height 17
click at [495, 292] on link "show more" at bounding box center [671, 296] width 412 height 16
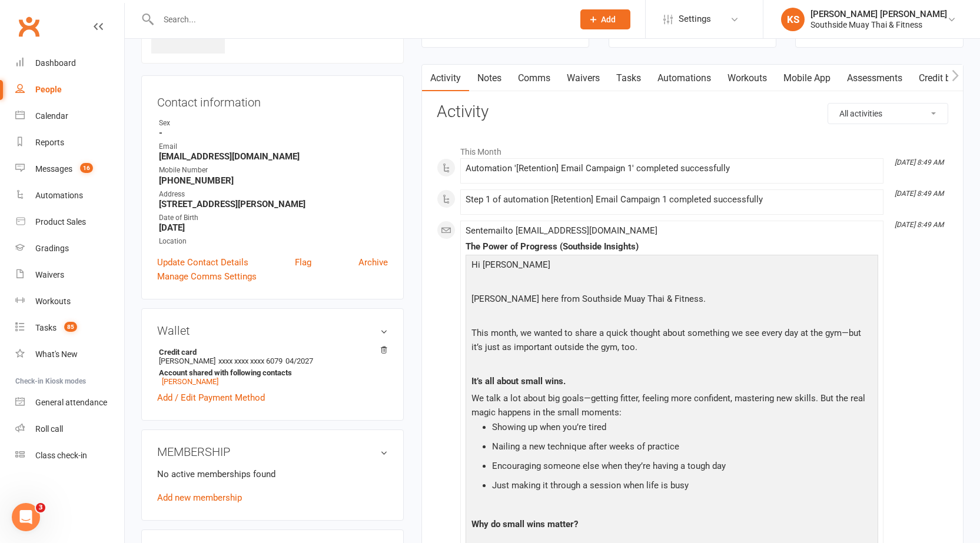
scroll to position [0, 0]
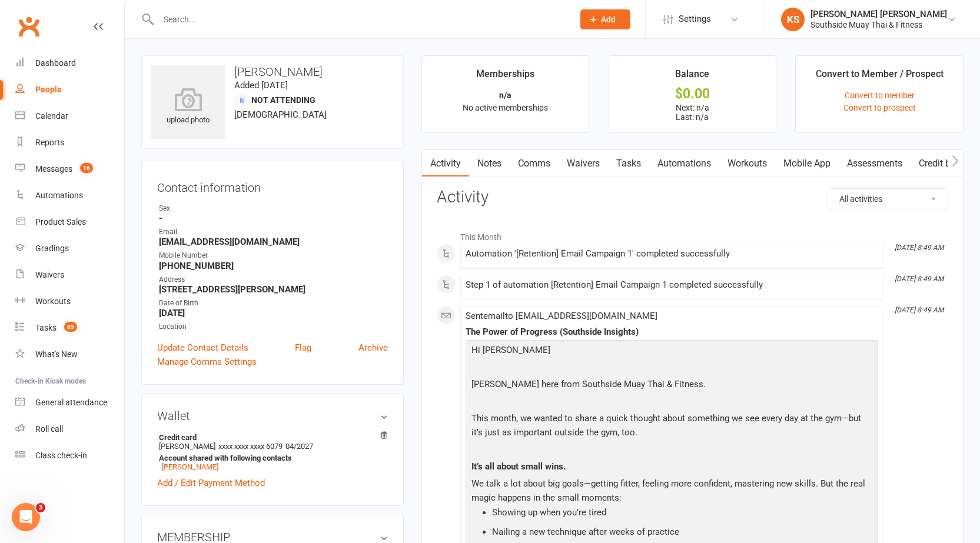
click at [512, 162] on link "Comms" at bounding box center [533, 163] width 49 height 27
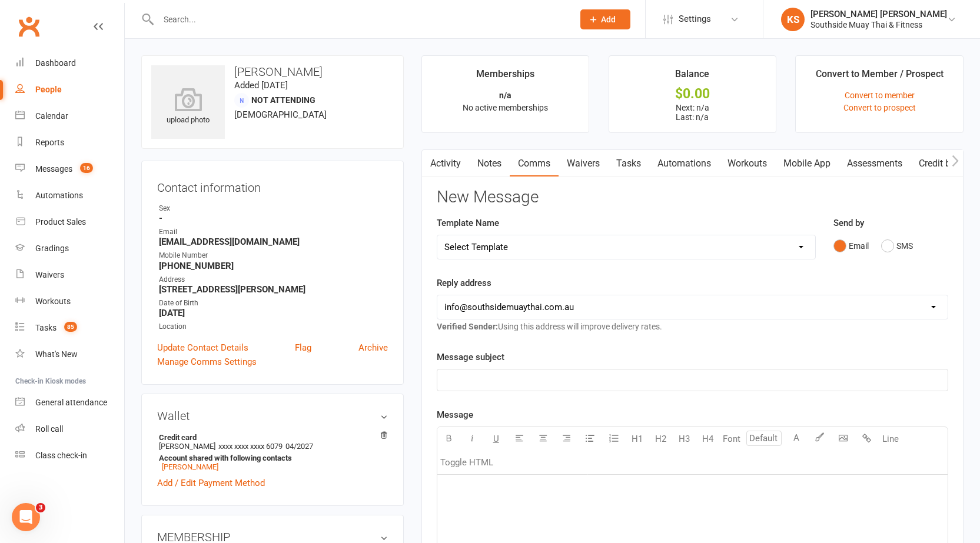
click at [452, 170] on link "Activity" at bounding box center [445, 163] width 47 height 27
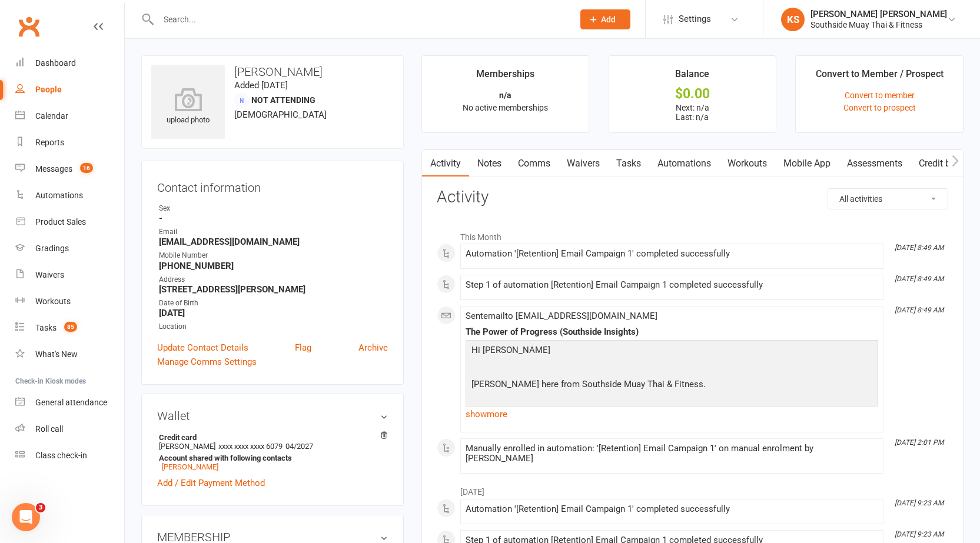
click at [515, 170] on link "Comms" at bounding box center [533, 163] width 49 height 27
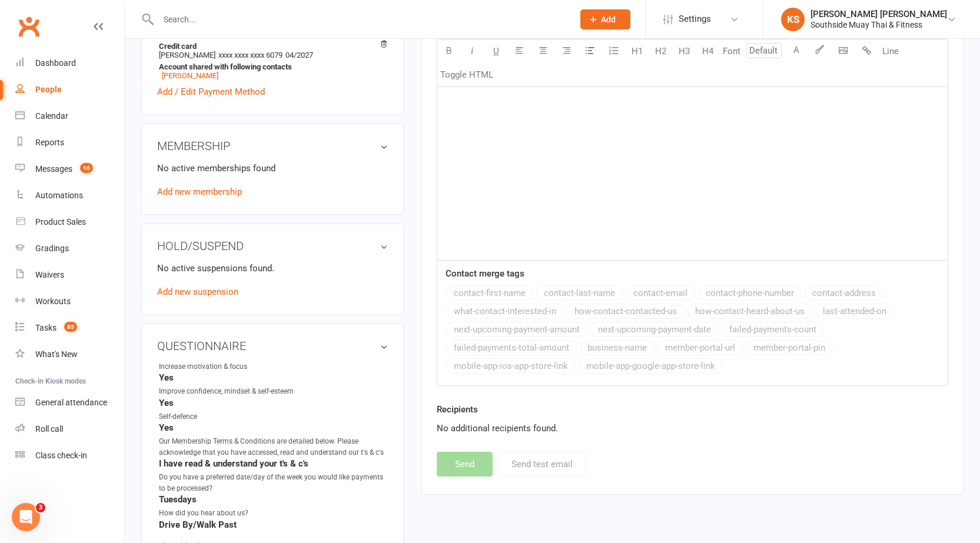
scroll to position [412, 0]
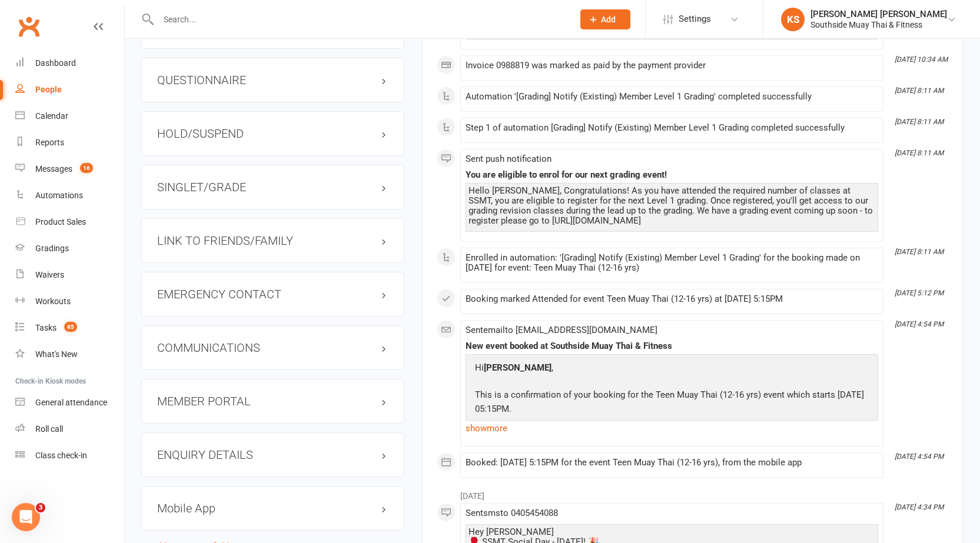
scroll to position [1059, 0]
click at [287, 257] on div "LINK TO FRIENDS/FAMILY" at bounding box center [272, 241] width 262 height 45
click at [234, 247] on h3 "LINK TO FRIENDS/FAMILY" at bounding box center [272, 241] width 231 height 13
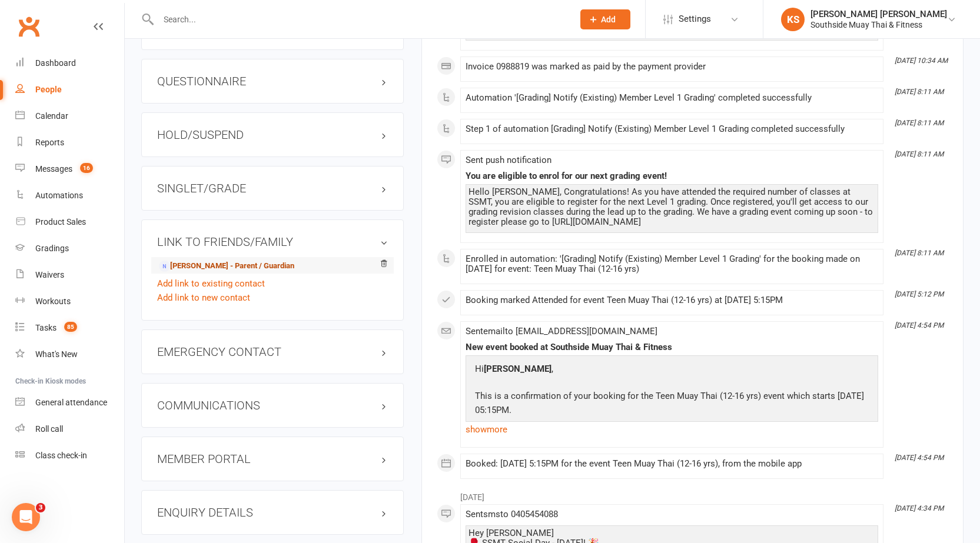
click at [189, 262] on link "Alexis Colina - Parent / Guardian" at bounding box center [226, 266] width 135 height 12
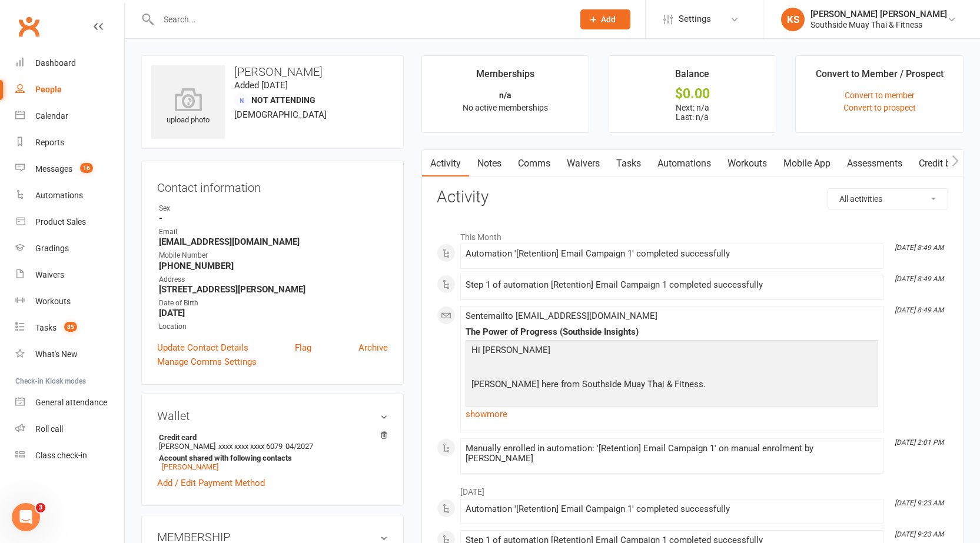
click at [592, 169] on link "Waivers" at bounding box center [582, 163] width 49 height 27
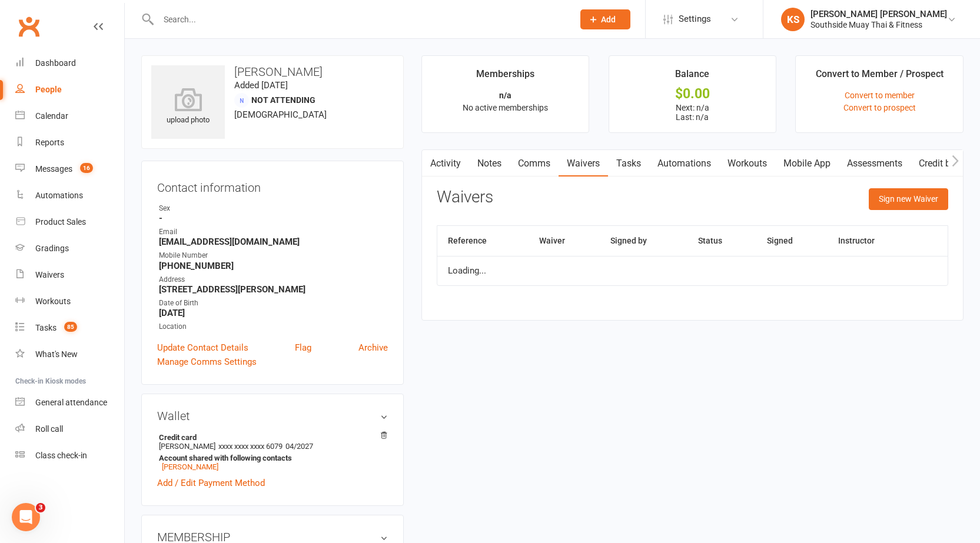
click at [531, 168] on link "Comms" at bounding box center [533, 163] width 49 height 27
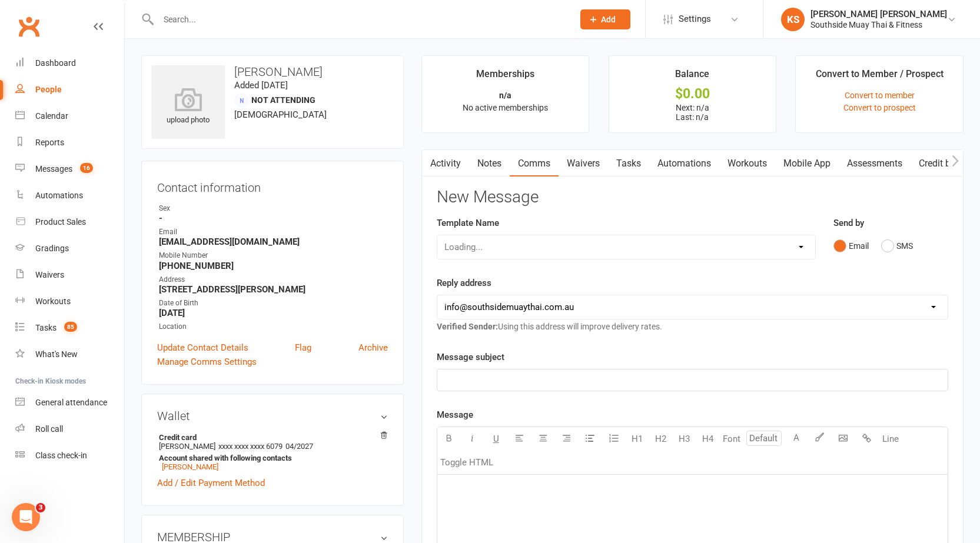
click at [498, 166] on link "Notes" at bounding box center [489, 163] width 41 height 27
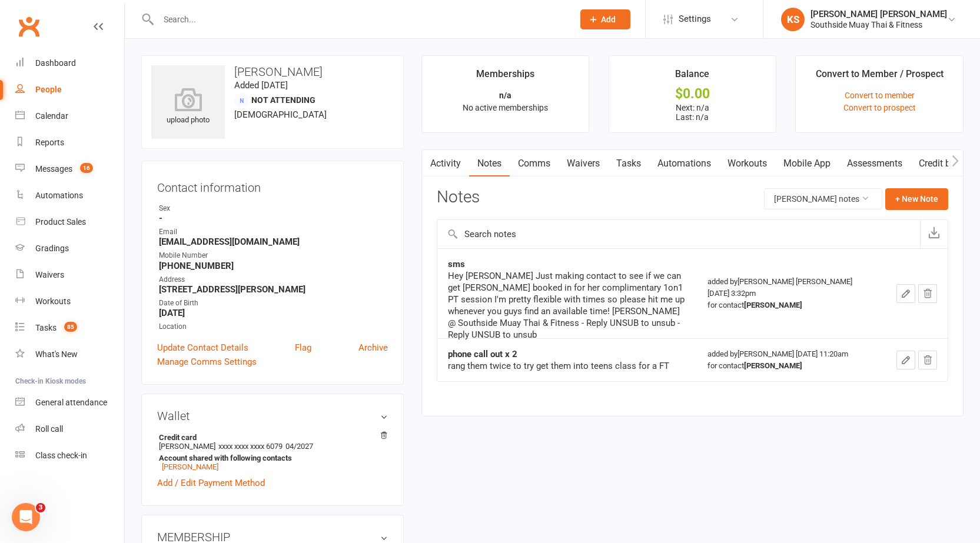
click at [541, 172] on link "Comms" at bounding box center [533, 163] width 49 height 27
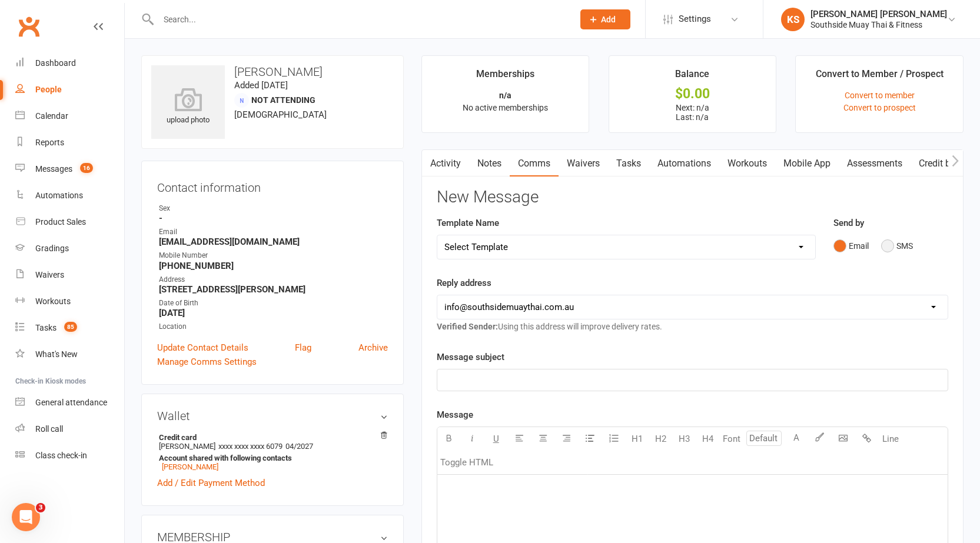
click at [885, 245] on button "SMS" at bounding box center [897, 246] width 32 height 22
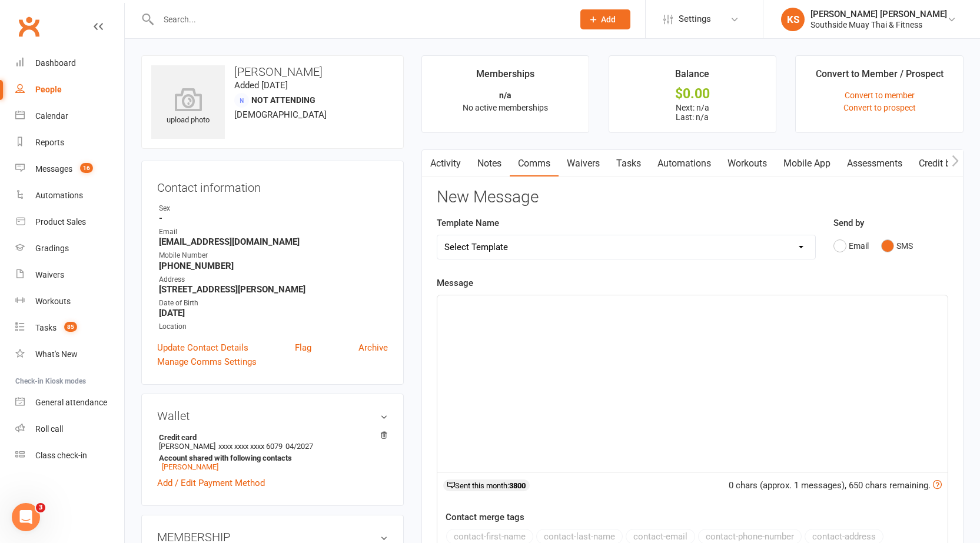
click at [605, 377] on div "﻿" at bounding box center [692, 383] width 510 height 176
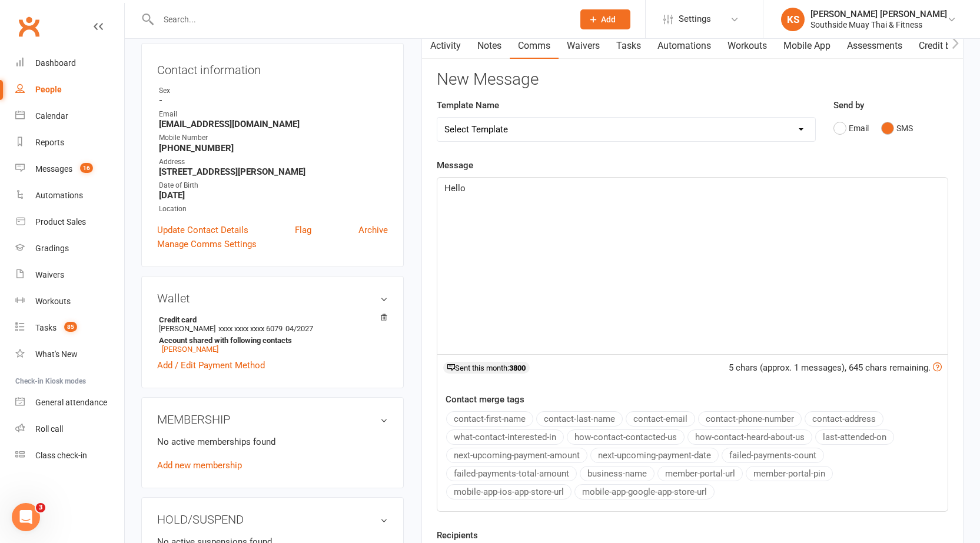
click at [473, 418] on button "contact-first-name" at bounding box center [489, 418] width 87 height 15
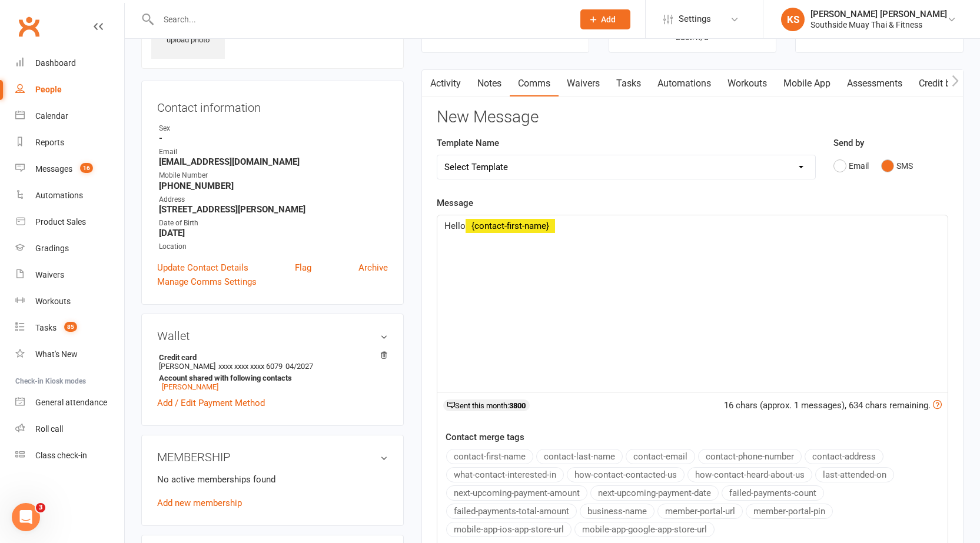
scroll to position [59, 0]
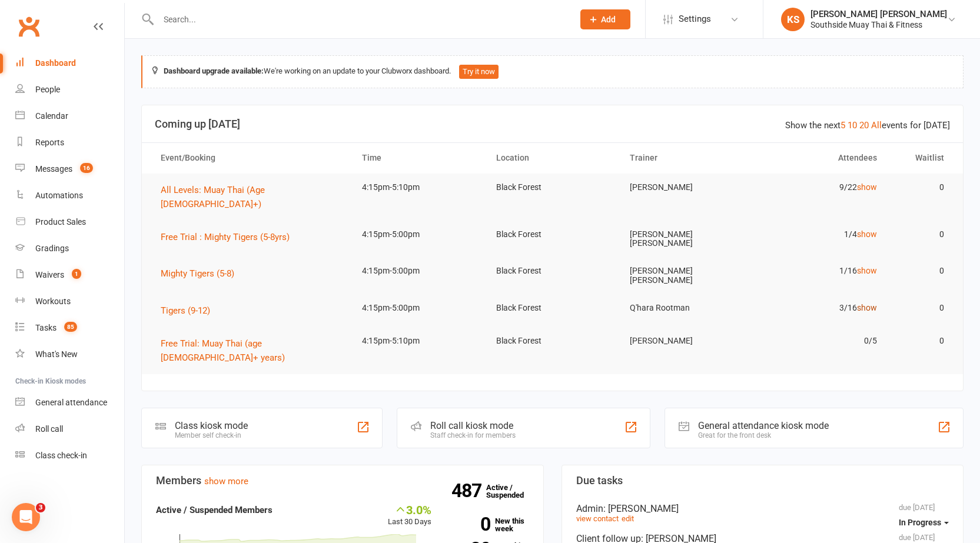
click at [865, 303] on link "show" at bounding box center [867, 307] width 20 height 9
click at [865, 266] on link "show" at bounding box center [867, 270] width 20 height 9
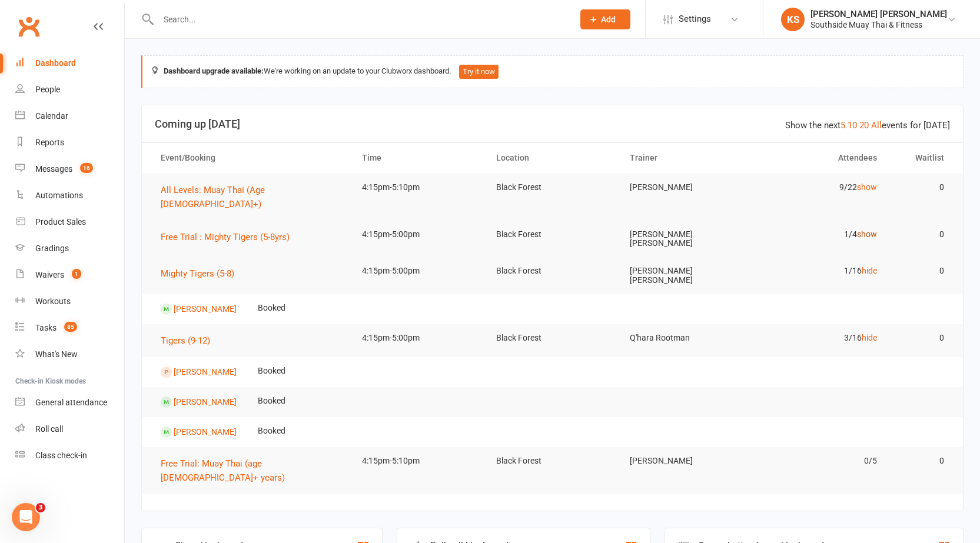
click at [861, 229] on link "show" at bounding box center [867, 233] width 20 height 9
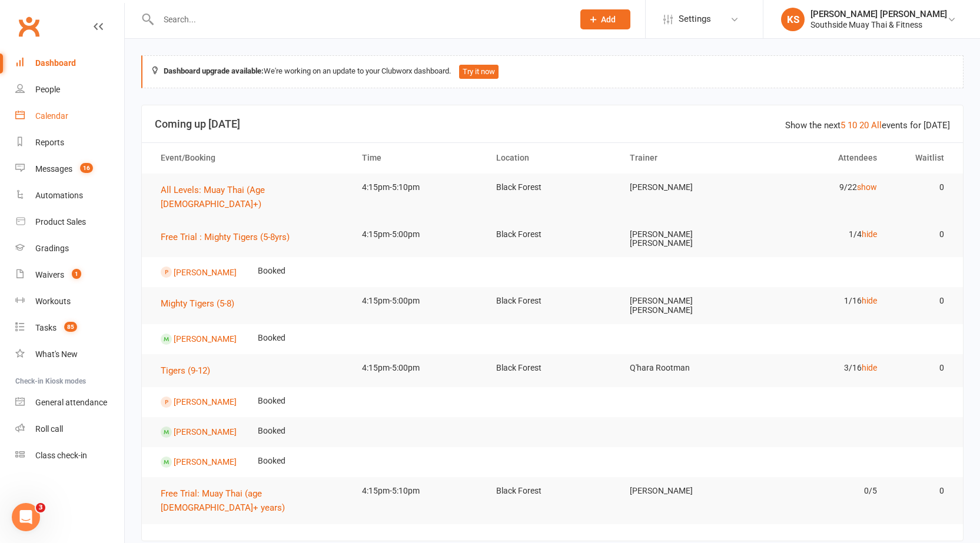
click at [48, 115] on div "Calendar" at bounding box center [51, 115] width 33 height 9
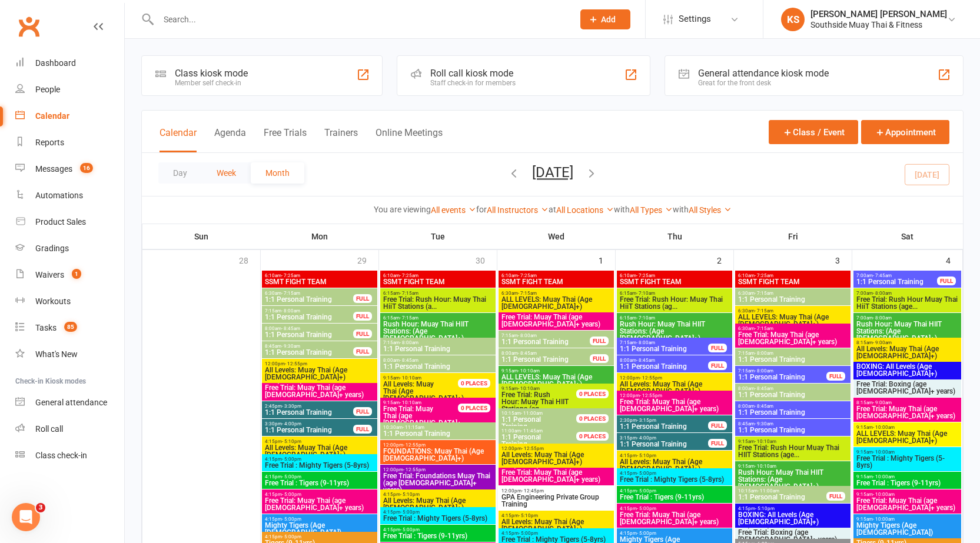
click at [213, 171] on button "Week" at bounding box center [226, 172] width 49 height 21
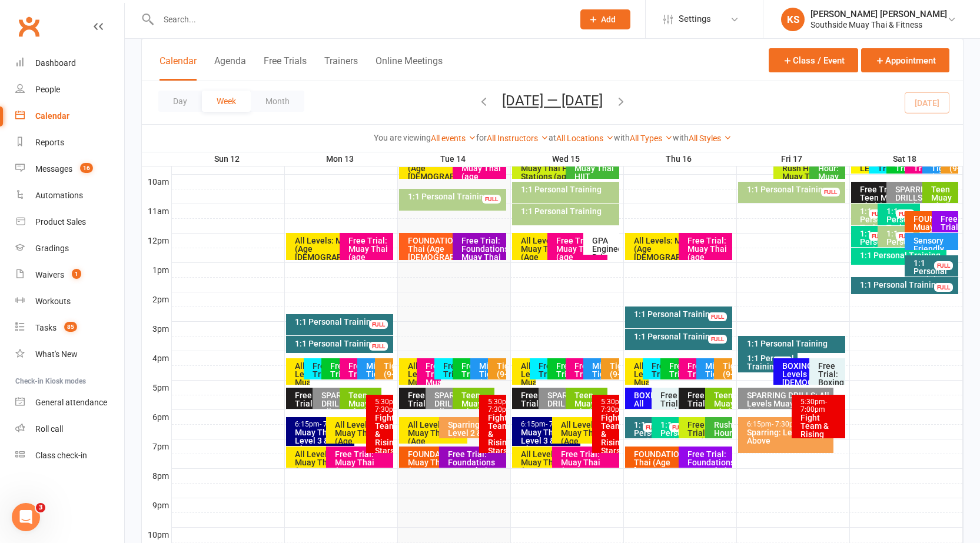
scroll to position [412, 0]
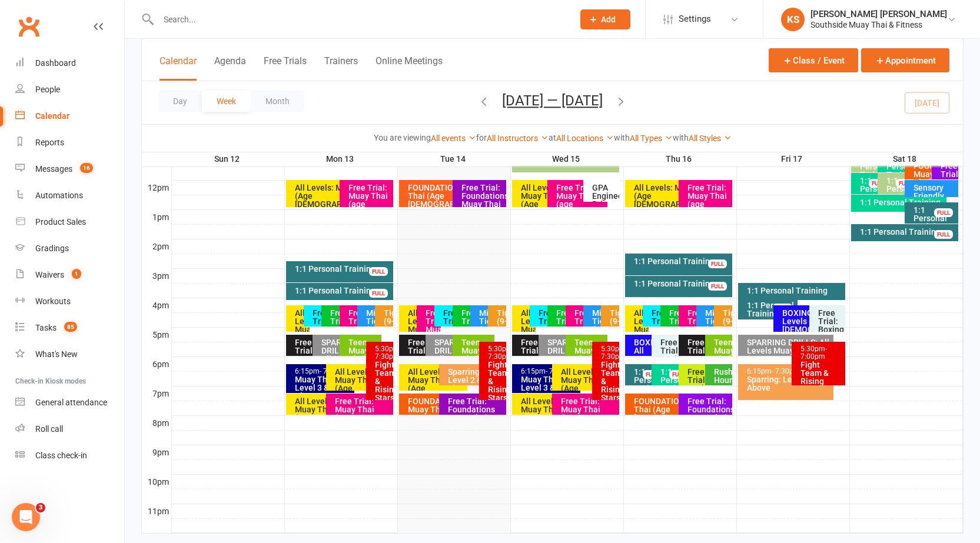
click at [296, 345] on div "Free Trial: Teen Muay Thai (12 -16 Yrs)" at bounding box center [309, 367] width 31 height 58
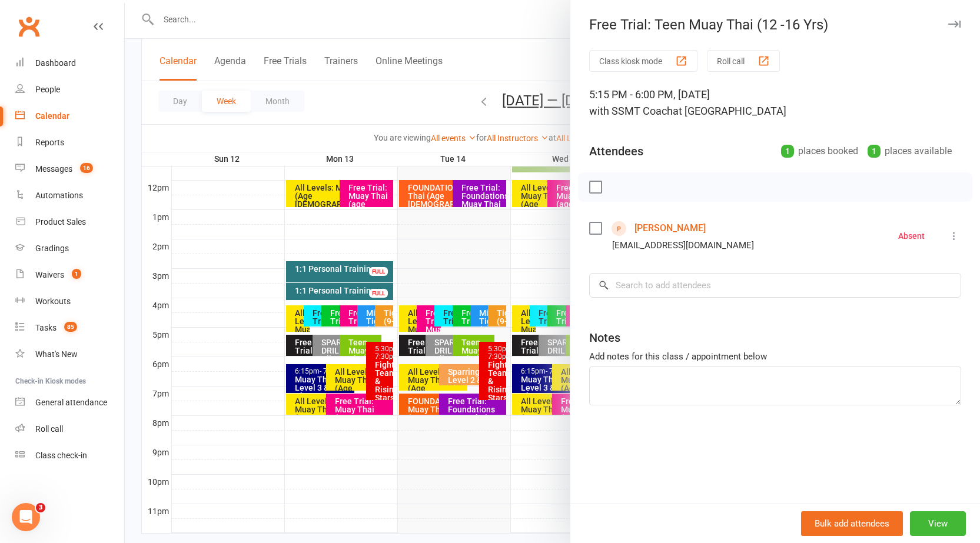
click at [948, 22] on icon "button" at bounding box center [954, 24] width 12 height 7
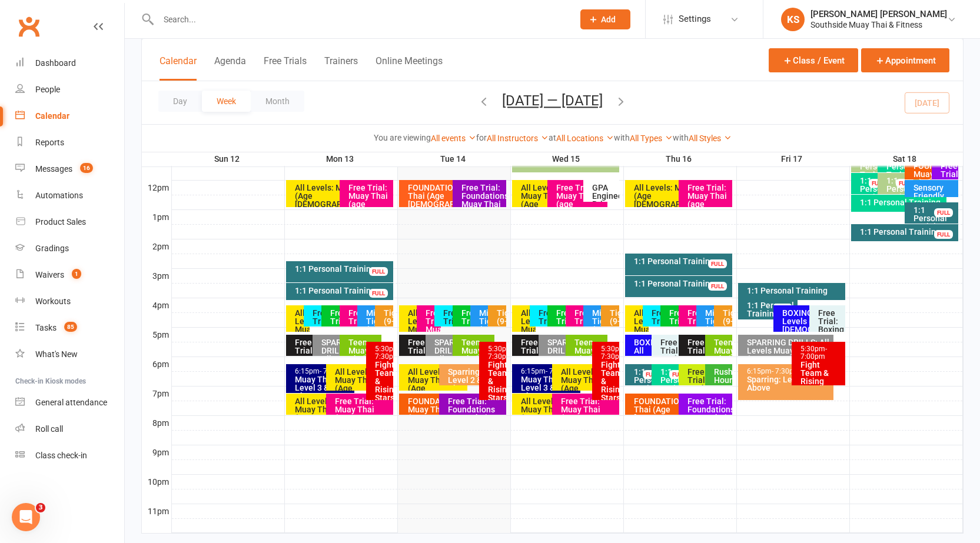
click at [414, 402] on div "FOUNDATIONS: Muay Thai (Age [DEMOGRAPHIC_DATA]+)" at bounding box center [436, 413] width 58 height 33
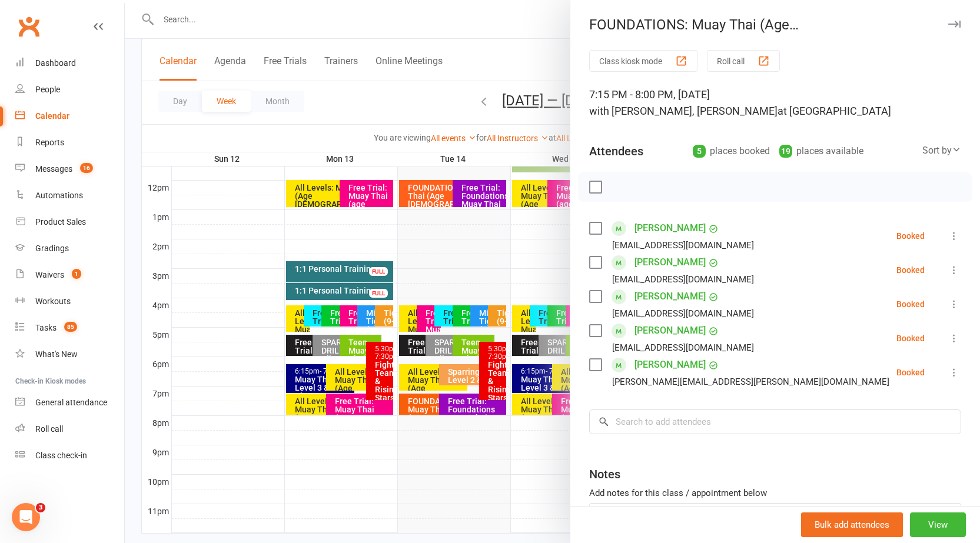
click at [414, 401] on div at bounding box center [552, 271] width 855 height 543
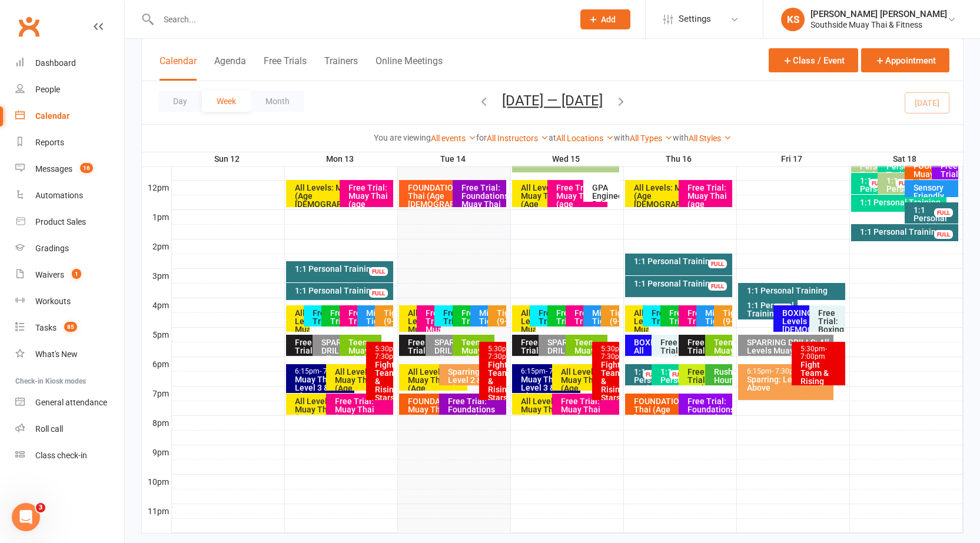
click at [405, 313] on div "All Levels: Muay Thai (Age [DEMOGRAPHIC_DATA]+)" at bounding box center [411, 318] width 24 height 26
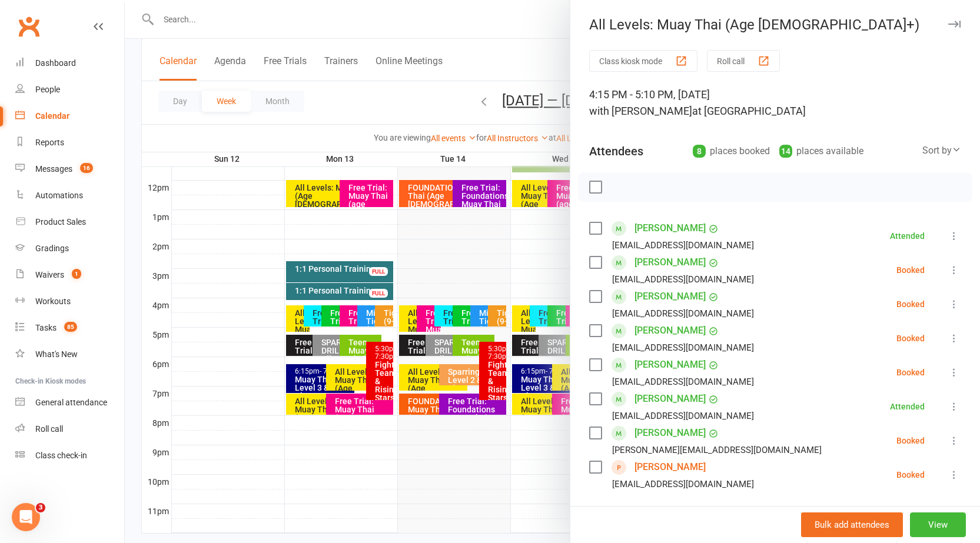
click at [445, 263] on div at bounding box center [552, 271] width 855 height 543
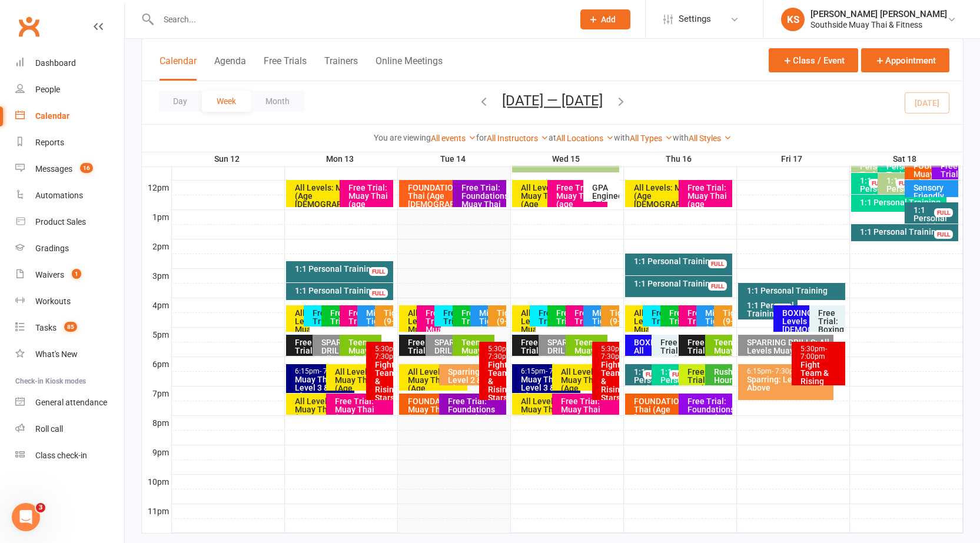
click at [457, 323] on div "Free Trial : Tigers (9-11yrs)" at bounding box center [464, 315] width 24 height 21
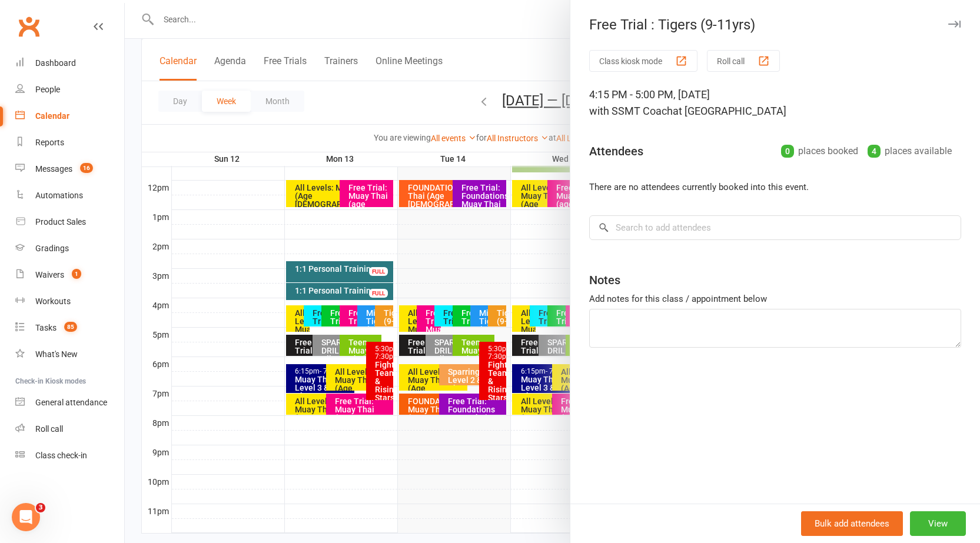
click at [485, 315] on div at bounding box center [552, 271] width 855 height 543
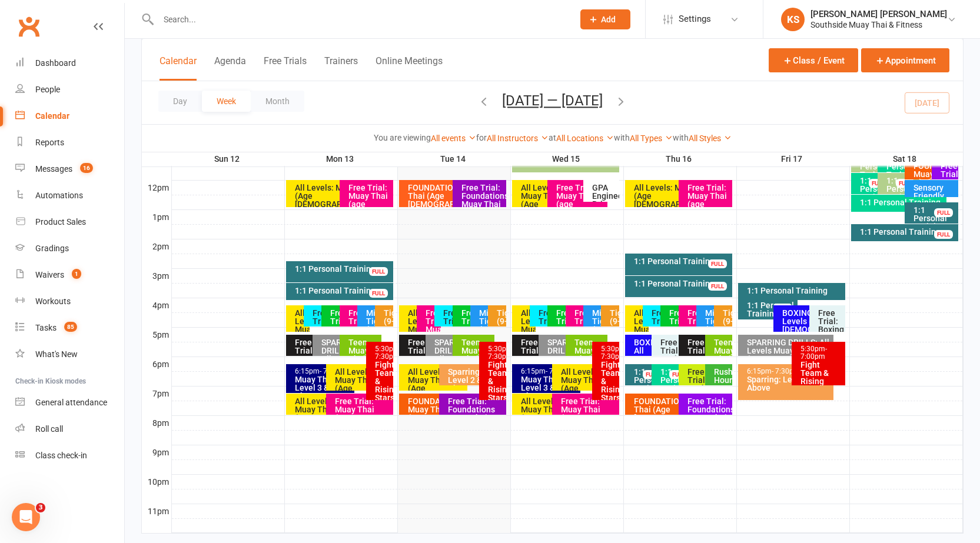
click at [487, 315] on div "Mighty Tigers (5-8)" at bounding box center [485, 325] width 14 height 33
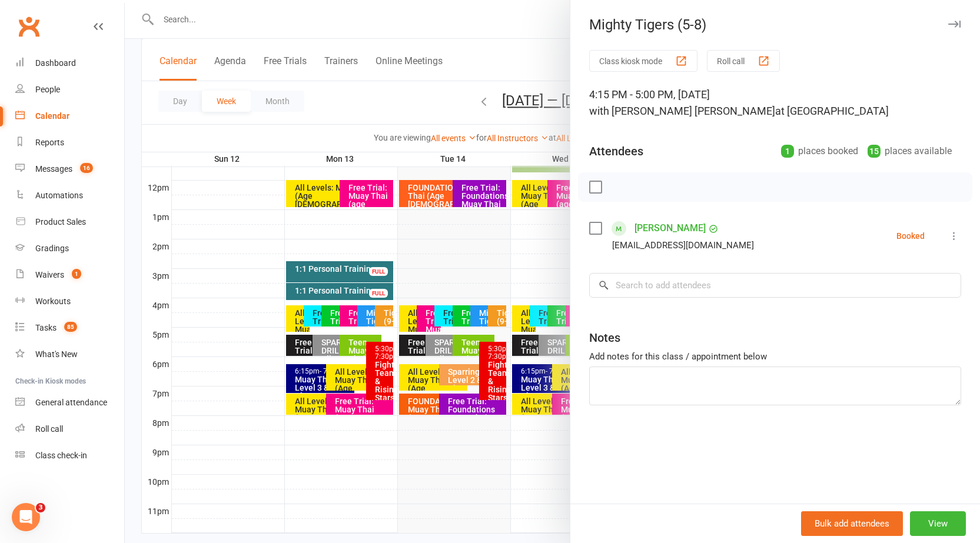
click at [499, 310] on div at bounding box center [552, 271] width 855 height 543
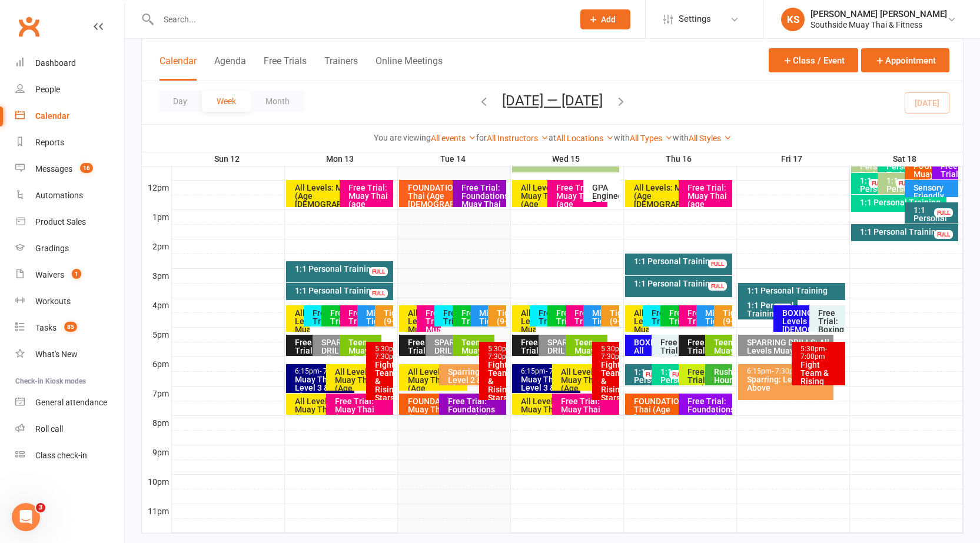
click at [498, 312] on div at bounding box center [552, 271] width 855 height 543
click at [498, 312] on div "Tigers (9-12)" at bounding box center [499, 321] width 7 height 25
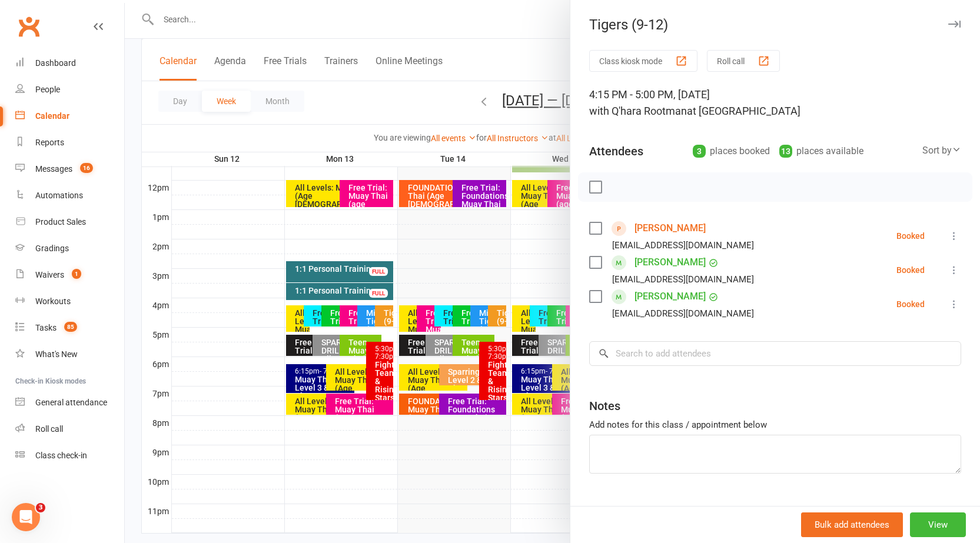
click at [459, 309] on div at bounding box center [552, 271] width 855 height 543
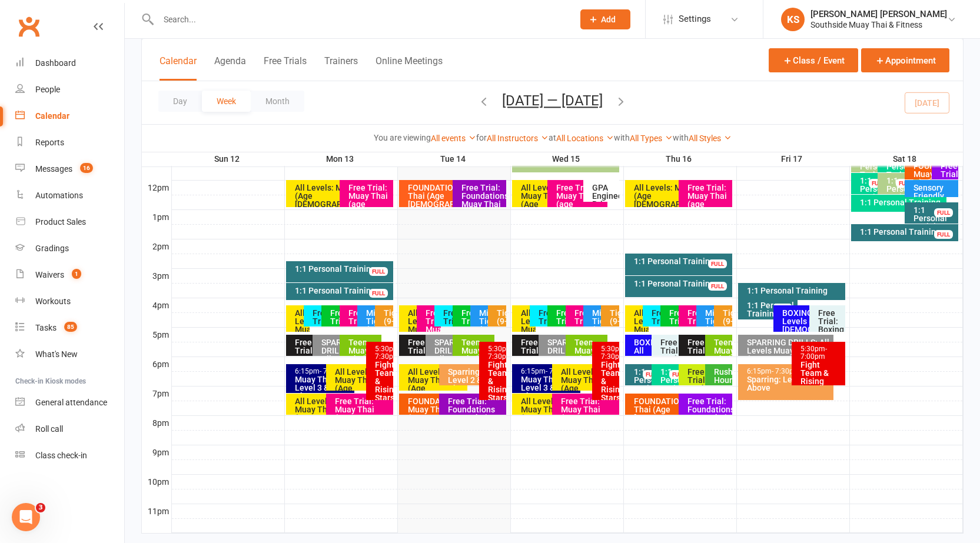
click at [448, 319] on div "Free Trial : Mighty Tigers (5-8yrs)" at bounding box center [449, 338] width 14 height 58
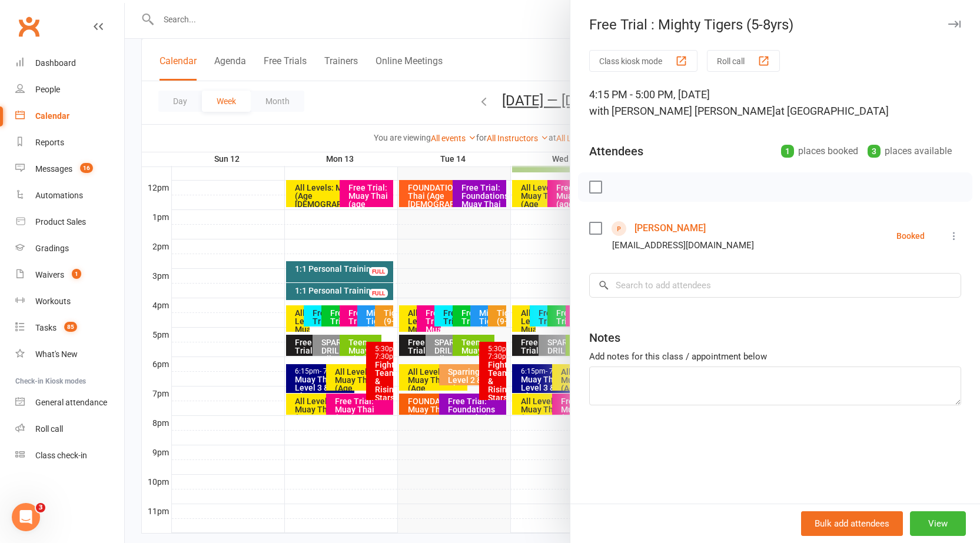
click at [477, 229] on div at bounding box center [552, 271] width 855 height 543
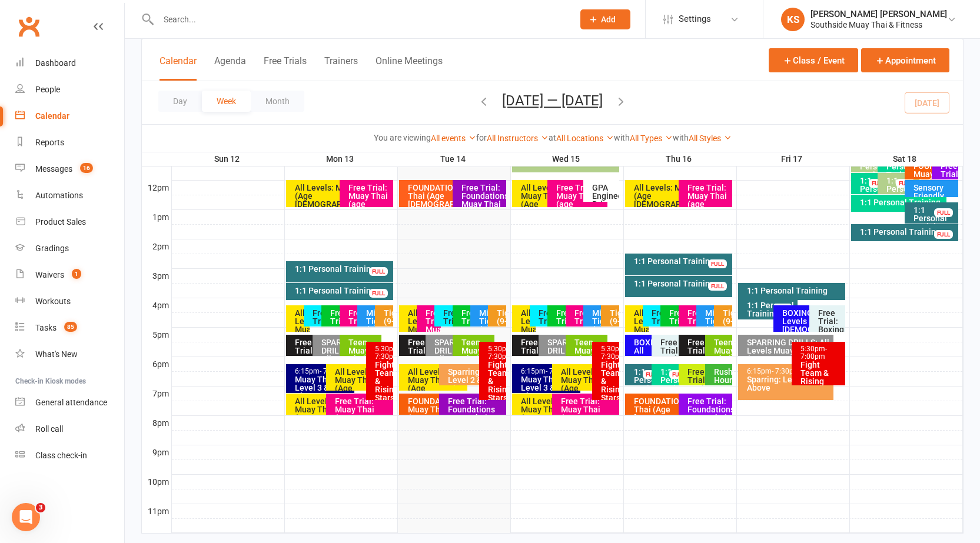
click at [299, 342] on div "Free Trial: Teen Muay Thai (12 -16 Yrs)" at bounding box center [309, 367] width 31 height 58
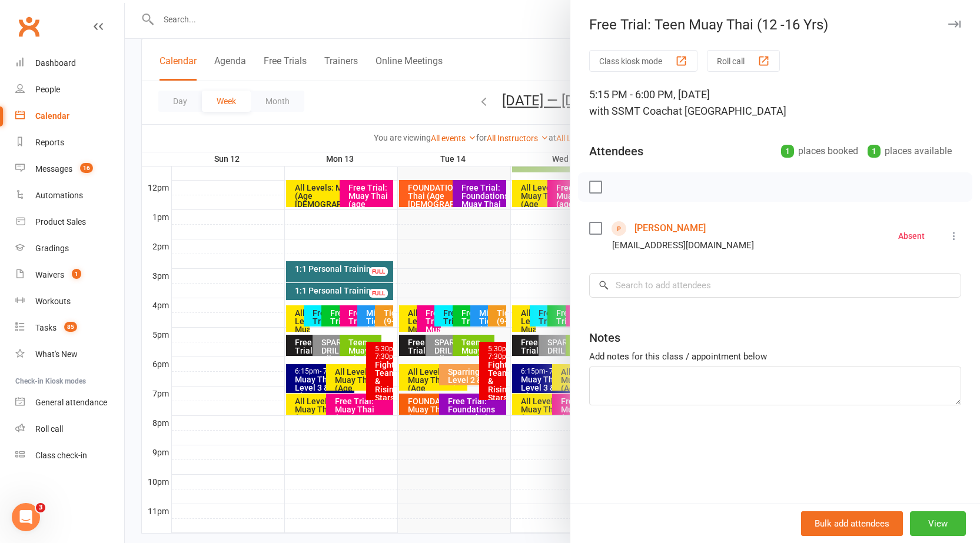
click at [948, 239] on icon at bounding box center [954, 236] width 12 height 12
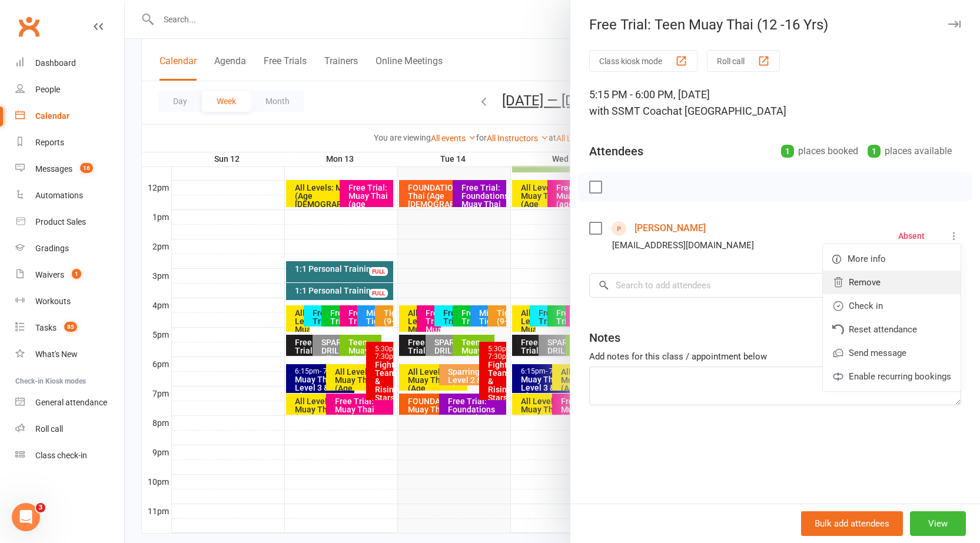
click at [863, 286] on link "Remove" at bounding box center [891, 283] width 138 height 24
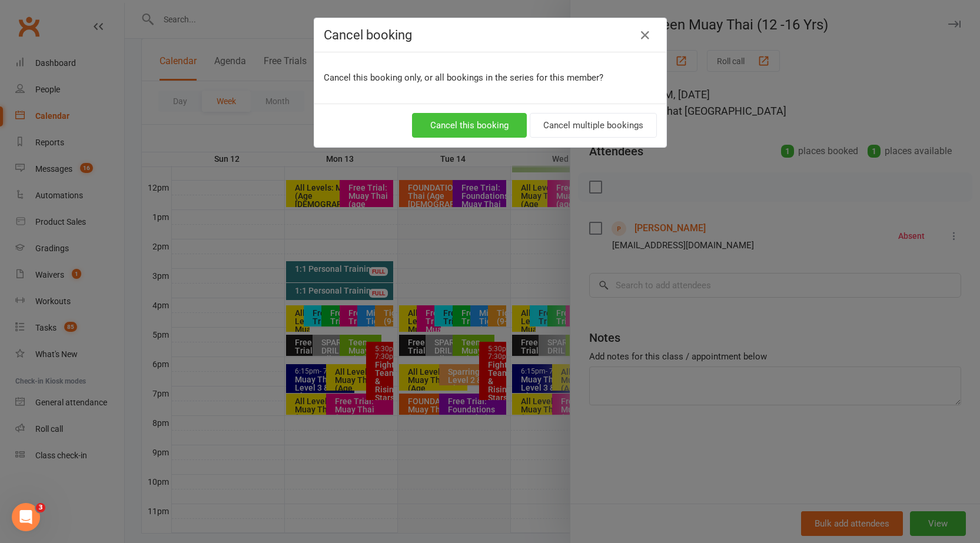
click at [471, 136] on button "Cancel this booking" at bounding box center [469, 125] width 115 height 25
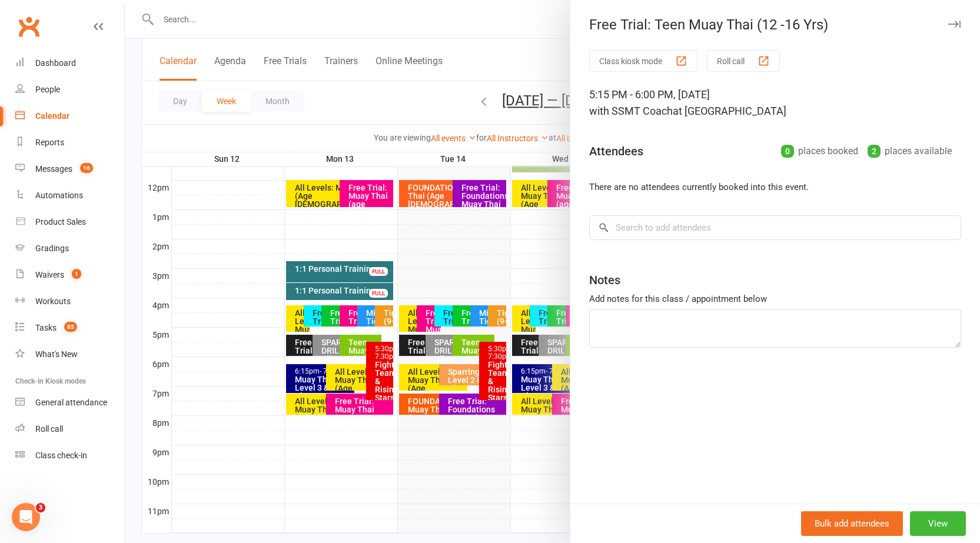
click at [948, 28] on button "button" at bounding box center [954, 24] width 14 height 14
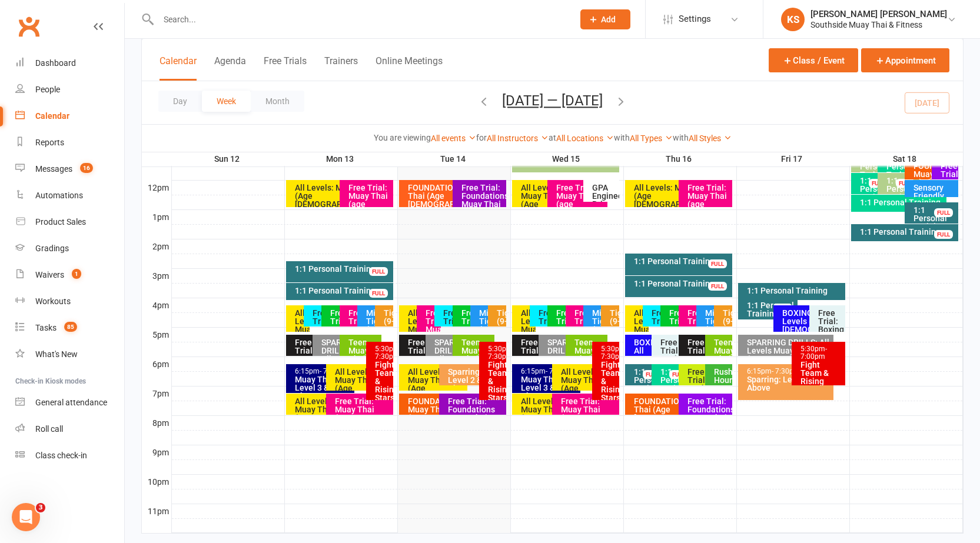
click at [404, 348] on div "Free Trial: Teen Muay Thai (12 -16 Yrs)" at bounding box center [420, 345] width 42 height 21
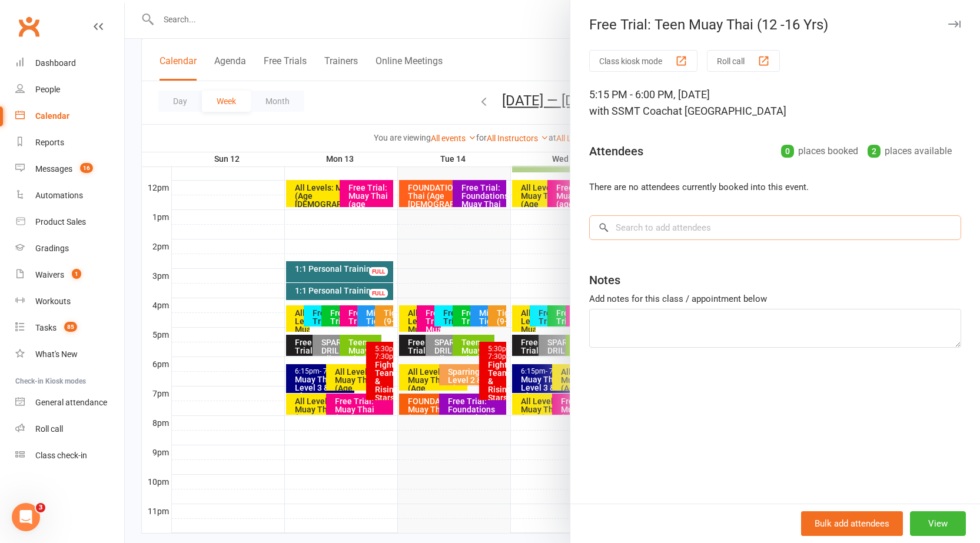
click at [650, 223] on input "search" at bounding box center [775, 227] width 372 height 25
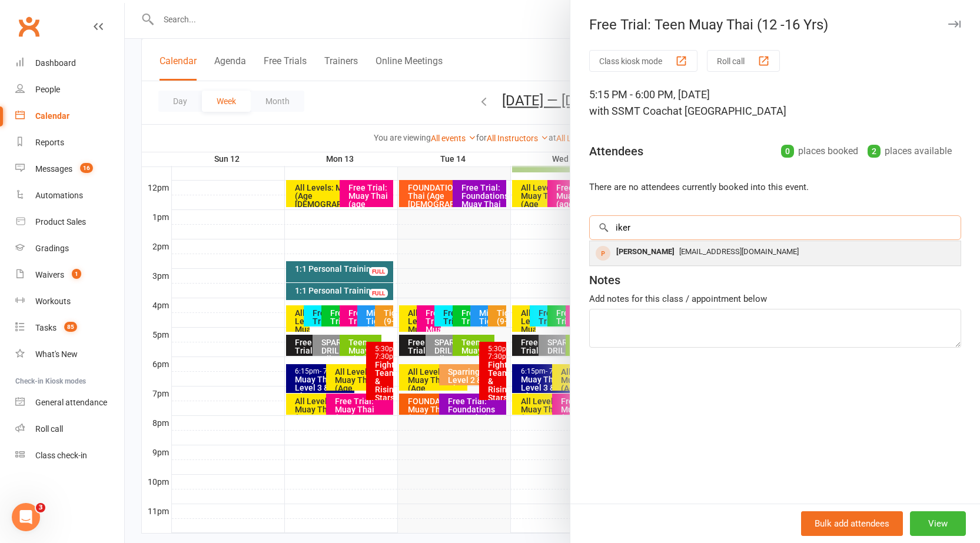
type input "iker"
click at [642, 259] on div "[PERSON_NAME]" at bounding box center [645, 252] width 68 height 17
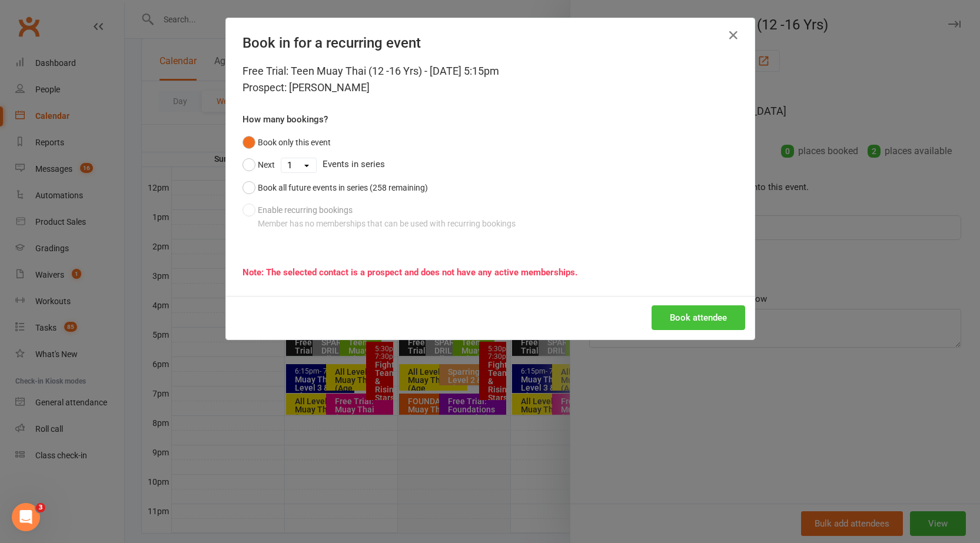
click at [685, 316] on button "Book attendee" at bounding box center [698, 317] width 94 height 25
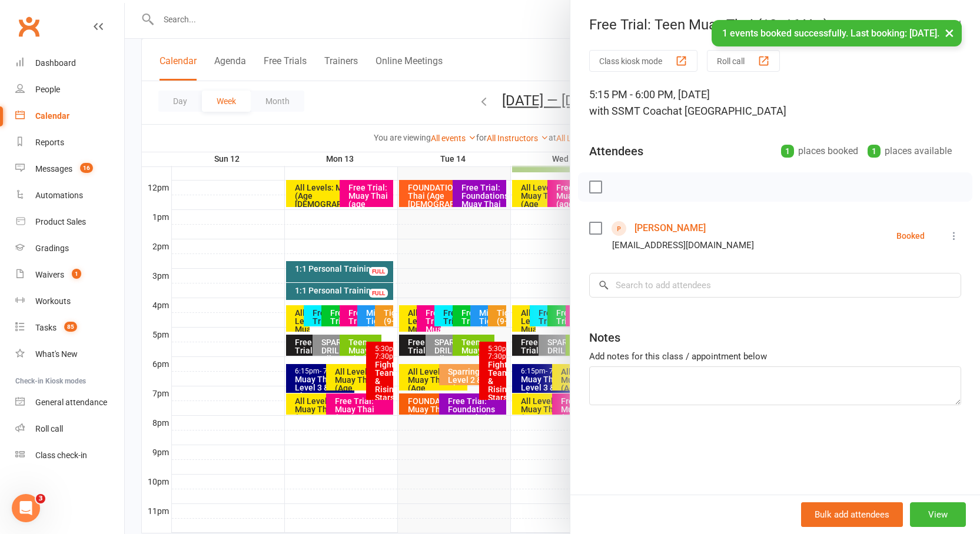
click at [665, 229] on link "Iker Hernandez" at bounding box center [669, 228] width 71 height 19
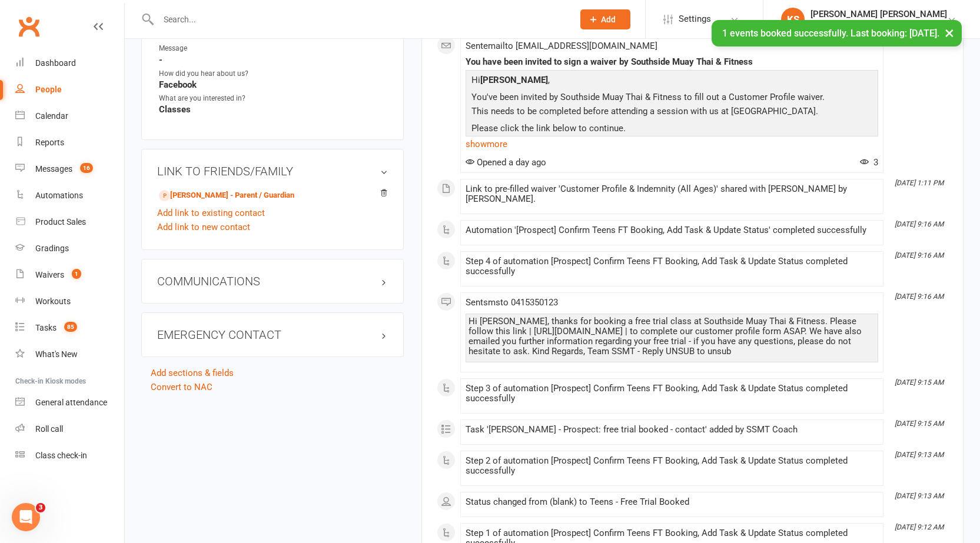
scroll to position [706, 0]
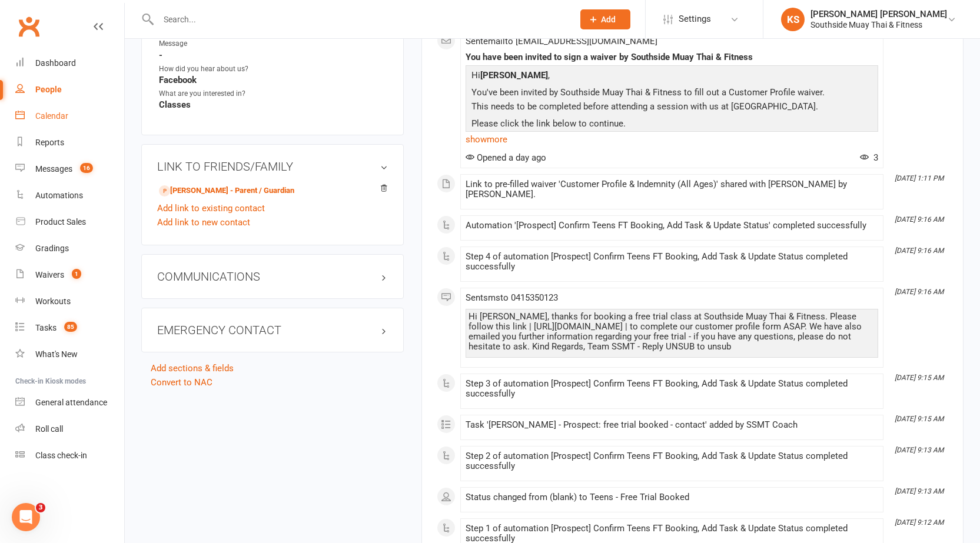
click at [68, 119] on link "Calendar" at bounding box center [69, 116] width 109 height 26
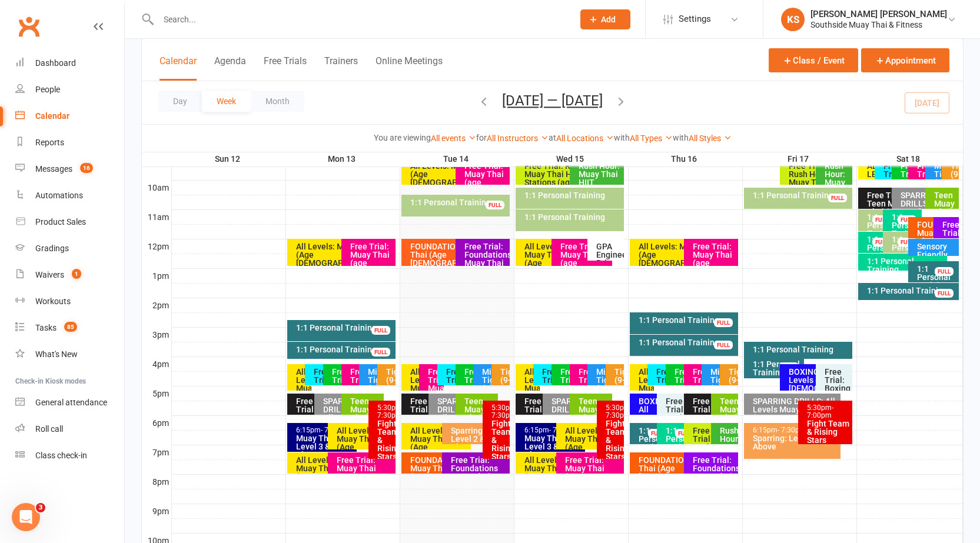
scroll to position [412, 0]
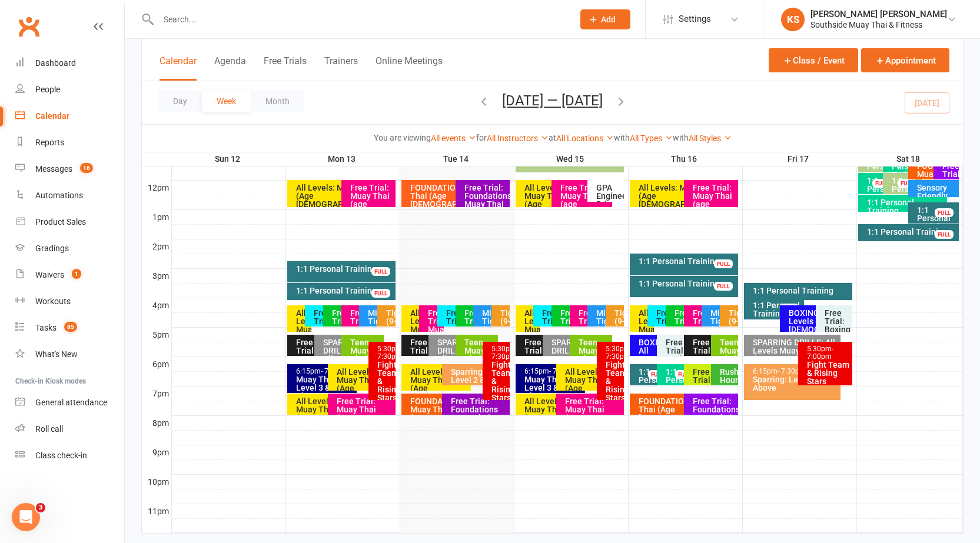
click at [448, 319] on div "Free Trial : Mighty Tigers (5-8yrs)" at bounding box center [452, 338] width 14 height 58
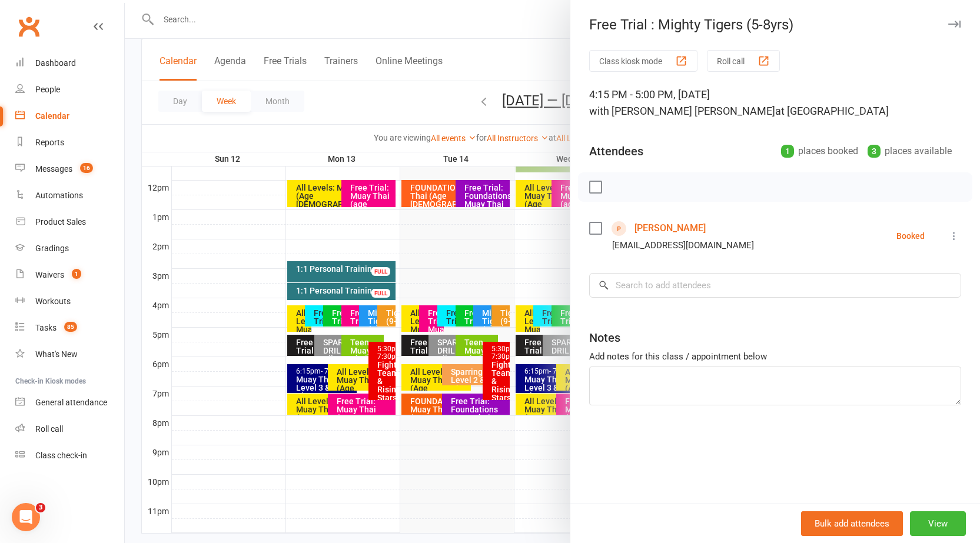
click at [948, 235] on icon at bounding box center [954, 236] width 12 height 12
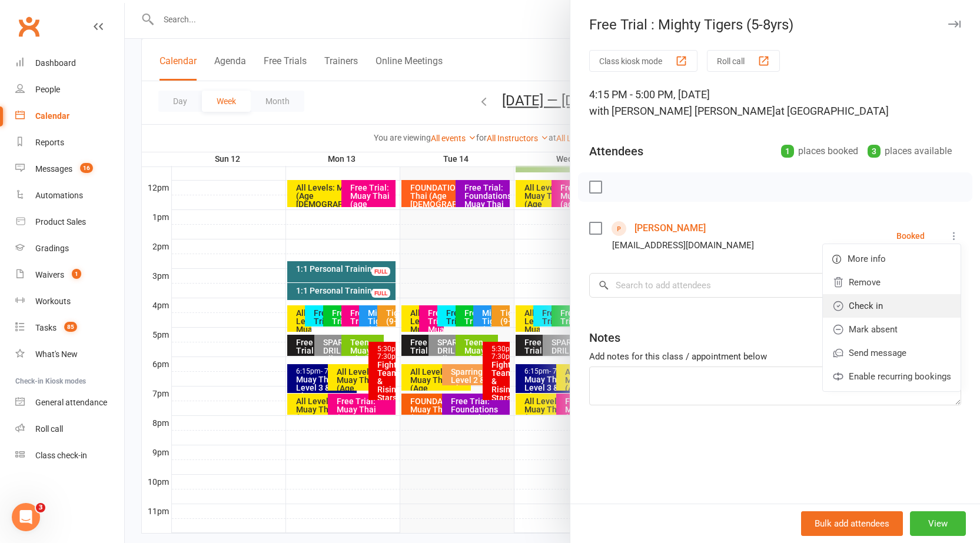
click at [863, 304] on link "Check in" at bounding box center [891, 306] width 138 height 24
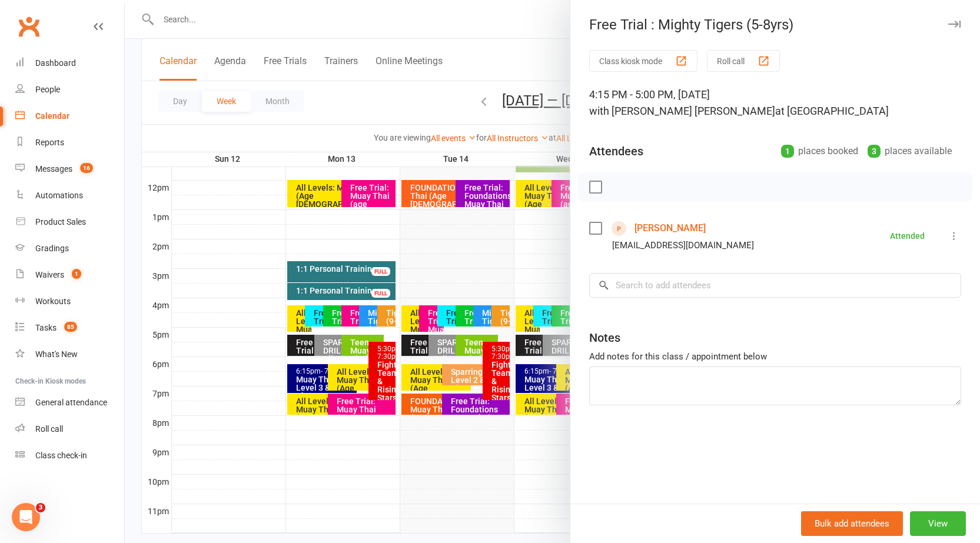
click at [945, 16] on div "Free Trial : Mighty Tigers (5-8yrs) Class kiosk mode Roll call 4:15 PM - 5:00 P…" at bounding box center [774, 271] width 410 height 543
click at [948, 26] on icon "button" at bounding box center [954, 24] width 12 height 7
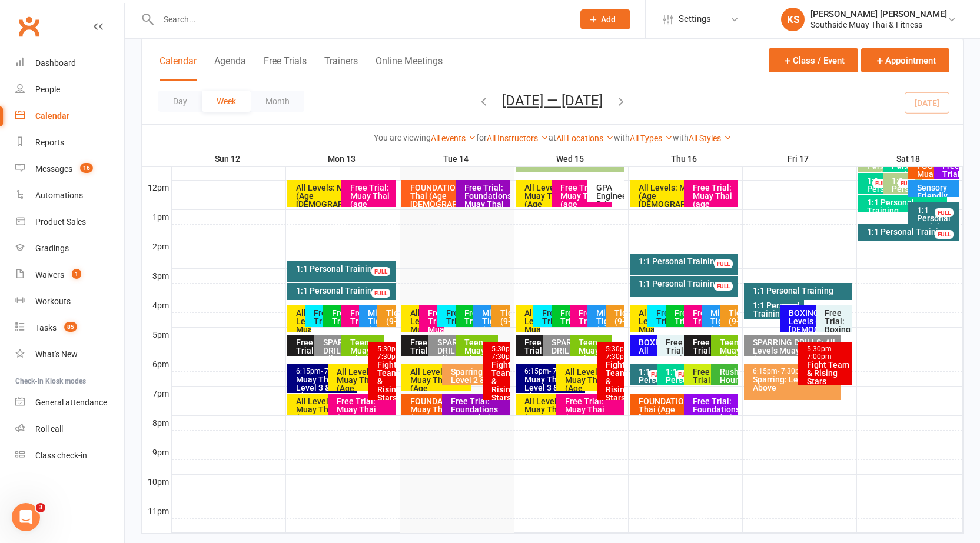
click at [482, 309] on div "Mighty Tigers (5-8)" at bounding box center [488, 325] width 14 height 33
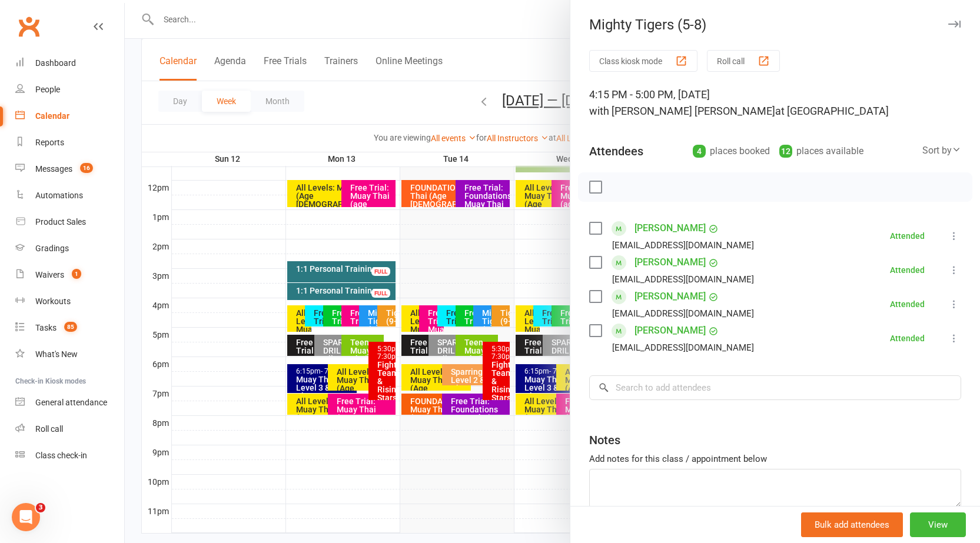
click at [948, 26] on icon "button" at bounding box center [954, 24] width 12 height 7
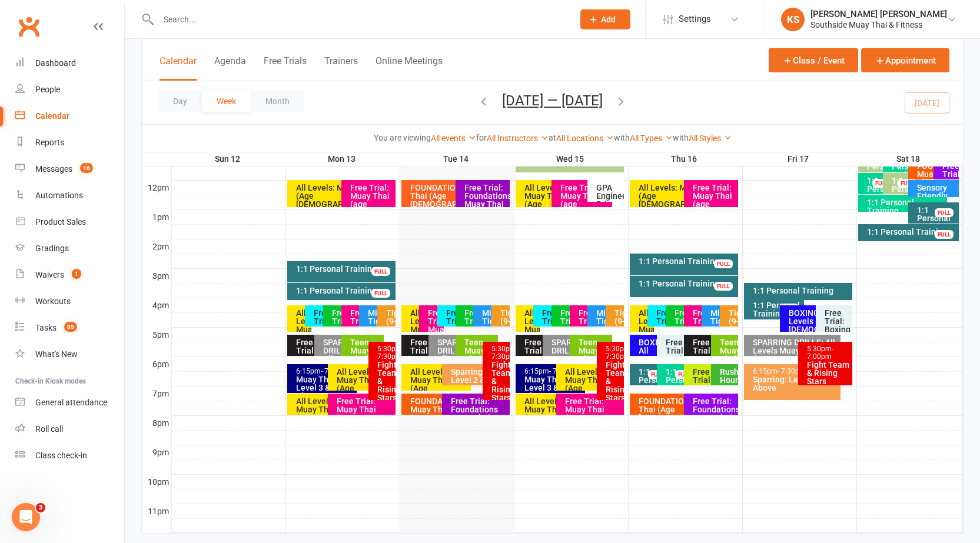
click at [505, 312] on div "Tigers (9-12)" at bounding box center [503, 321] width 8 height 25
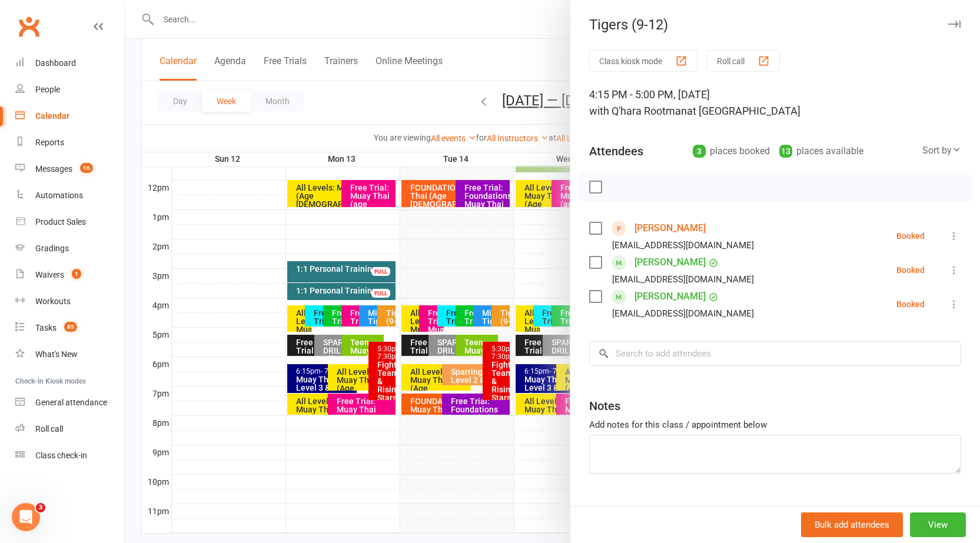
click at [948, 24] on icon "button" at bounding box center [954, 24] width 12 height 7
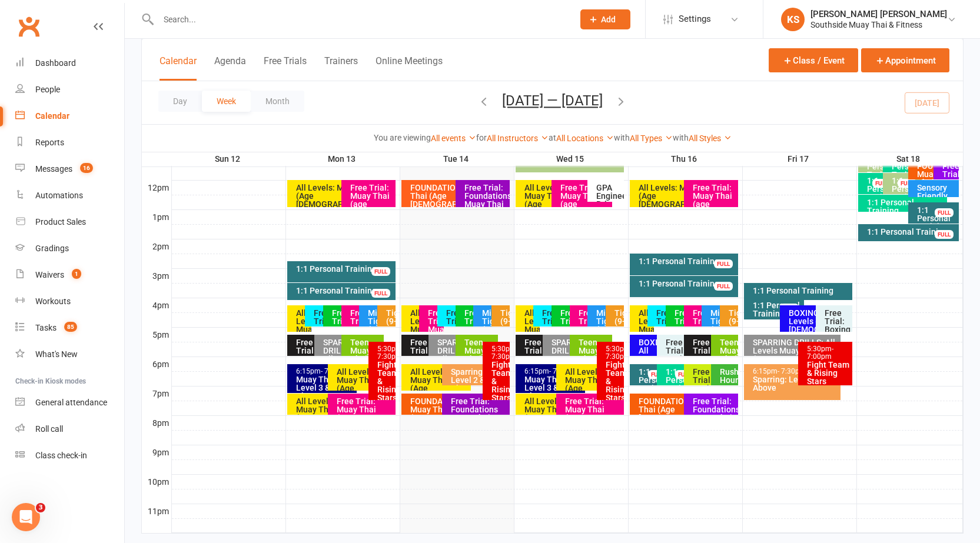
click at [409, 320] on div "All Levels: Muay Thai (Age 13+)" at bounding box center [413, 318] width 24 height 26
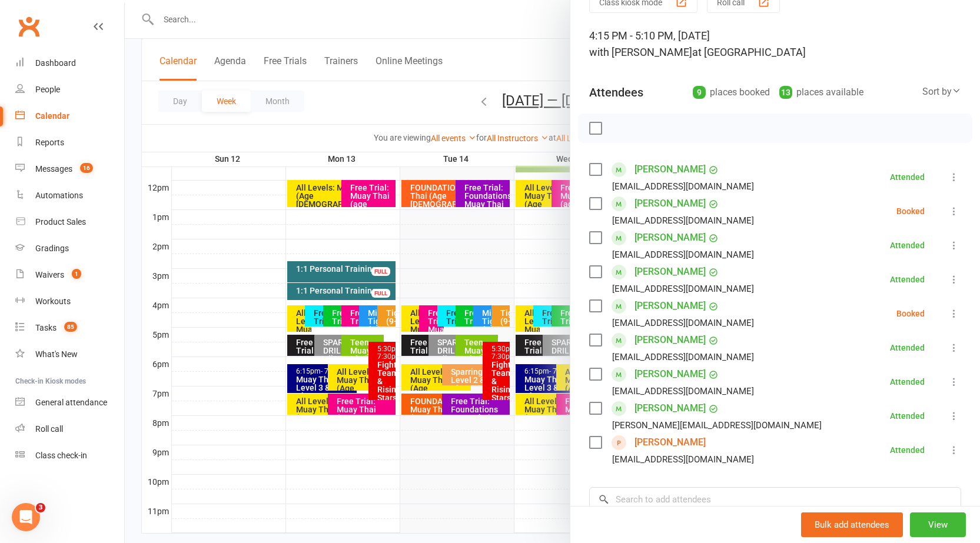
scroll to position [0, 0]
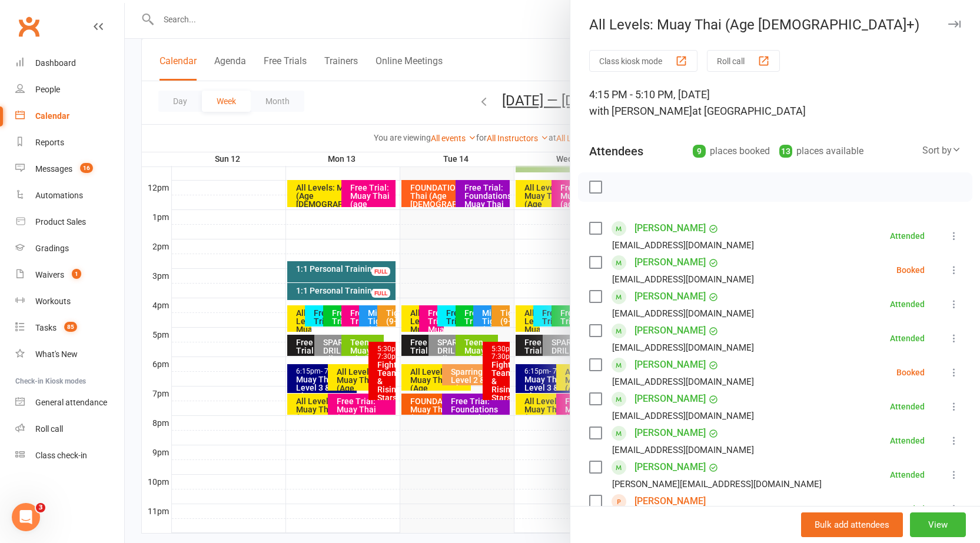
click at [948, 25] on icon "button" at bounding box center [954, 24] width 12 height 7
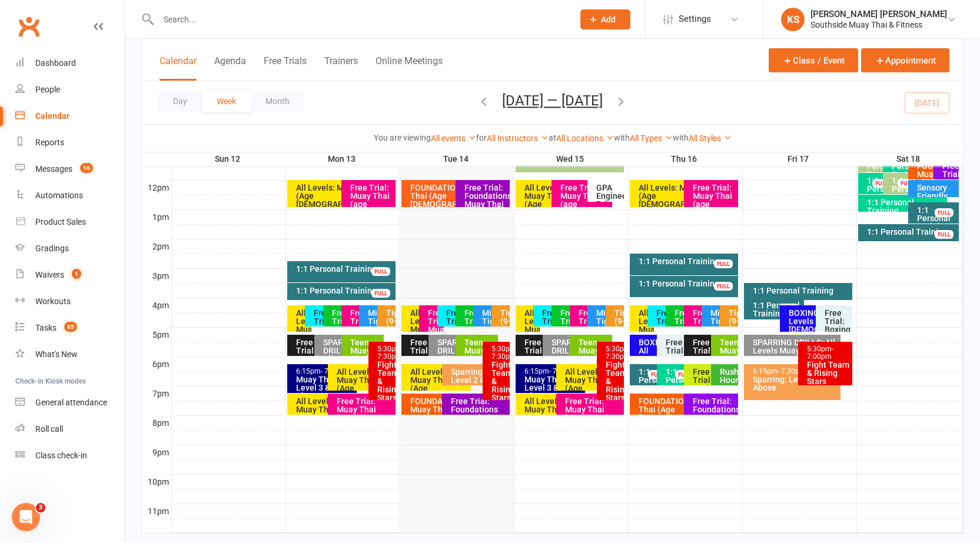
click at [405, 317] on div "All Levels: Muay Thai (Age 13+)" at bounding box center [413, 318] width 24 height 26
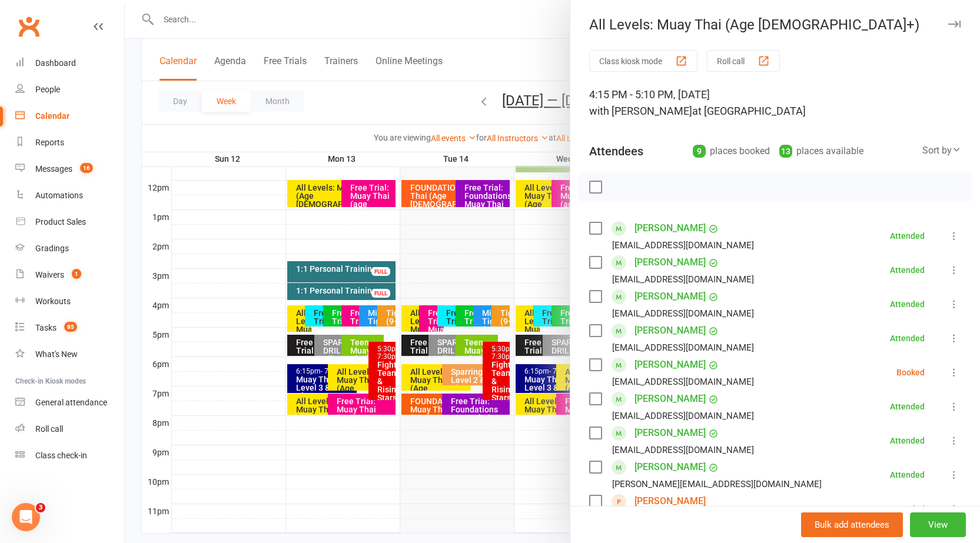
click at [948, 373] on icon at bounding box center [954, 373] width 12 height 12
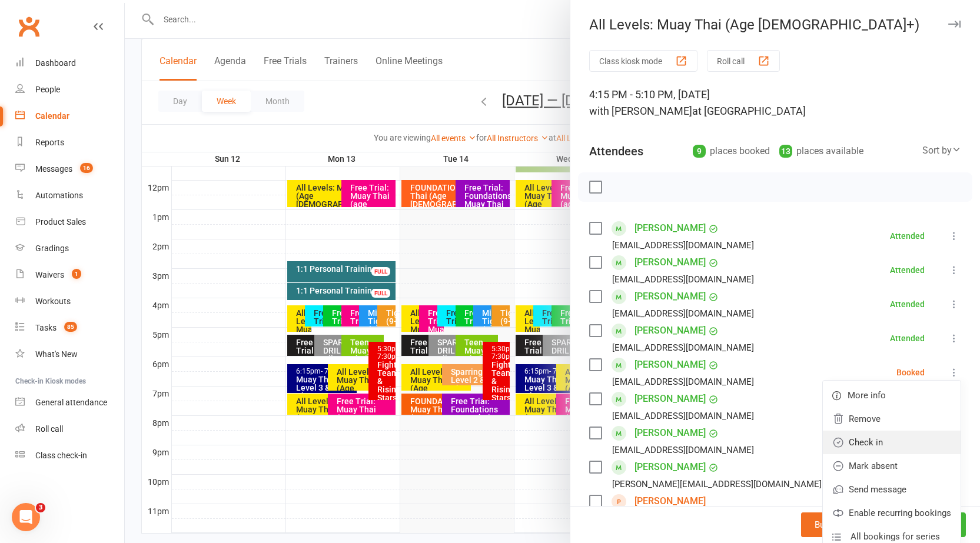
click at [886, 437] on link "Check in" at bounding box center [891, 443] width 138 height 24
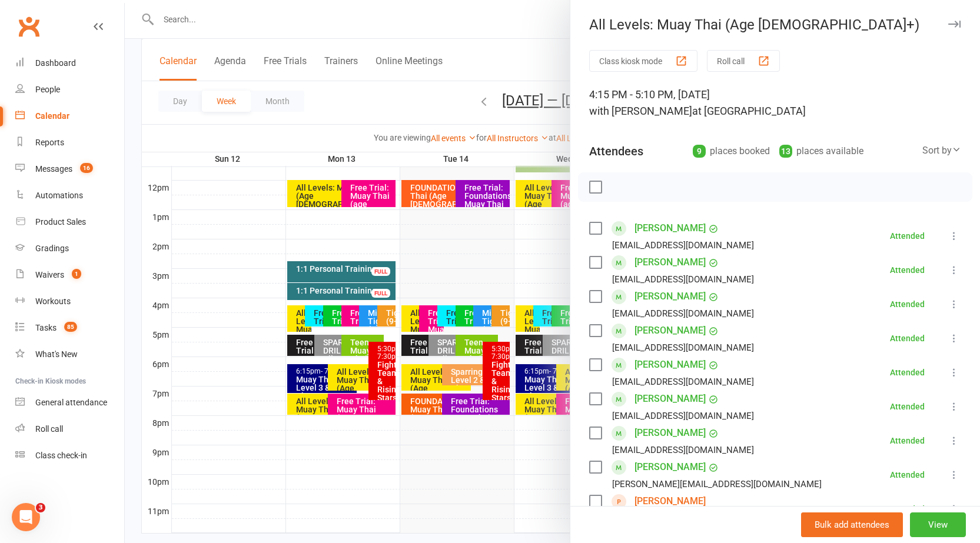
click at [948, 26] on icon "button" at bounding box center [954, 24] width 12 height 7
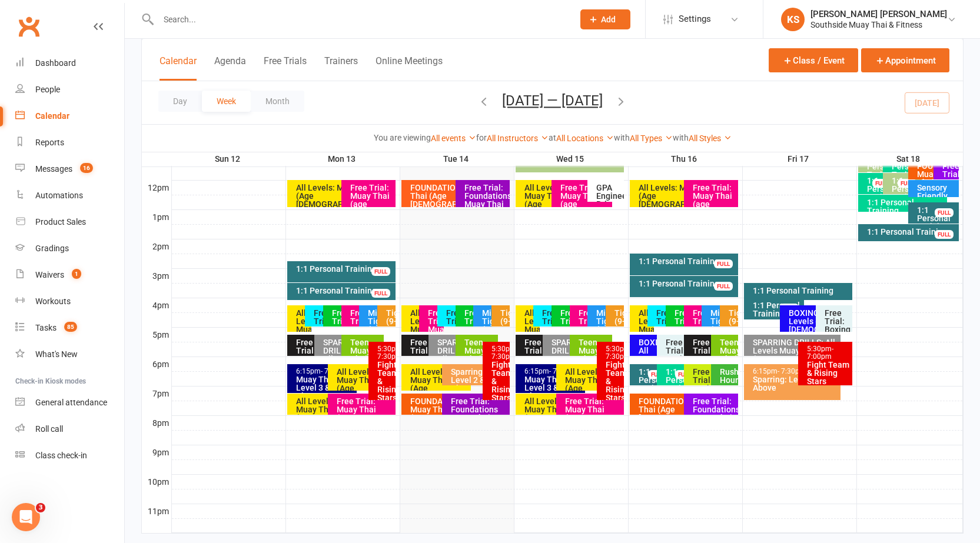
click at [747, 109] on div "Day Week Month Oct 12 — 18 2025 October 2025 Sun Mon Tue Wed Thu Fri Sat 28 29 …" at bounding box center [552, 102] width 821 height 43
click at [499, 318] on div "Tigers (9-12)" at bounding box center [503, 321] width 8 height 25
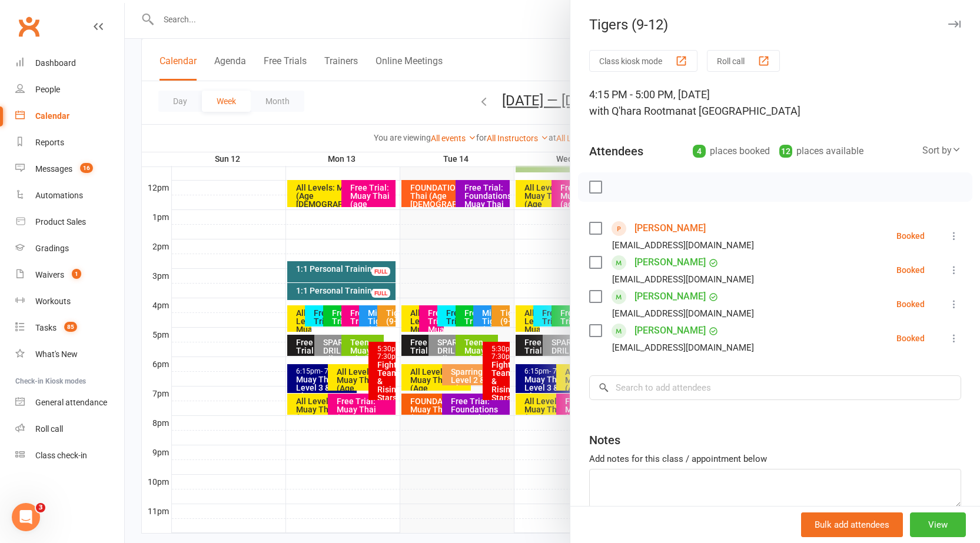
click at [948, 25] on icon "button" at bounding box center [954, 24] width 12 height 7
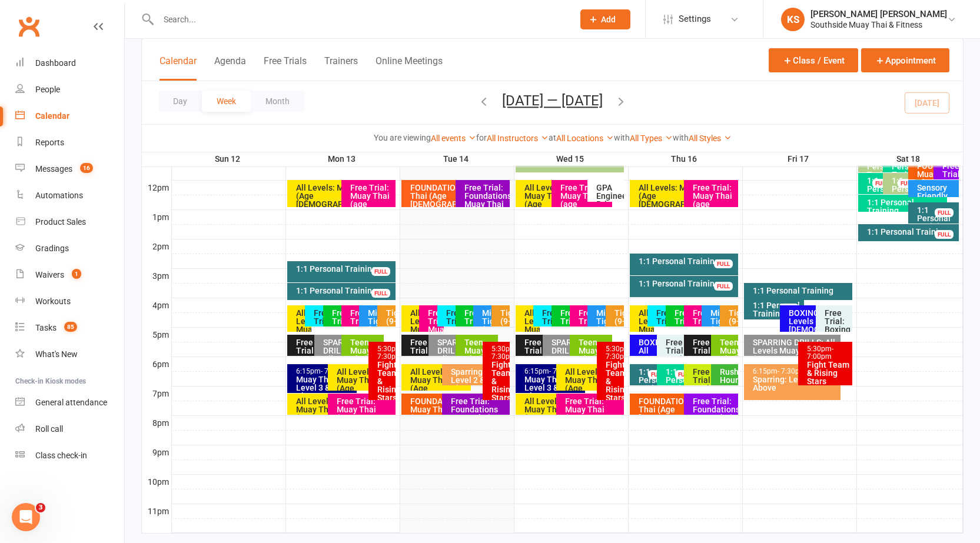
click at [495, 310] on div "Tigers (9-12)" at bounding box center [500, 315] width 18 height 21
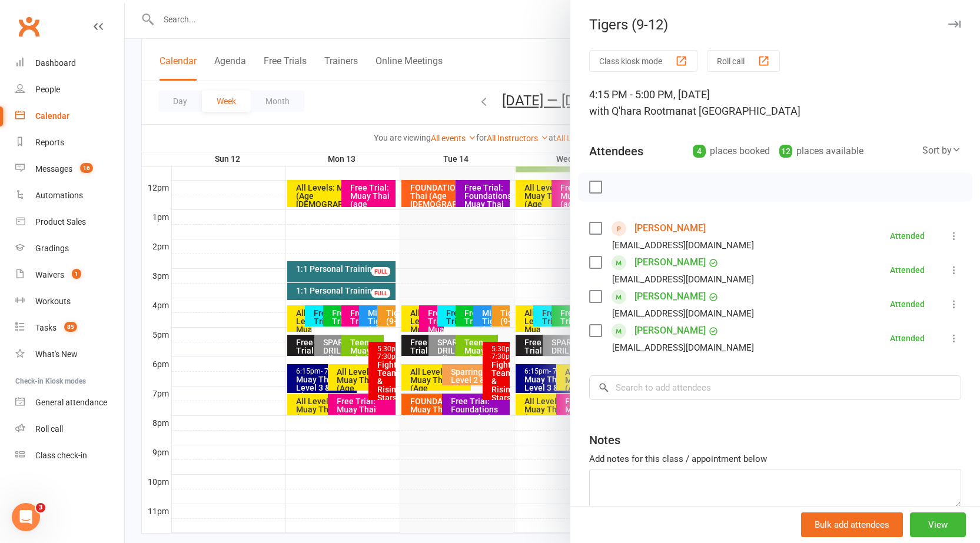
click at [948, 23] on icon "button" at bounding box center [954, 24] width 12 height 7
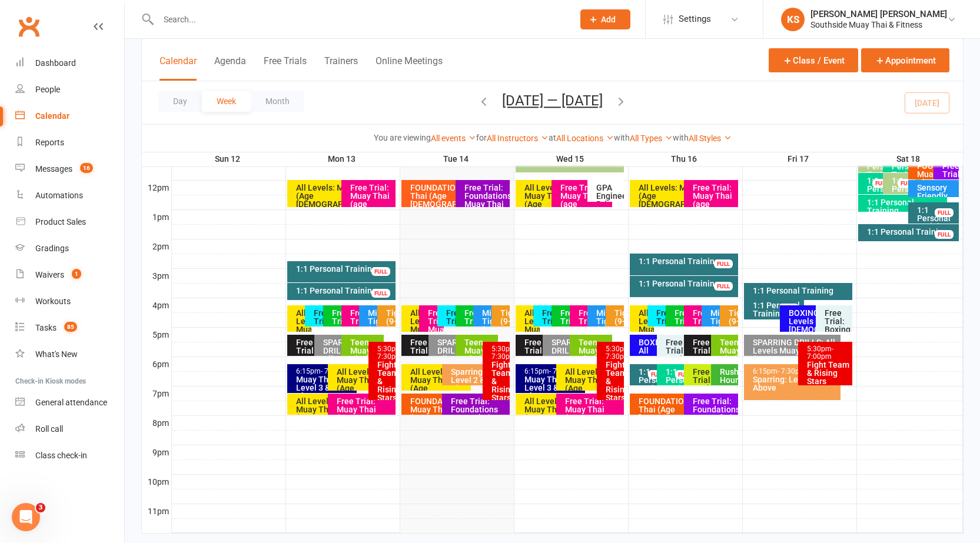
click at [488, 314] on div "Mighty Tigers (5-8)" at bounding box center [488, 325] width 14 height 33
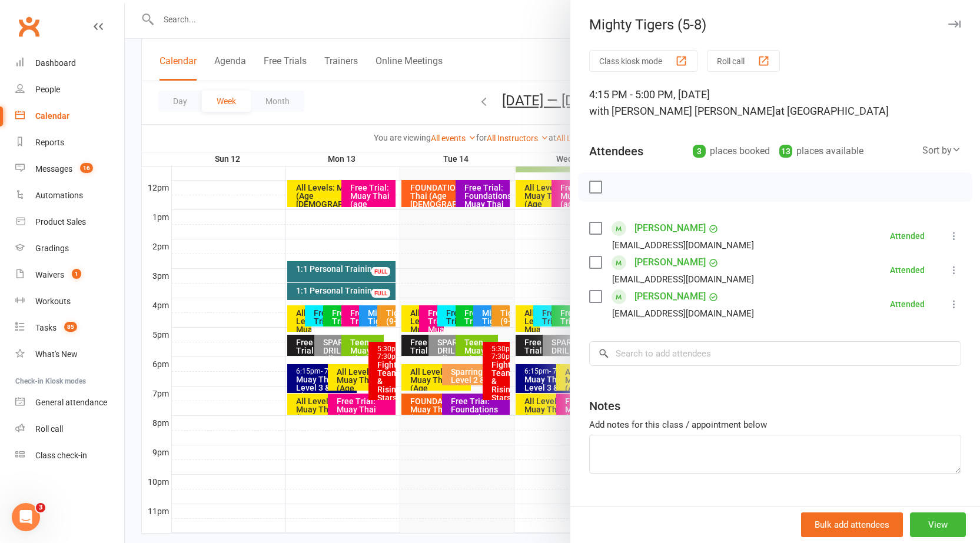
click at [947, 28] on button "button" at bounding box center [954, 24] width 14 height 14
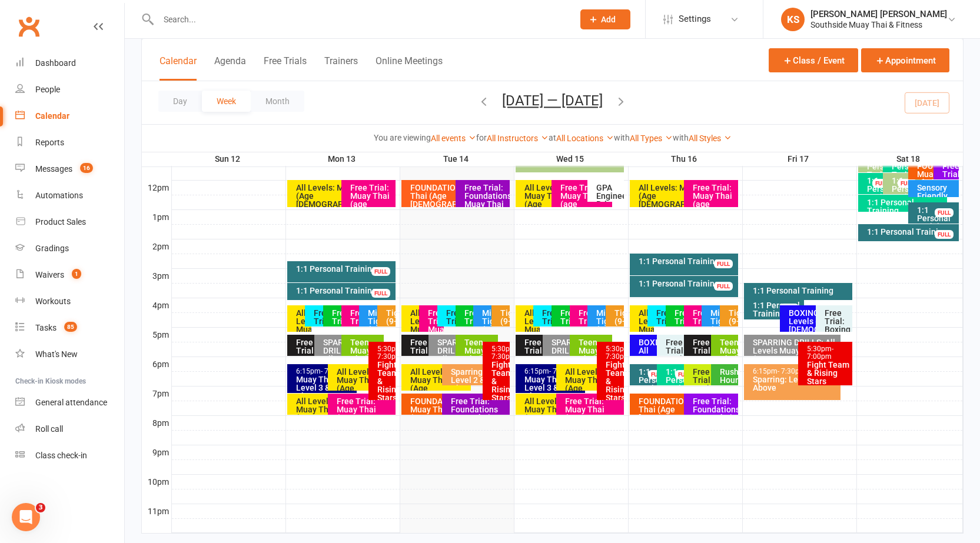
click at [408, 317] on div "All Levels: Muay Thai (Age 13+)" at bounding box center [413, 318] width 24 height 26
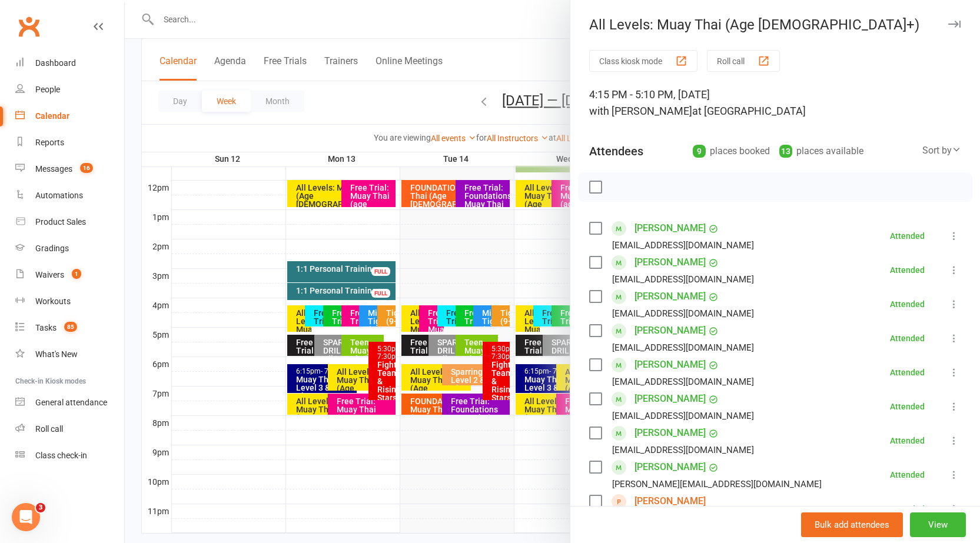
click at [948, 24] on icon "button" at bounding box center [954, 24] width 12 height 7
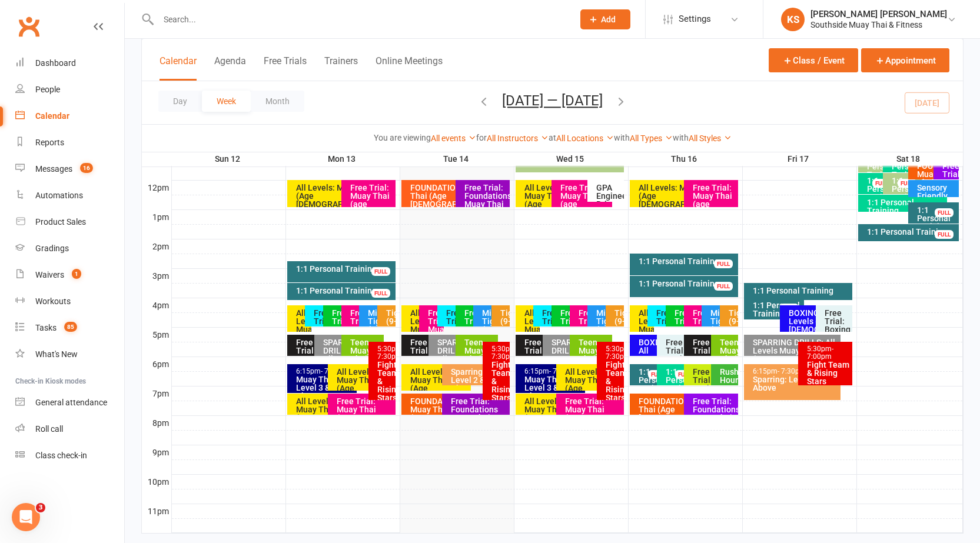
click at [499, 309] on div "Tigers (9-12)" at bounding box center [500, 315] width 18 height 21
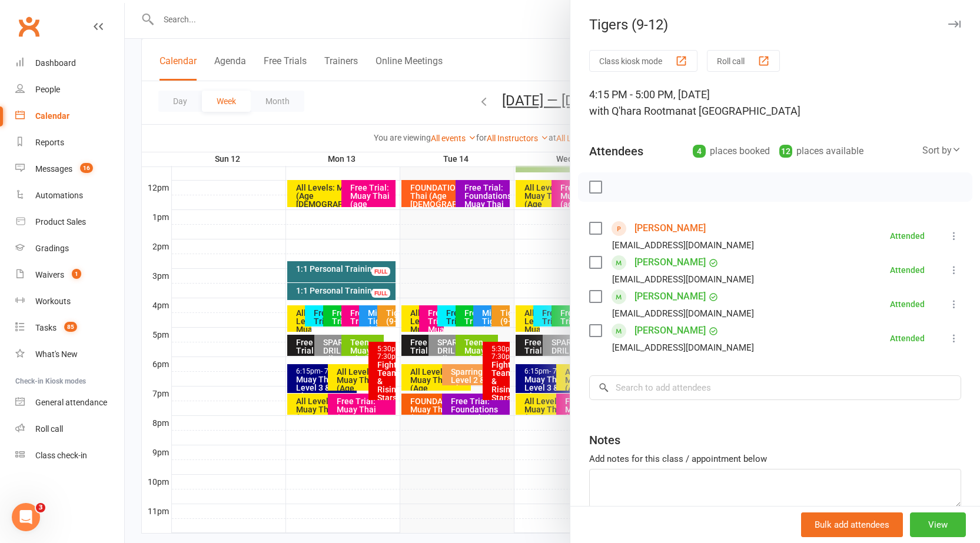
click at [655, 225] on link "James Lu" at bounding box center [669, 228] width 71 height 19
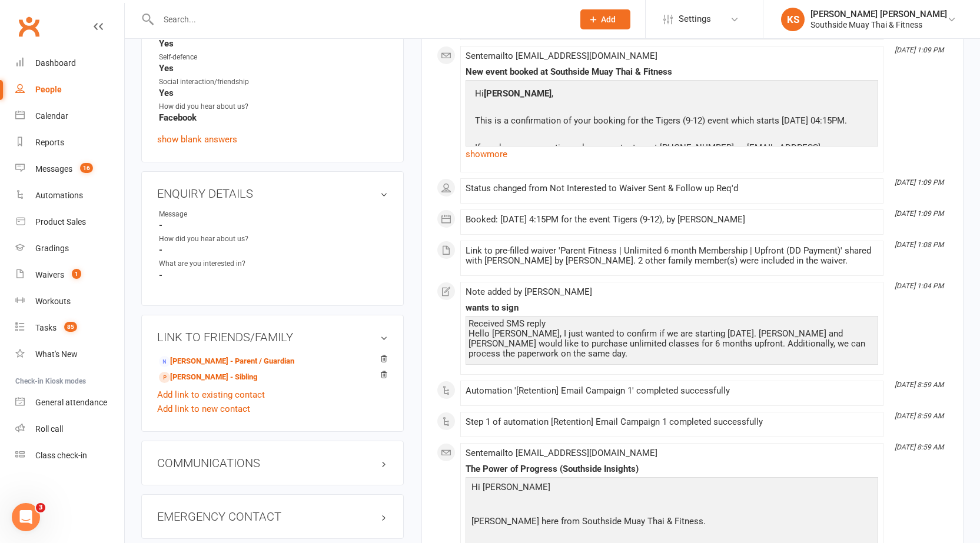
scroll to position [529, 0]
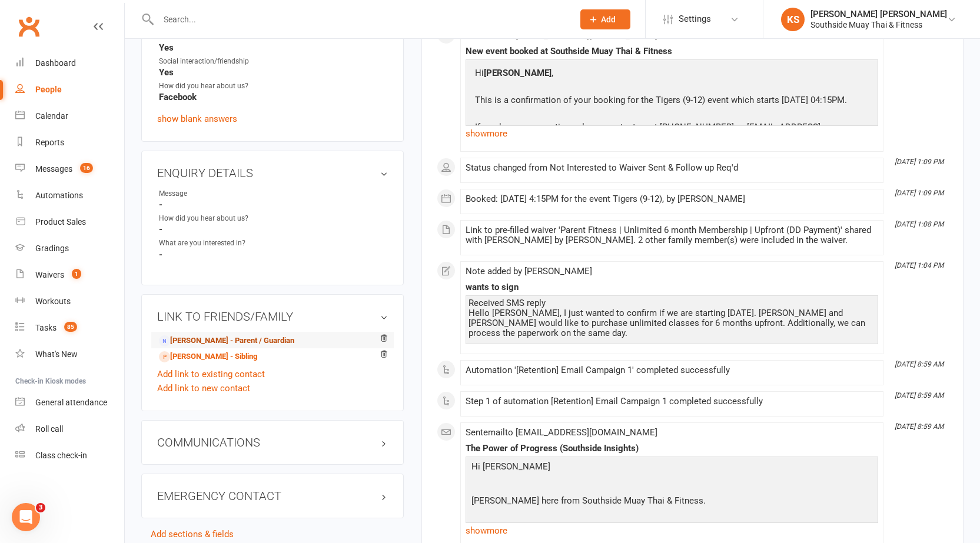
click at [202, 338] on link "Selina Liu - Parent / Guardian" at bounding box center [226, 341] width 135 height 12
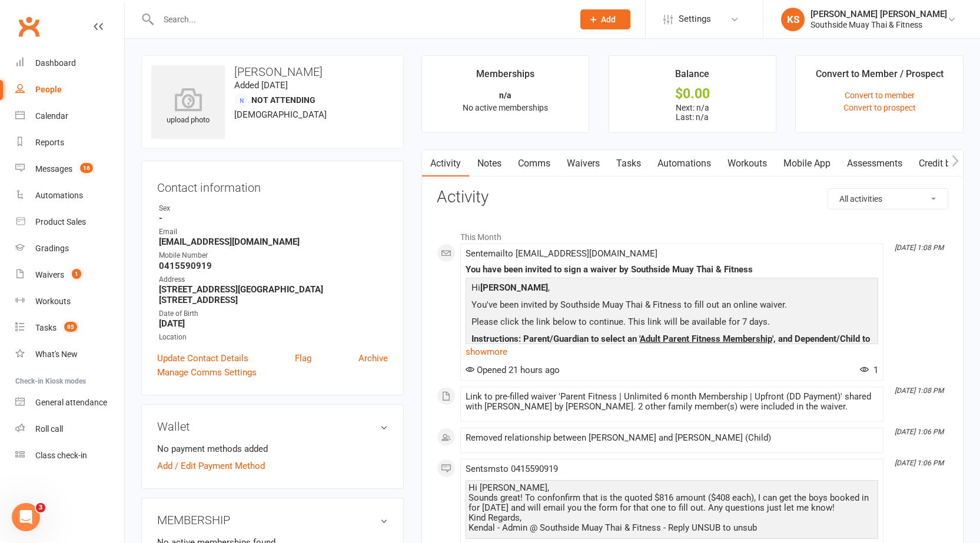
click at [769, 132] on li "Balance $0.00 Next: n/a Last: n/a" at bounding box center [692, 94] width 168 height 78
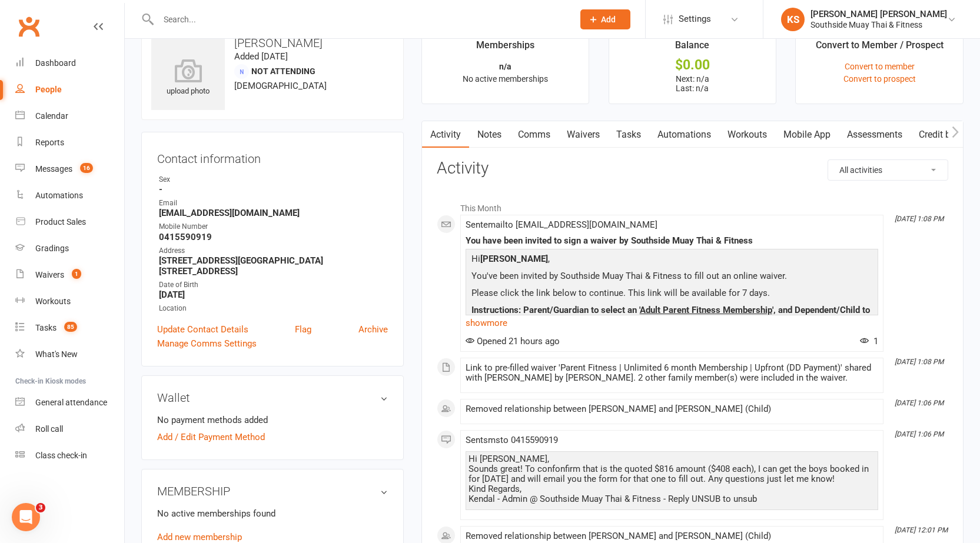
scroll to position [22, 0]
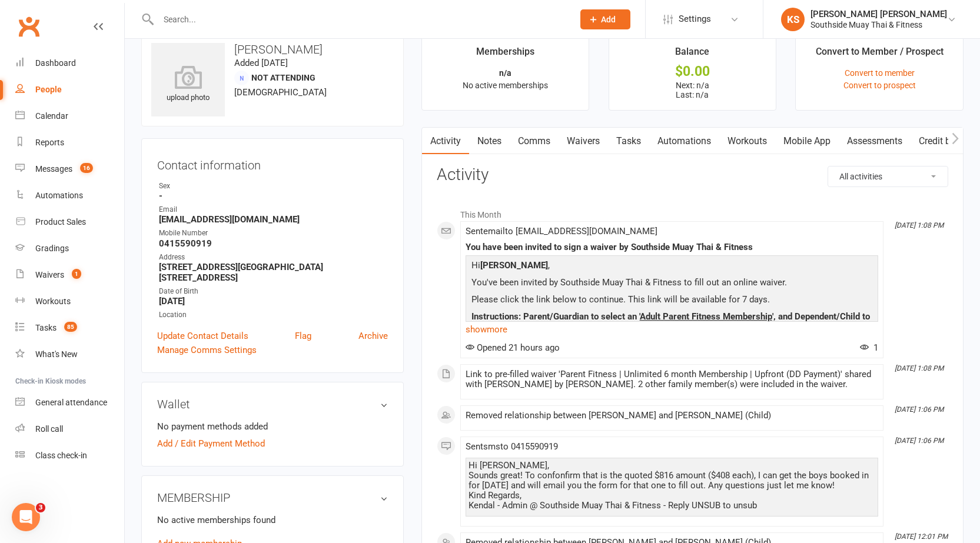
click at [201, 334] on link "Update Contact Details" at bounding box center [202, 336] width 91 height 14
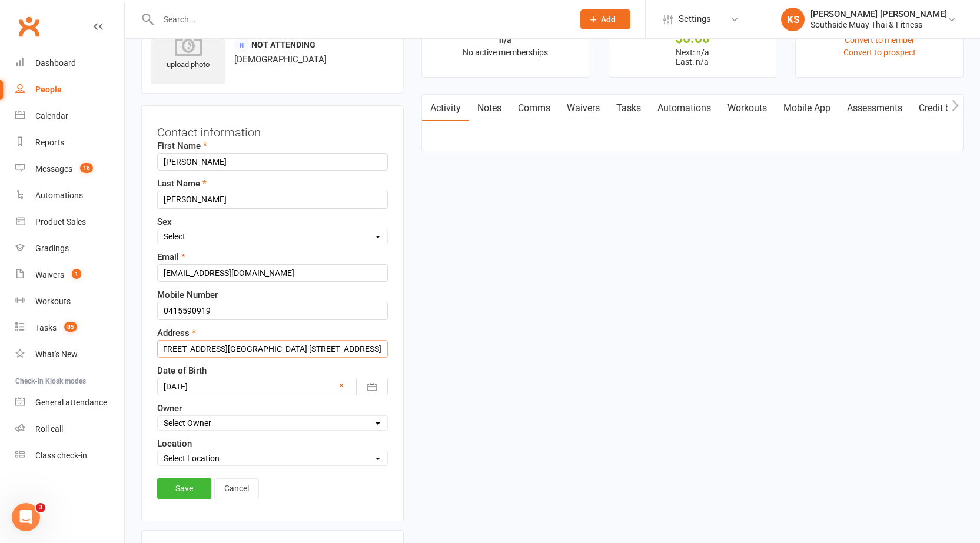
scroll to position [0, 126]
drag, startPoint x: 291, startPoint y: 348, endPoint x: 329, endPoint y: 353, distance: 38.0
click at [329, 353] on input "136 Springbank Road Torrens Park 136 Springbank Road Torrens Park Adelaide Adel…" at bounding box center [272, 349] width 231 height 18
type input "136 Springbank Road Torrens Park Adelaide 5062"
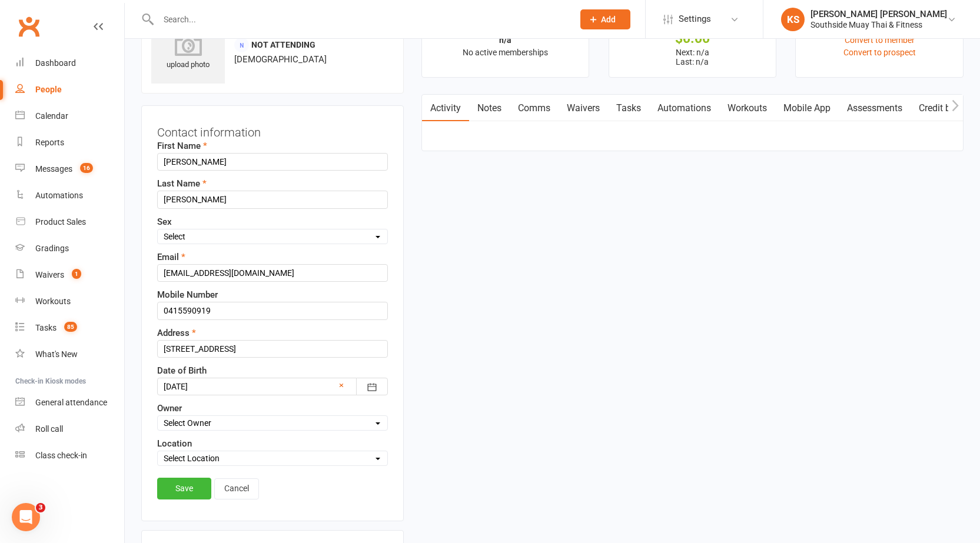
click at [191, 482] on link "Save" at bounding box center [184, 488] width 54 height 21
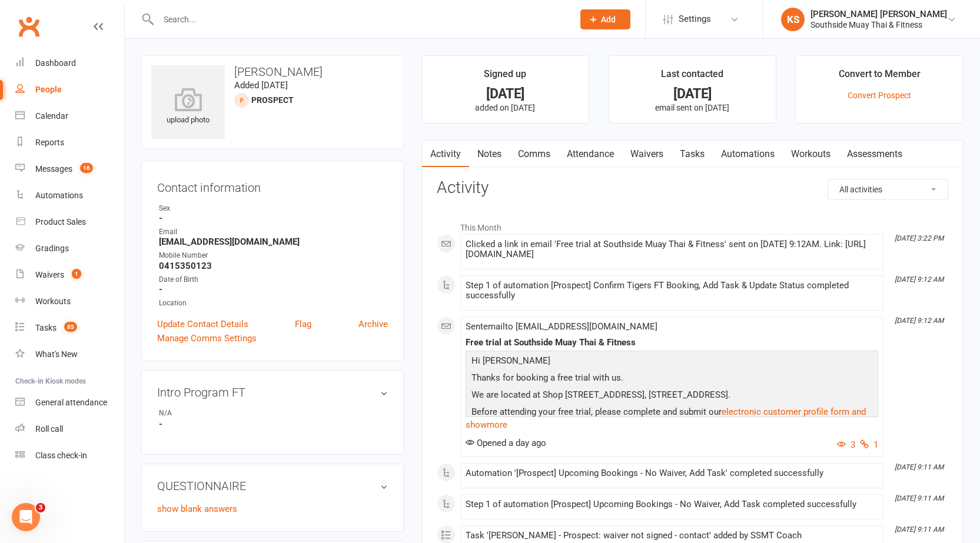
click at [499, 155] on link "Notes" at bounding box center [489, 154] width 41 height 27
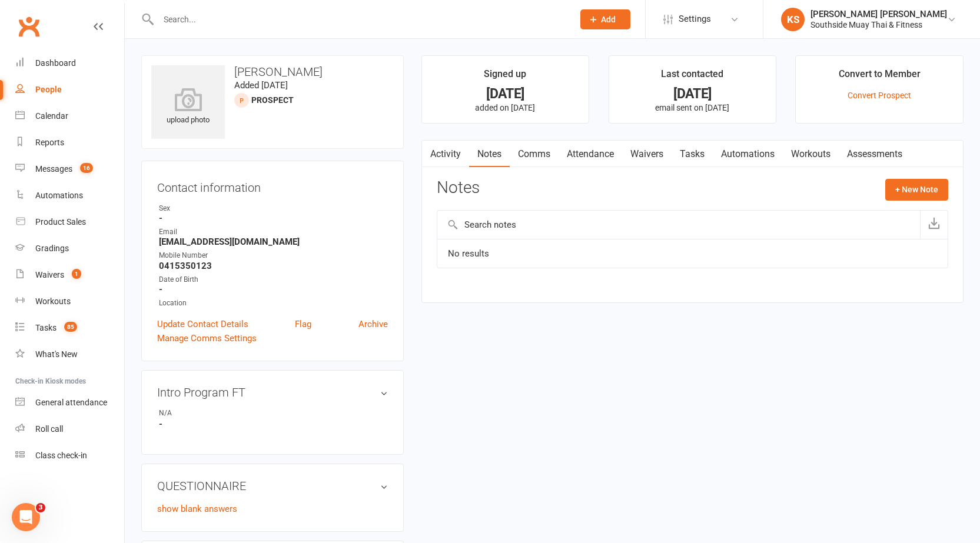
click at [576, 150] on link "Attendance" at bounding box center [590, 154] width 64 height 27
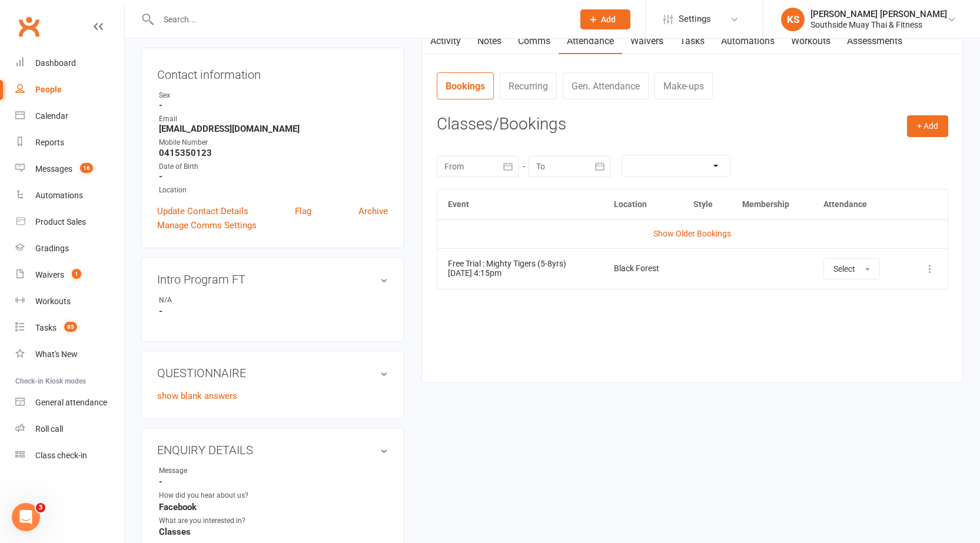
scroll to position [118, 0]
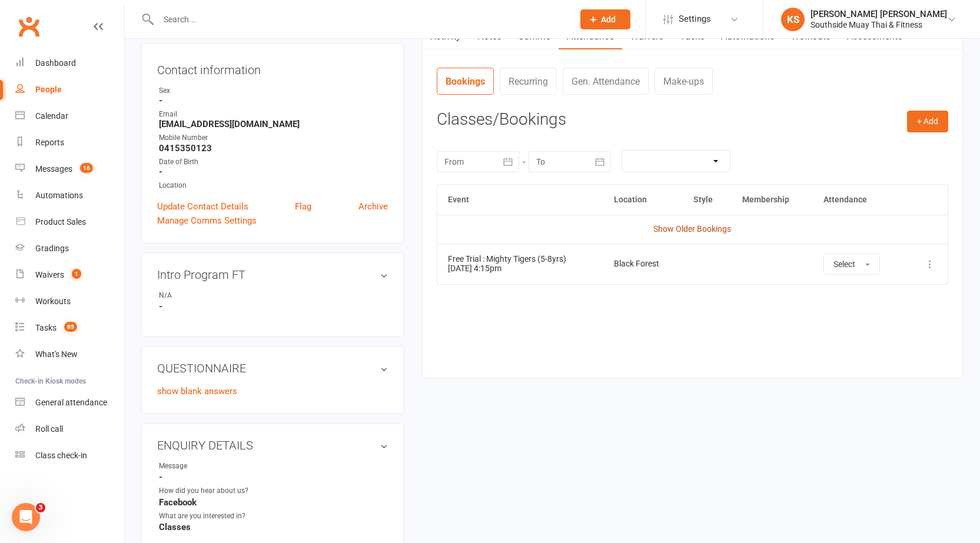
drag, startPoint x: 685, startPoint y: 235, endPoint x: 684, endPoint y: 228, distance: 7.7
click at [684, 235] on td "Show Older Bookings" at bounding box center [692, 229] width 510 height 28
click at [684, 228] on link "Show Older Bookings" at bounding box center [692, 228] width 78 height 9
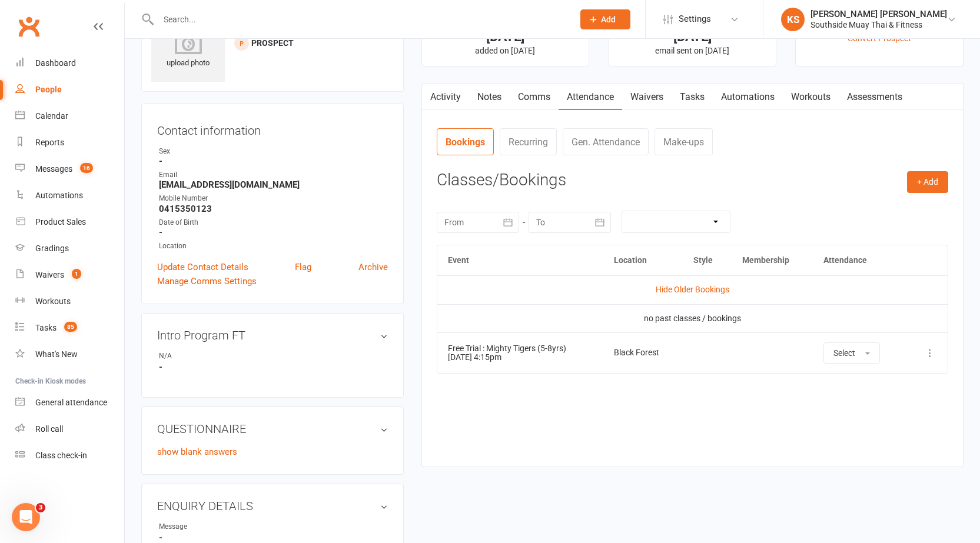
scroll to position [0, 0]
